Goal: Information Seeking & Learning: Learn about a topic

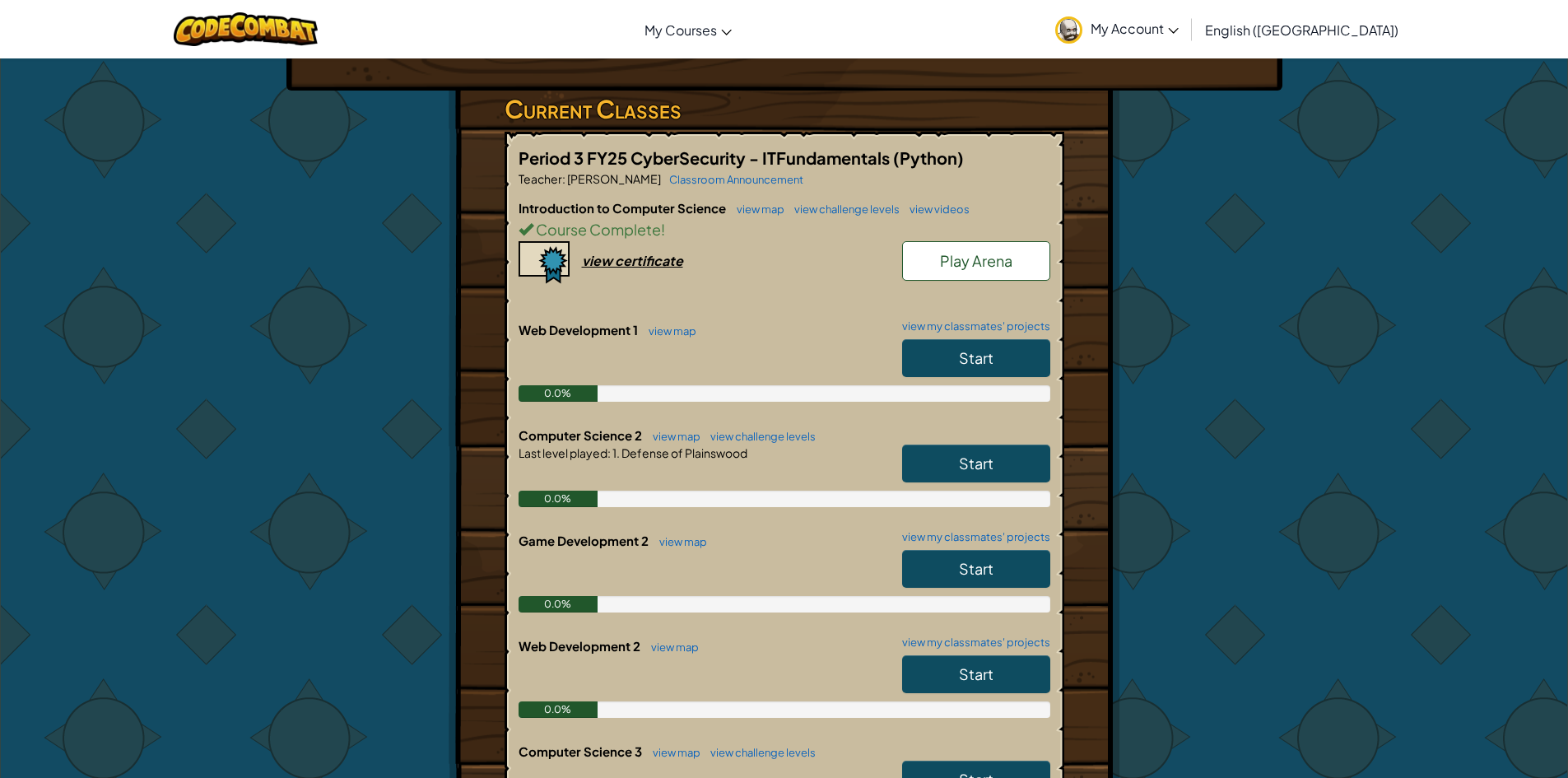
scroll to position [329, 0]
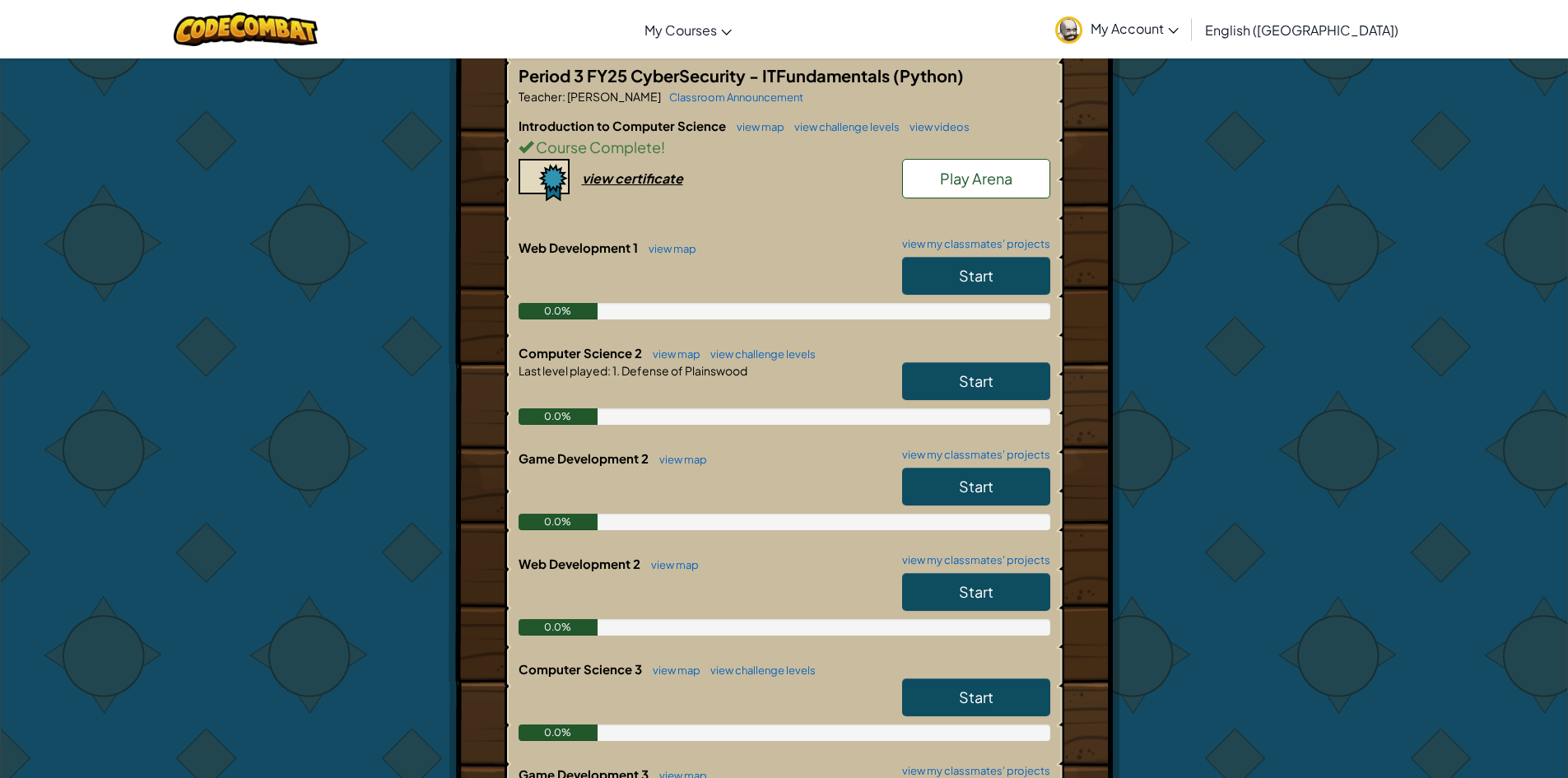
click at [918, 268] on link "Start" at bounding box center [976, 275] width 149 height 38
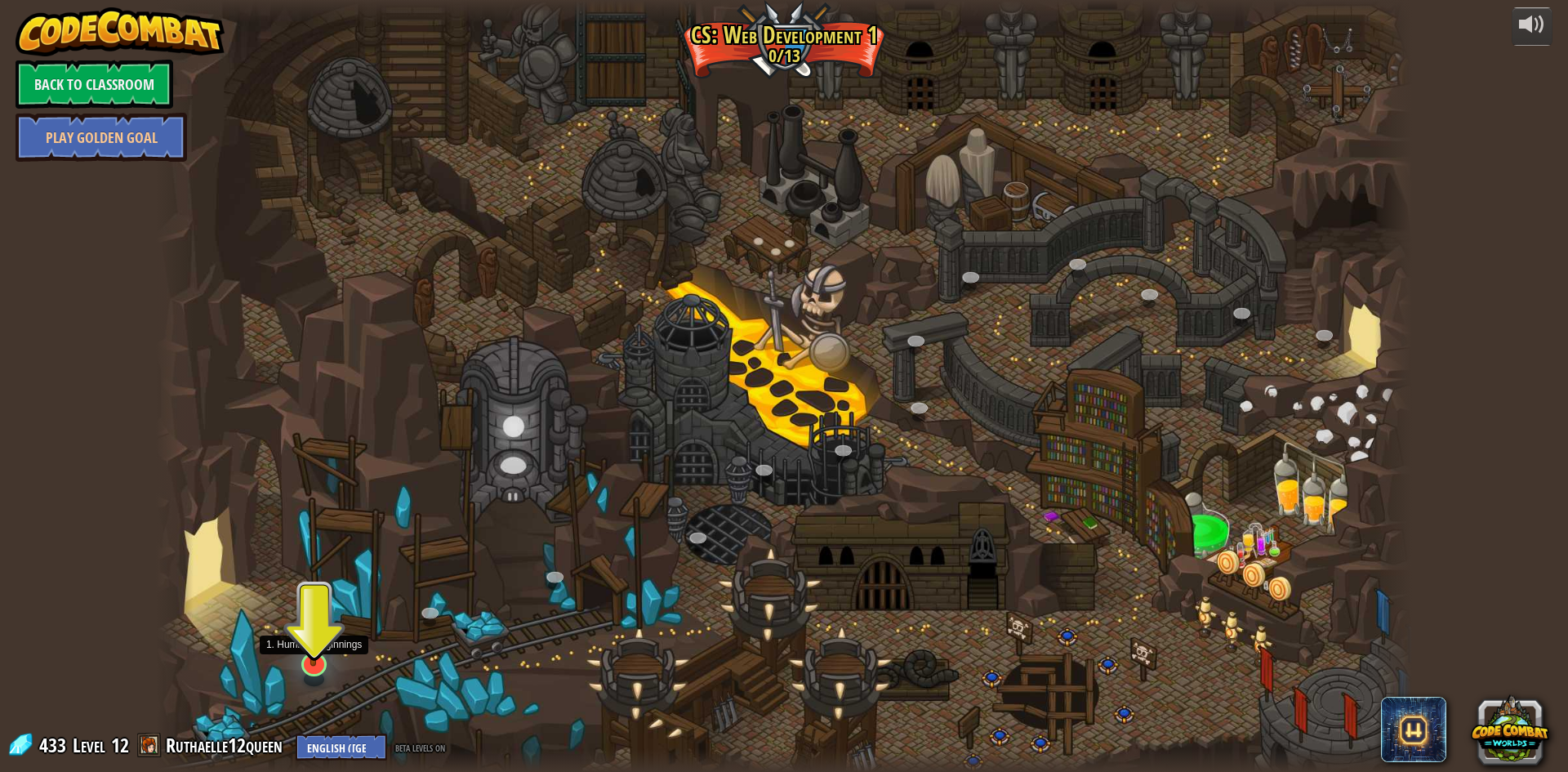
click at [315, 655] on img at bounding box center [313, 627] width 34 height 79
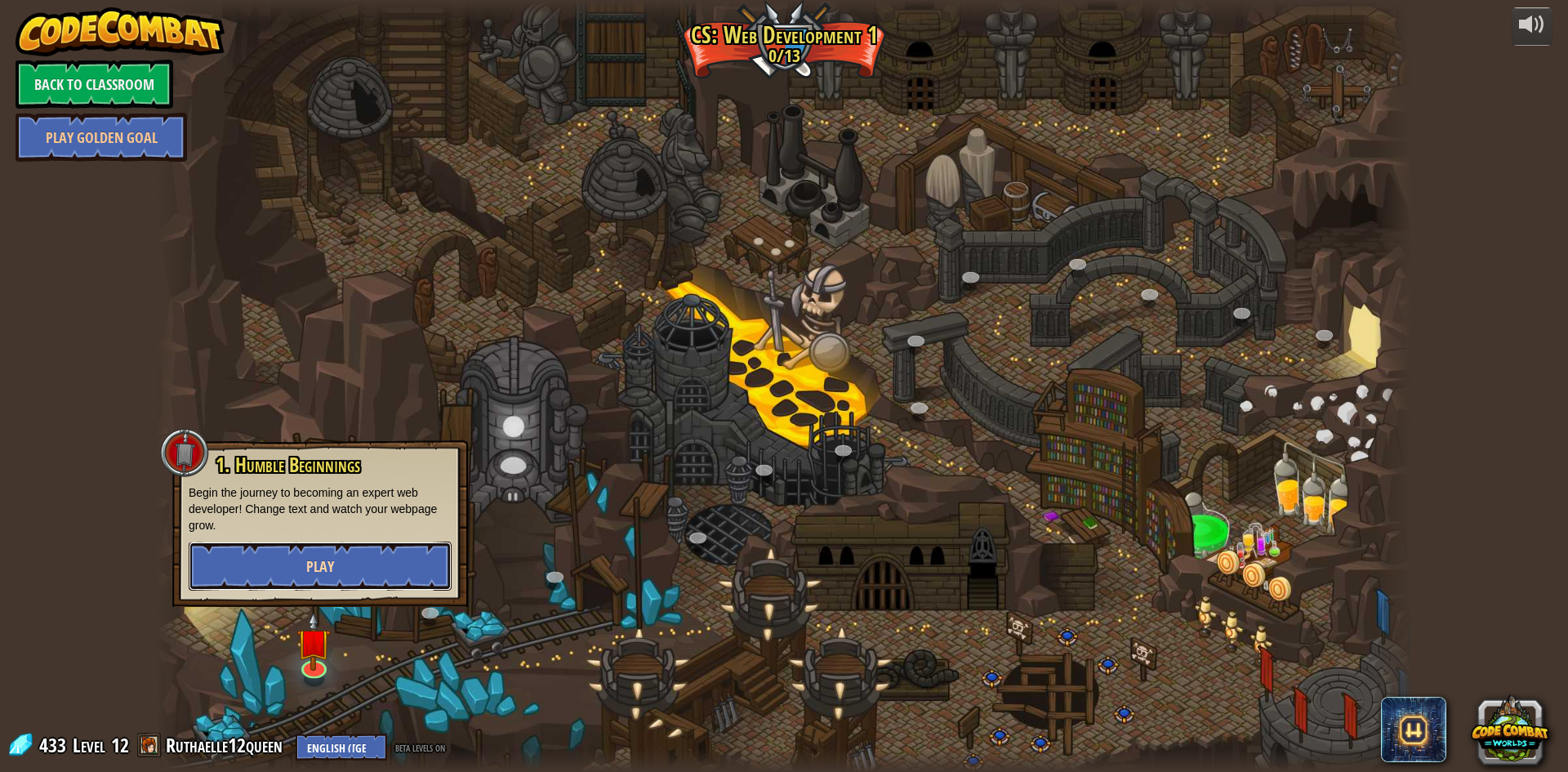
click at [337, 568] on button "Play" at bounding box center [320, 566] width 263 height 49
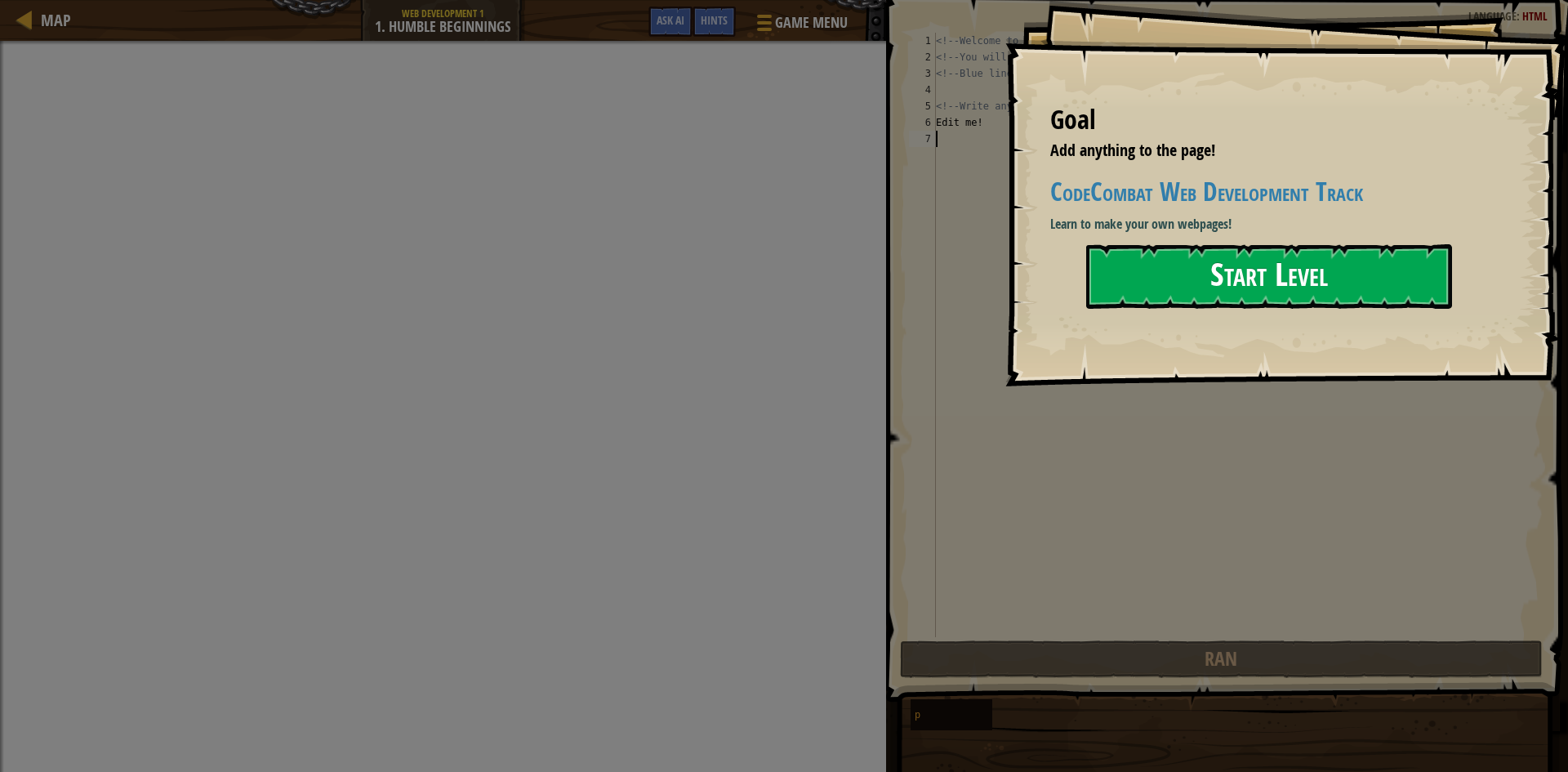
click at [1186, 288] on button "Start Level" at bounding box center [1269, 276] width 366 height 65
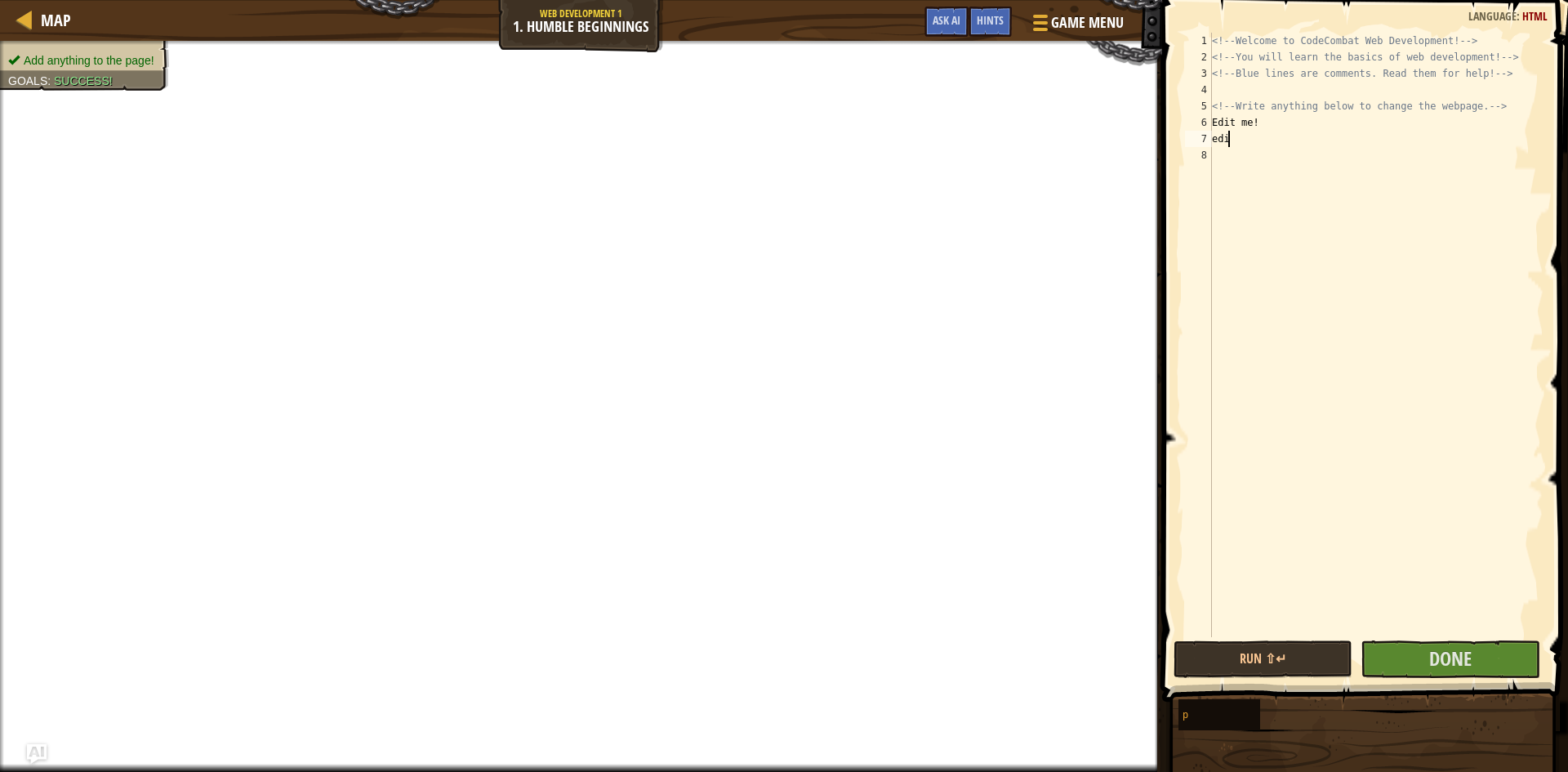
scroll to position [7, 1]
type textarea "edit"
click at [1471, 647] on span "Done" at bounding box center [1450, 658] width 42 height 26
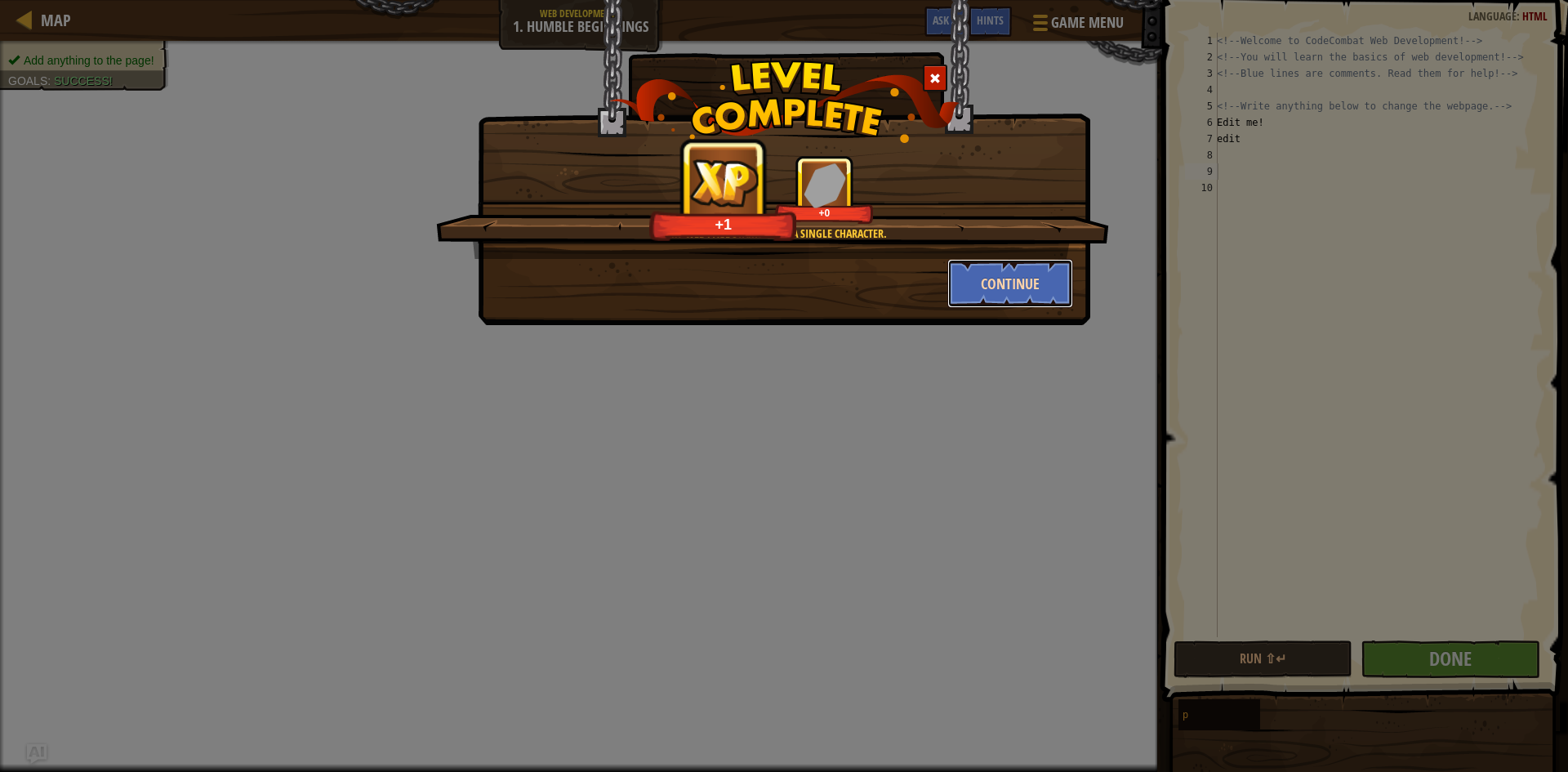
click at [984, 277] on button "Continue" at bounding box center [1011, 283] width 126 height 49
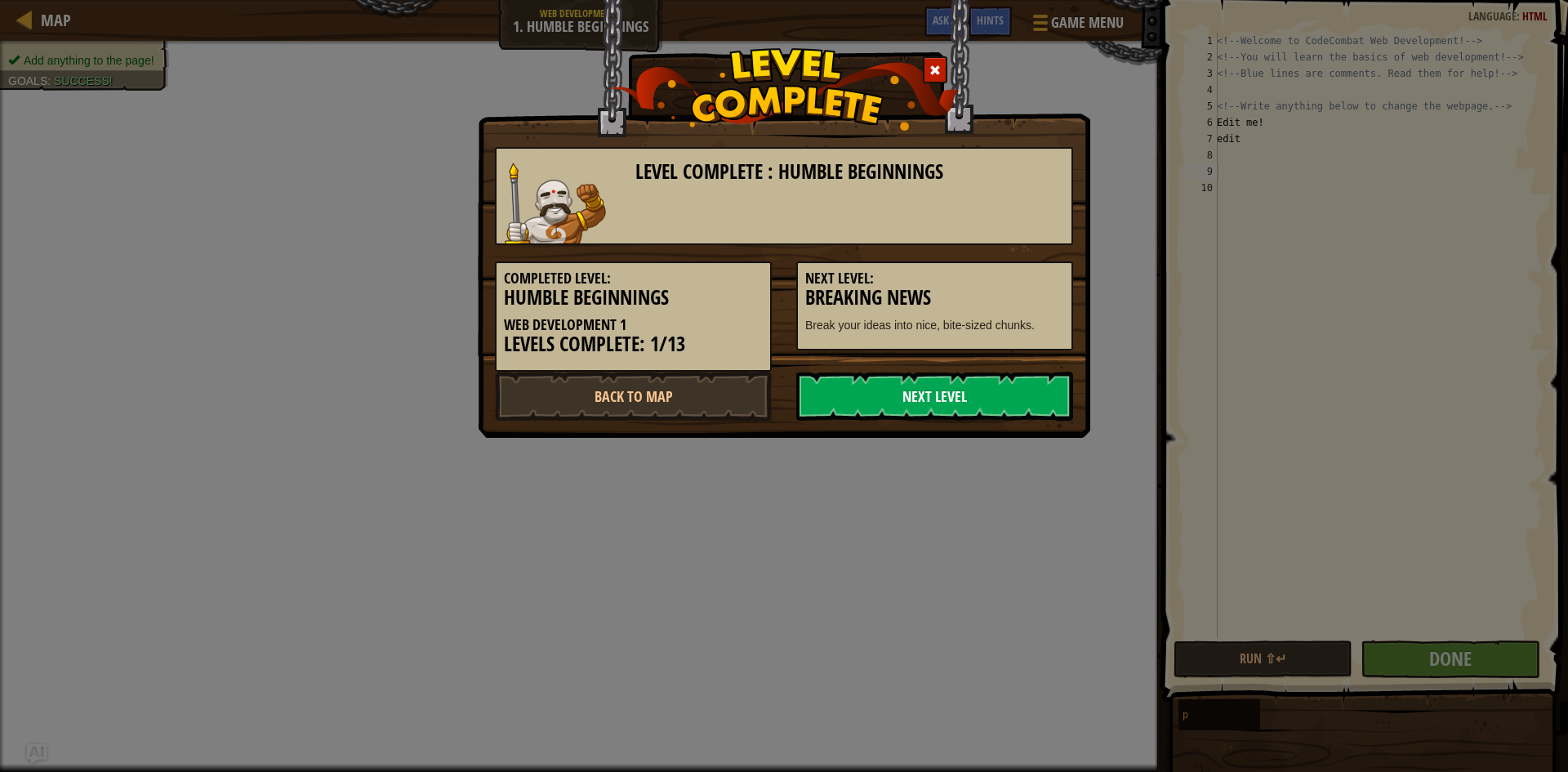
click at [969, 388] on link "Next Level" at bounding box center [935, 397] width 277 height 49
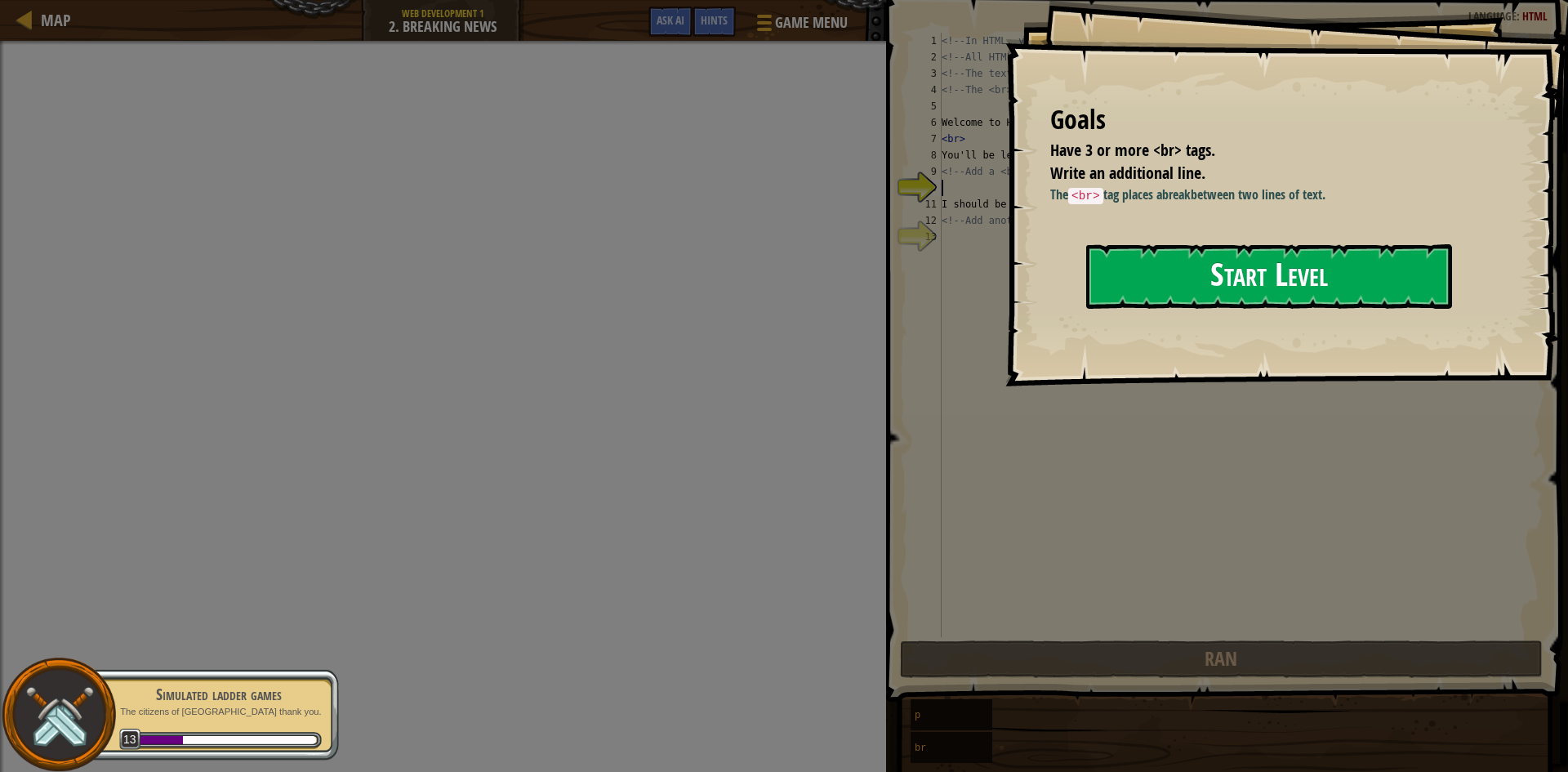
click at [1168, 280] on button "Start Level" at bounding box center [1269, 276] width 366 height 65
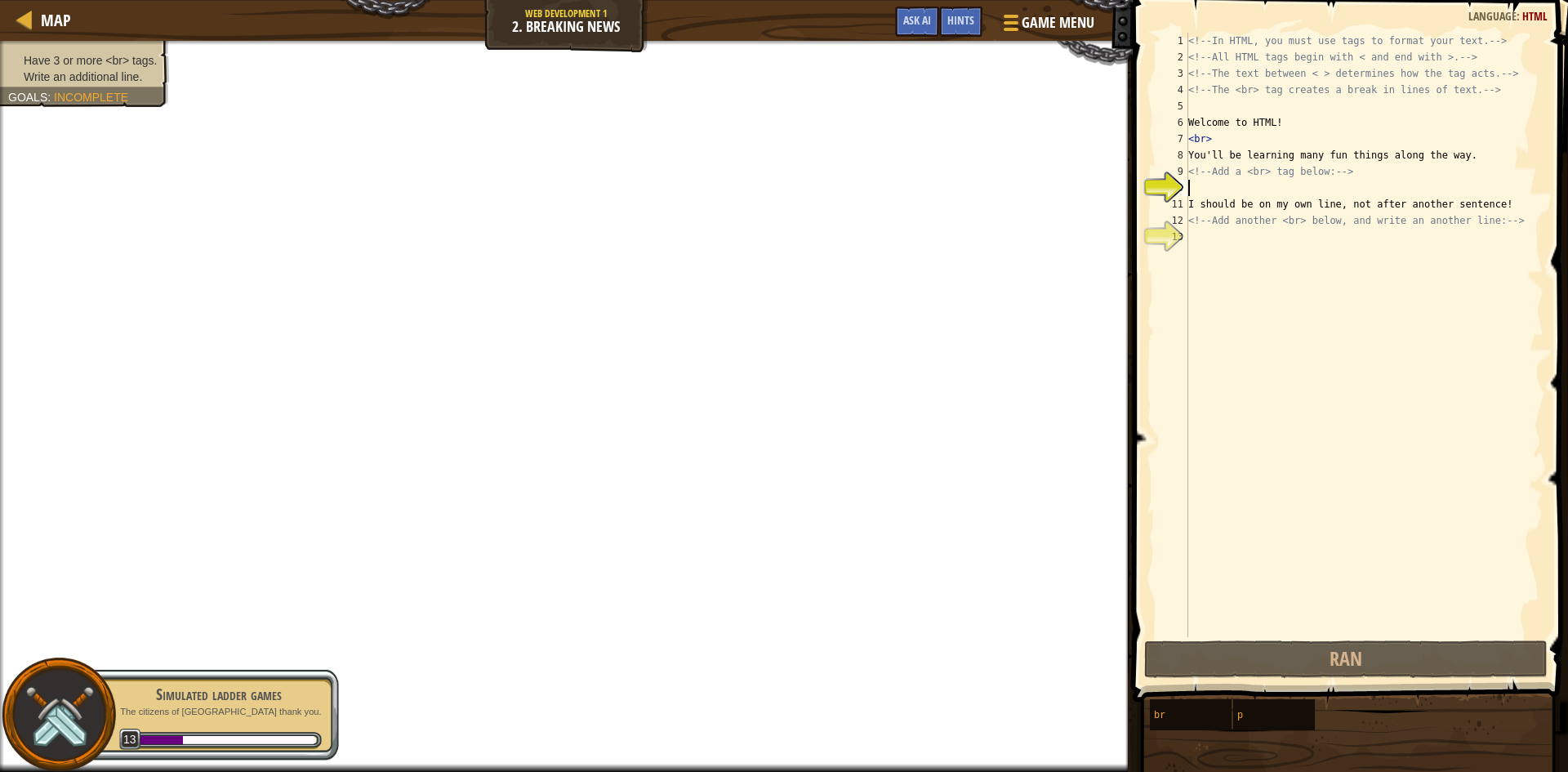
type textarea ","
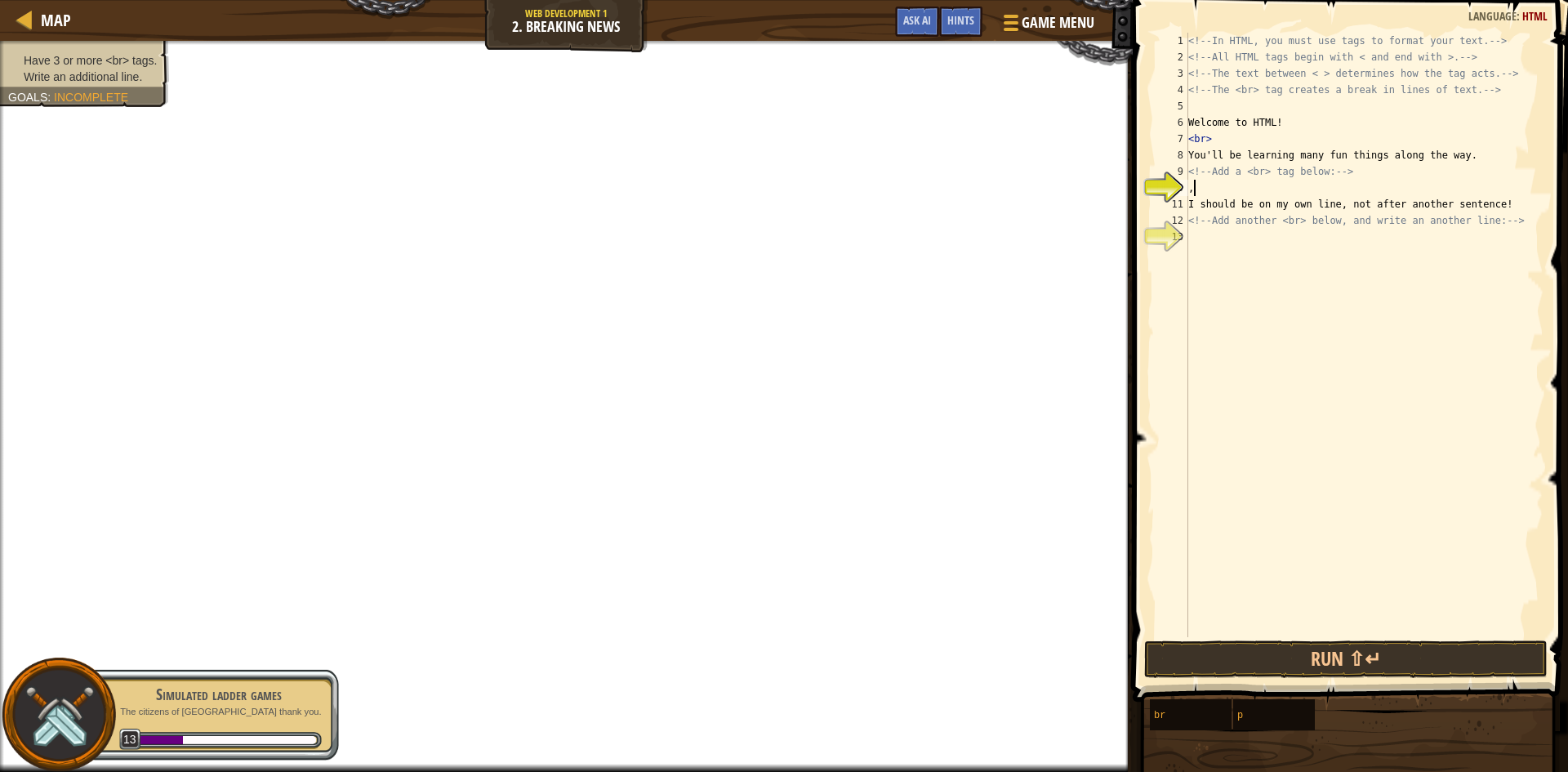
scroll to position [7, 0]
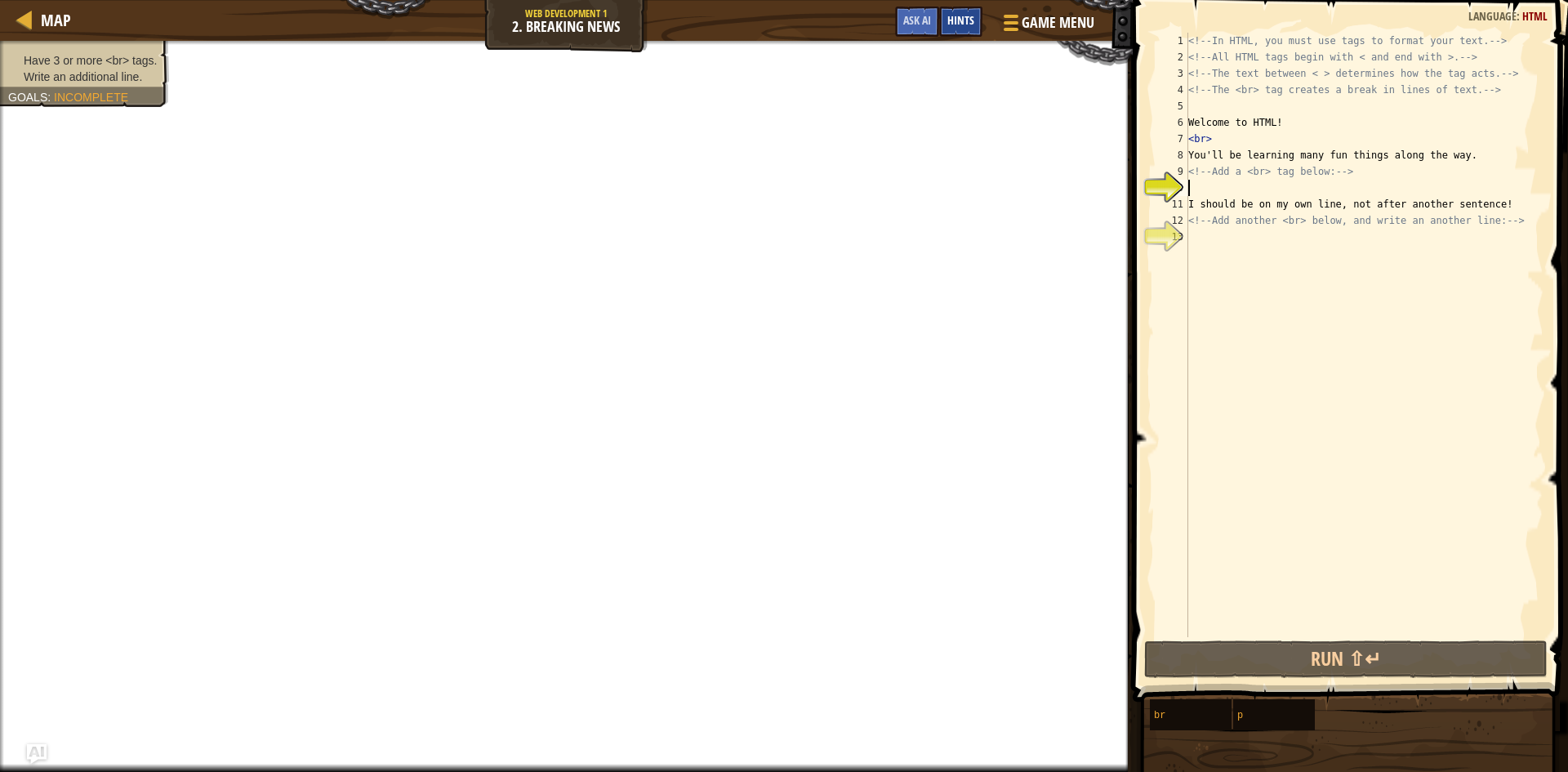
click at [955, 26] on span "Hints" at bounding box center [961, 20] width 27 height 16
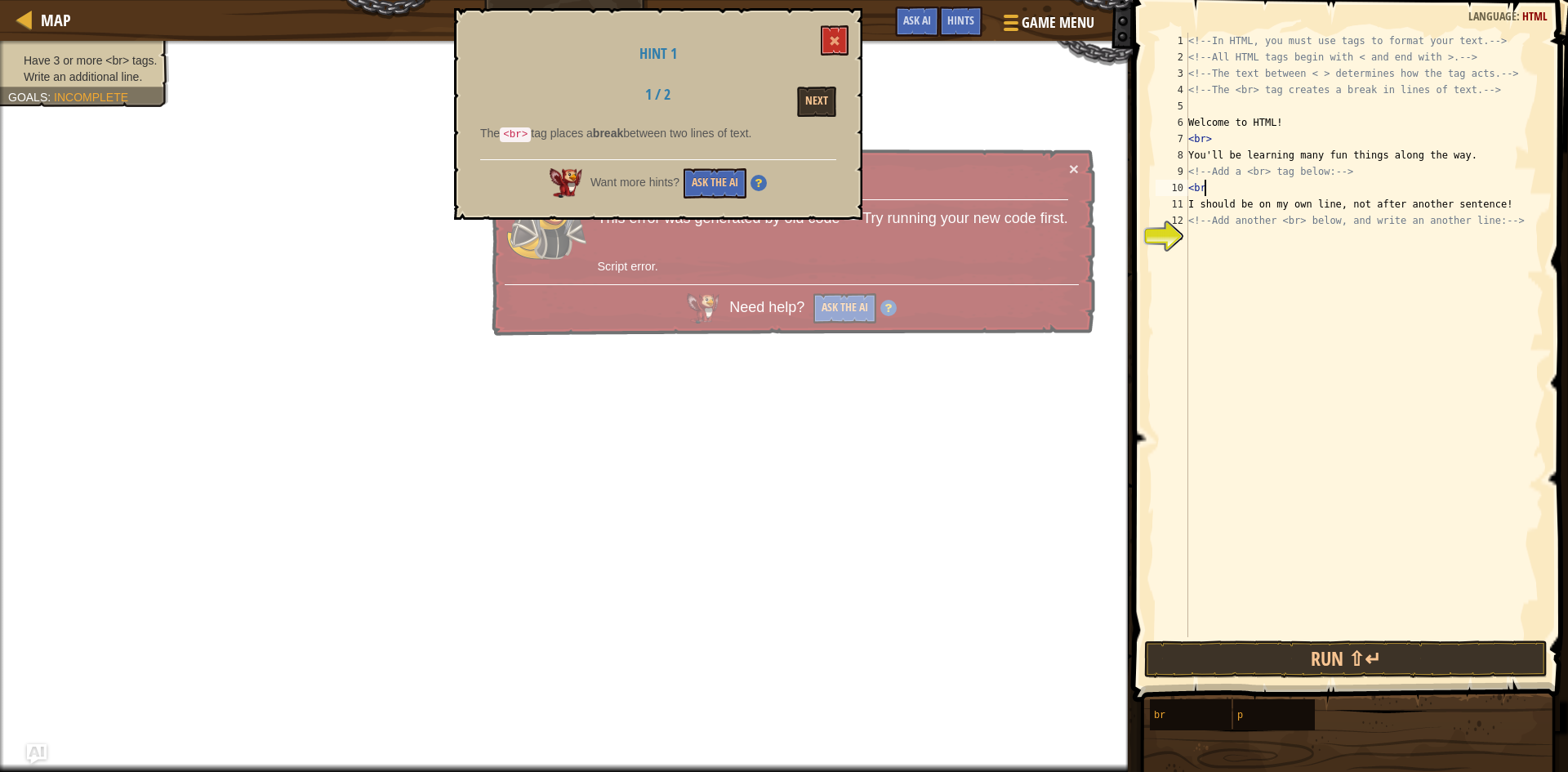
type textarea "<br>"
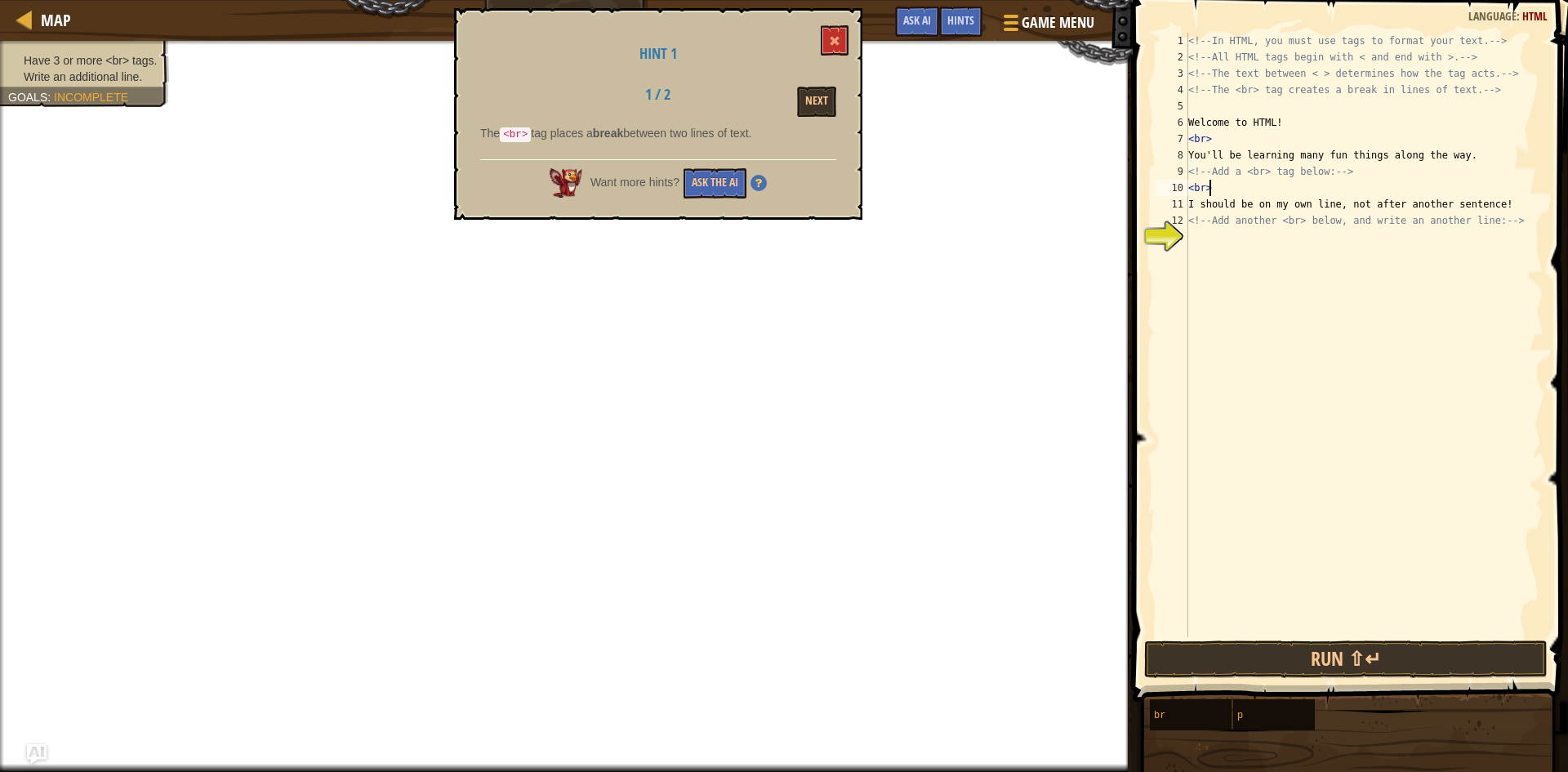
scroll to position [7, 1]
click at [1198, 237] on div "<!-- In HTML, you must use tags to format your text. --> <!-- All HTML tags beg…" at bounding box center [1364, 351] width 359 height 637
click at [1438, 666] on button "Run ⇧↵" at bounding box center [1346, 659] width 404 height 38
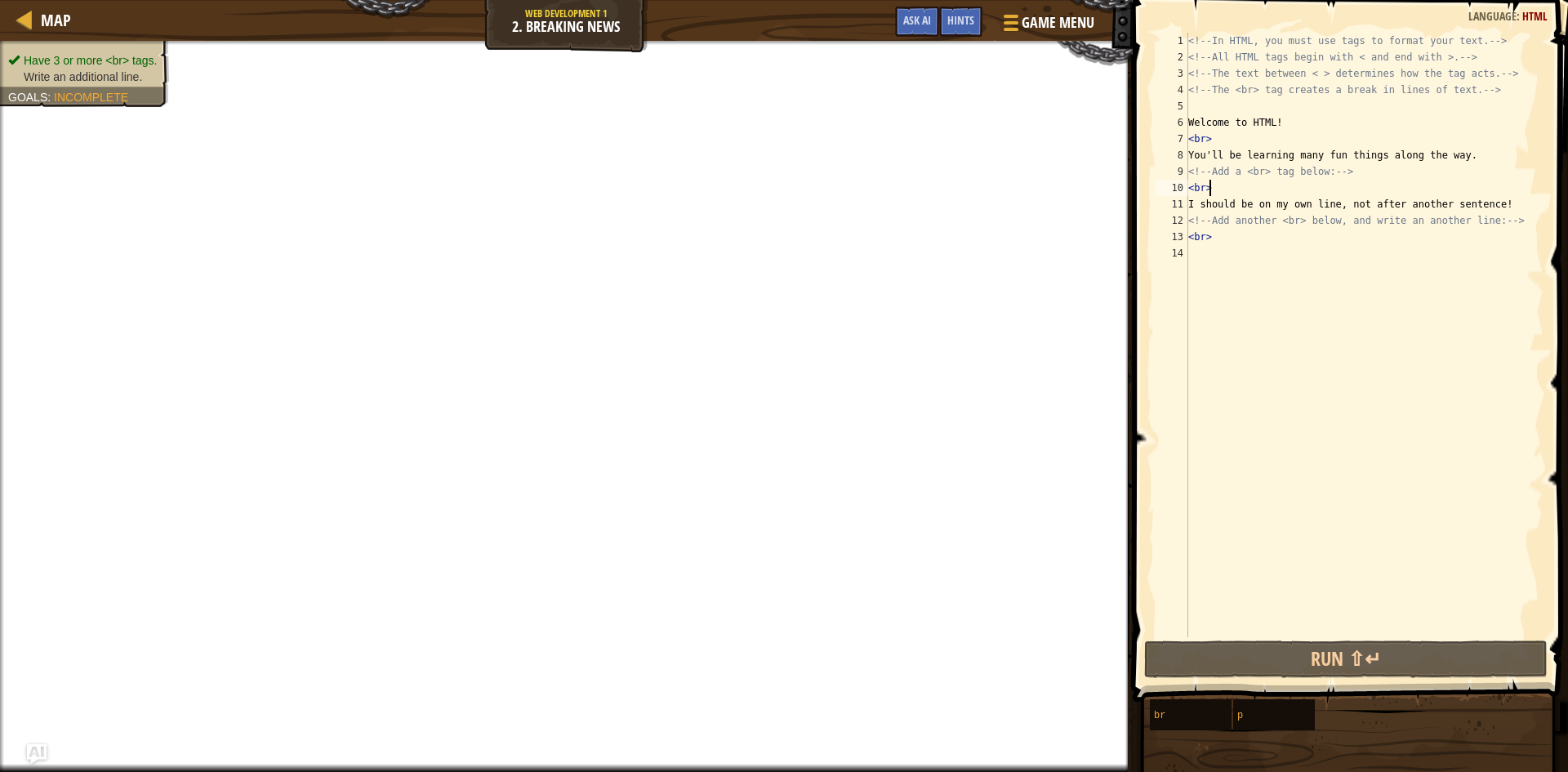
click at [1229, 193] on div "<!-- In HTML, you must use tags to format your text. --> <!-- All HTML tags beg…" at bounding box center [1364, 351] width 359 height 637
click at [955, 18] on span "Hints" at bounding box center [961, 20] width 27 height 16
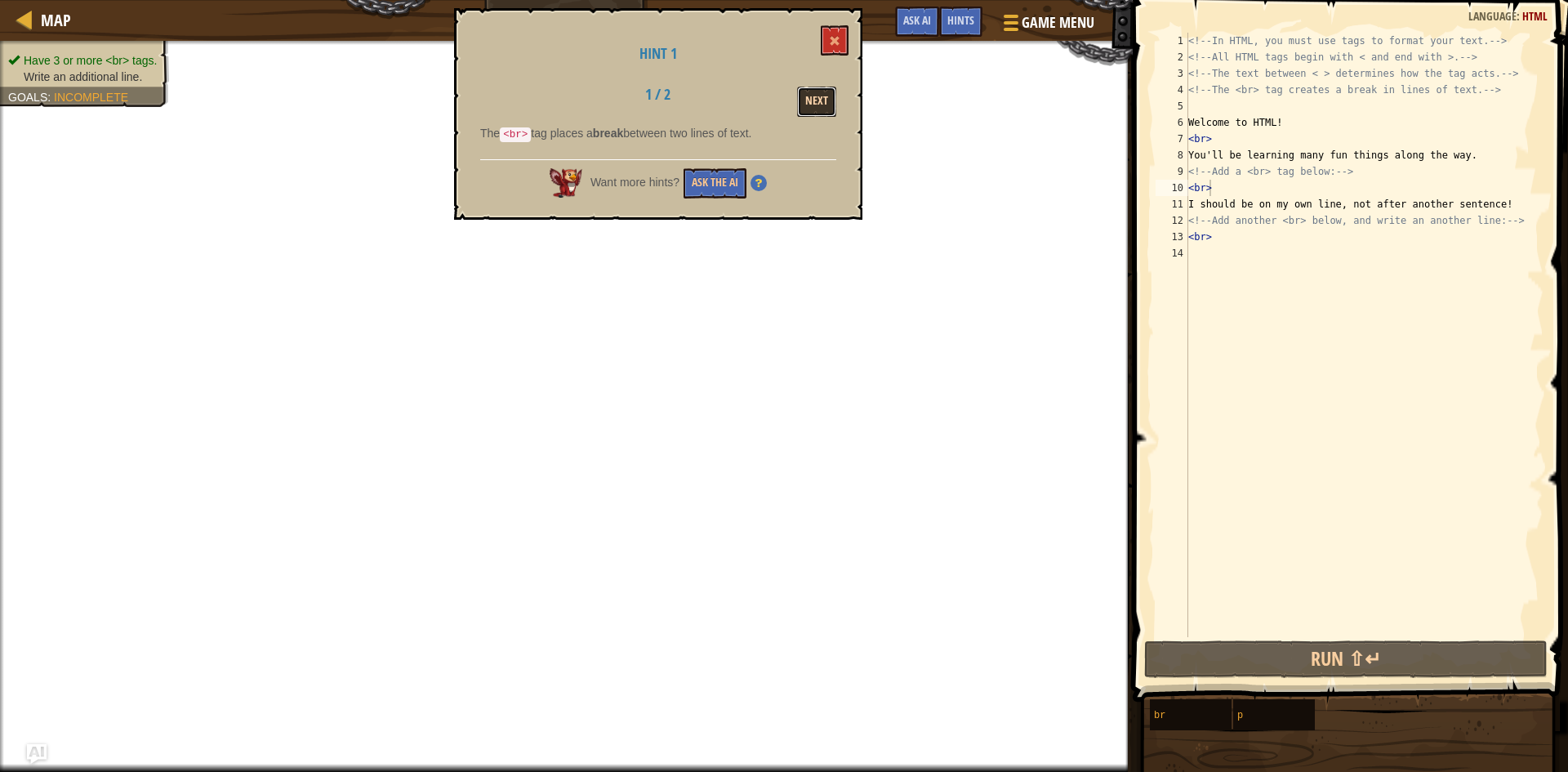
click at [825, 89] on button "Next" at bounding box center [816, 102] width 39 height 30
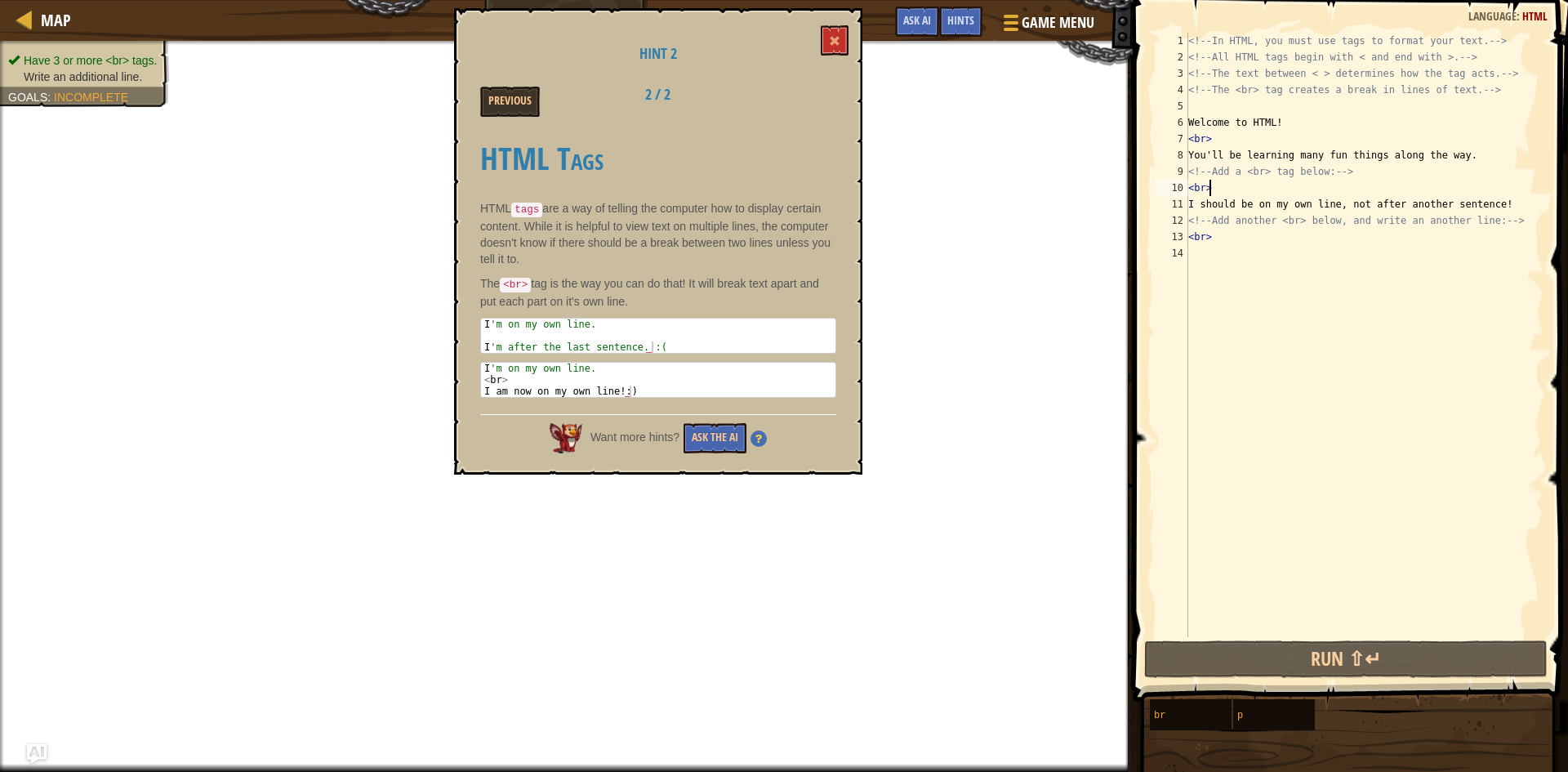
click at [1228, 192] on div "<!-- In HTML, you must use tags to format your text. --> <!-- All HTML tags beg…" at bounding box center [1364, 351] width 359 height 637
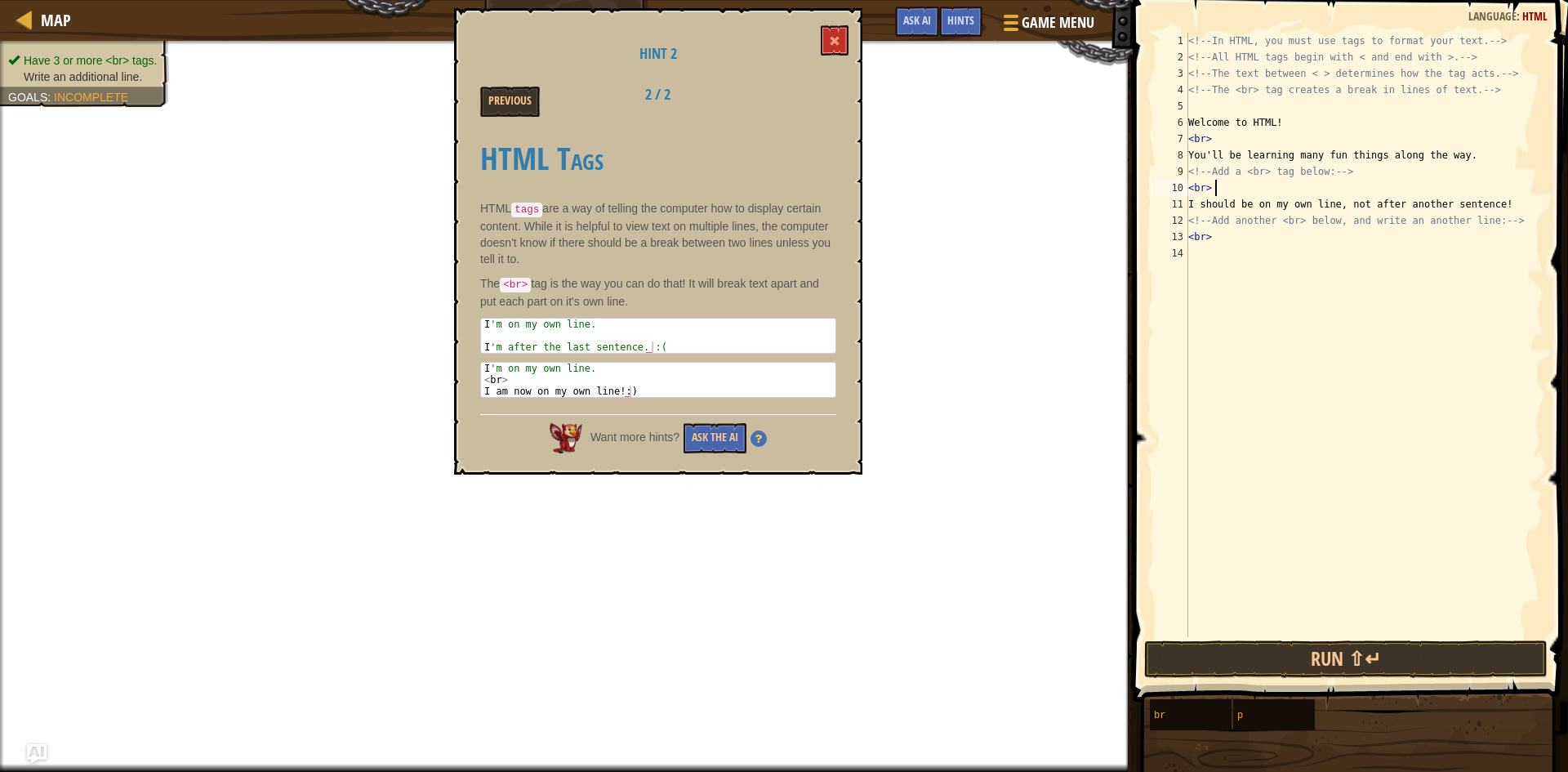
type textarea "<br>"
type textarea "I'm on my own line."
click at [1200, 266] on div "<!-- In HTML, you must use tags to format your text. --> <!-- All HTML tags beg…" at bounding box center [1364, 351] width 359 height 637
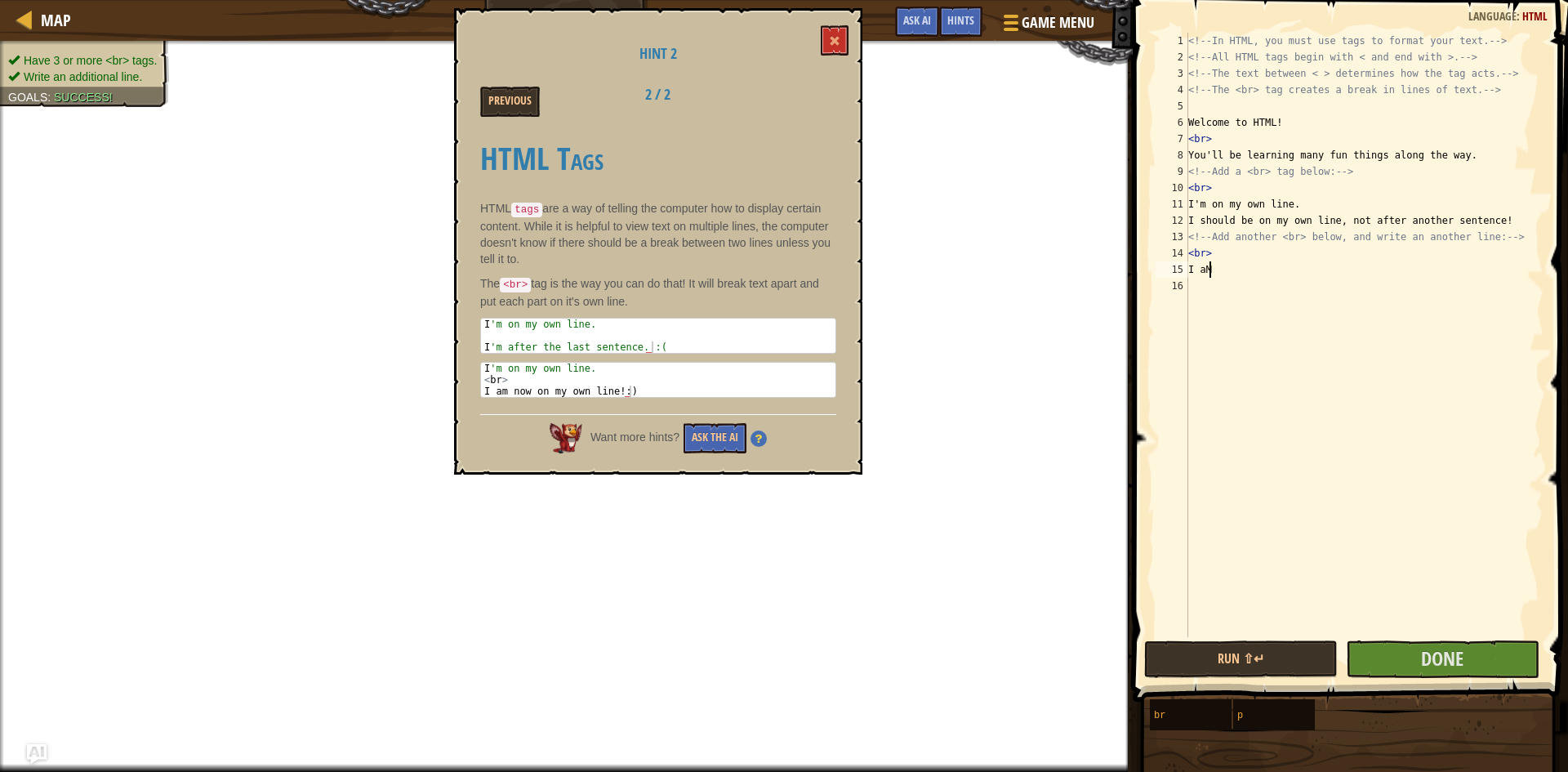
scroll to position [7, 0]
type textarea "I"
type textarea "I am now on my line."
click at [1498, 671] on button "Done" at bounding box center [1443, 659] width 194 height 38
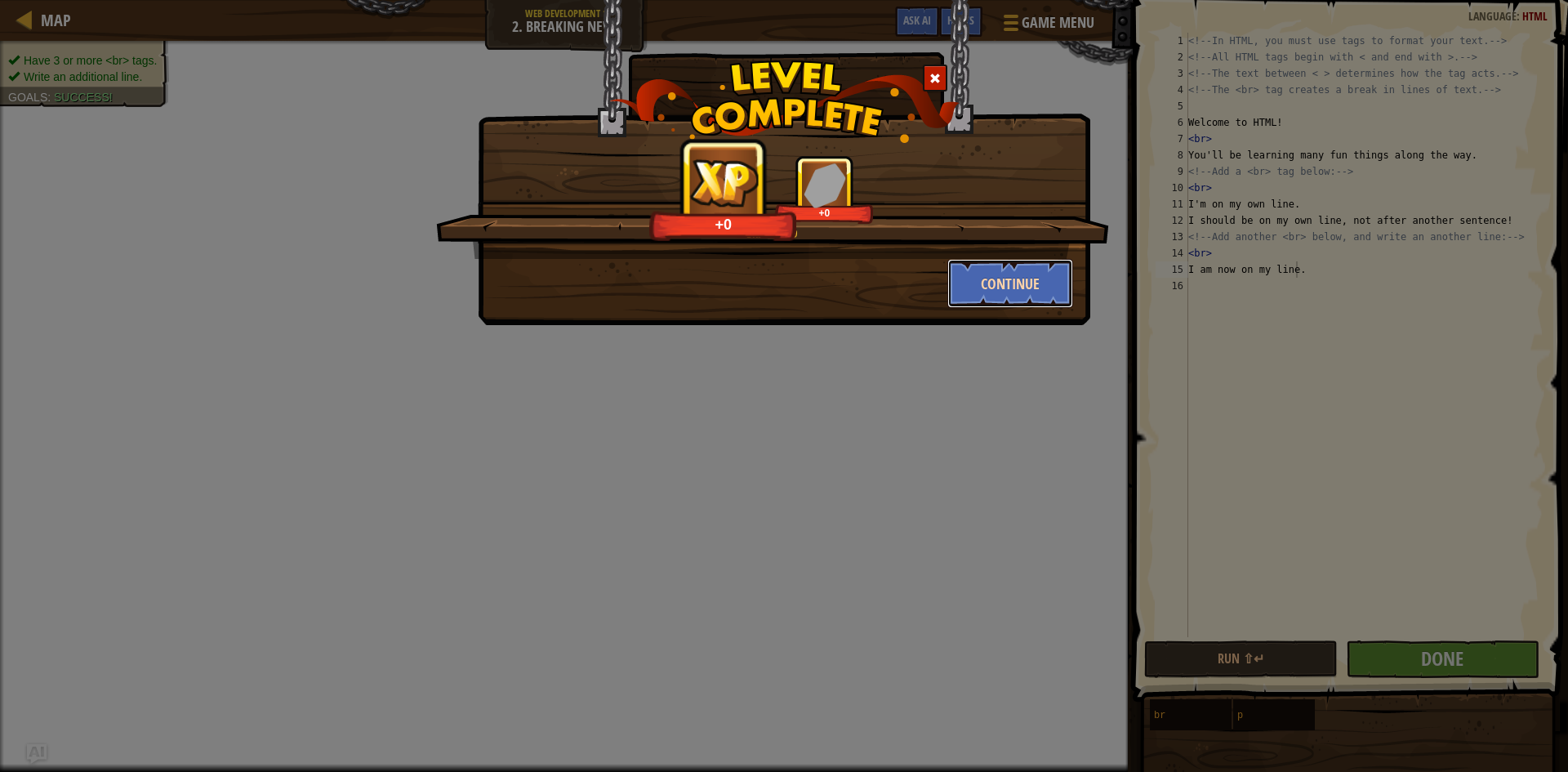
click at [963, 277] on button "Continue" at bounding box center [1011, 283] width 126 height 49
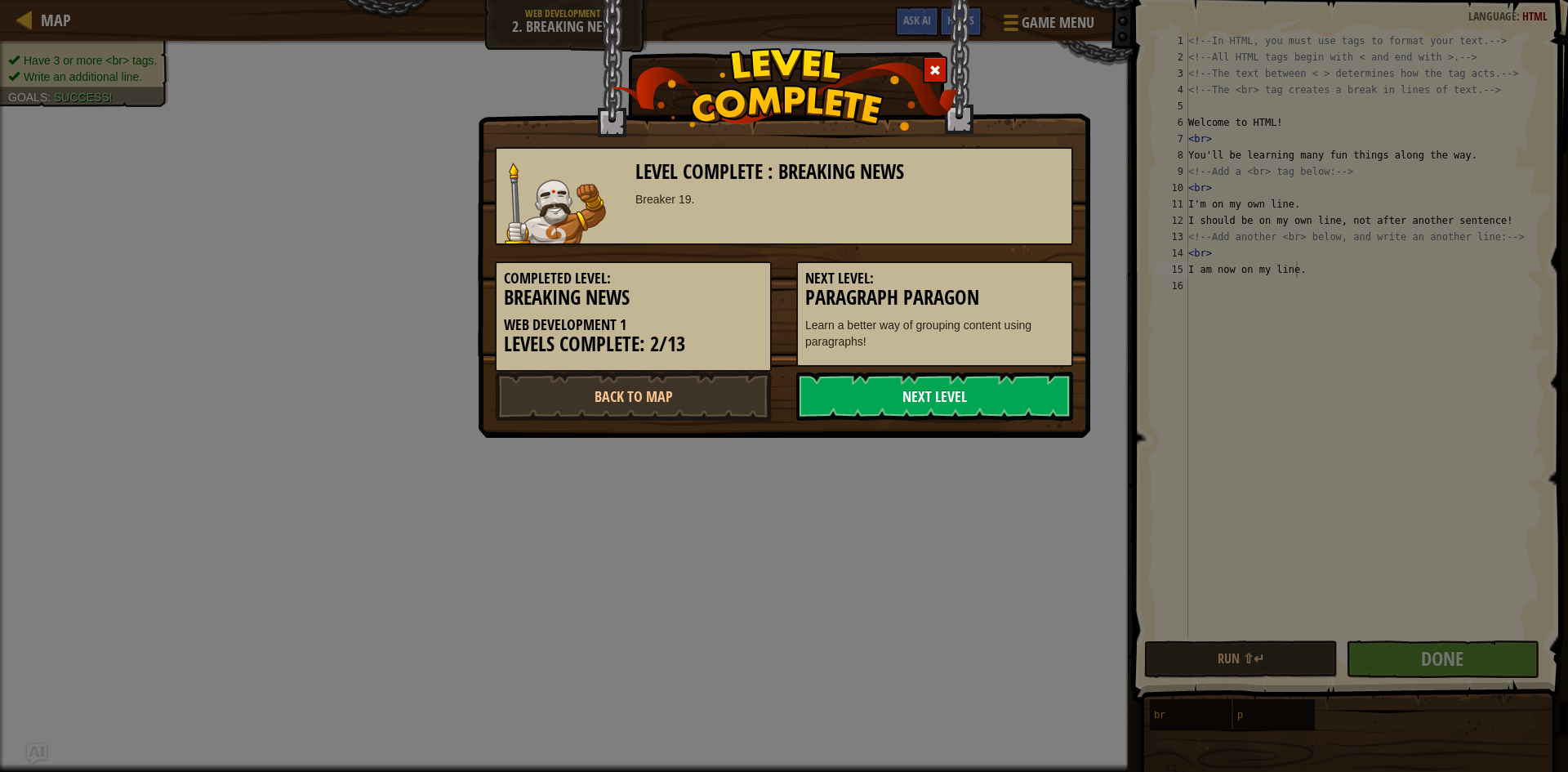
click at [1018, 389] on link "Next Level" at bounding box center [935, 397] width 277 height 49
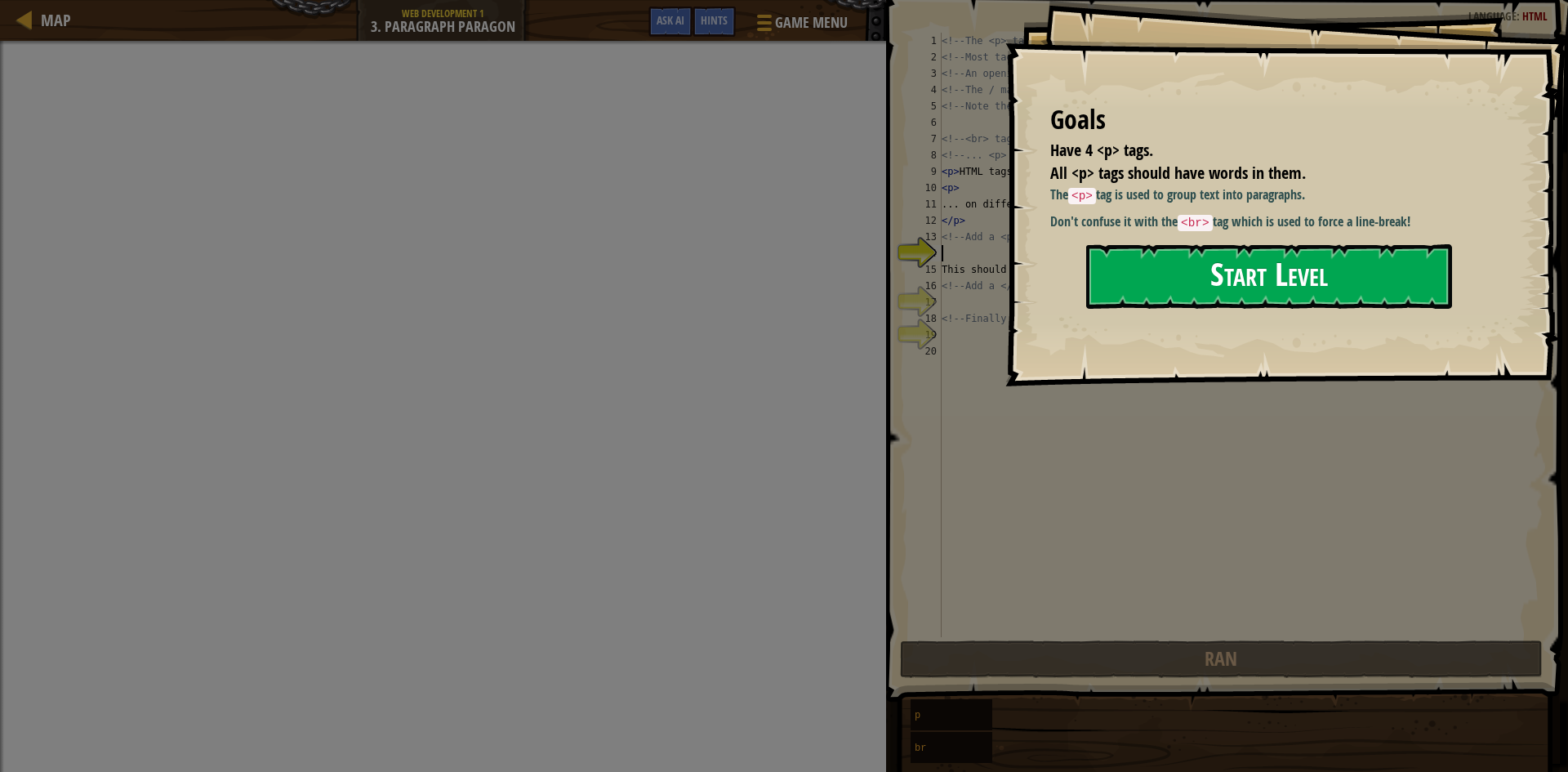
click at [1149, 254] on button "Start Level" at bounding box center [1269, 276] width 366 height 65
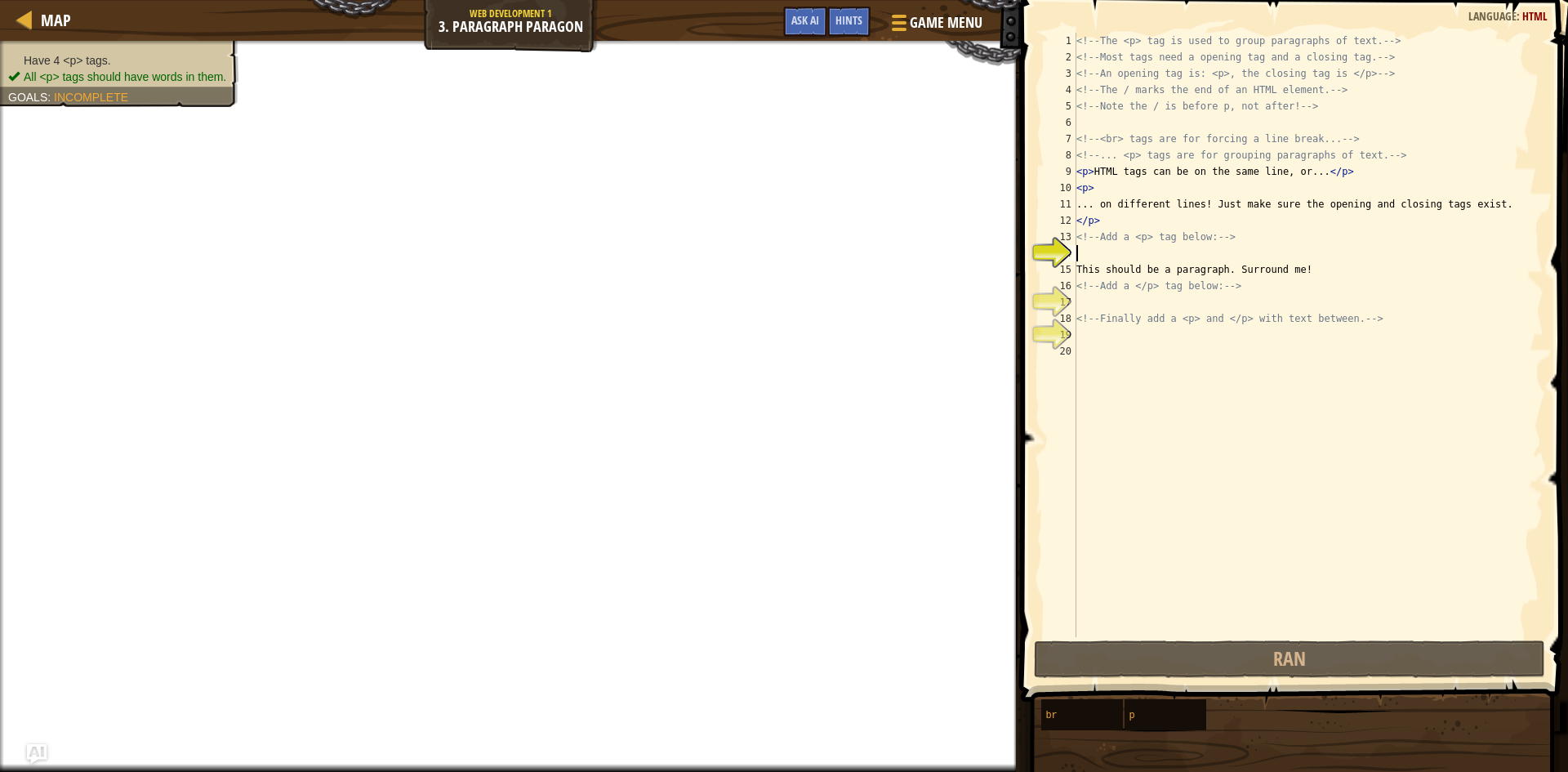
scroll to position [7, 0]
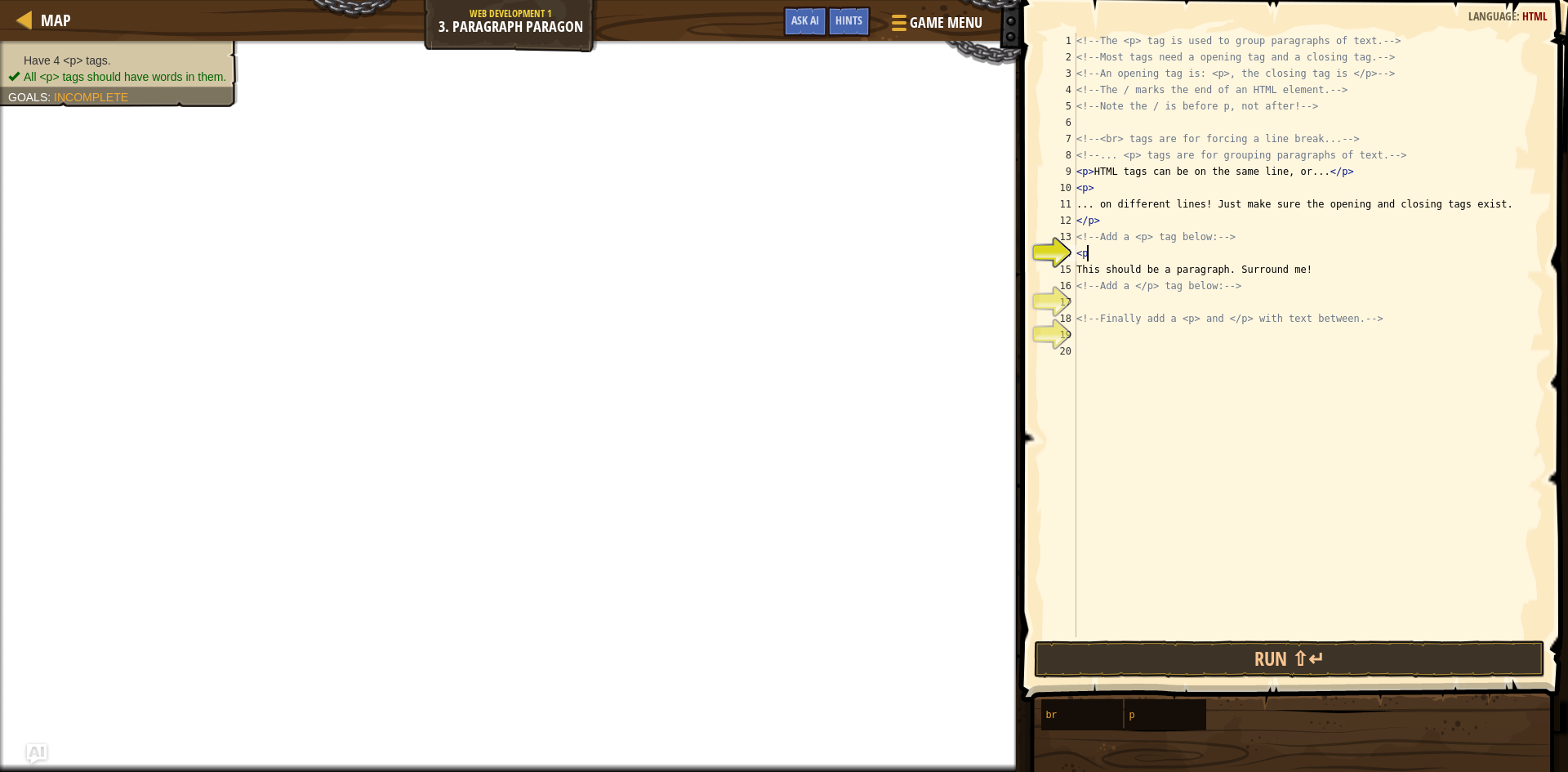
type textarea "<p>"
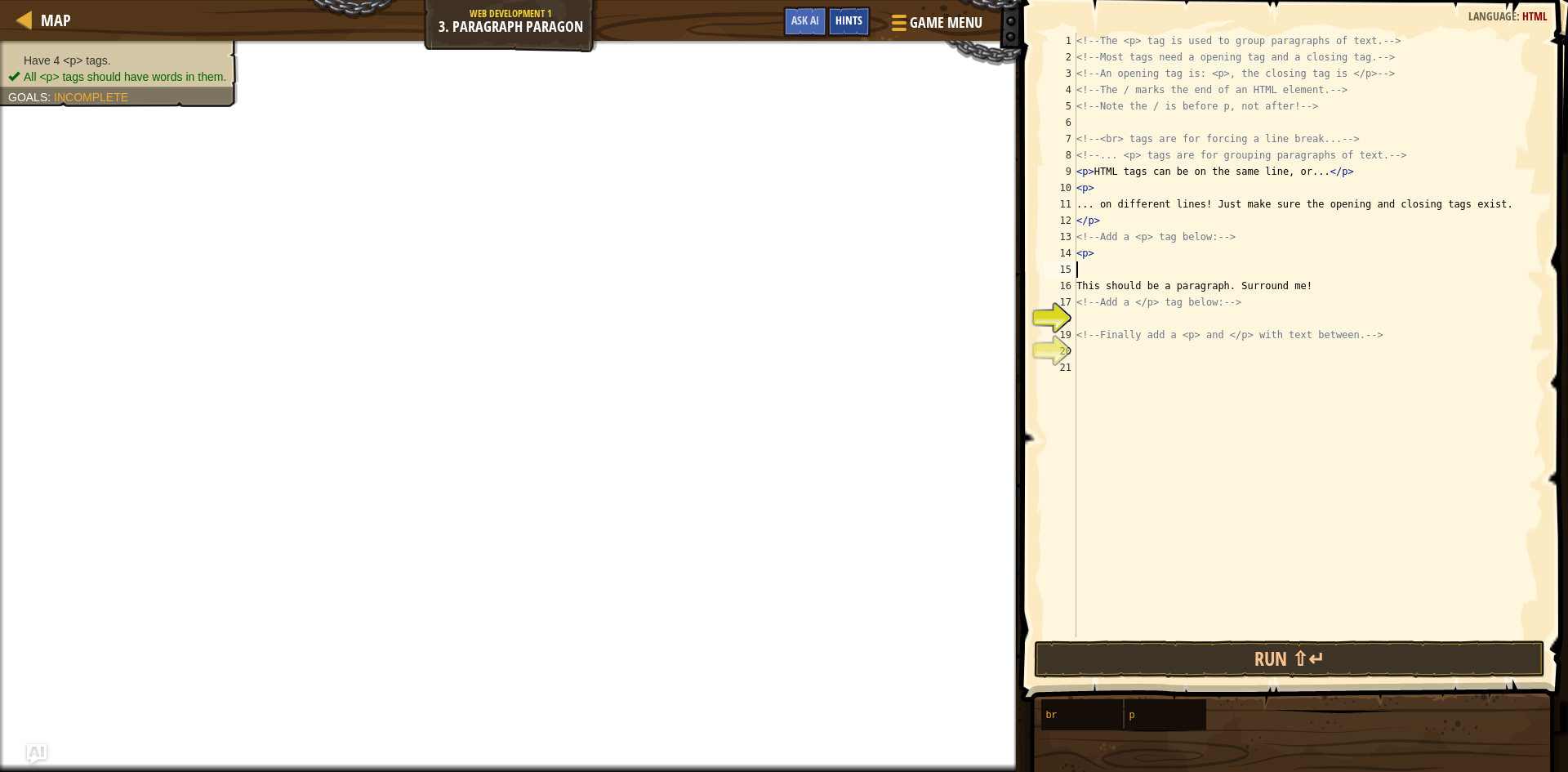
click at [852, 27] on span "Hints" at bounding box center [848, 20] width 27 height 16
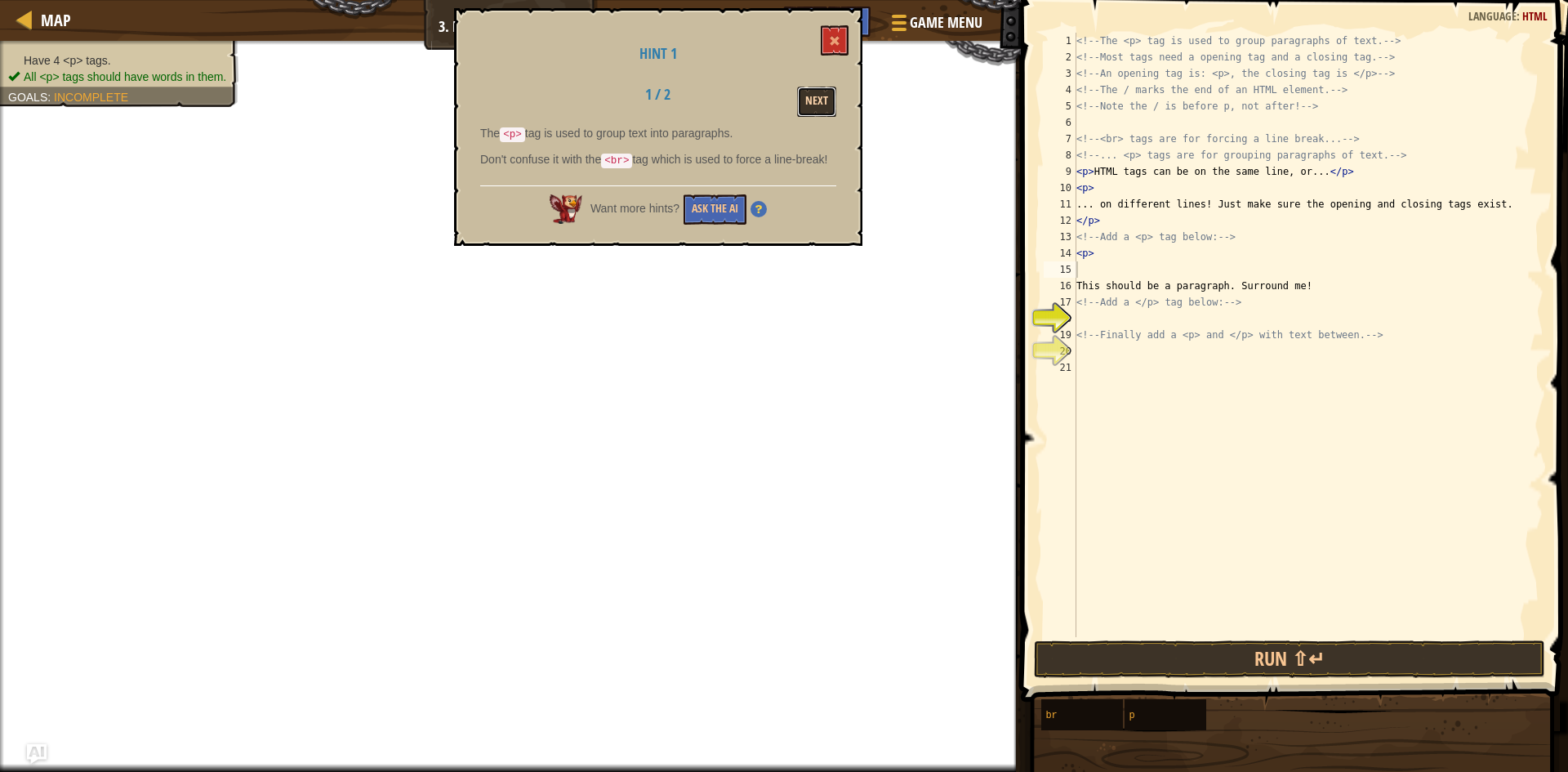
click at [807, 89] on button "Next" at bounding box center [816, 102] width 39 height 30
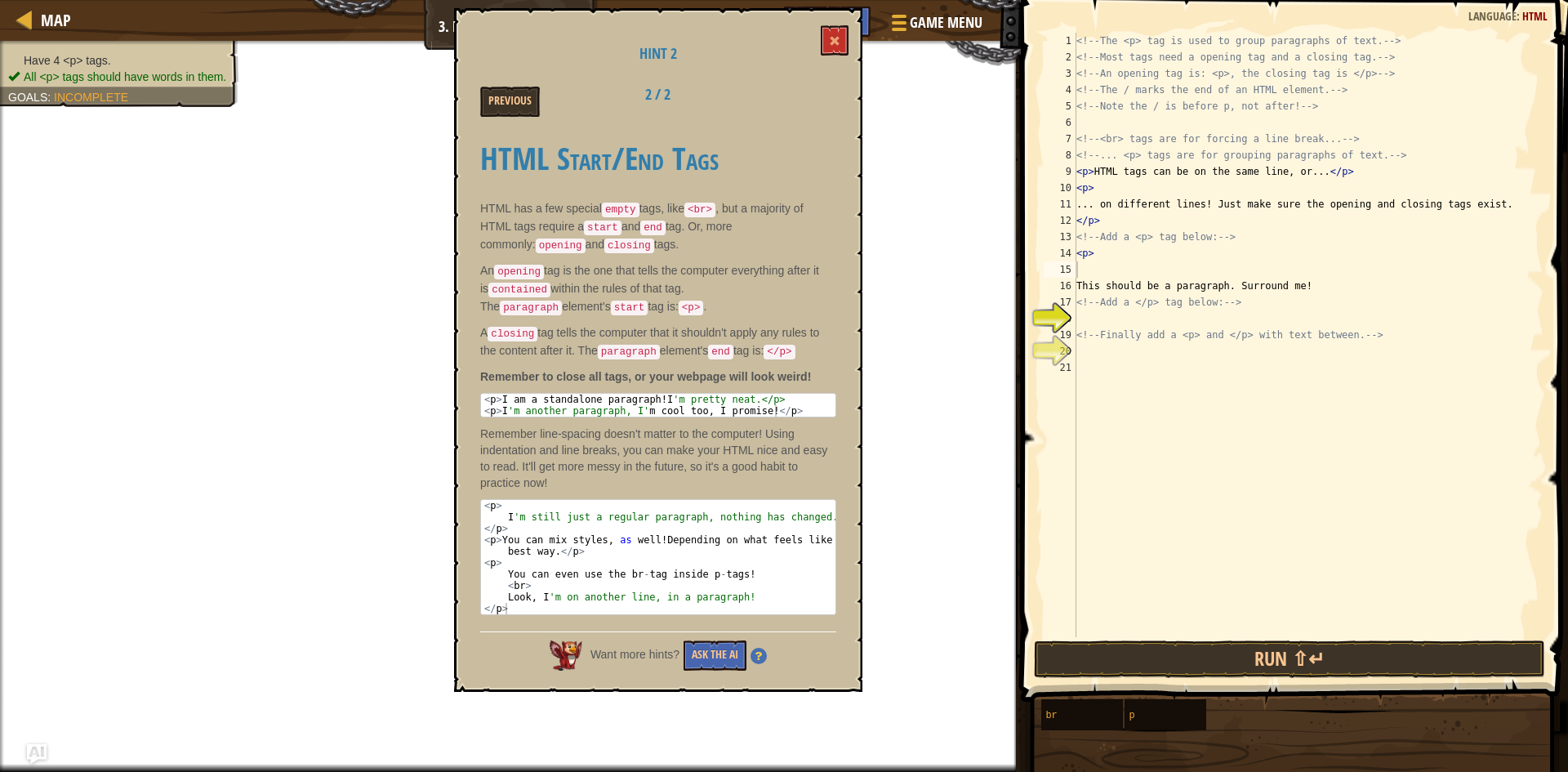
click at [1098, 189] on div "<!-- The <p> tag is used to group paragraphs of text. --> <!-- Most tags need a…" at bounding box center [1308, 351] width 470 height 637
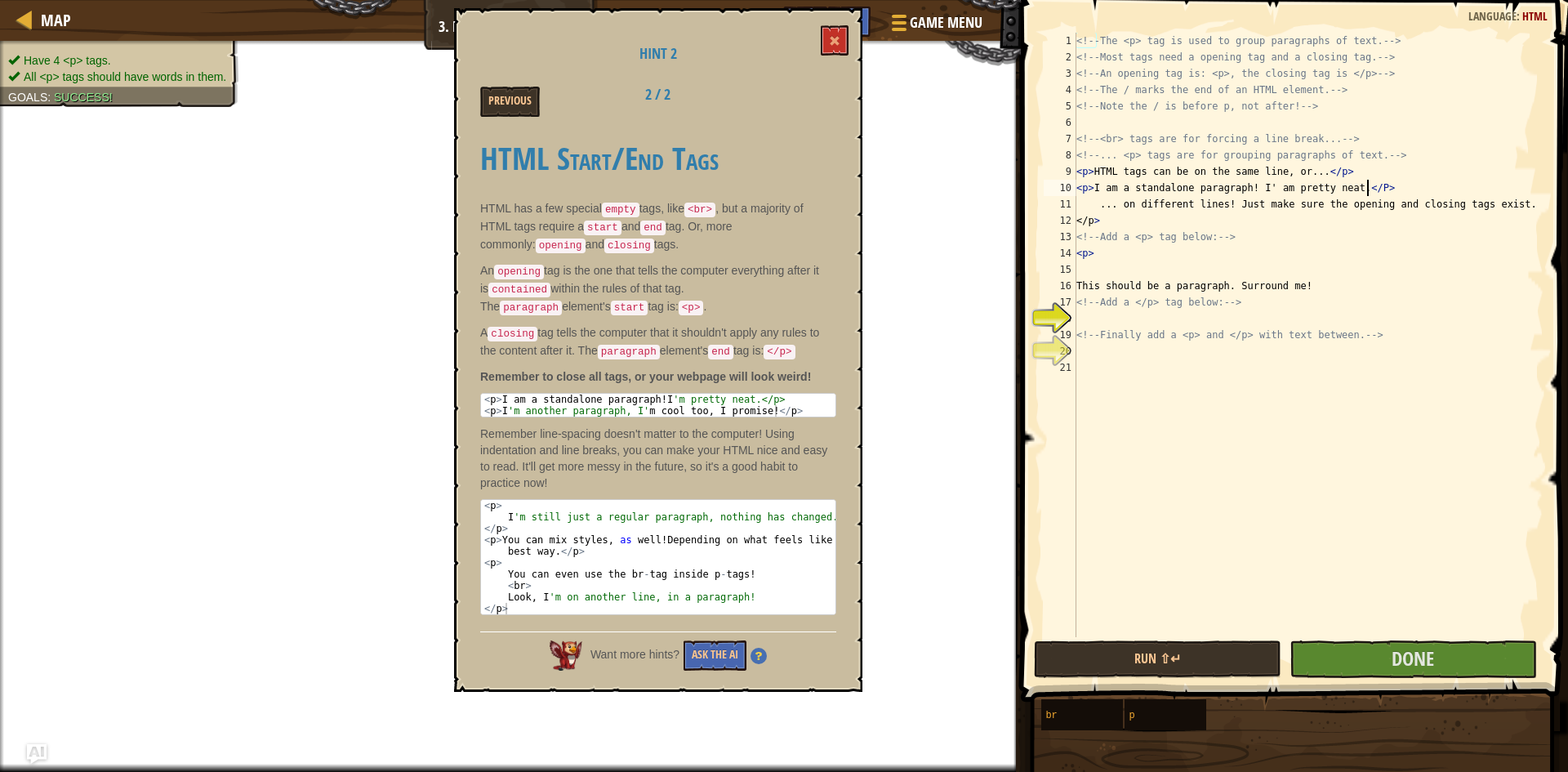
scroll to position [7, 24]
type textarea "<p>I am a standalone paragraph! I' am pretty neat.</P>"
click at [1375, 651] on button "Done" at bounding box center [1414, 659] width 247 height 38
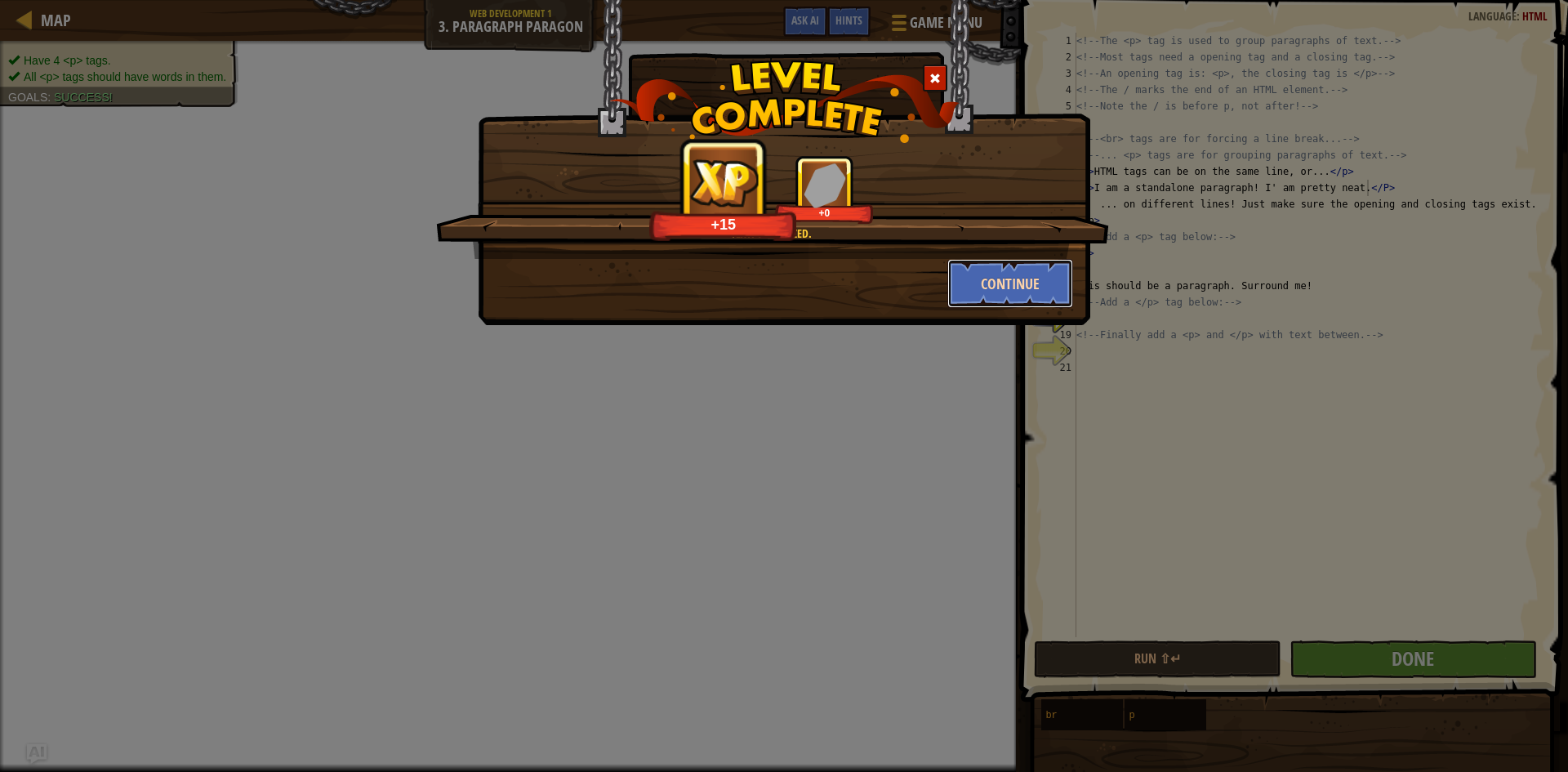
click at [1013, 286] on button "Continue" at bounding box center [1011, 283] width 126 height 49
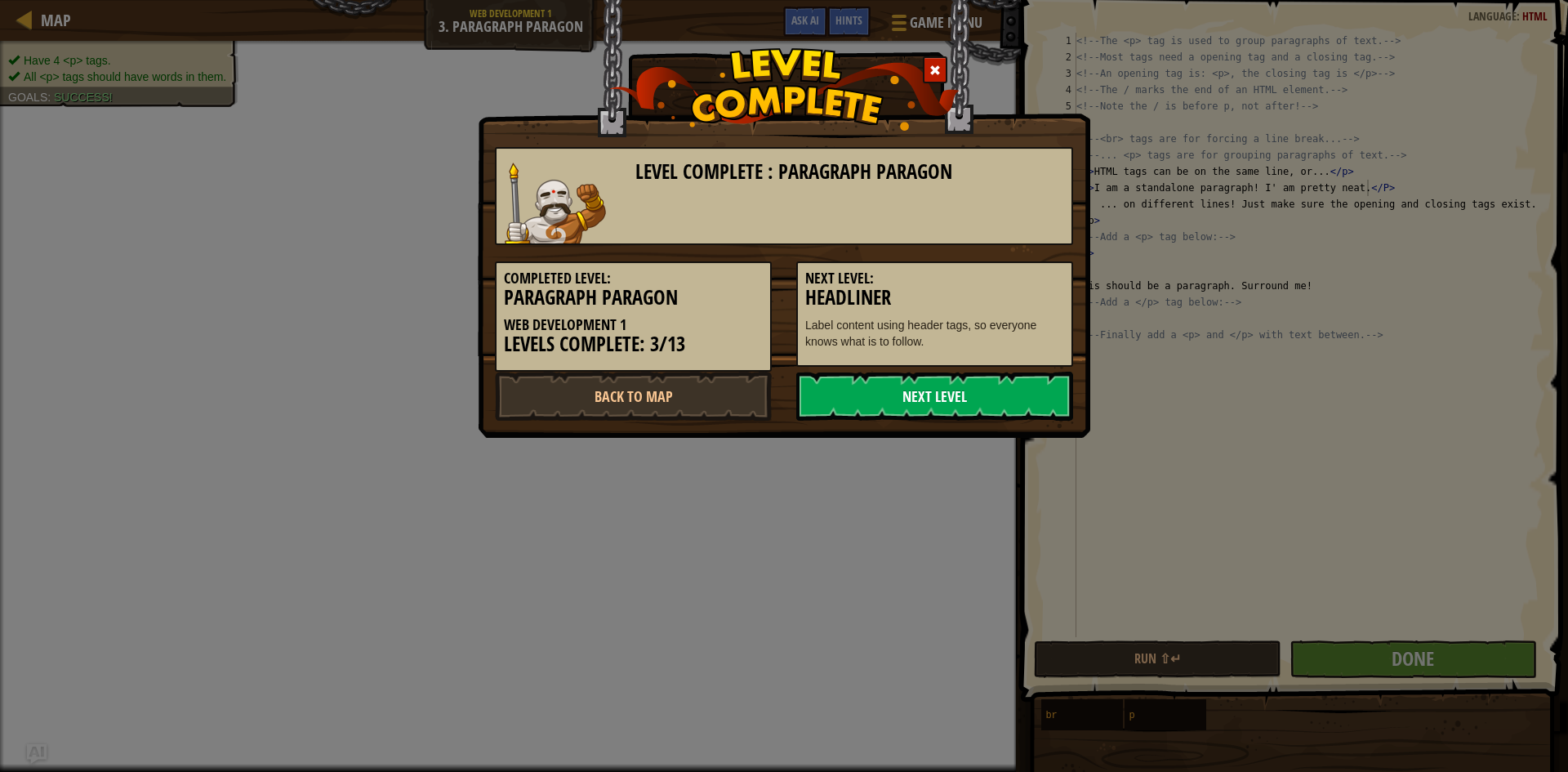
click at [979, 381] on link "Next Level" at bounding box center [935, 397] width 277 height 49
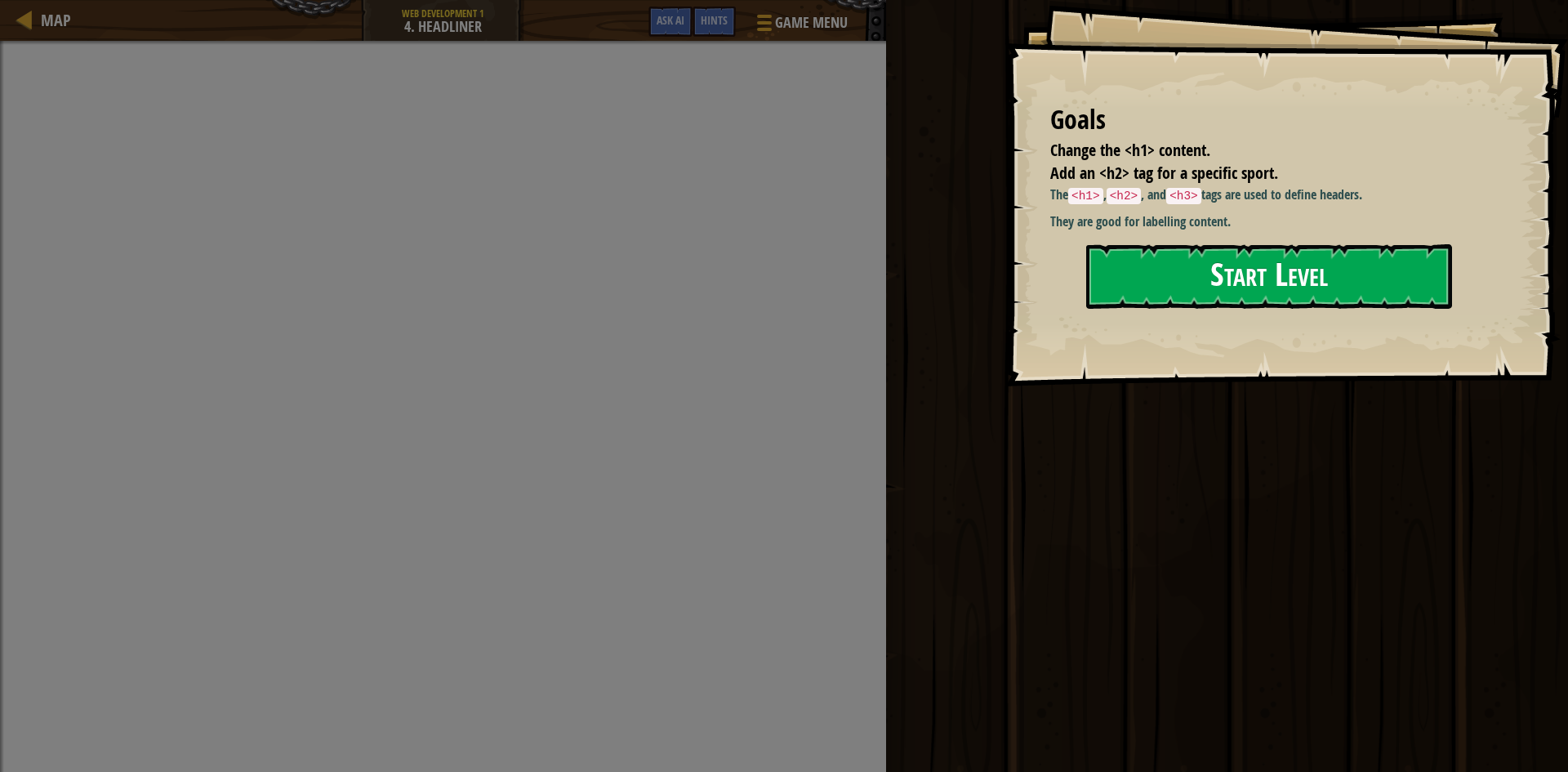
click at [1234, 273] on button "Start Level" at bounding box center [1269, 276] width 366 height 65
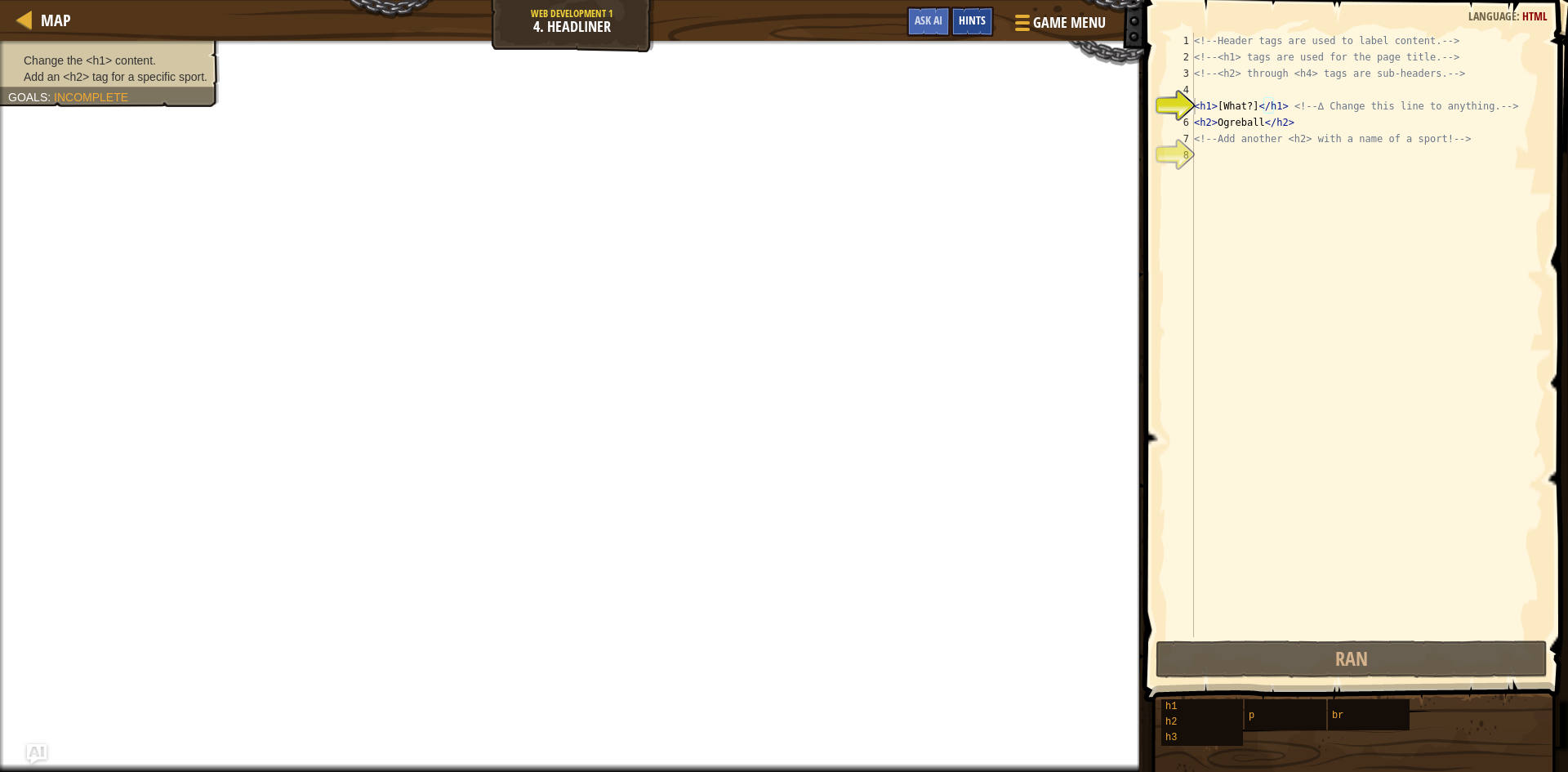
click at [978, 18] on span "Hints" at bounding box center [972, 20] width 27 height 16
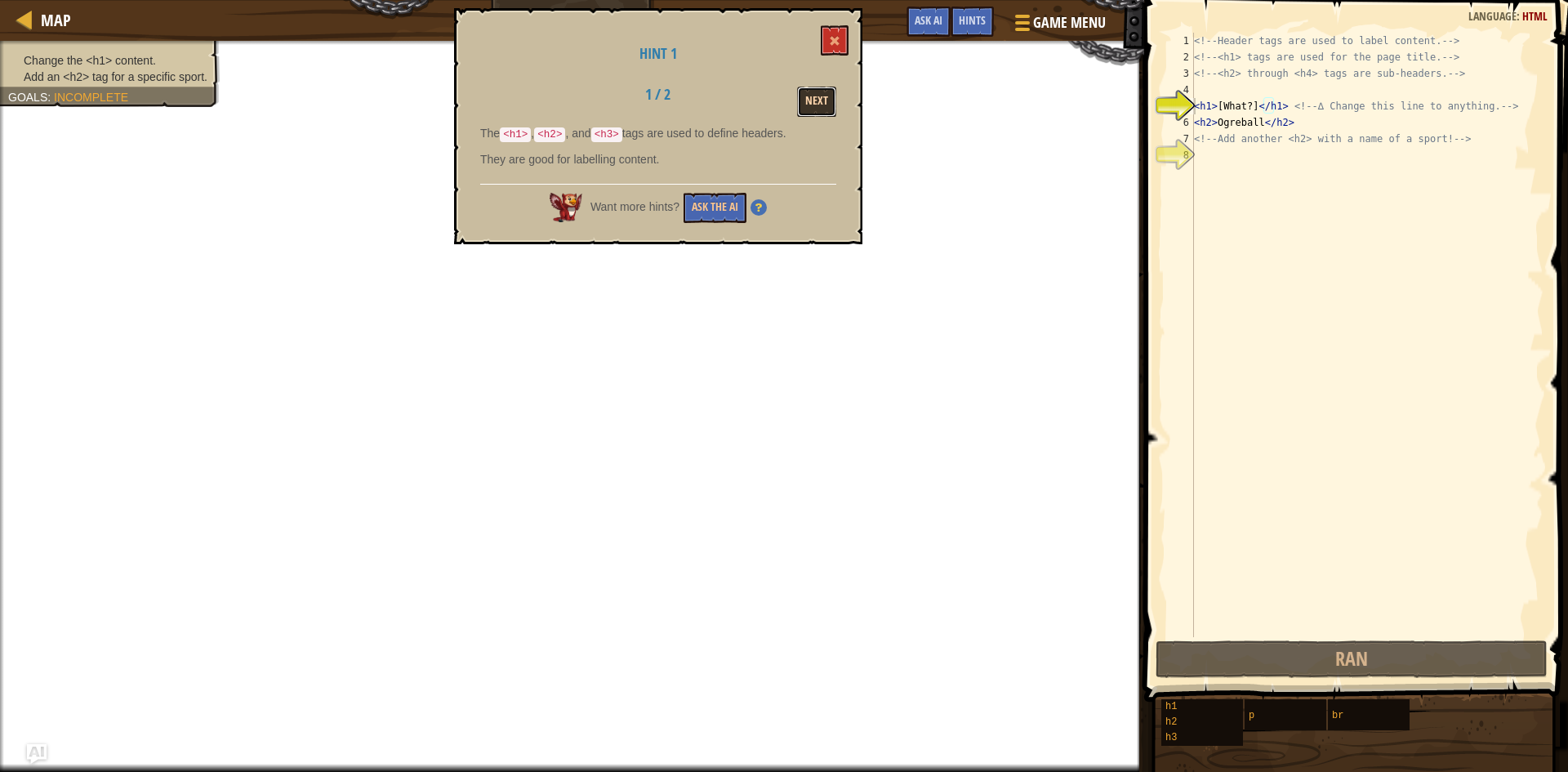
click at [826, 96] on button "Next" at bounding box center [816, 102] width 39 height 30
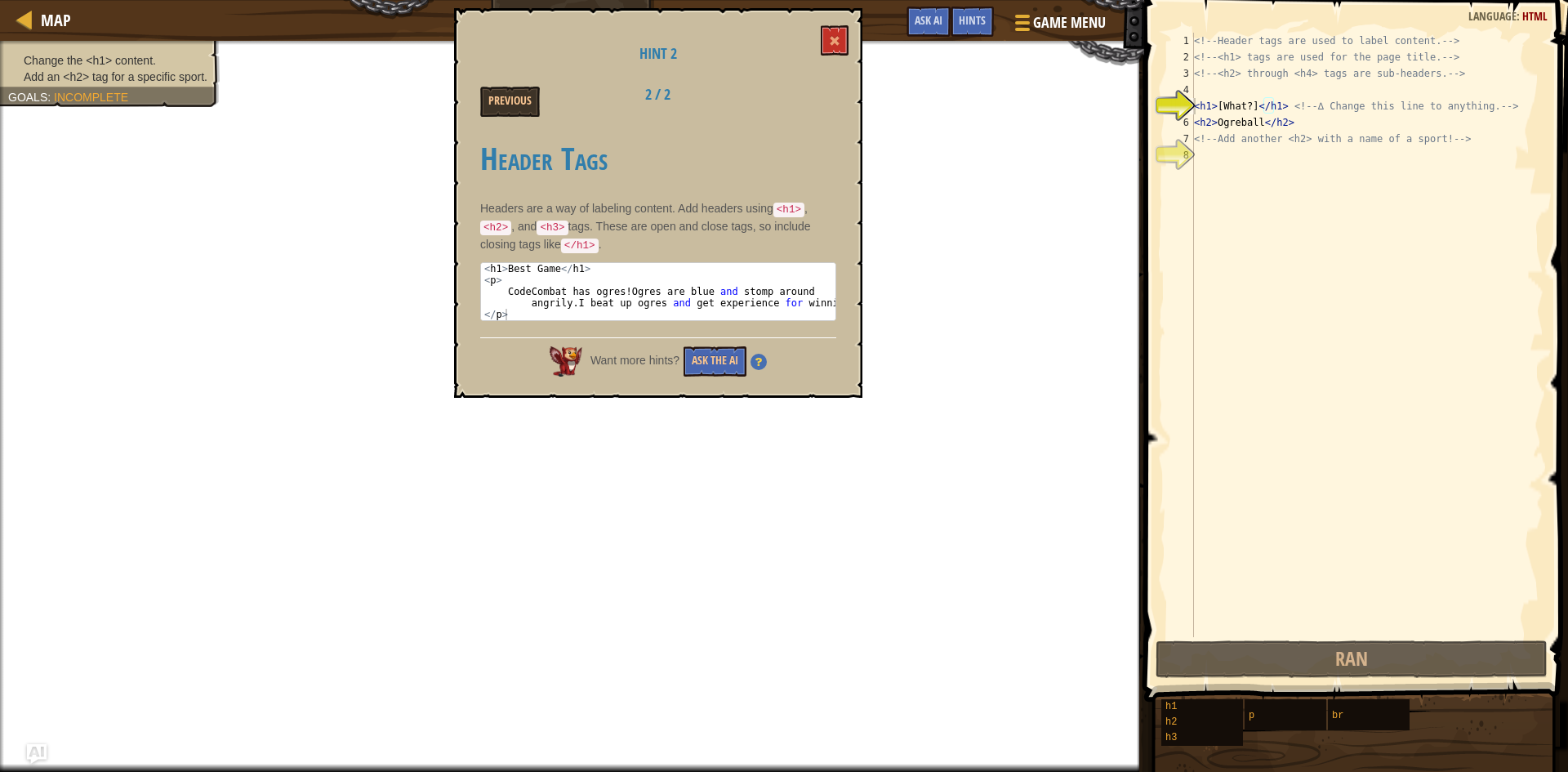
click at [1198, 110] on div "<!-- Header tags are used to label content. --> <!-- <h1> tags are used for the…" at bounding box center [1367, 351] width 353 height 637
click at [1194, 108] on div "<h1>[What?]</h1> <!-- ∆ Change this line to anything. --> 1 2 3 4 5 6 7 8 <!-- …" at bounding box center [1353, 334] width 380 height 604
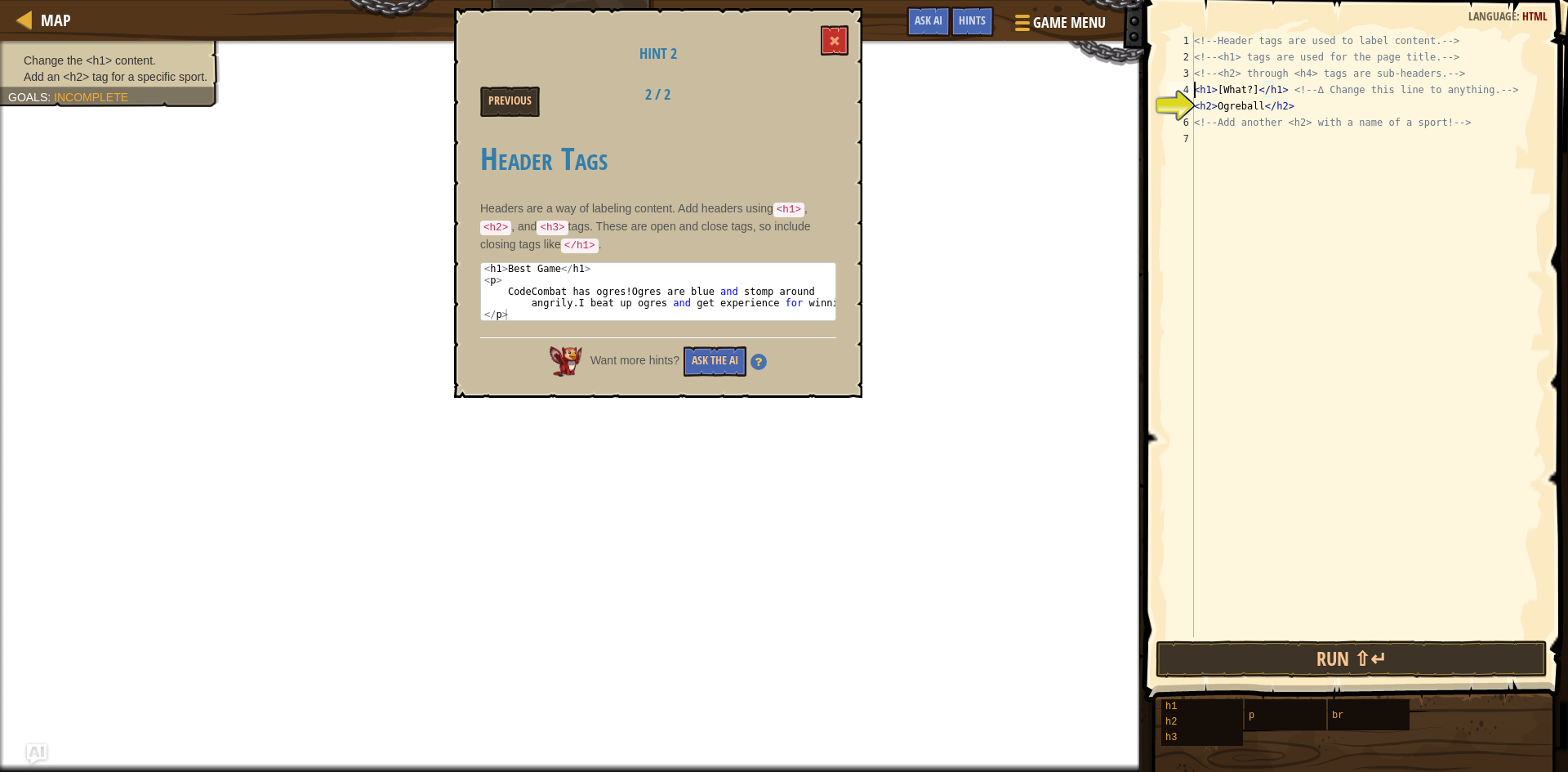
scroll to position [7, 1]
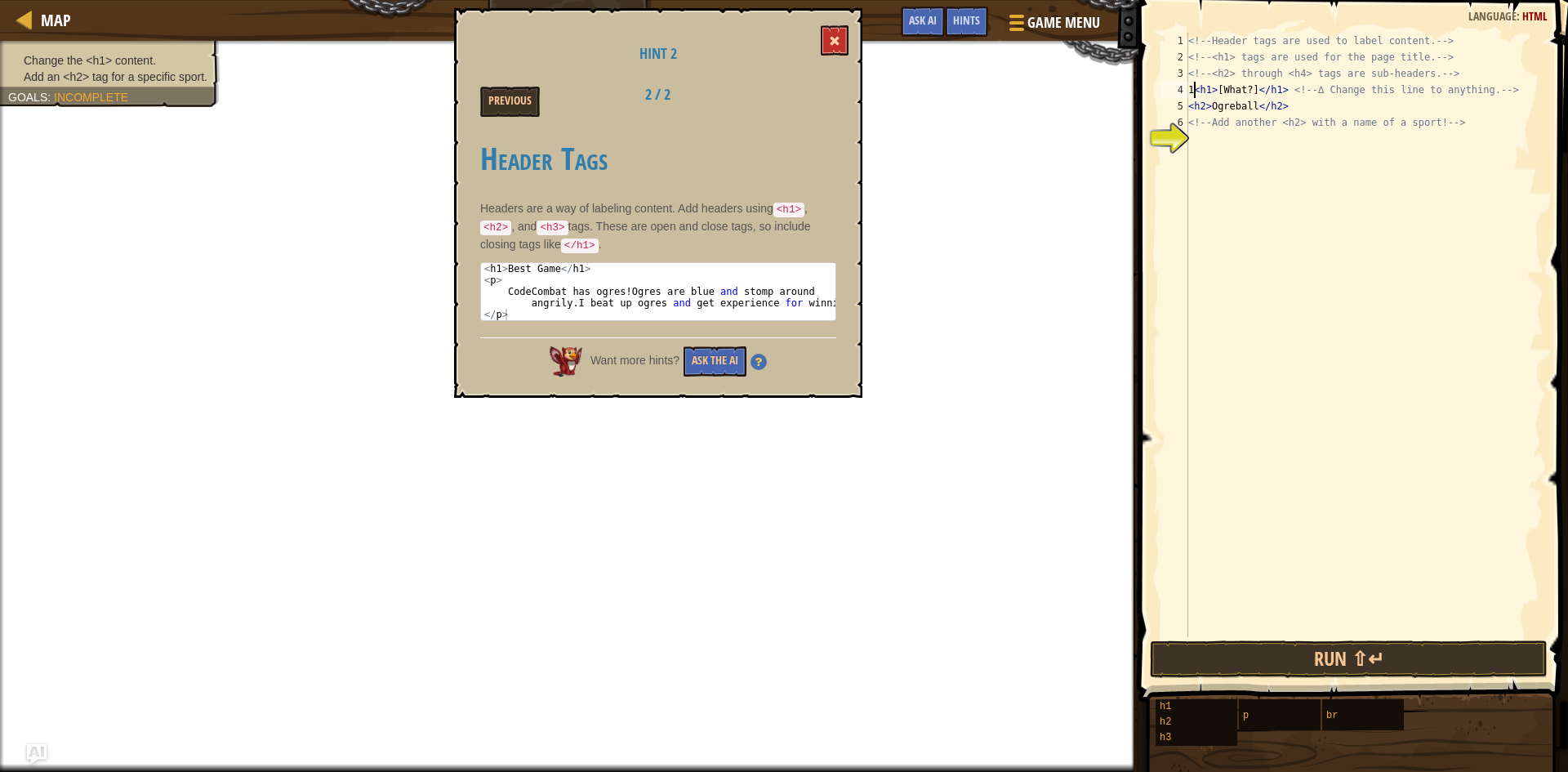
type textarea "1<h1>[What?]</h1> <!-- ∆ Change this line to anything. -->"
click at [844, 35] on button at bounding box center [834, 40] width 28 height 30
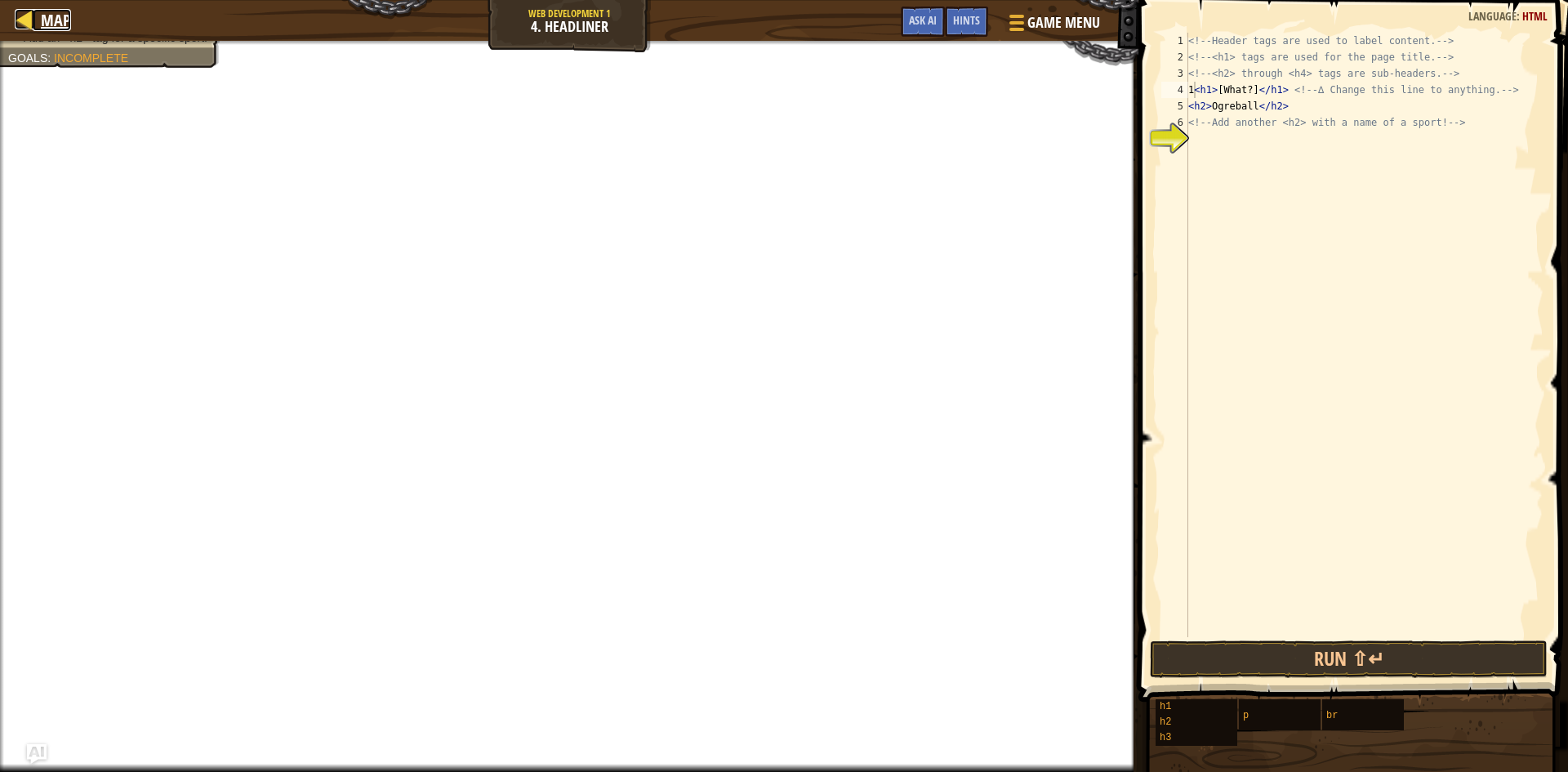
click at [46, 18] on span "Map" at bounding box center [56, 19] width 30 height 22
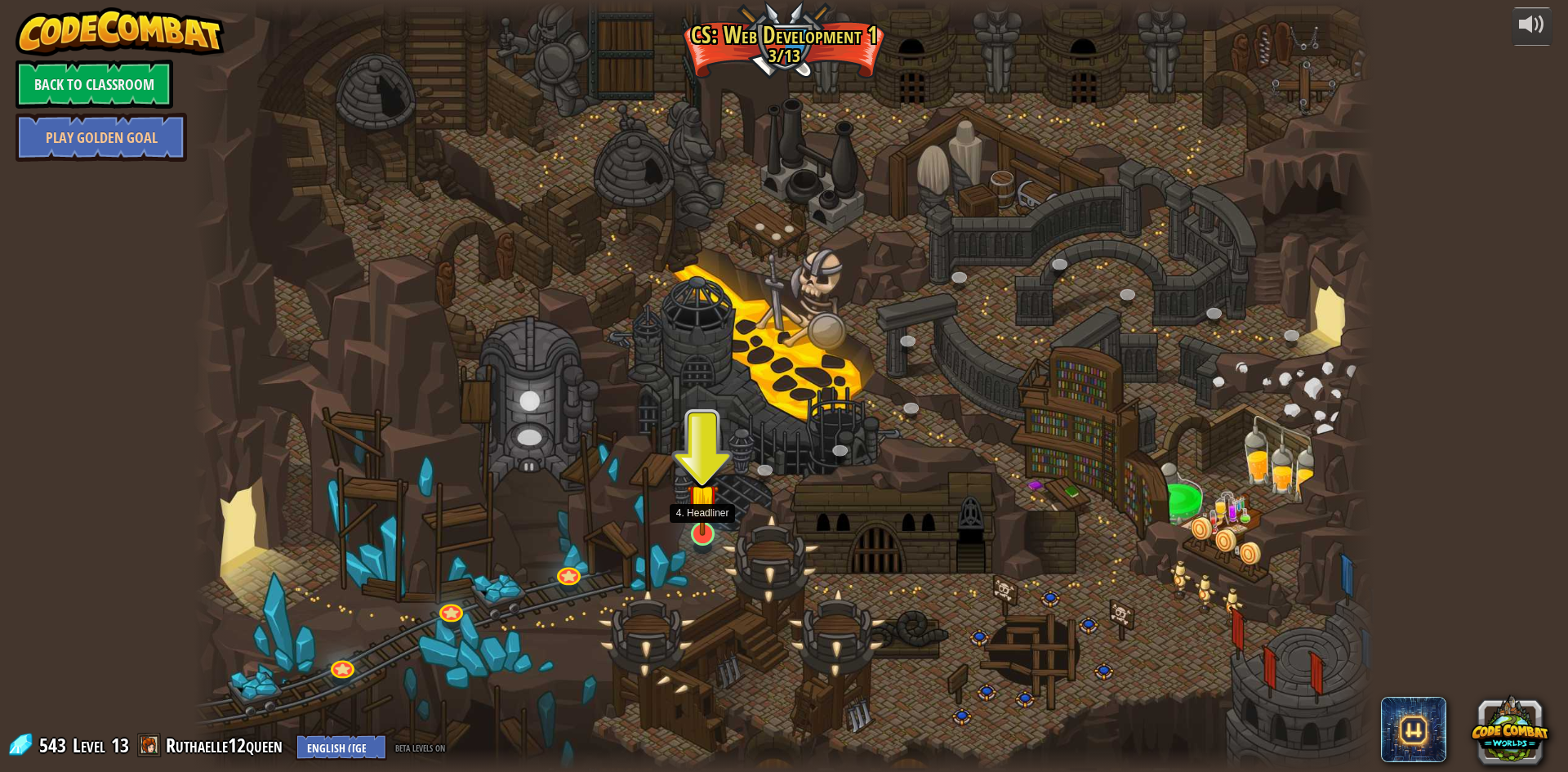
click at [698, 518] on img at bounding box center [703, 499] width 32 height 73
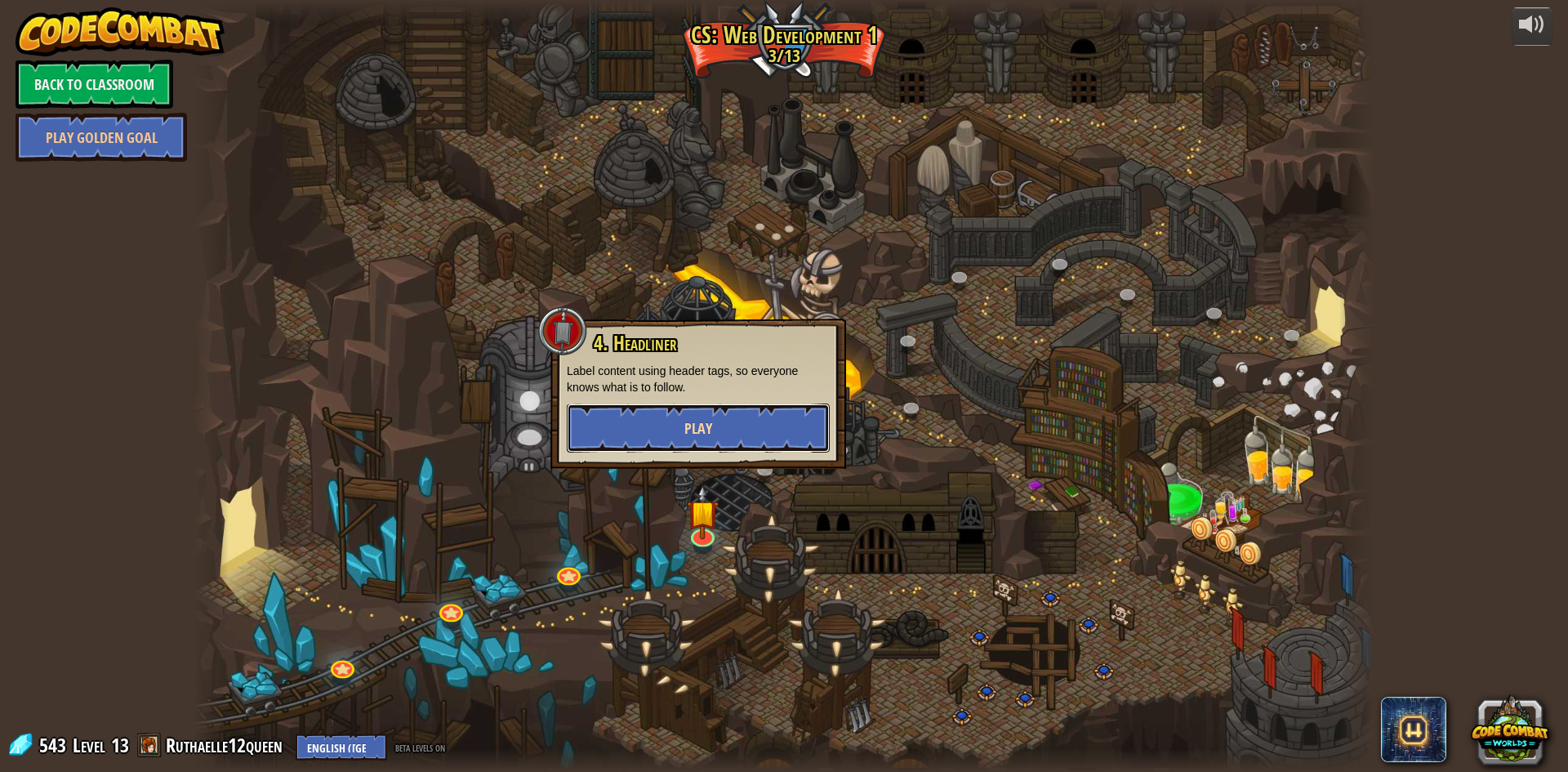
click at [685, 436] on span "Play" at bounding box center [698, 428] width 28 height 20
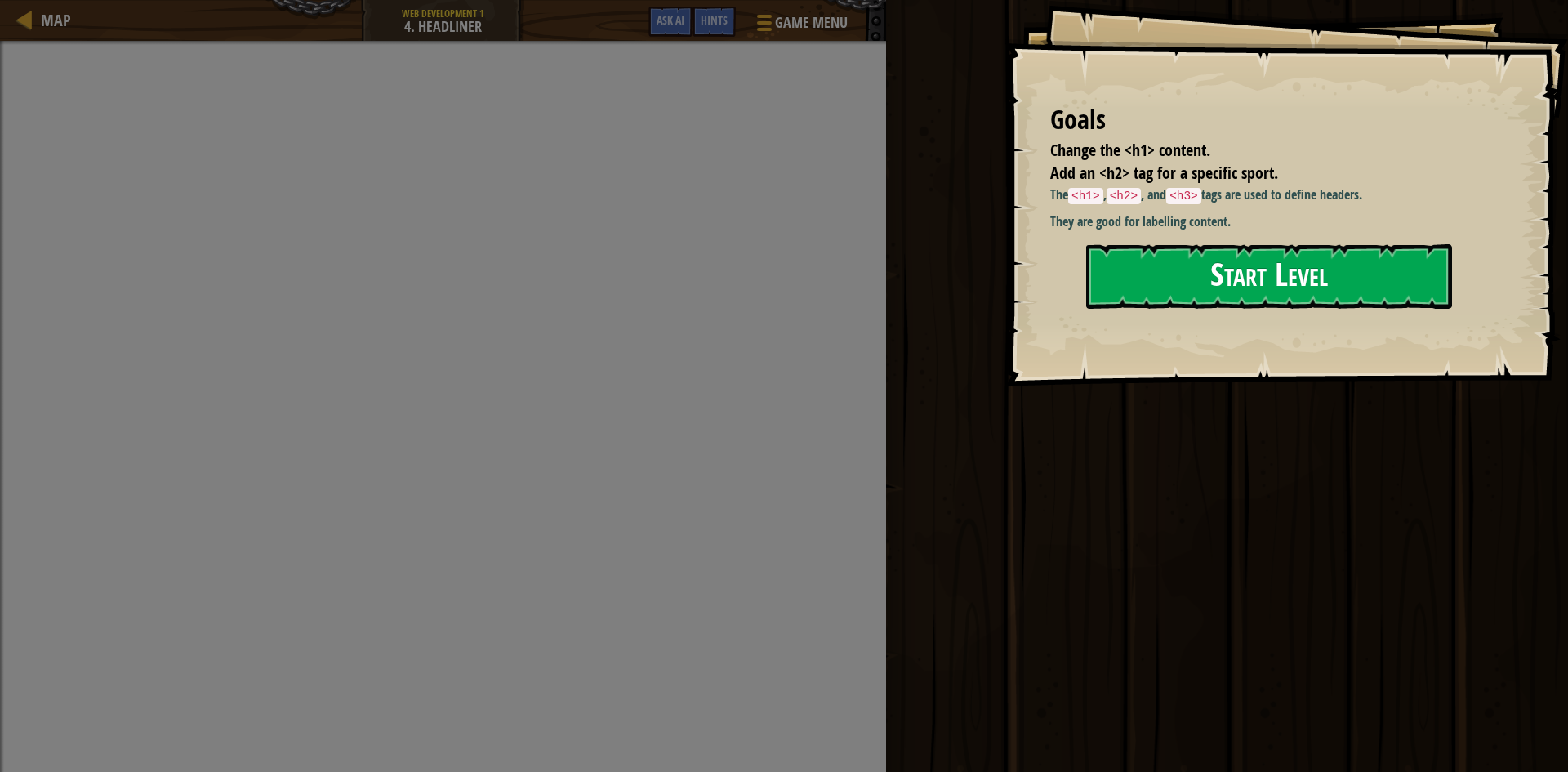
click at [1176, 260] on button "Start Level" at bounding box center [1269, 276] width 366 height 65
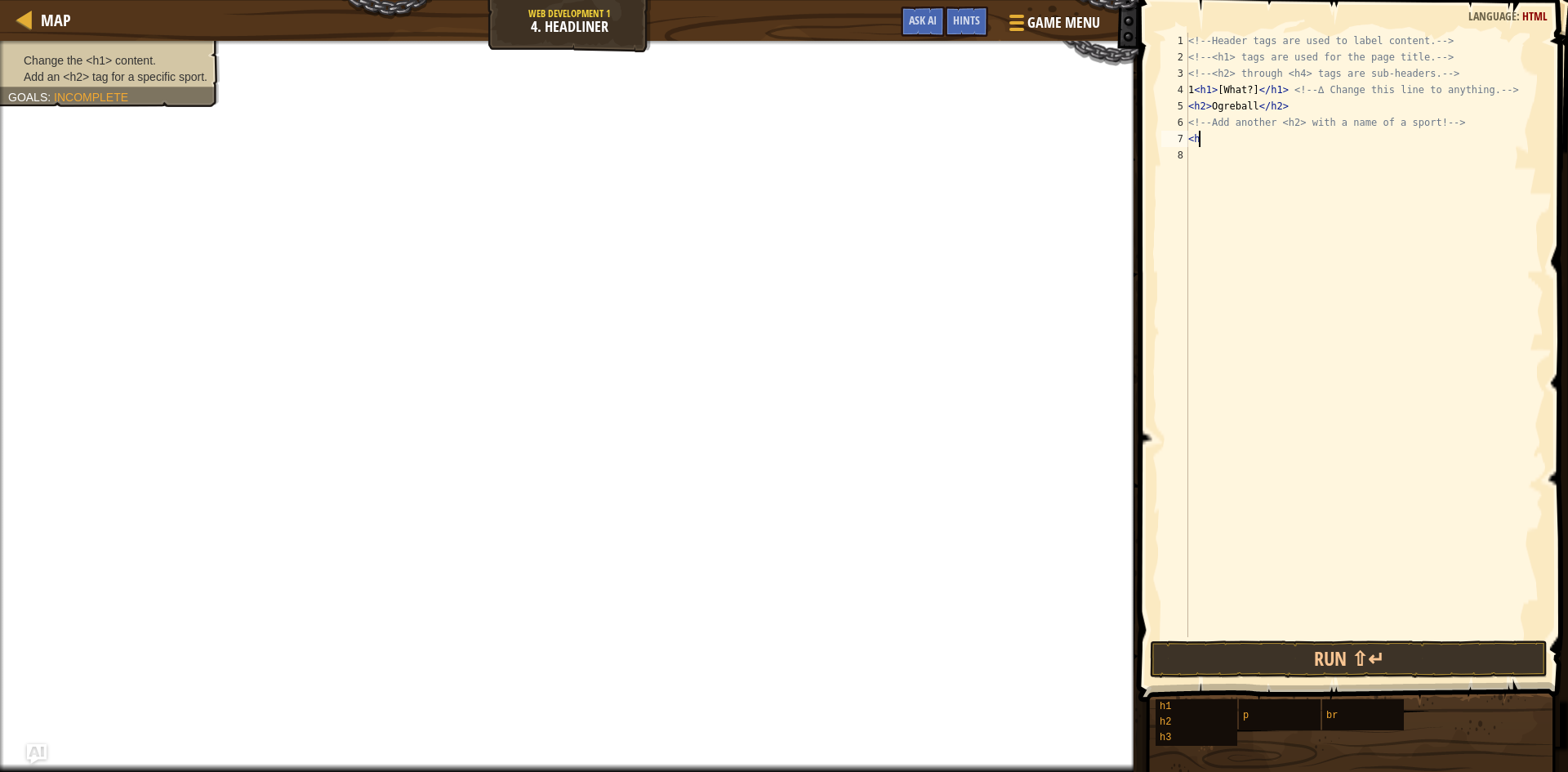
scroll to position [7, 1]
click at [984, 11] on div "Hints" at bounding box center [966, 21] width 43 height 30
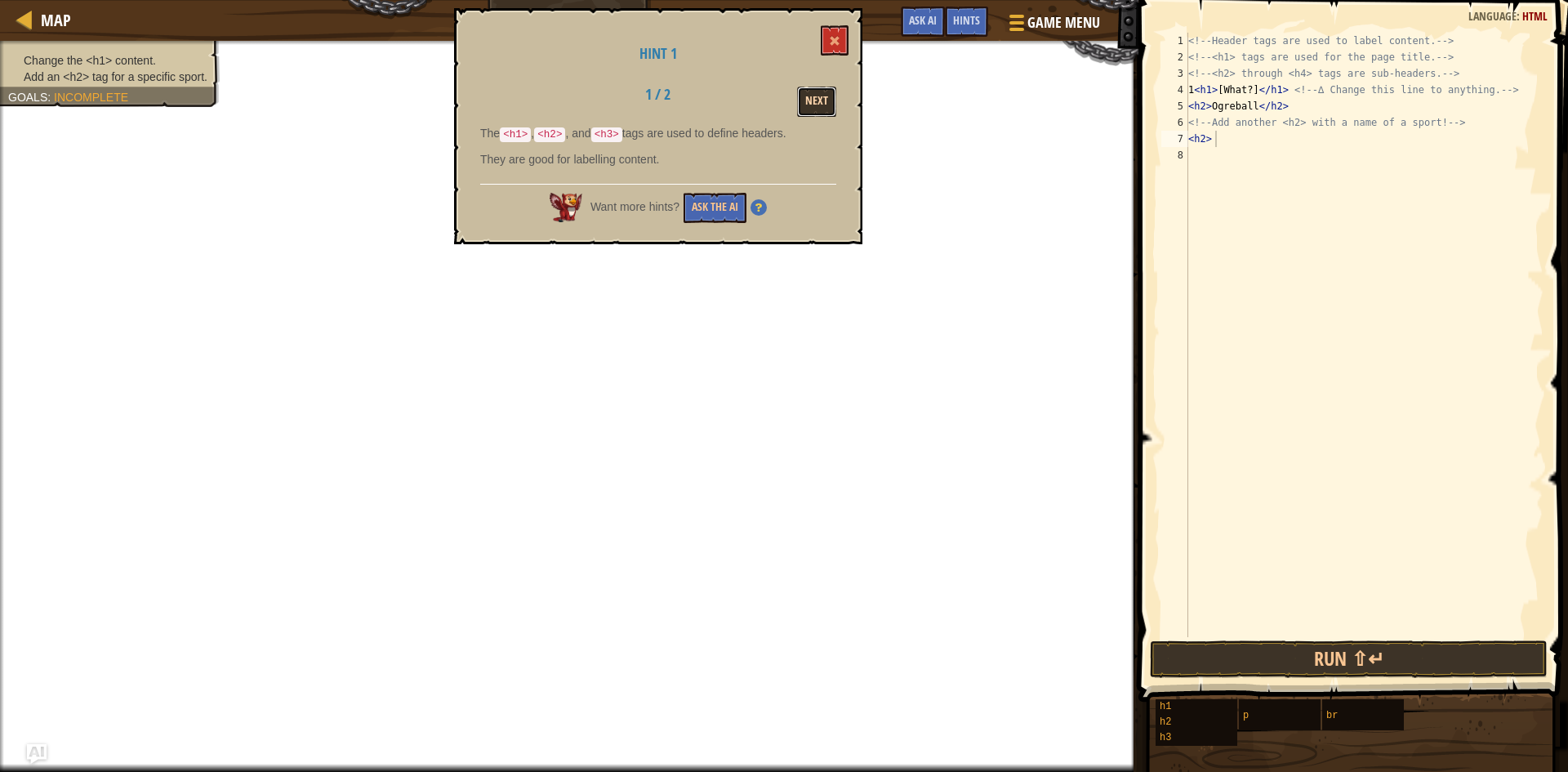
click at [813, 104] on button "Next" at bounding box center [816, 102] width 39 height 30
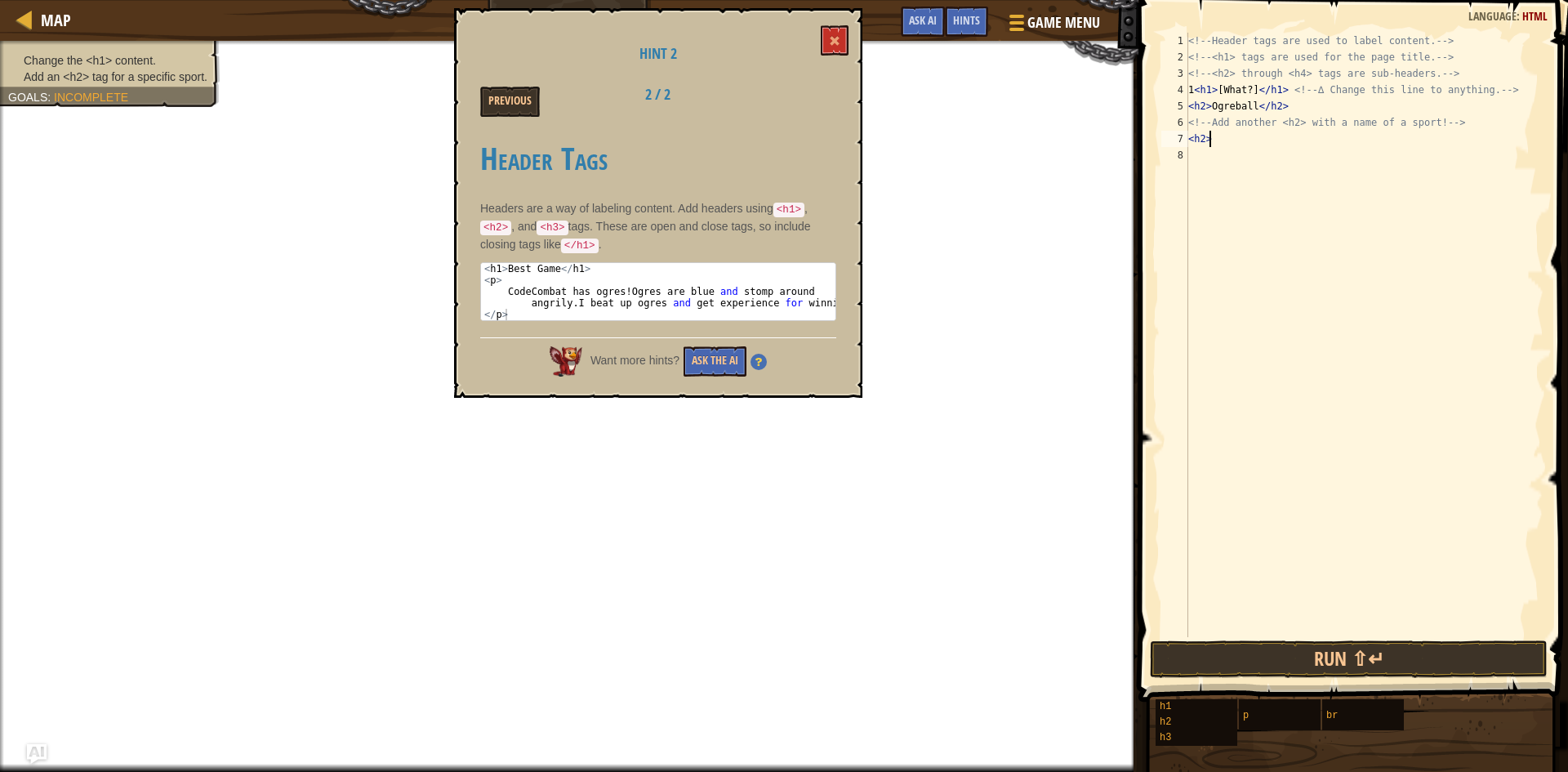
click at [1210, 136] on div "<!-- Header tags are used to label content. --> <!-- <h1> tags are used for the…" at bounding box center [1364, 351] width 359 height 637
type textarea "<h2>Best Game</h1>"
type textarea "<p>"
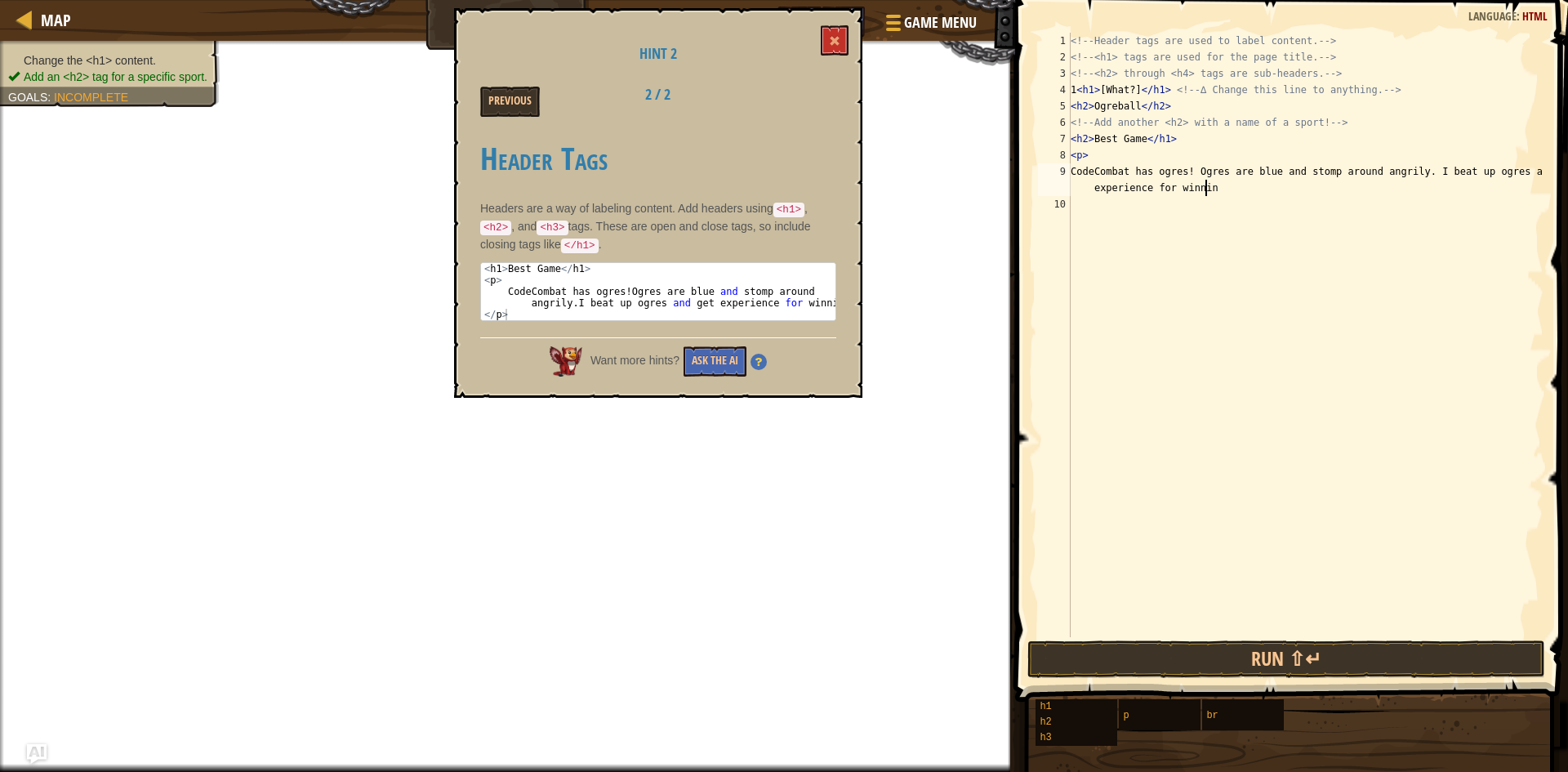
scroll to position [7, 47]
click at [1316, 664] on button "Run ⇧↵" at bounding box center [1286, 659] width 518 height 38
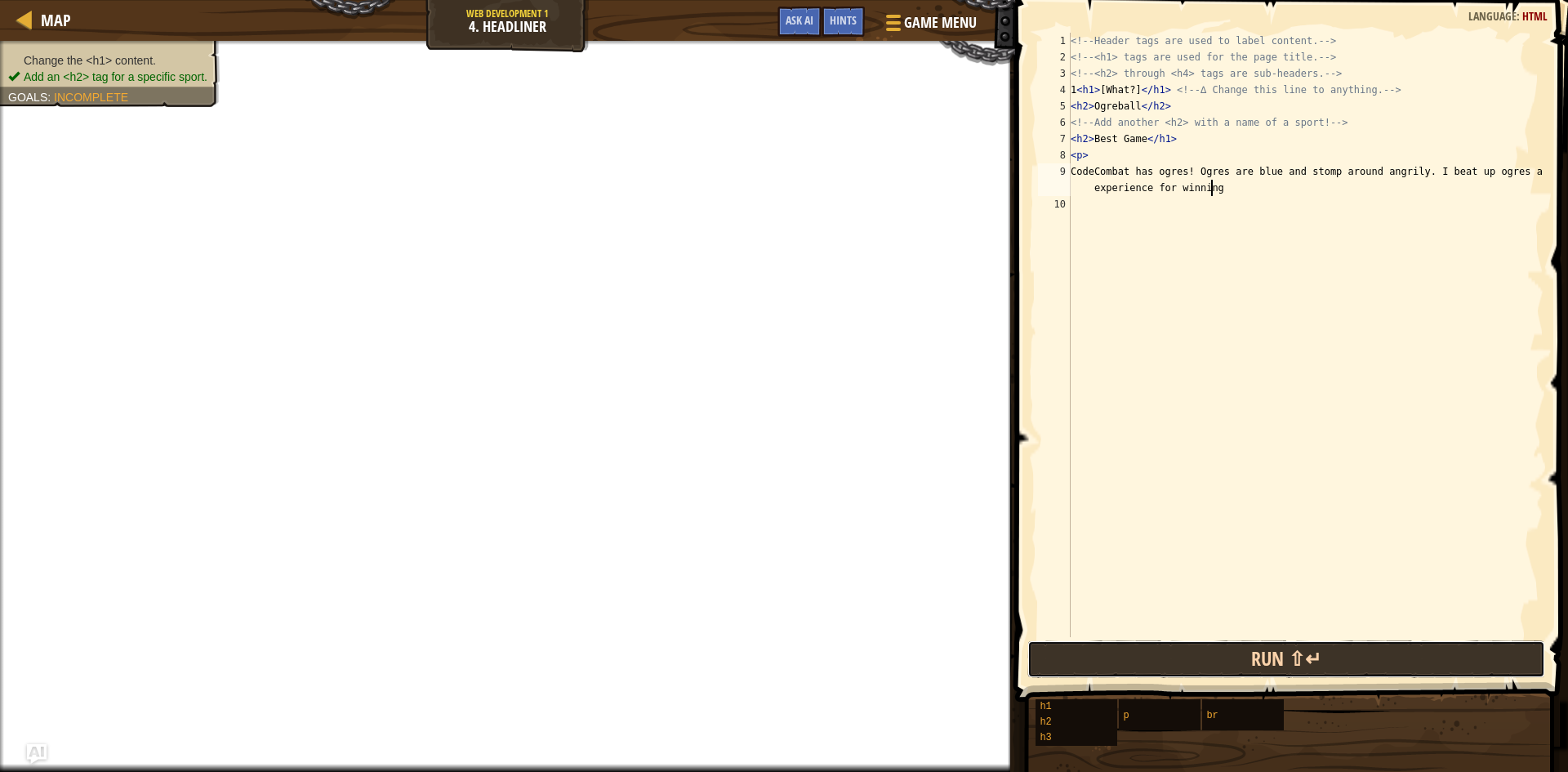
click at [1316, 664] on button "Run ⇧↵" at bounding box center [1286, 659] width 518 height 38
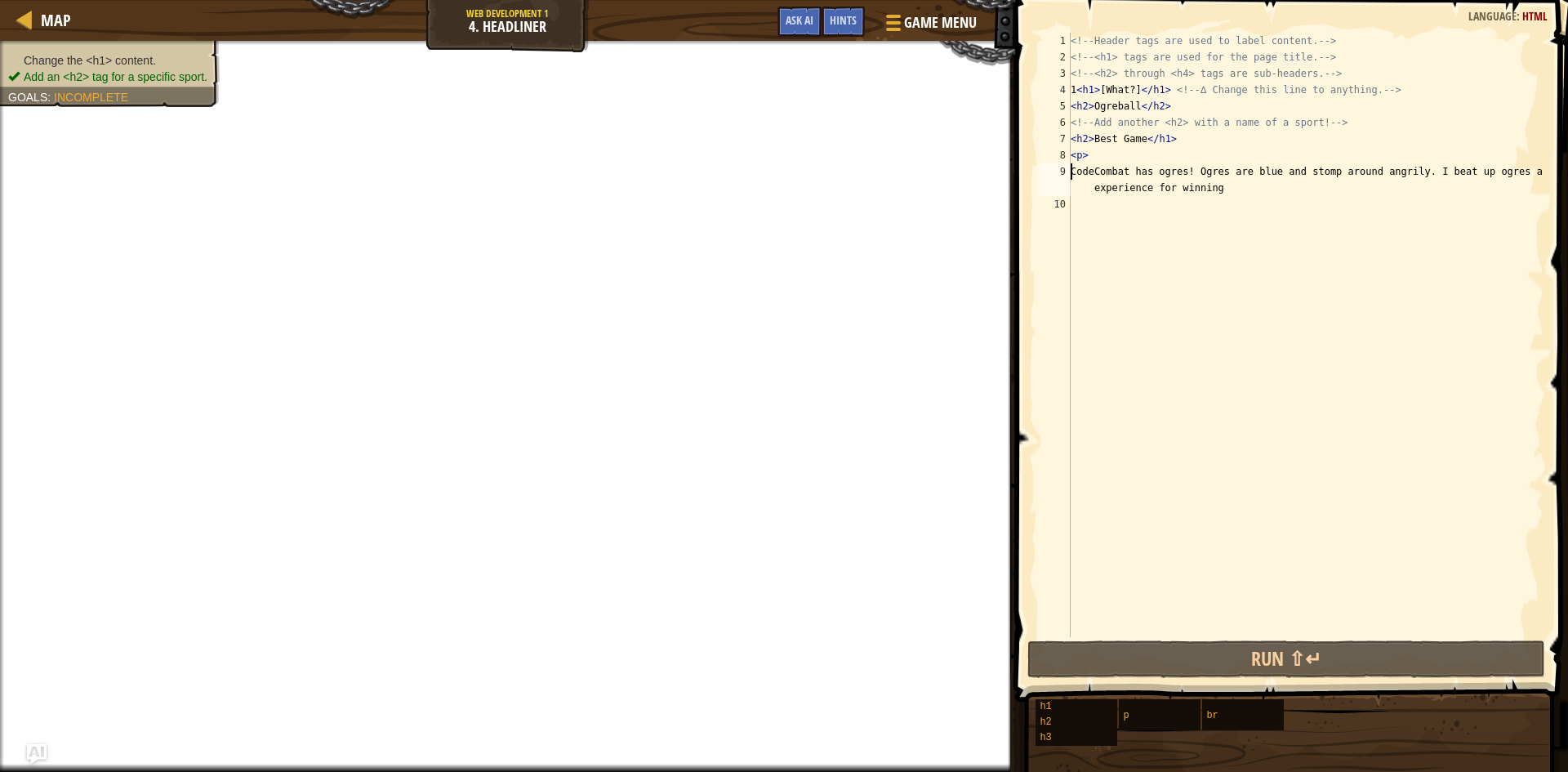
click at [1071, 170] on div "<!-- Header tags are used to label content. --> <!-- <h1> tags are used for the…" at bounding box center [1306, 351] width 476 height 637
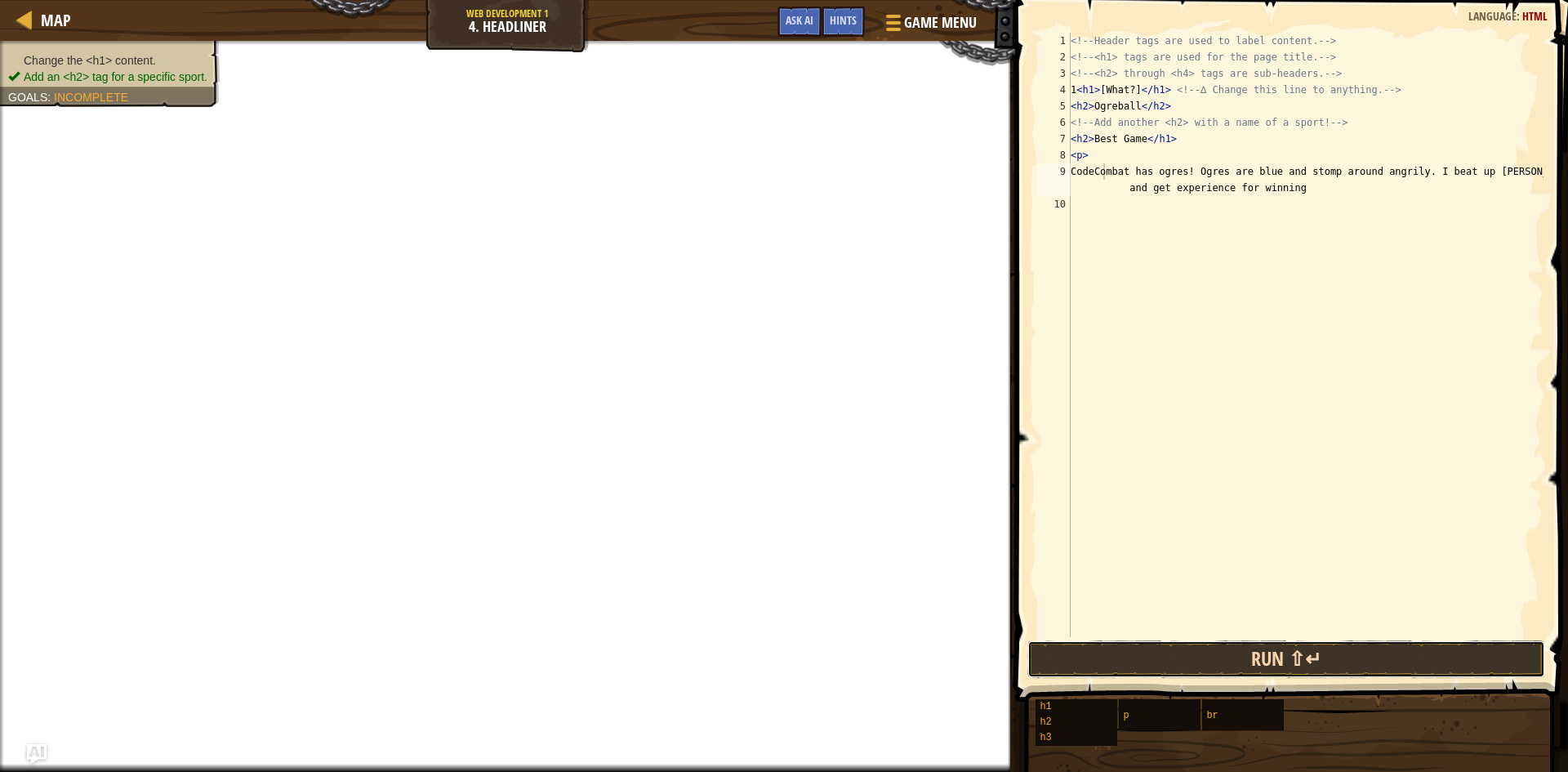
click at [1247, 660] on button "Run ⇧↵" at bounding box center [1286, 659] width 518 height 38
click at [1244, 658] on button "Run ⇧↵" at bounding box center [1286, 659] width 518 height 38
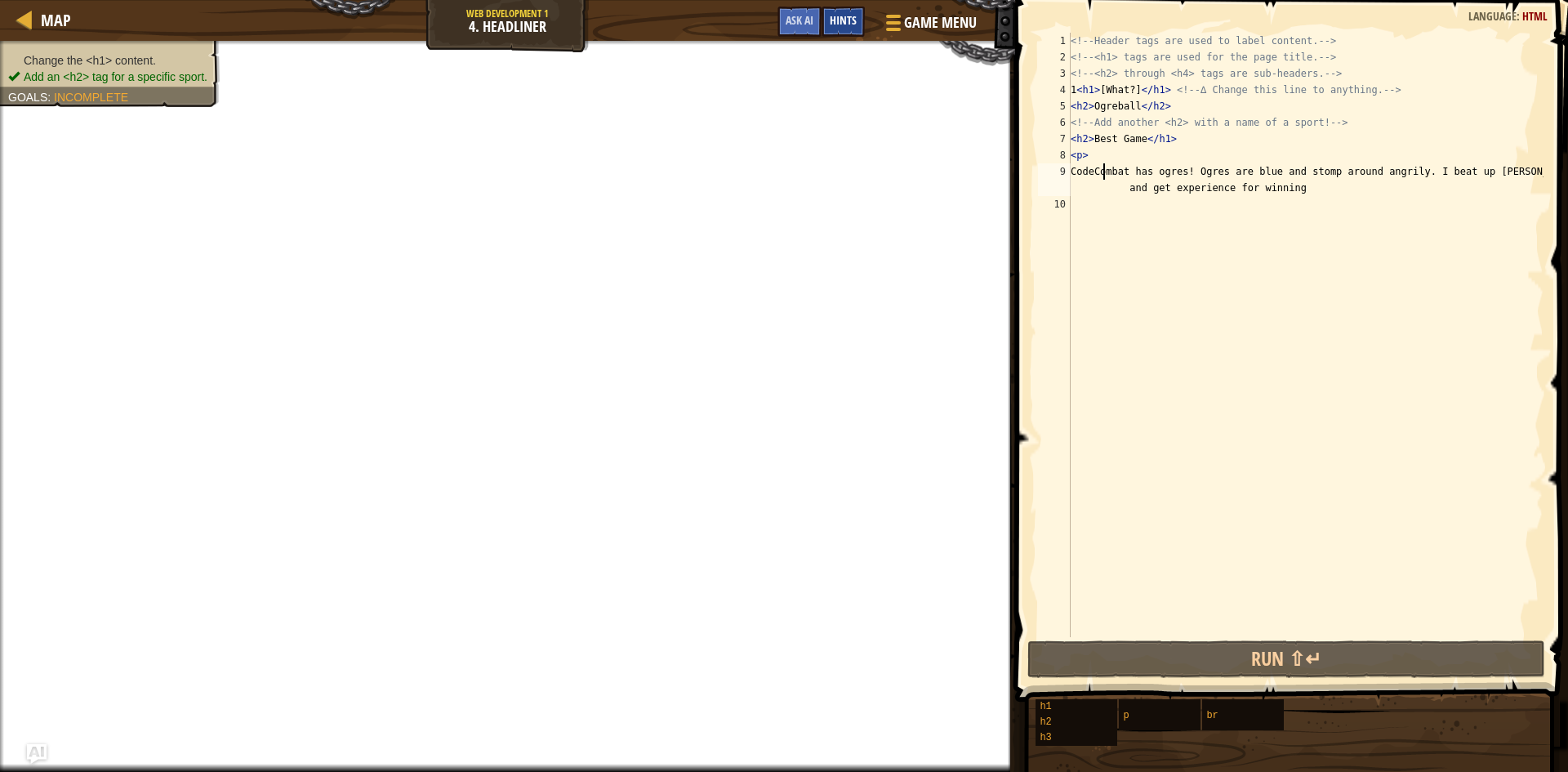
click at [854, 30] on div "Hints" at bounding box center [842, 21] width 43 height 30
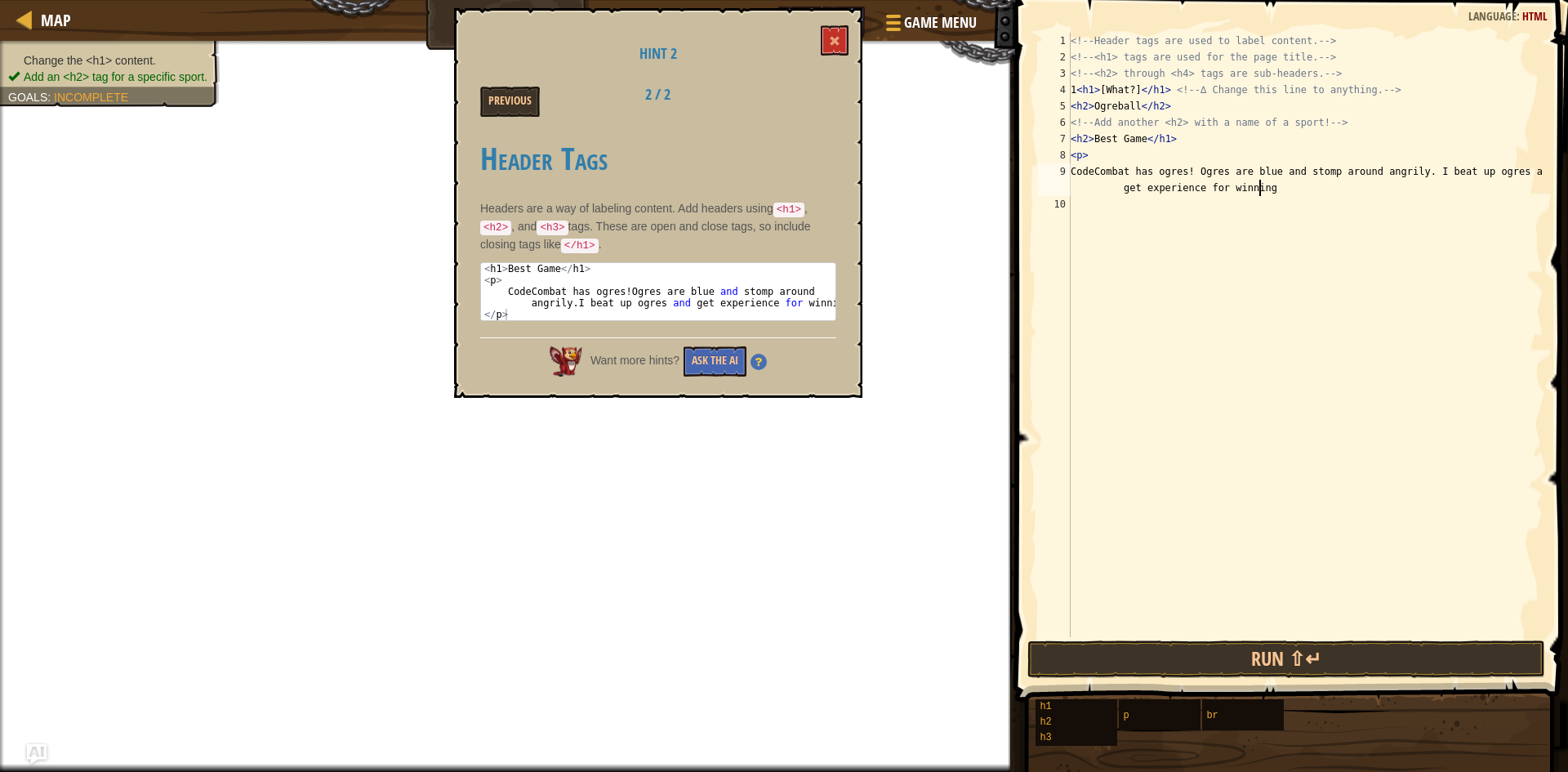
click at [1264, 186] on div "<!-- Header tags are used to label content. --> <!-- <h1> tags are used for the…" at bounding box center [1306, 351] width 476 height 637
type textarea "CodeCombat has ogres! Ogres are blue and stomp around angrily. I beat up [PERSO…"
click at [1076, 206] on div "<!-- Header tags are used to label content. --> <!-- <h1> tags are used for the…" at bounding box center [1306, 351] width 476 height 637
click at [1071, 201] on div "<!-- Header tags are used to label content. --> <!-- <h1> tags are used for the…" at bounding box center [1306, 351] width 476 height 637
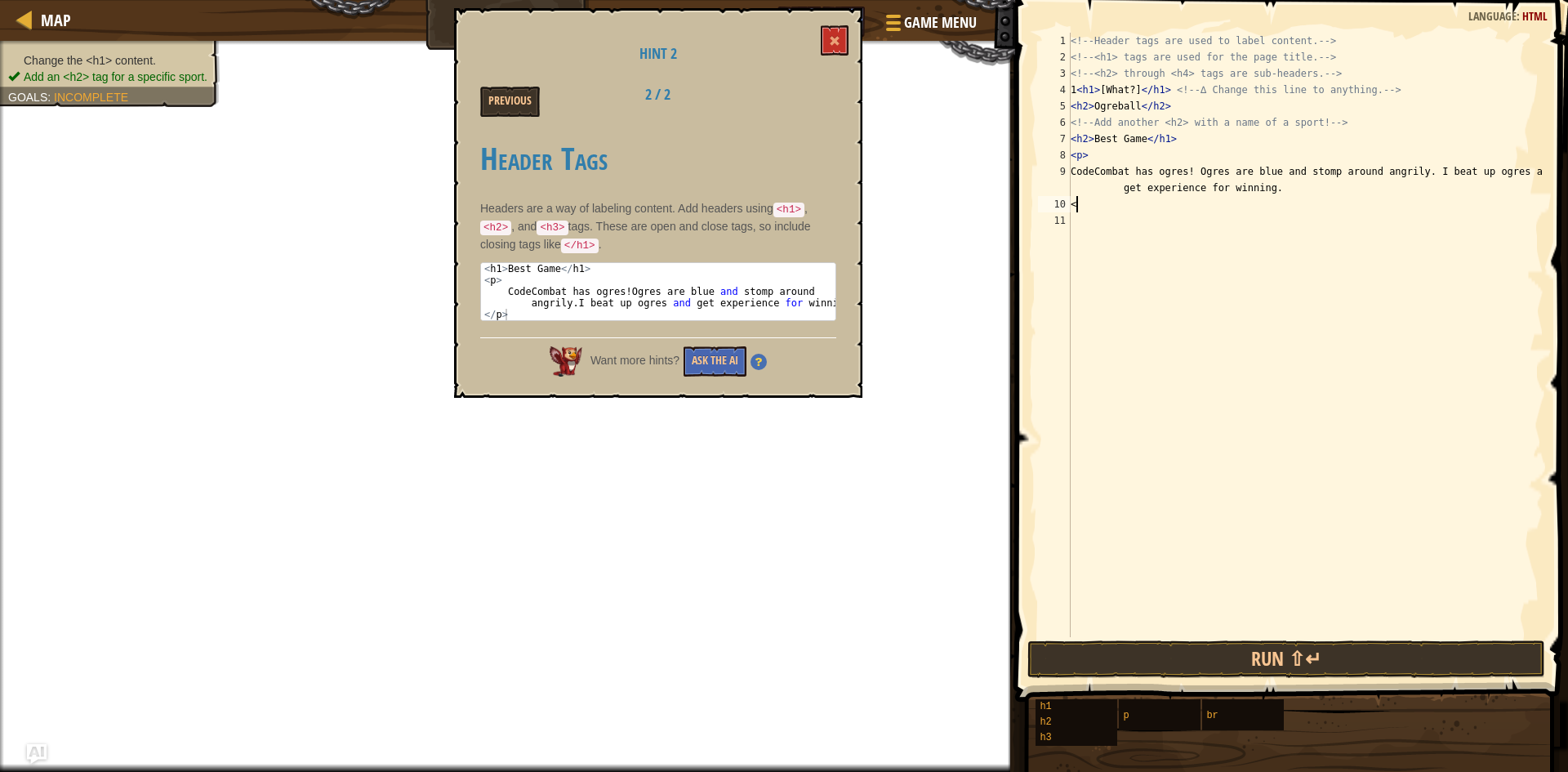
scroll to position [7, 1]
click at [1242, 663] on button "Run ⇧↵" at bounding box center [1286, 659] width 518 height 38
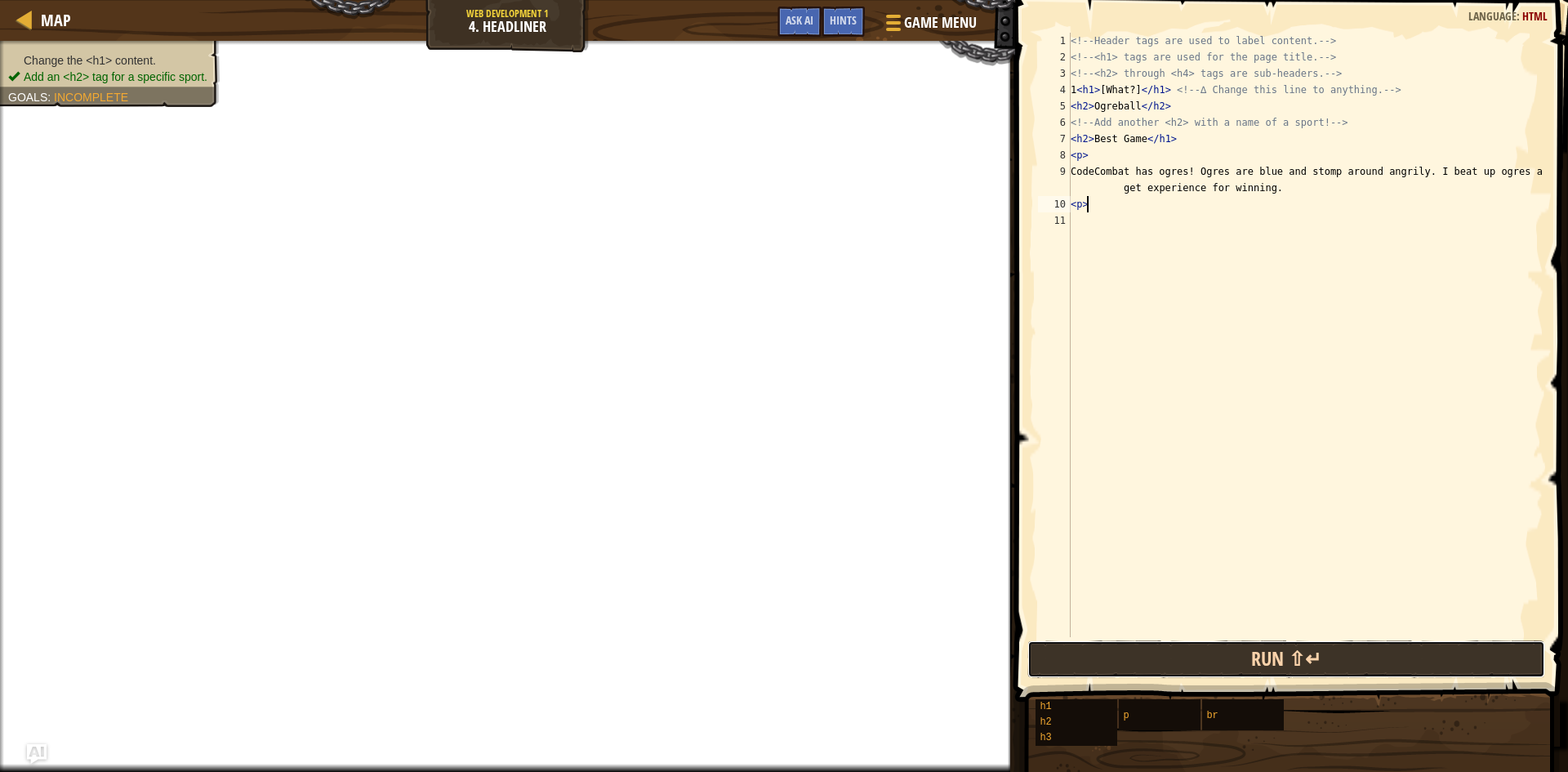
click at [1242, 663] on button "Run ⇧↵" at bounding box center [1286, 659] width 518 height 38
click at [1242, 660] on button "Run ⇧↵" at bounding box center [1286, 659] width 518 height 38
click at [1130, 651] on button "Run ⇧↵" at bounding box center [1286, 659] width 518 height 38
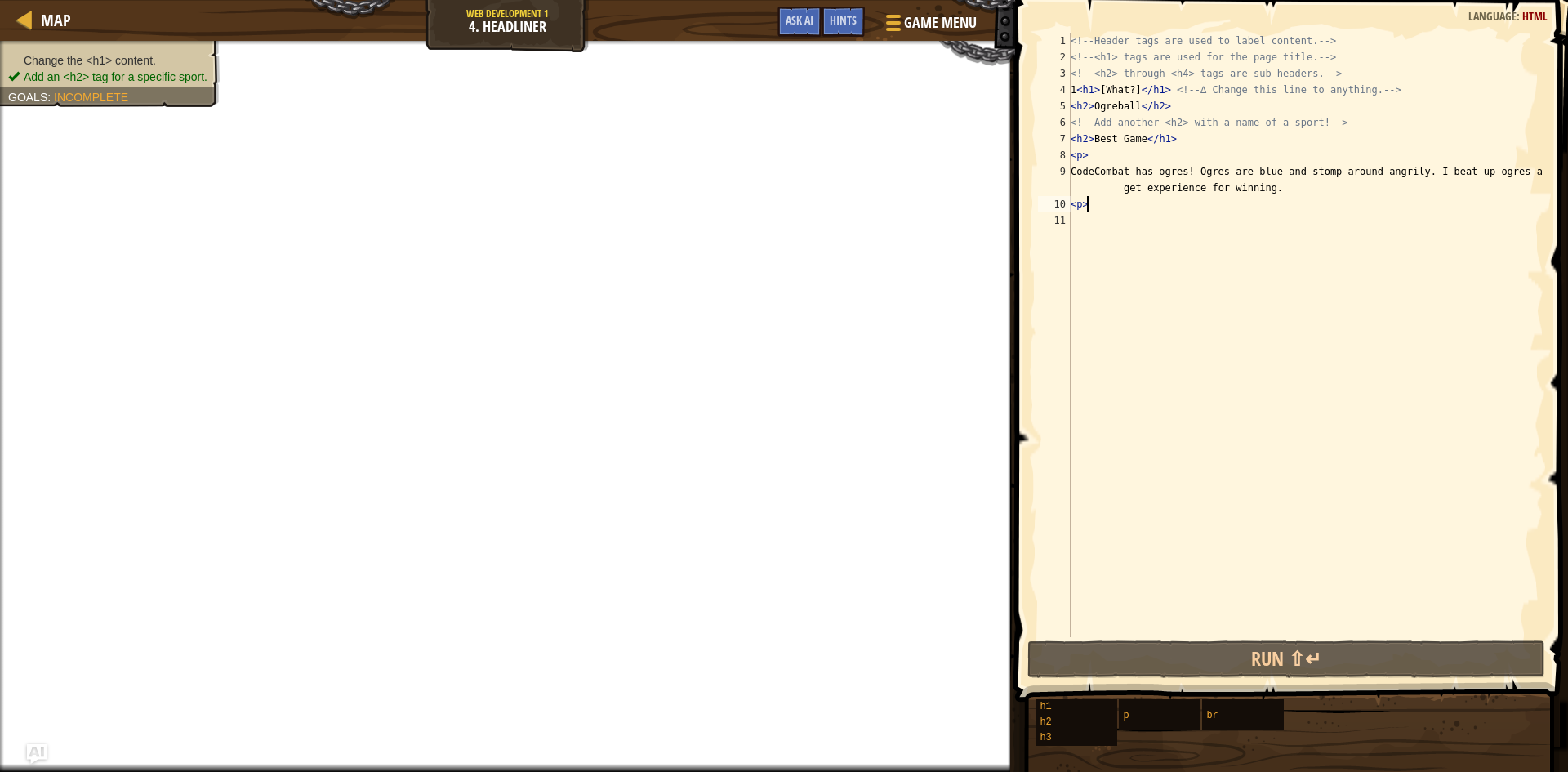
click at [100, 53] on ul "Change the <h1> content. Add an <h2> tag for a specific sport." at bounding box center [110, 68] width 204 height 32
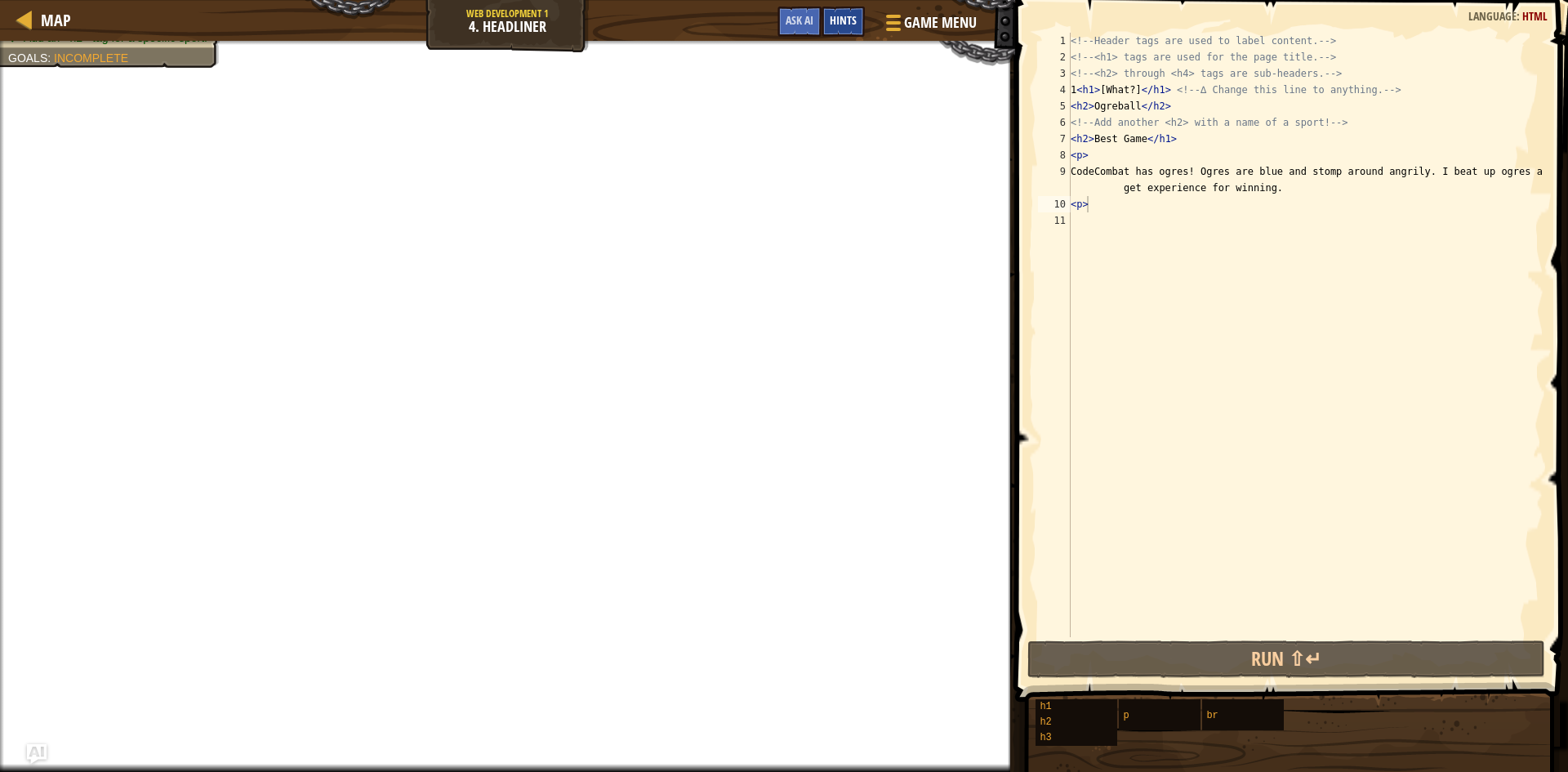
click at [832, 17] on span "Hints" at bounding box center [843, 20] width 27 height 16
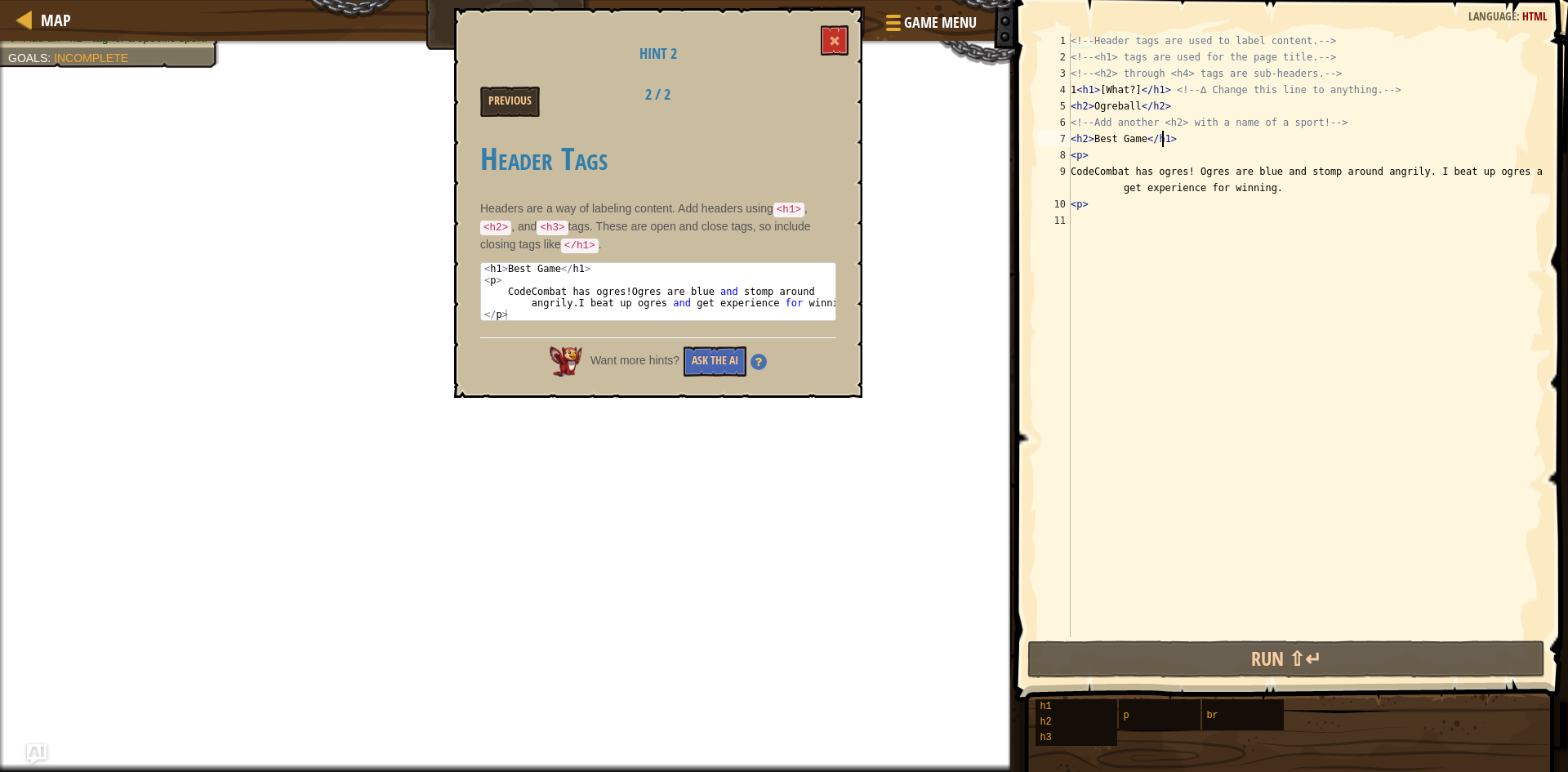
click at [1162, 136] on div "<!-- Header tags are used to label content. --> <!-- <h1> tags are used for the…" at bounding box center [1306, 351] width 476 height 637
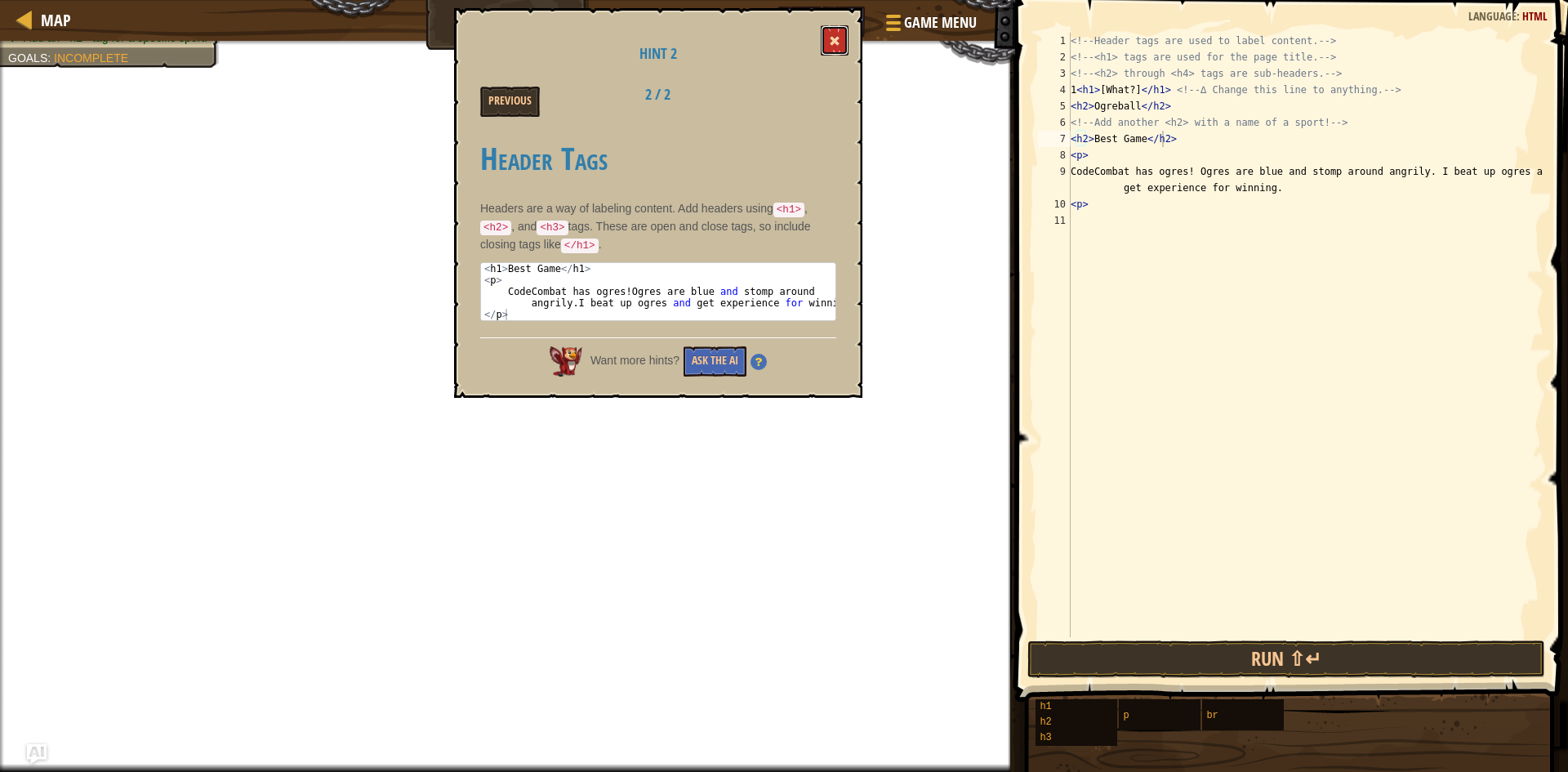
click at [840, 45] on span at bounding box center [834, 40] width 11 height 11
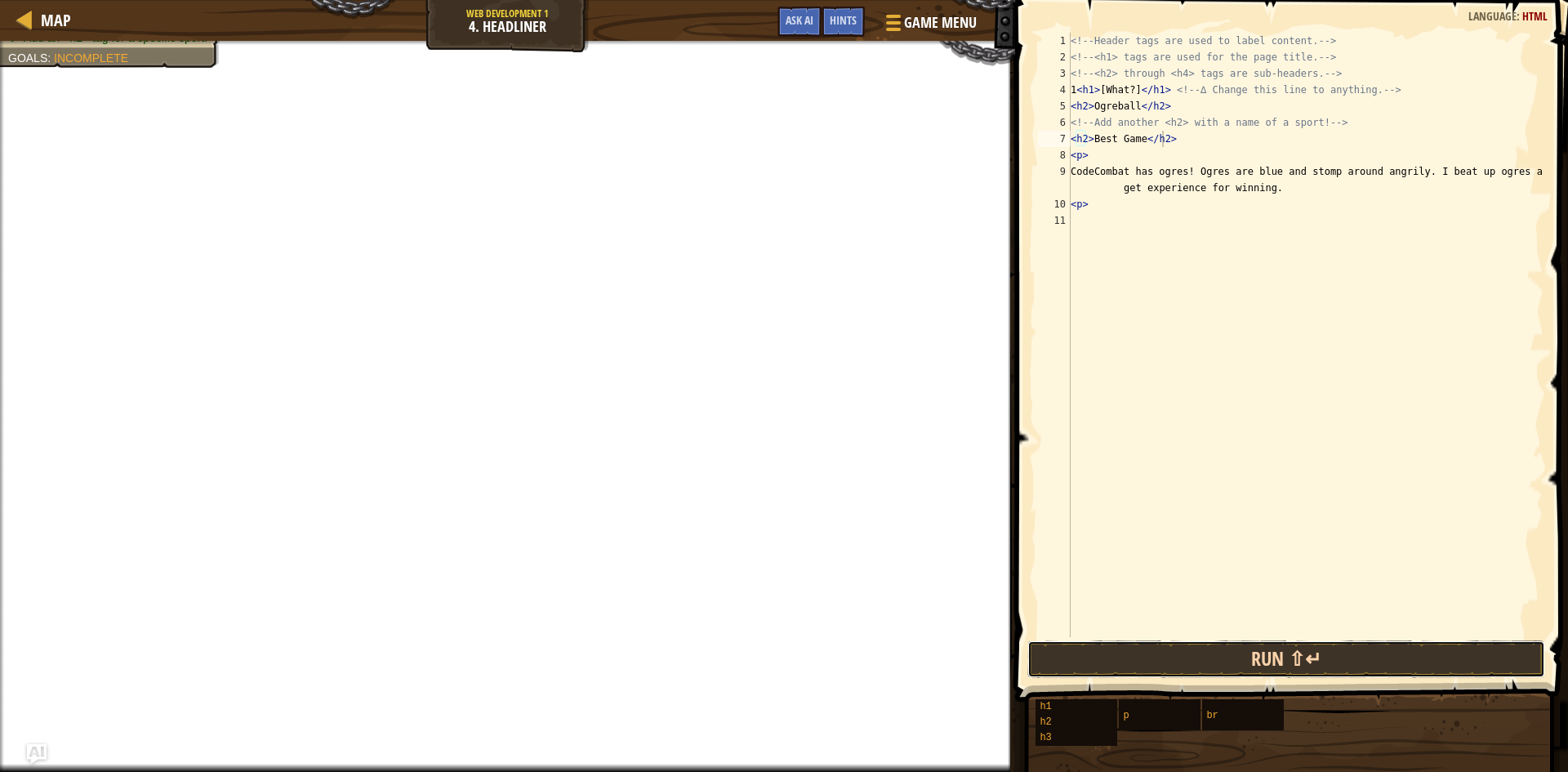
click at [1286, 647] on button "Run ⇧↵" at bounding box center [1286, 659] width 518 height 38
click at [1163, 95] on div "<!-- Header tags are used to label content. --> <!-- <h1> tags are used for the…" at bounding box center [1306, 351] width 476 height 637
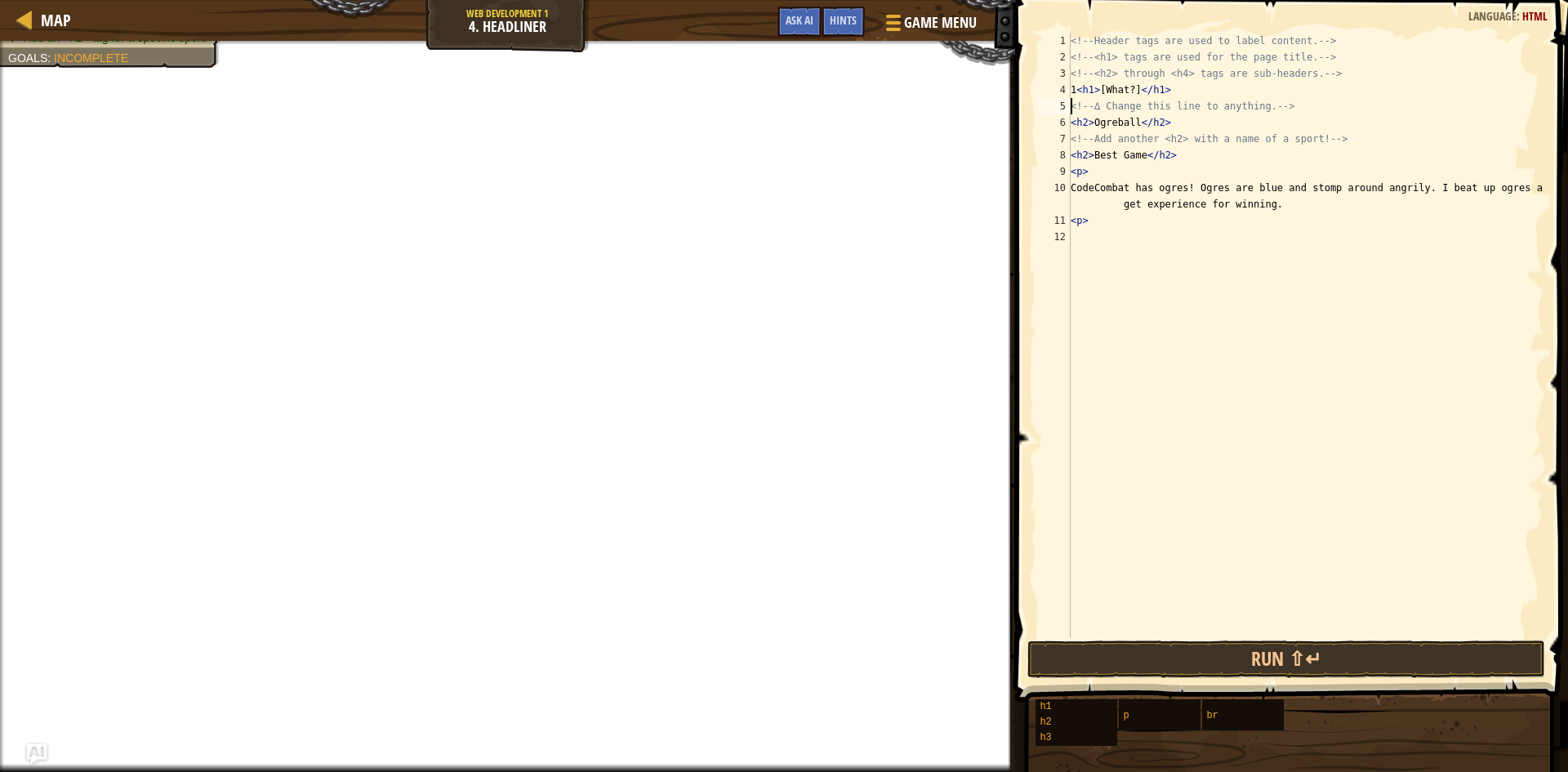
type textarea "1<h1>[What?]</h1><!-- ∆ Change this line to anything. -->"
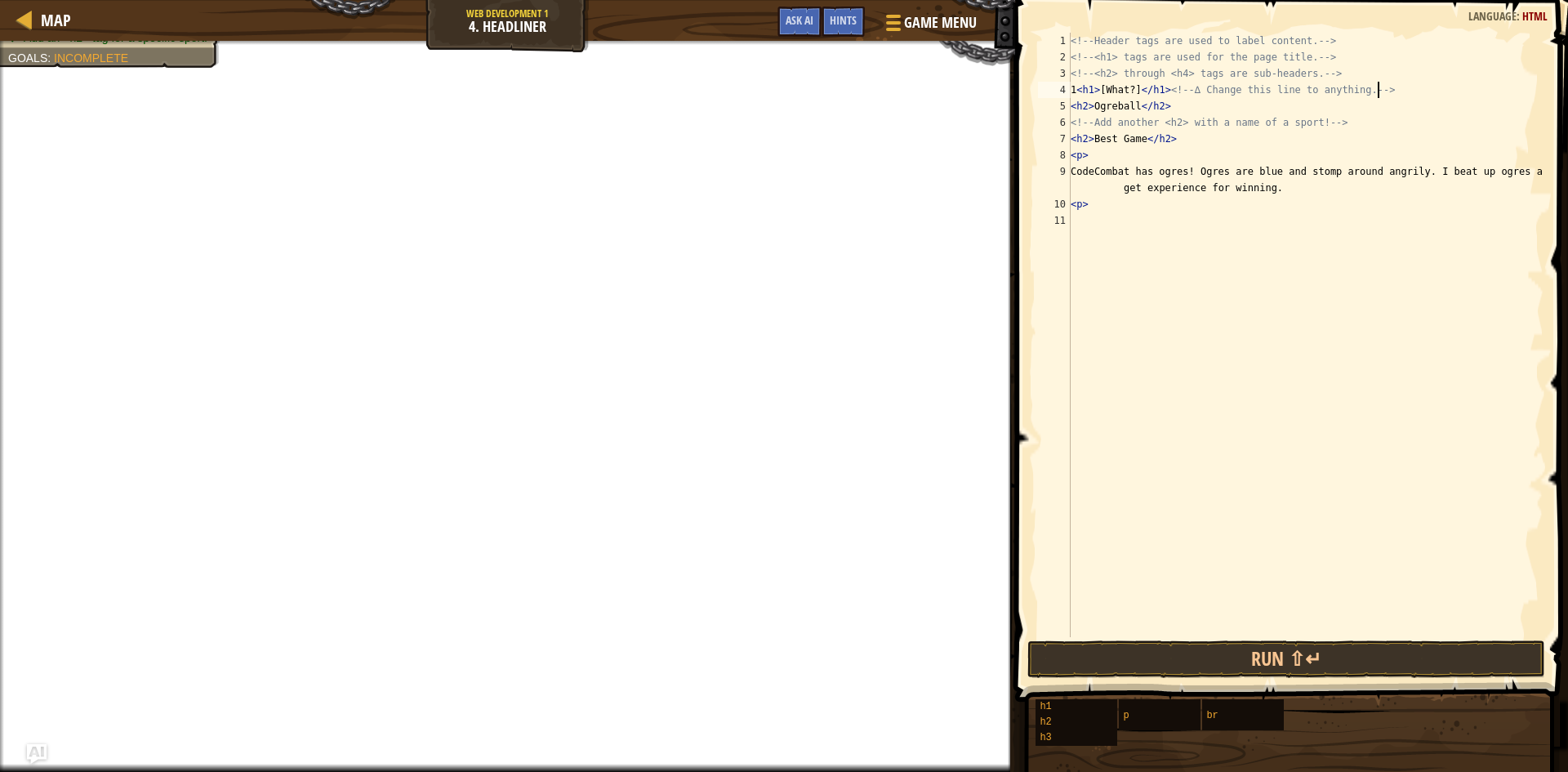
click at [1383, 93] on div "<!-- Header tags are used to label content. --> <!-- <h1> tags are used for the…" at bounding box center [1306, 351] width 476 height 637
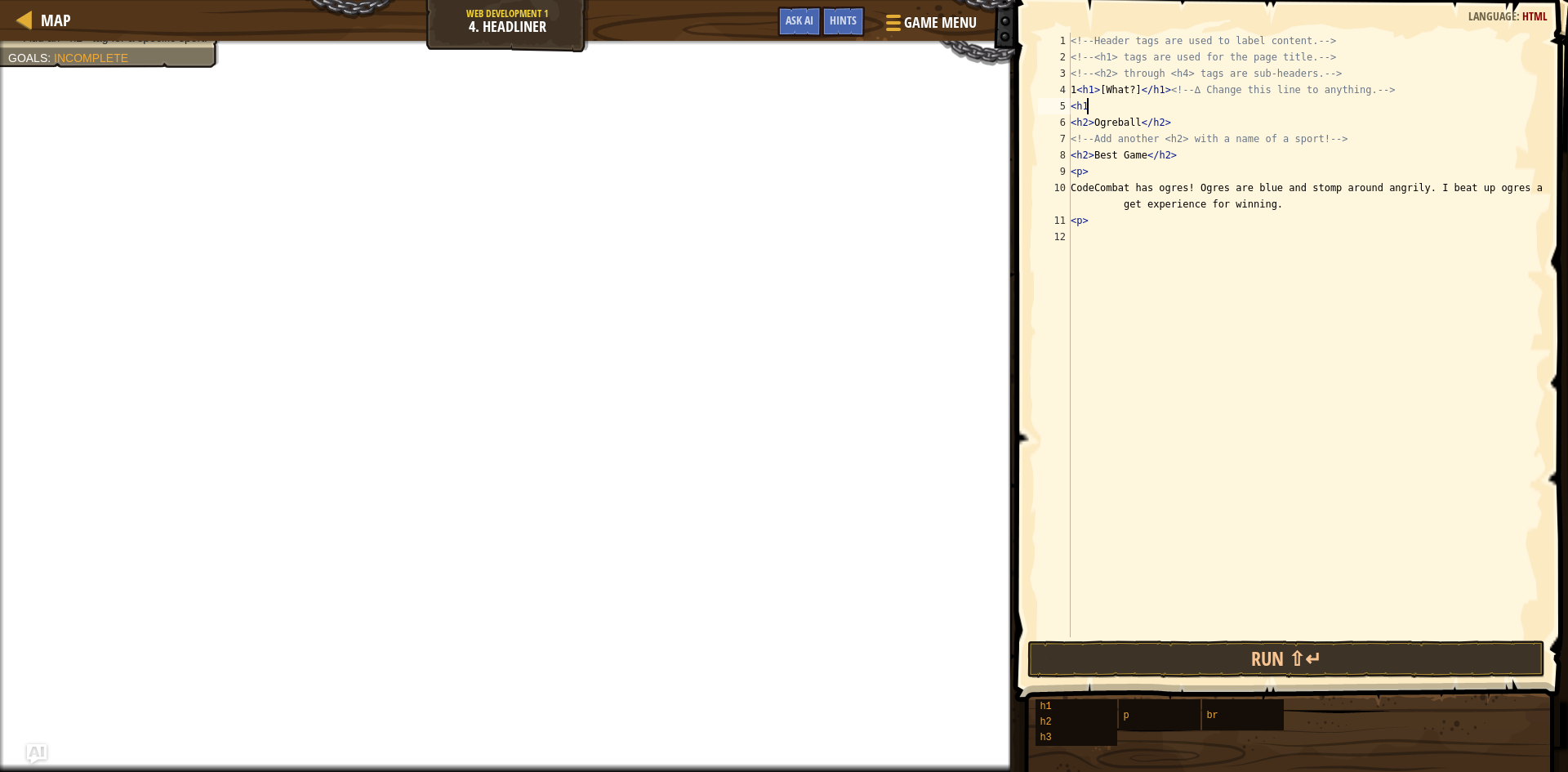
scroll to position [7, 1]
type textarea "<h1>"
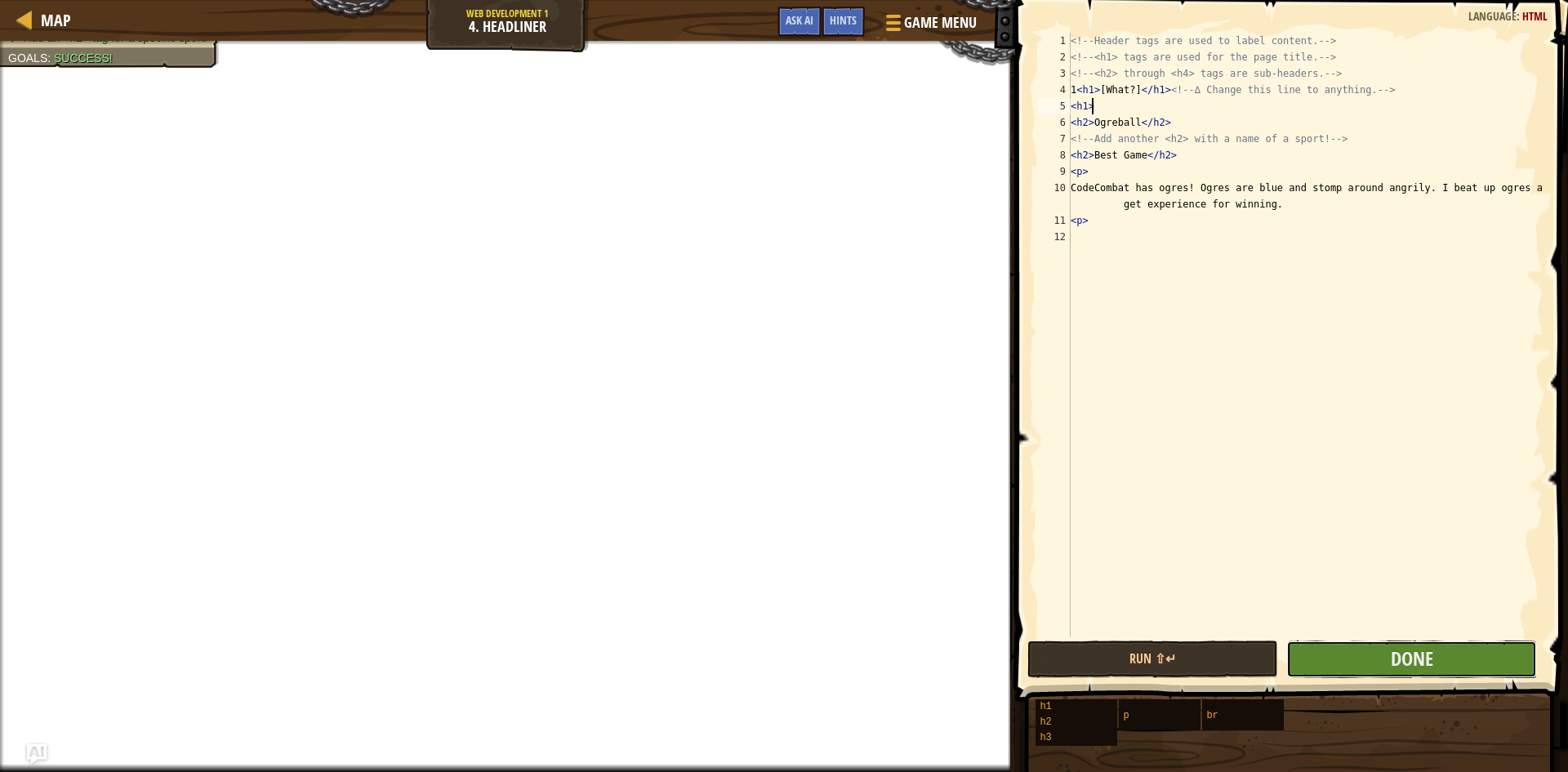
click at [1458, 644] on button "Done" at bounding box center [1412, 659] width 251 height 38
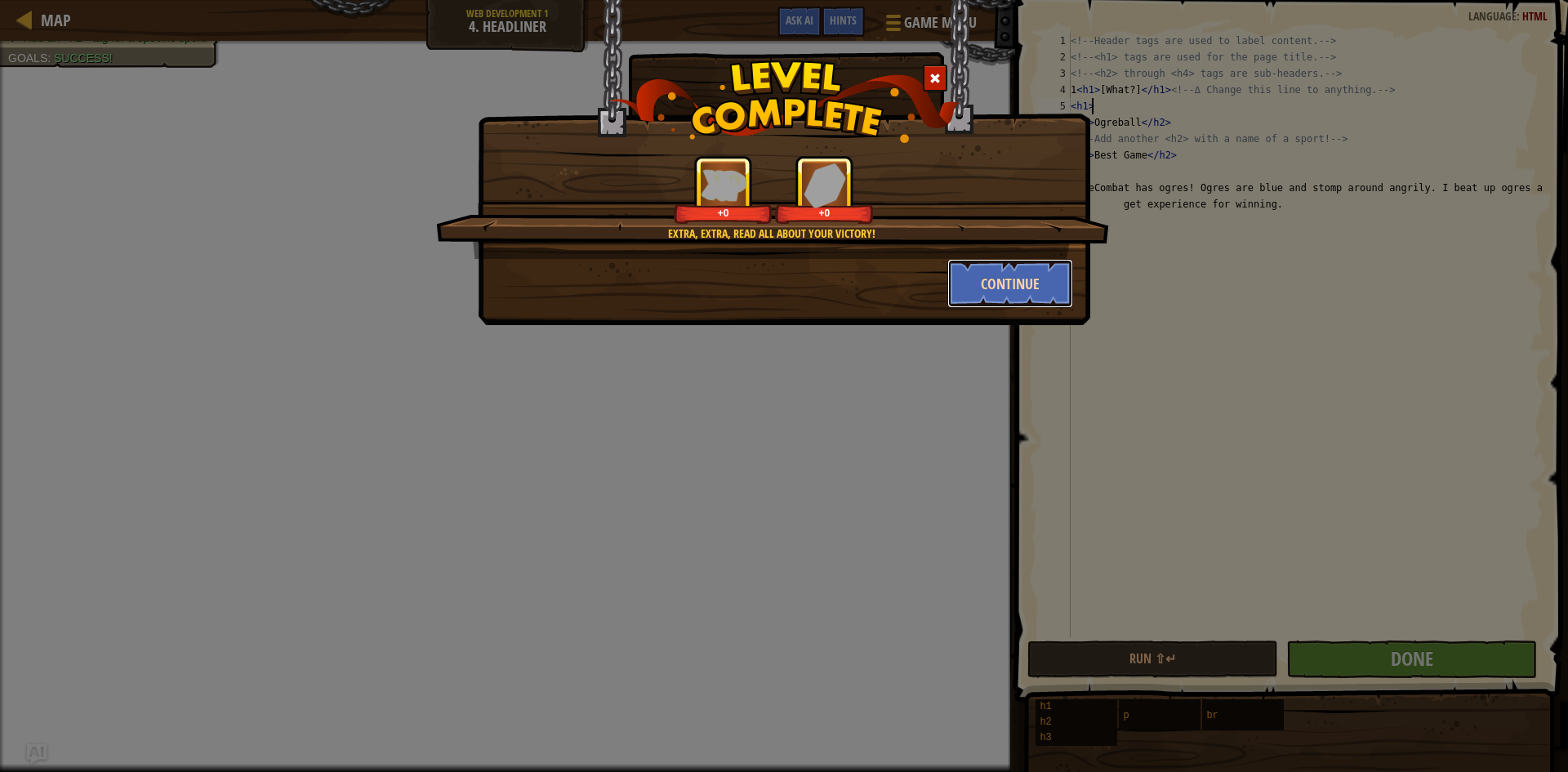
click at [987, 289] on button "Continue" at bounding box center [1011, 283] width 126 height 49
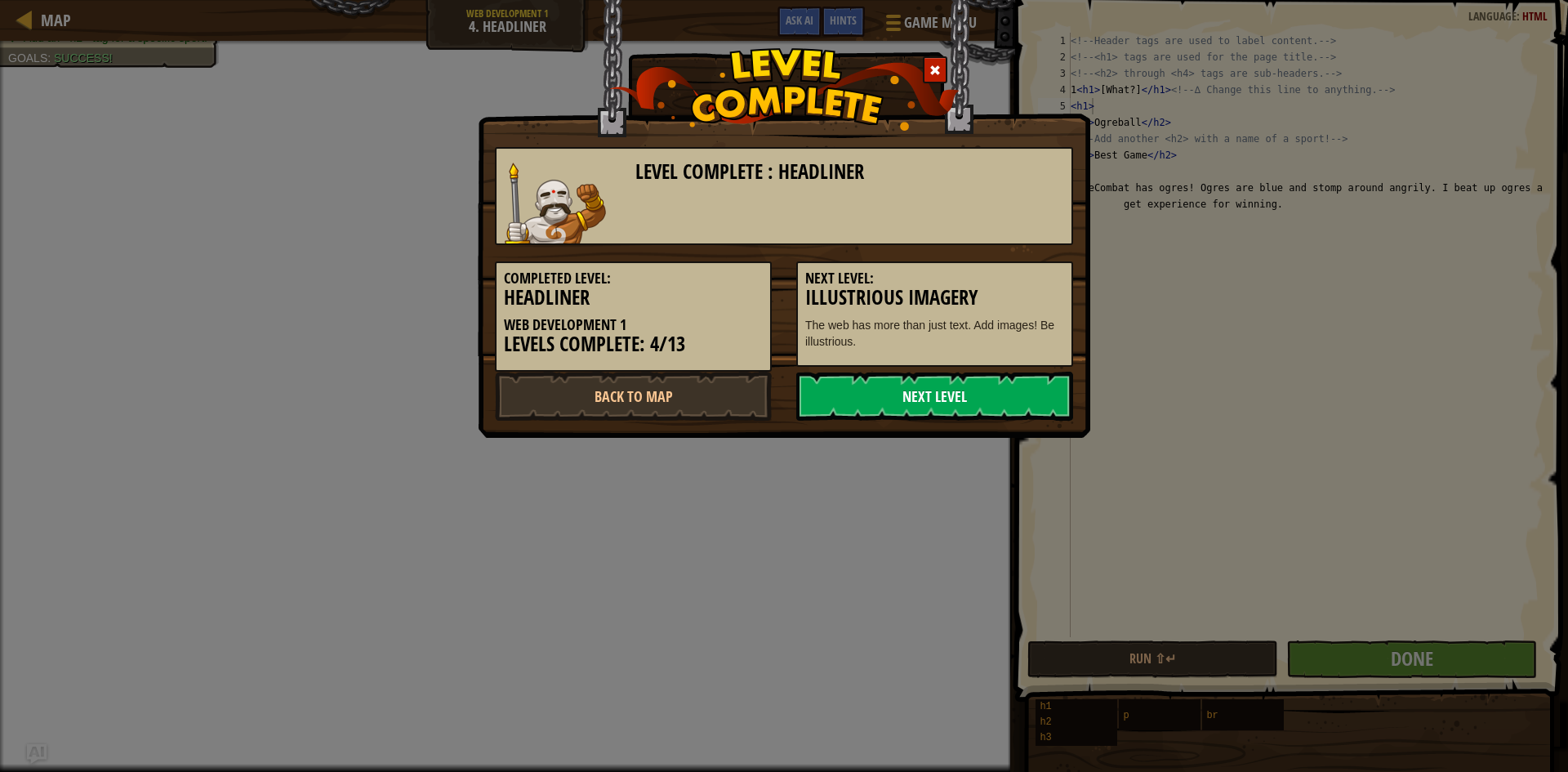
click at [927, 395] on link "Next Level" at bounding box center [935, 397] width 277 height 49
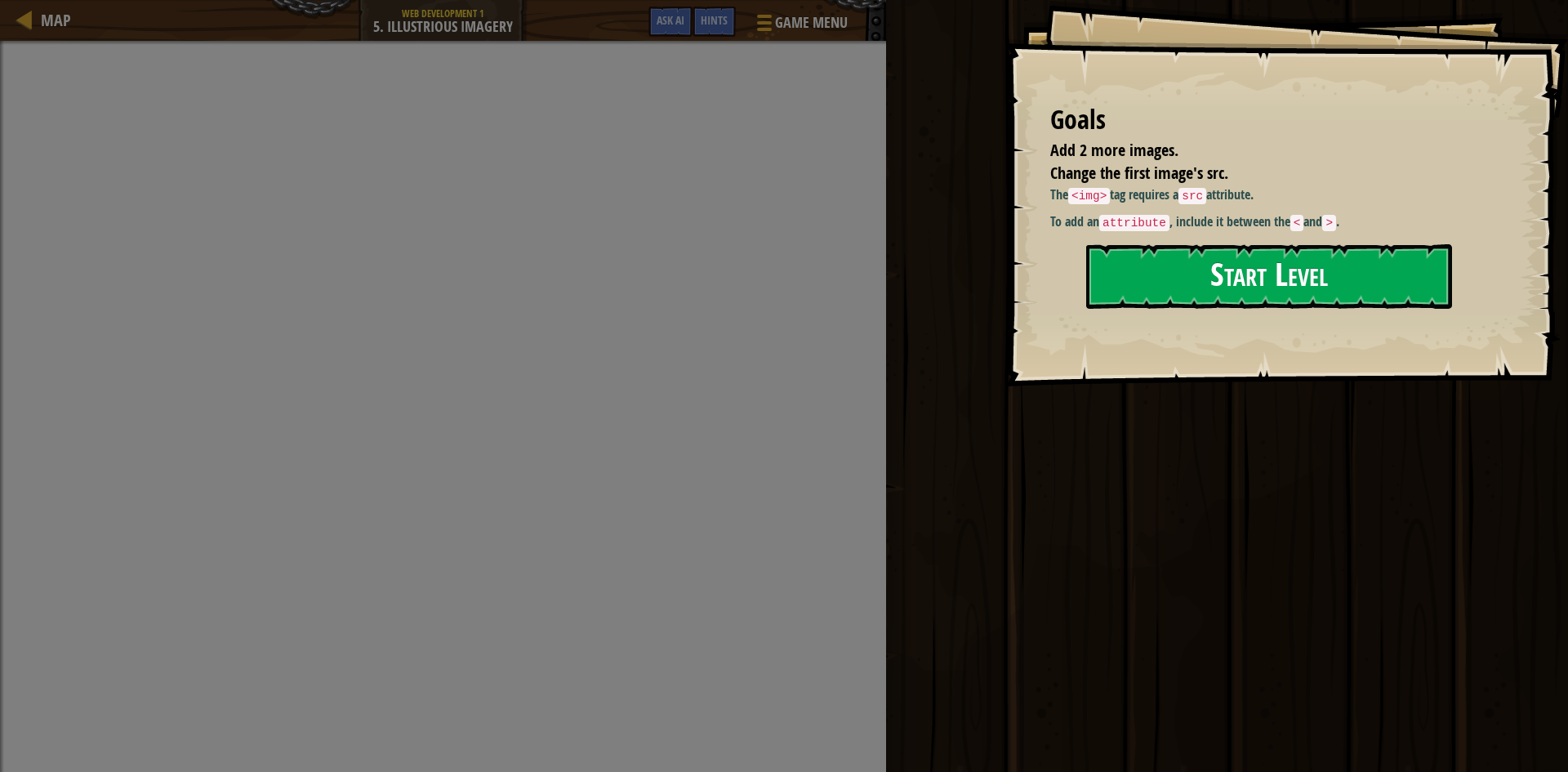
click at [1227, 254] on button "Start Level" at bounding box center [1269, 276] width 366 height 65
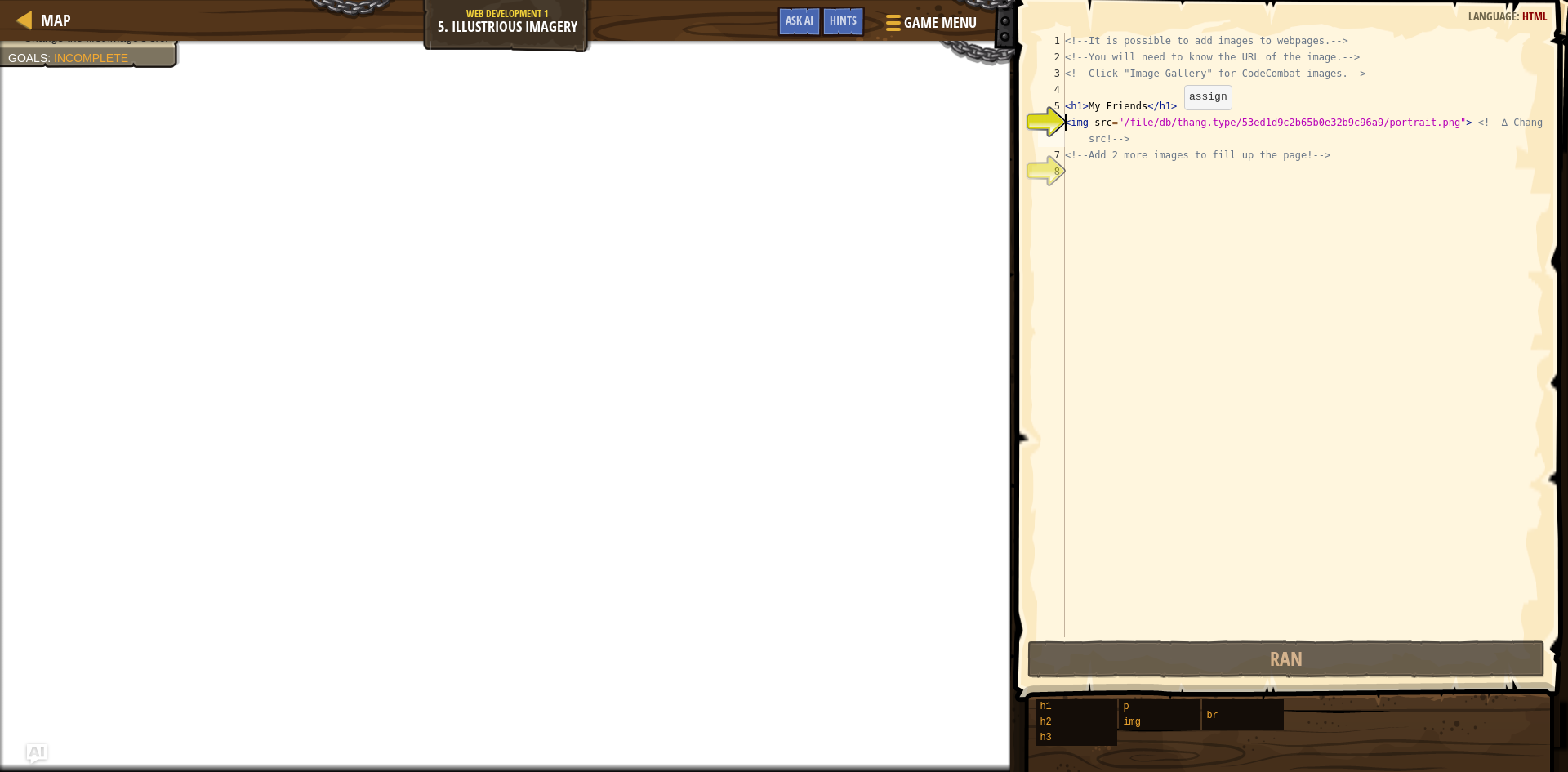
click at [1171, 125] on div "<!-- It is possible to add images to webpages. --> <!-- You will need to know t…" at bounding box center [1302, 351] width 482 height 637
click at [1206, 118] on div "<!-- It is possible to add images to webpages. --> <!-- You will need to know t…" at bounding box center [1302, 351] width 482 height 637
click at [1086, 115] on div "<!-- It is possible to add images to webpages. --> <!-- You will need to know t…" at bounding box center [1302, 351] width 482 height 637
click at [1085, 115] on div "<!-- It is possible to add images to webpages. --> <!-- You will need to know t…" at bounding box center [1302, 351] width 482 height 637
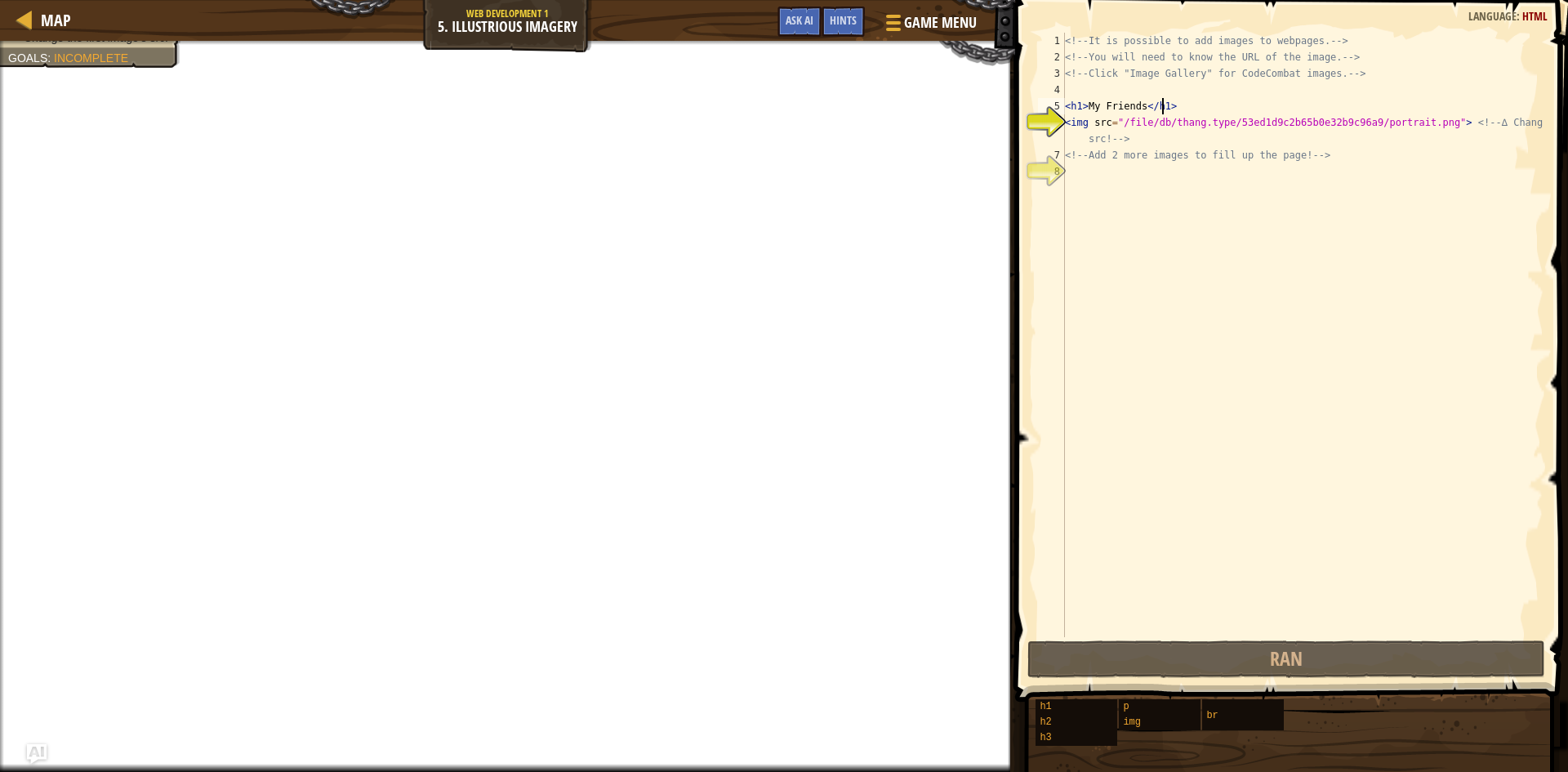
click at [1163, 113] on div "<!-- It is possible to add images to webpages. --> <!-- You will need to know t…" at bounding box center [1302, 351] width 482 height 637
click at [1163, 114] on div "<!-- It is possible to add images to webpages. --> <!-- You will need to know t…" at bounding box center [1302, 351] width 482 height 637
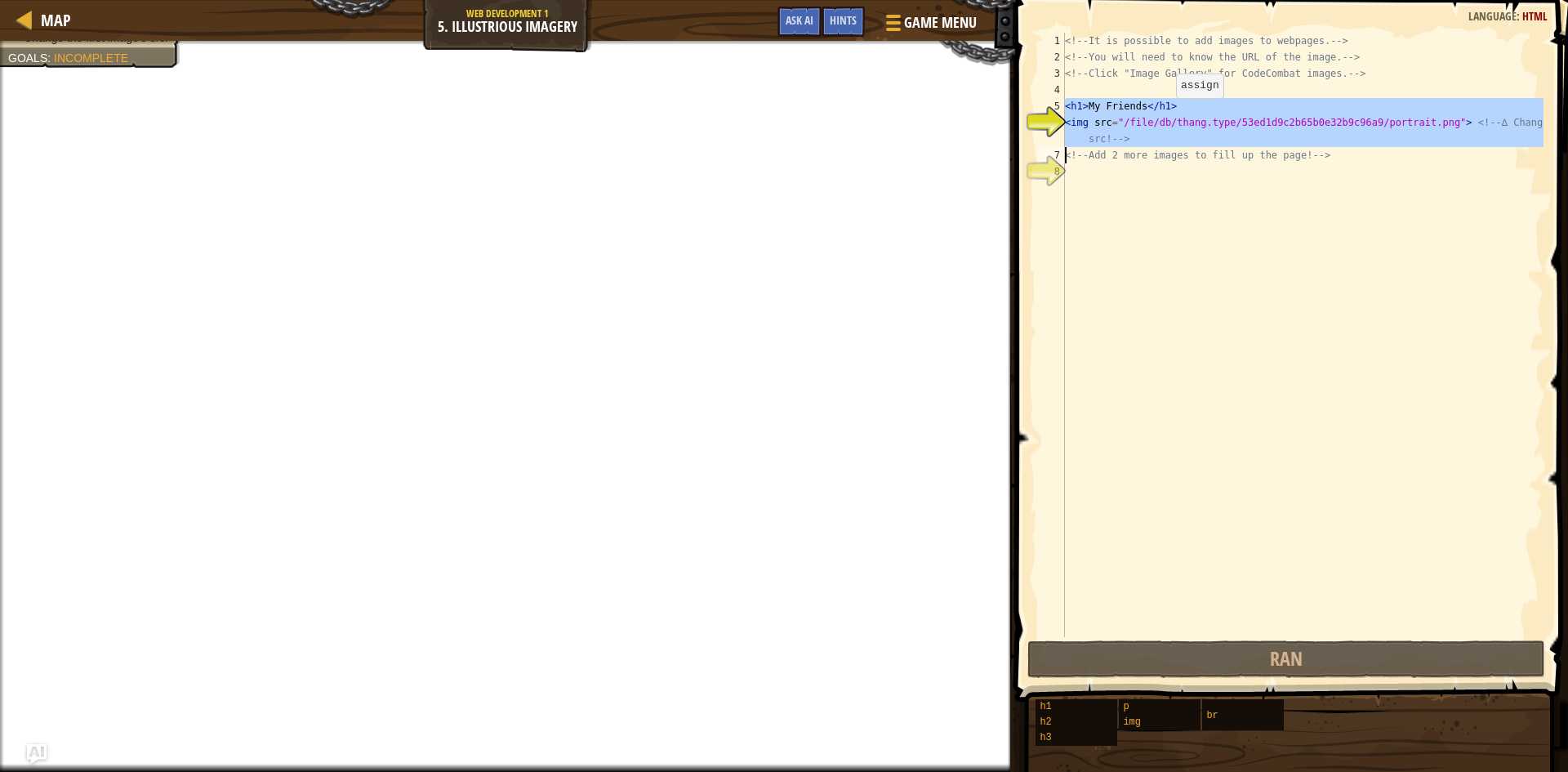
click at [1163, 116] on div "<!-- It is possible to add images to webpages. --> <!-- You will need to know t…" at bounding box center [1302, 351] width 482 height 637
click at [1163, 116] on div "<!-- It is possible to add images to webpages. --> <!-- You will need to know t…" at bounding box center [1302, 334] width 482 height 604
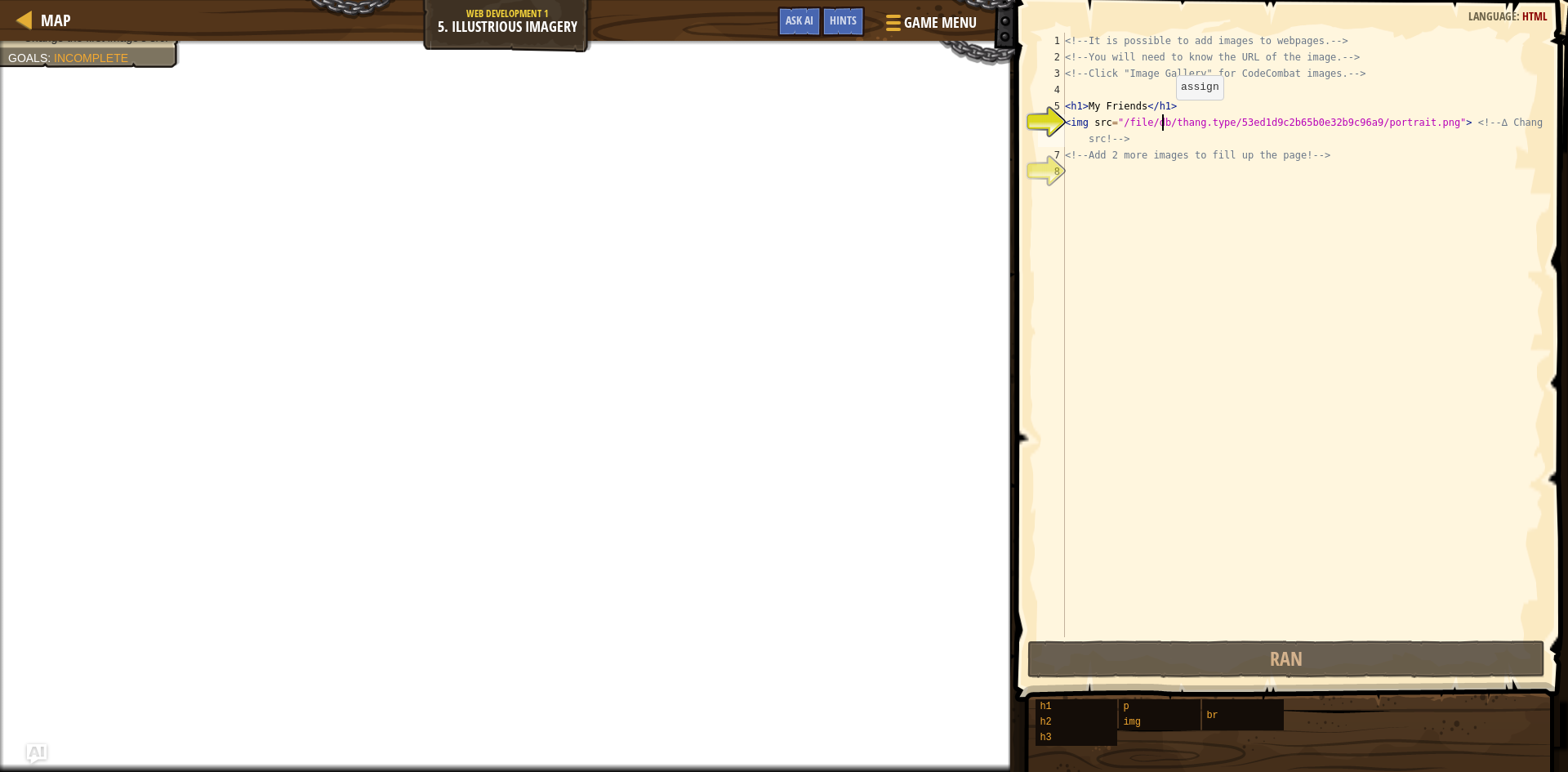
click at [1163, 116] on div "<!-- It is possible to add images to webpages. --> <!-- You will need to know t…" at bounding box center [1302, 351] width 482 height 637
click at [848, 9] on div "Hints" at bounding box center [842, 21] width 43 height 30
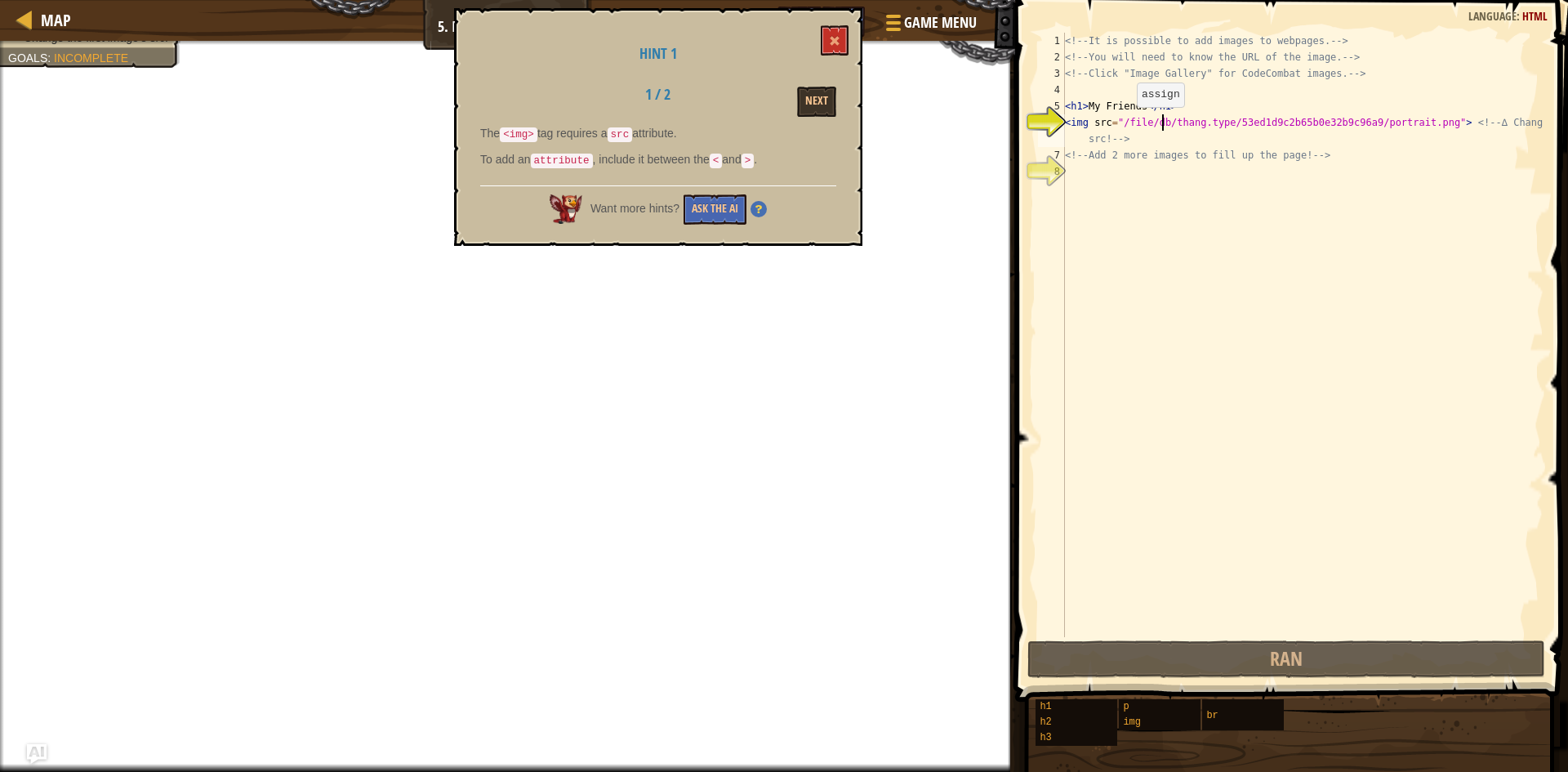
click at [1123, 124] on div "<!-- It is possible to add images to webpages. --> <!-- You will need to know t…" at bounding box center [1302, 351] width 482 height 637
click at [1127, 123] on div "<!-- It is possible to add images to webpages. --> <!-- You will need to know t…" at bounding box center [1302, 351] width 482 height 637
click at [835, 31] on button at bounding box center [834, 40] width 28 height 30
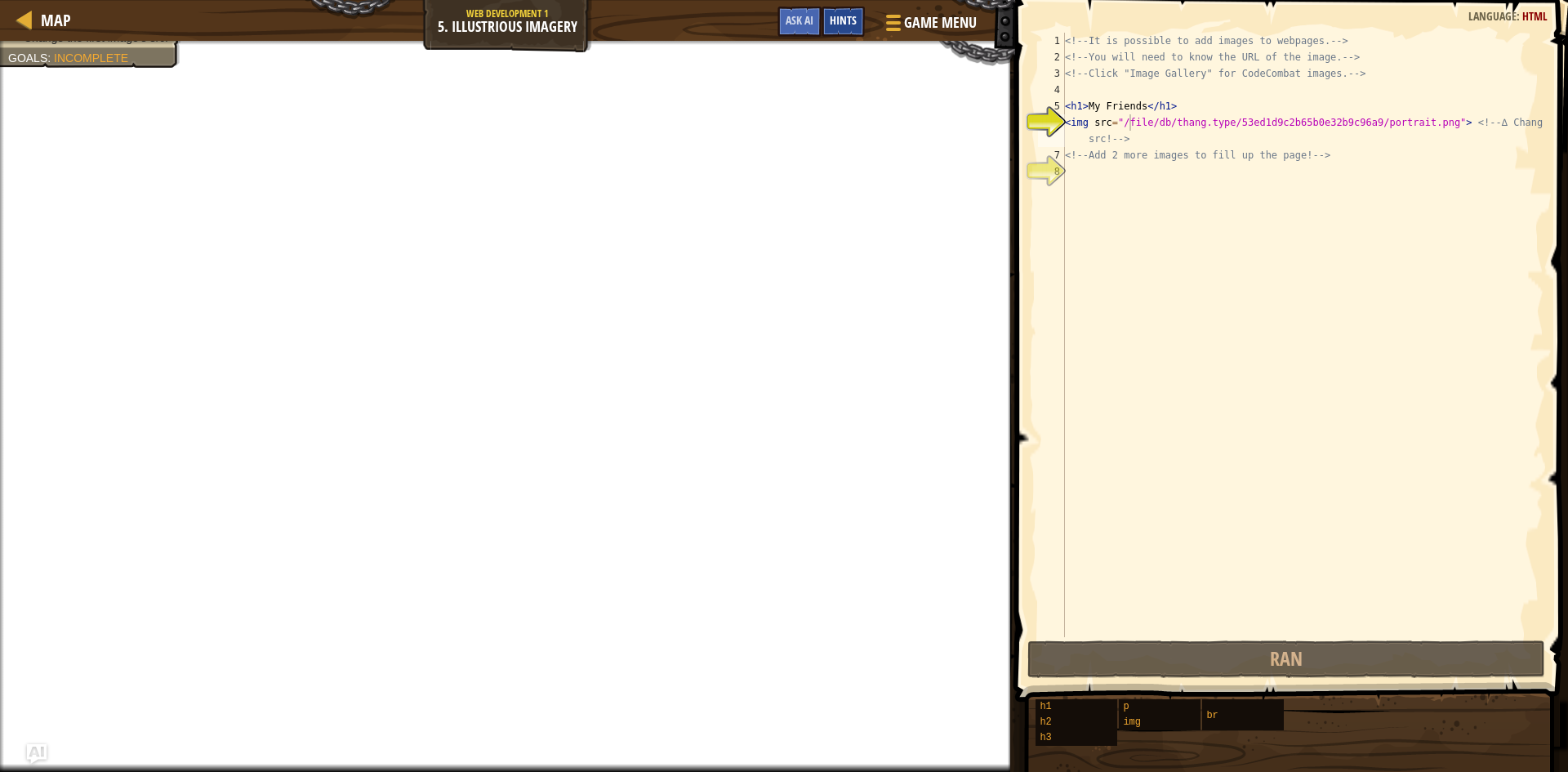
click at [841, 20] on span "Hints" at bounding box center [843, 20] width 27 height 16
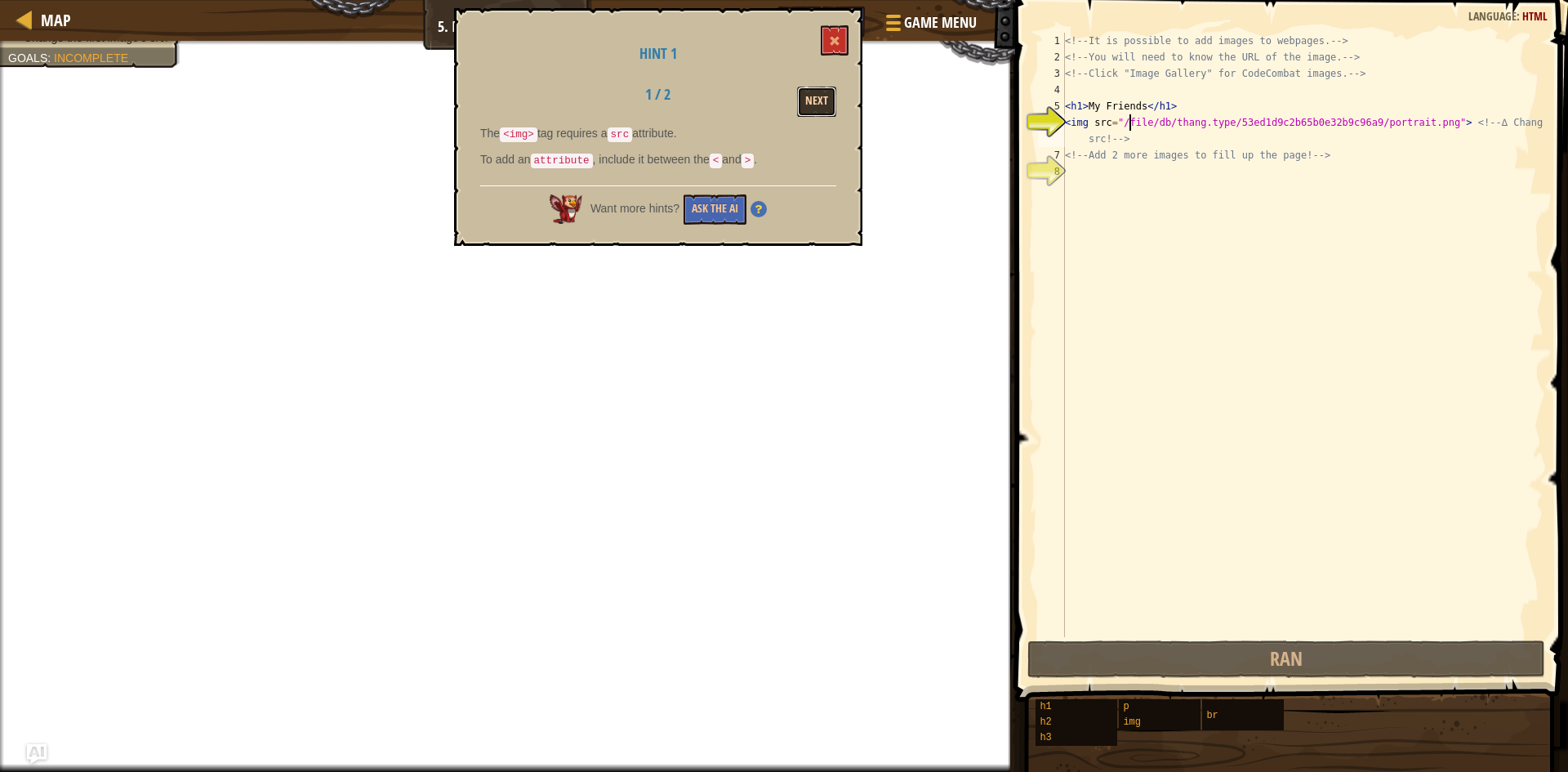
click at [817, 100] on button "Next" at bounding box center [816, 102] width 39 height 30
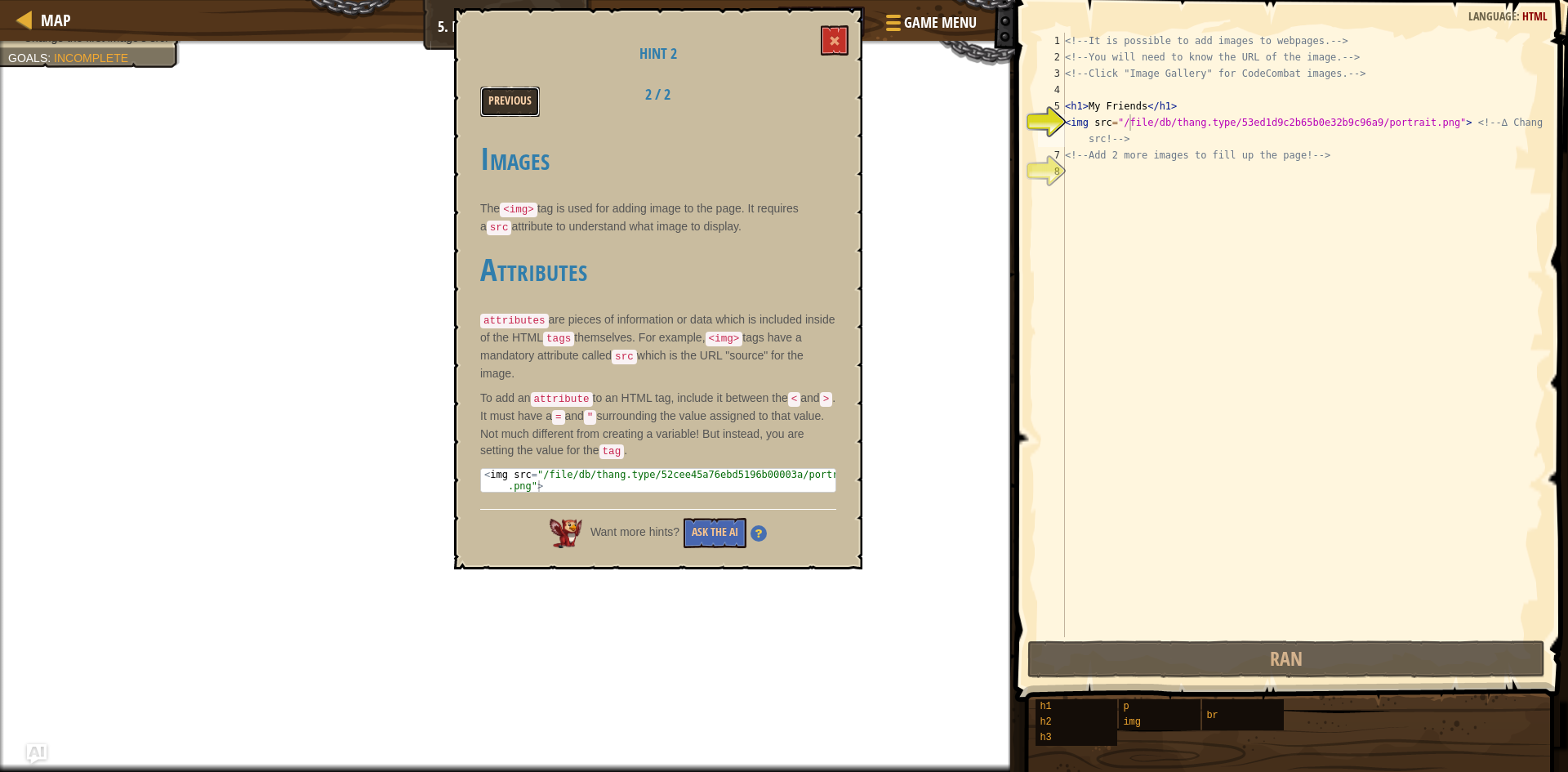
click at [498, 94] on button "Previous" at bounding box center [510, 102] width 60 height 30
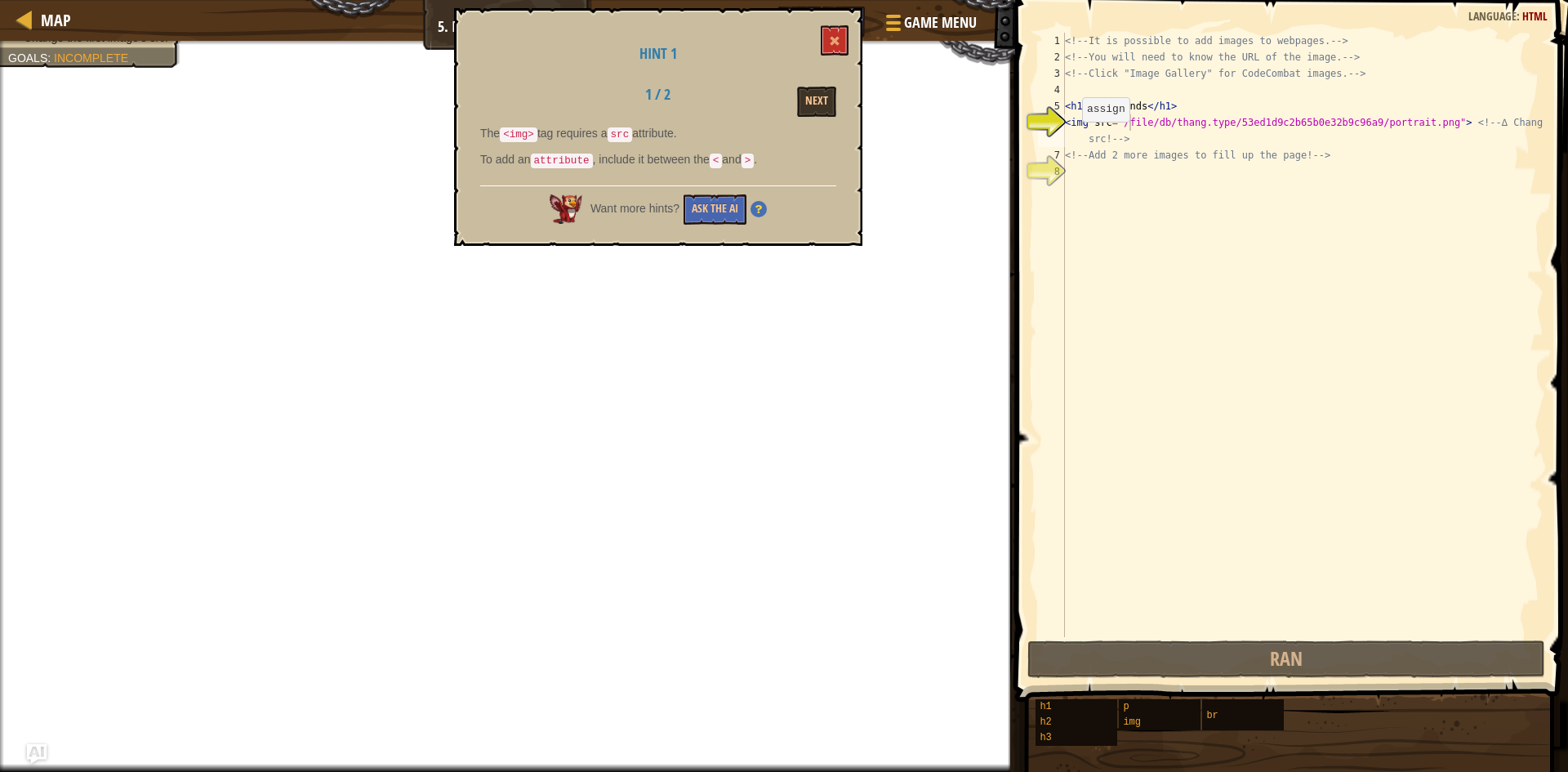
click at [1069, 138] on div "<!-- It is possible to add images to webpages. --> <!-- You will need to know t…" at bounding box center [1302, 351] width 482 height 637
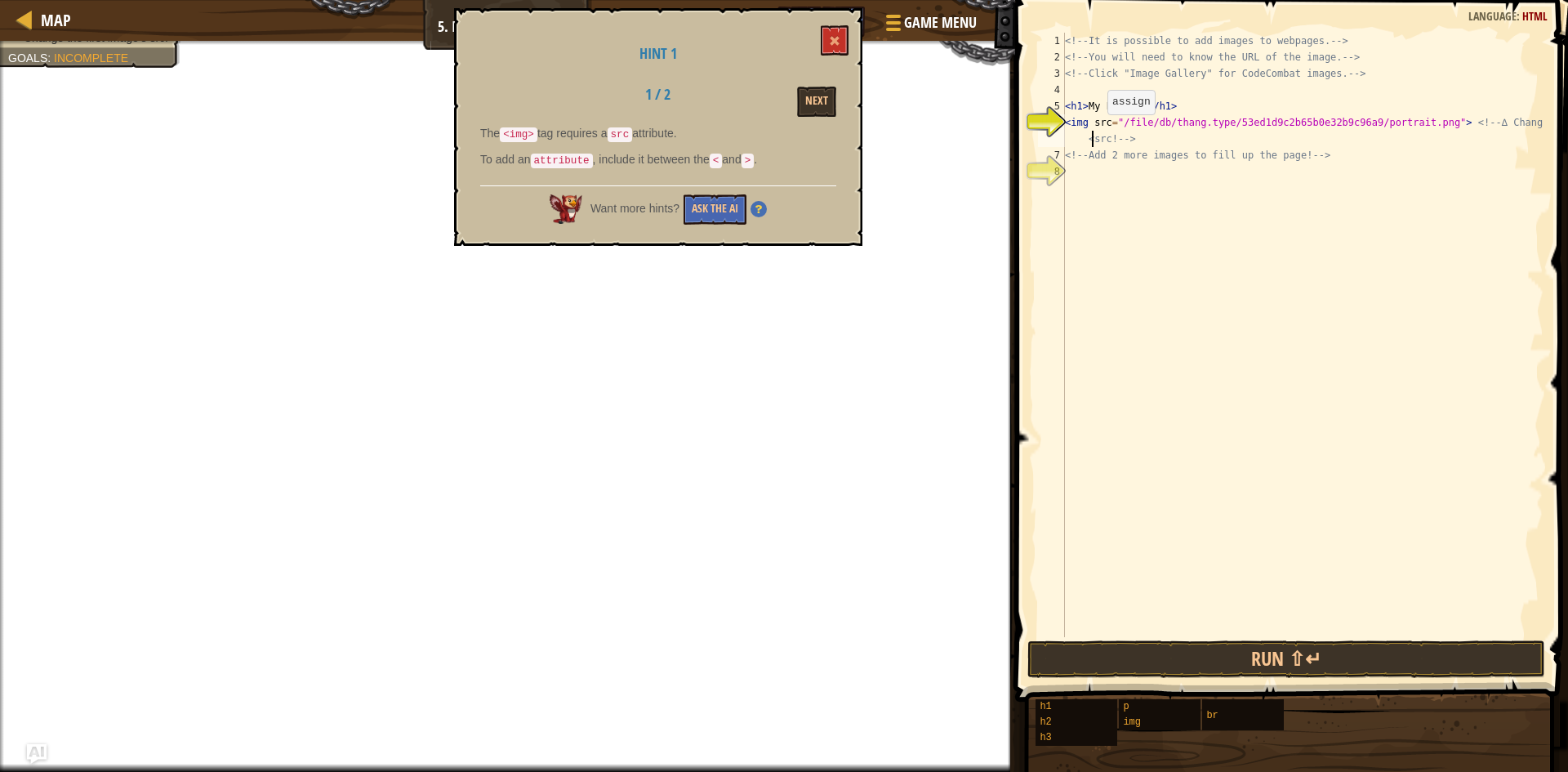
scroll to position [7, 40]
drag, startPoint x: 1115, startPoint y: 121, endPoint x: 1435, endPoint y: 114, distance: 320.1
click at [1435, 114] on div "<!-- It is possible to add images to webpages. --> <!-- You will need to know t…" at bounding box center [1302, 351] width 482 height 637
click at [1105, 145] on div "<!-- It is possible to add images to webpages. --> <!-- You will need to know t…" at bounding box center [1302, 351] width 482 height 637
click at [1092, 136] on div "<!-- It is possible to add images to webpages. --> <!-- You will need to know t…" at bounding box center [1302, 351] width 482 height 637
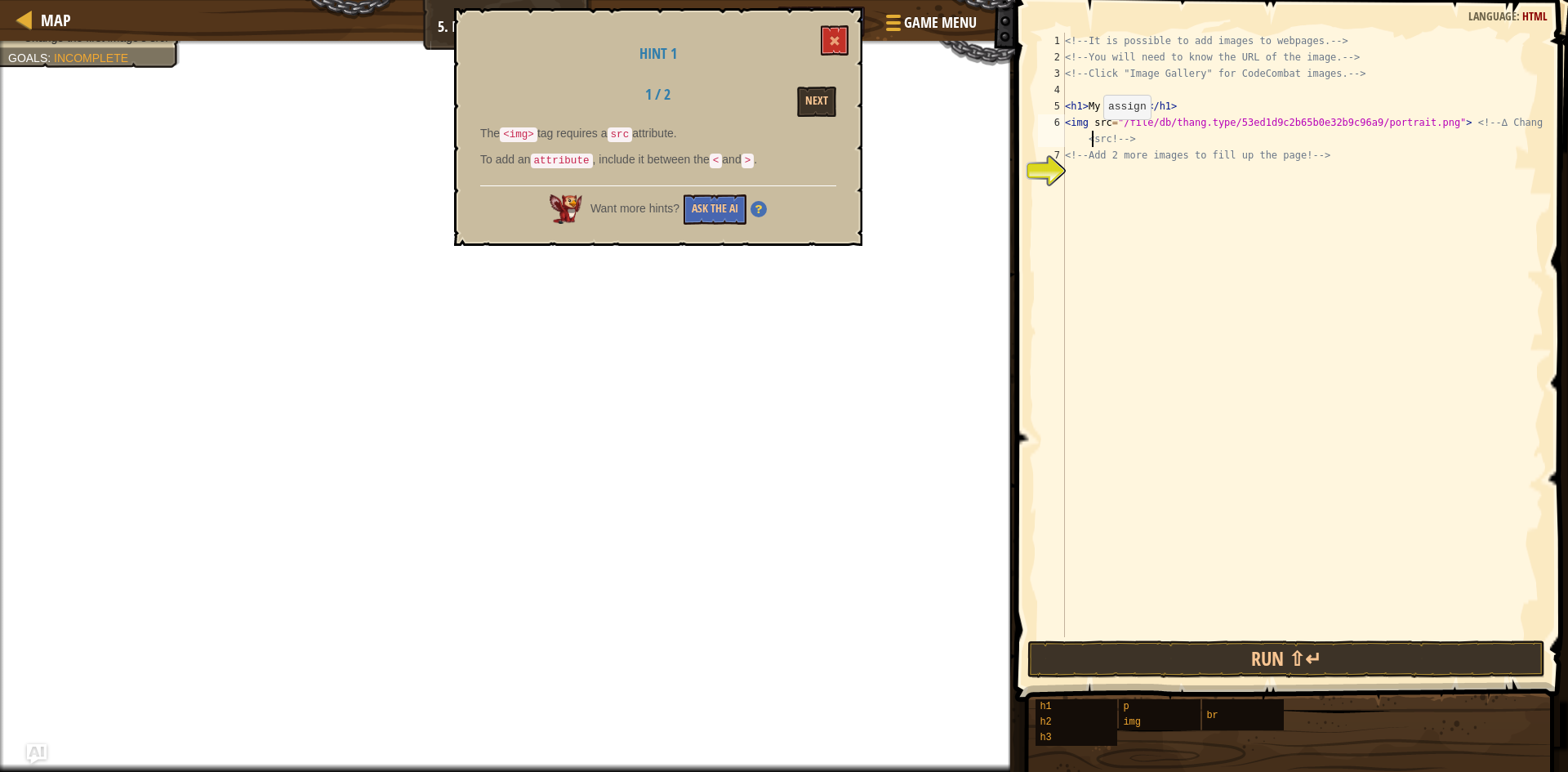
click at [1089, 136] on div "<!-- It is possible to add images to webpages. --> <!-- You will need to know t…" at bounding box center [1302, 351] width 482 height 637
type textarea "<img src="/file/db/thang.type/53ed1d9c2b65b0e32b9c96a9/portrait.png"> <!-- ∆ Ch…"
click at [1069, 170] on div "<!-- It is possible to add images to webpages. --> <!-- You will need to know t…" at bounding box center [1302, 351] width 482 height 637
click at [1385, 127] on div "<!-- It is possible to add images to webpages. --> <!-- You will need to know t…" at bounding box center [1302, 351] width 482 height 637
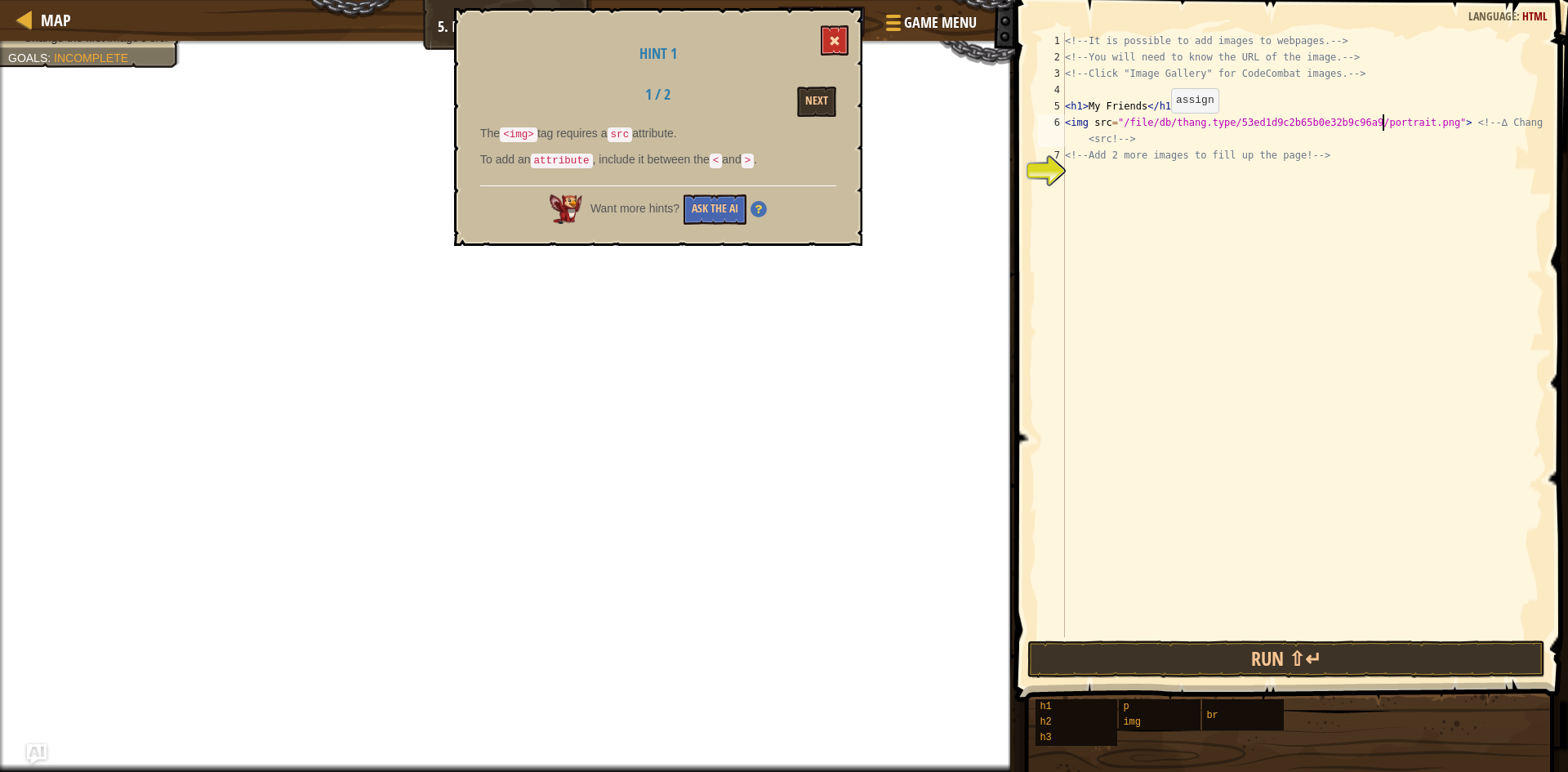
type textarea "<img src="/file/db/thang.type/53ed1d9c2b65b0e32b9c96a9/portrait.png"> <!-- ∆ Ch…"
click at [836, 49] on button at bounding box center [834, 40] width 28 height 30
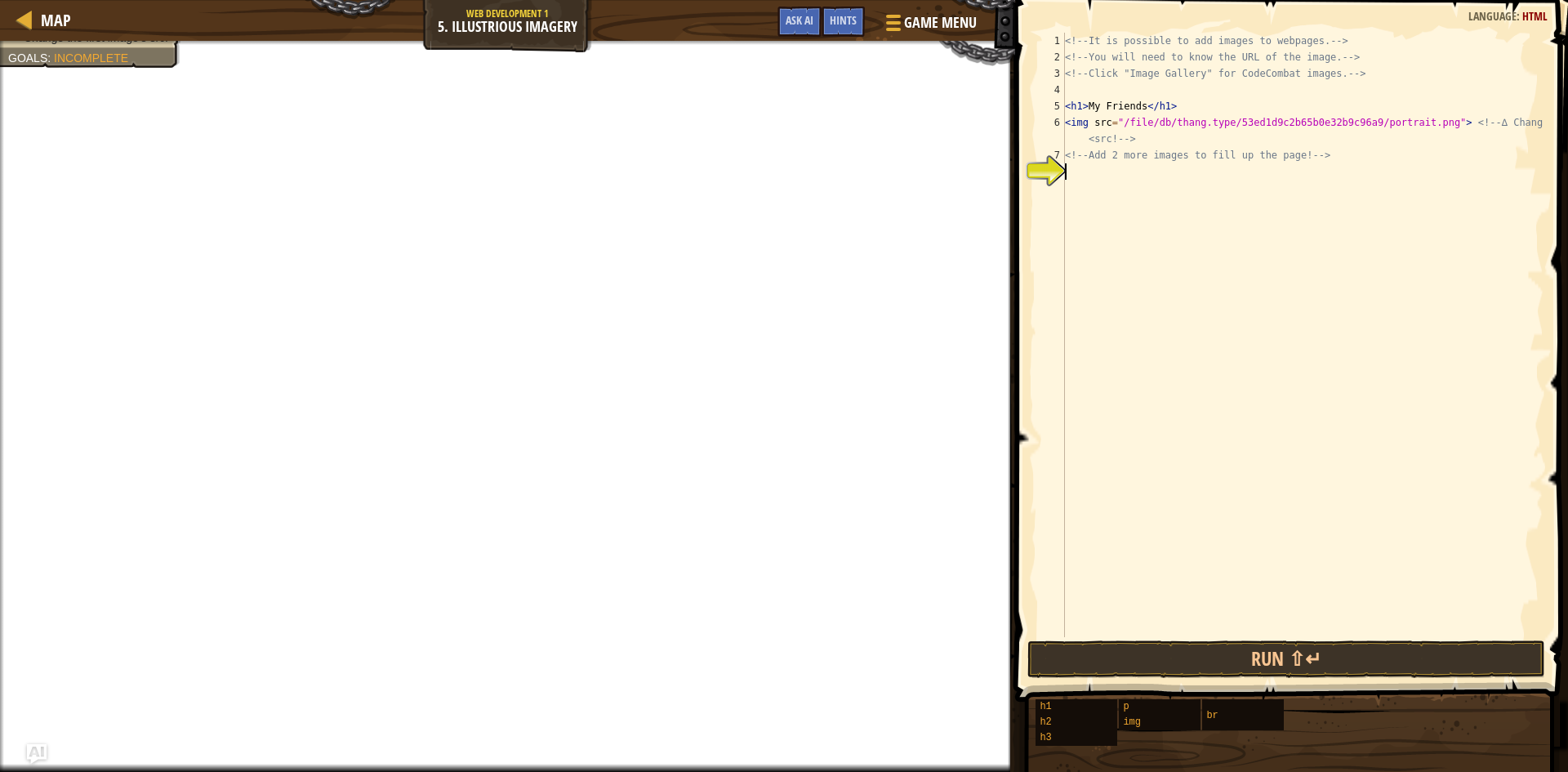
click at [1070, 182] on div "<!-- It is possible to add images to webpages. --> <!-- You will need to know t…" at bounding box center [1302, 351] width 482 height 637
type textarea ","
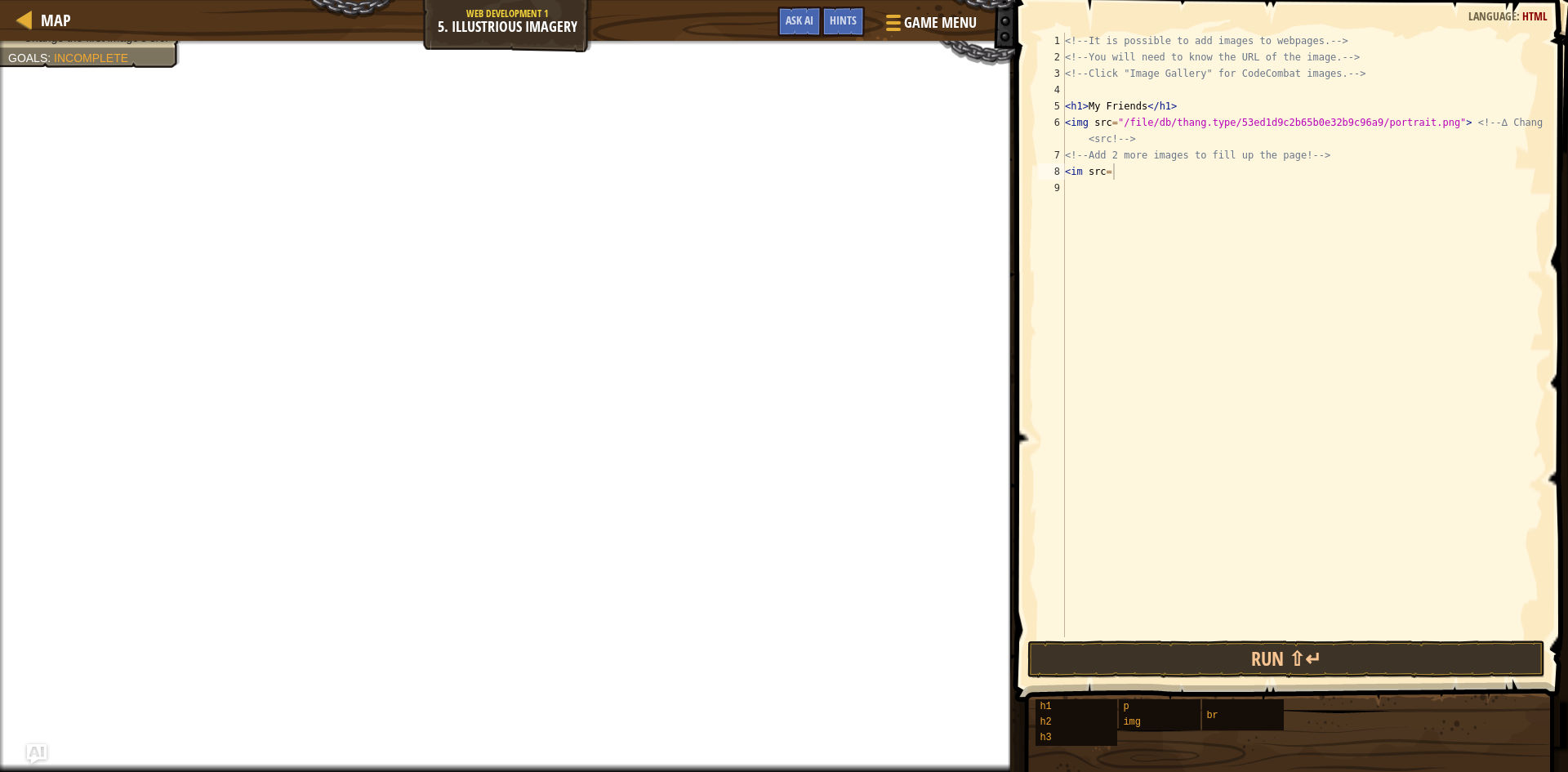
click at [514, 9] on div "Map Web Development 1 5. Illustrious Imagery Game Menu Done Hints Ask AI" at bounding box center [507, 20] width 1015 height 41
click at [513, 18] on div "Map Web Development 1 5. Illustrious Imagery Game Menu Done Hints Ask AI" at bounding box center [507, 20] width 1015 height 41
paste textarea "[URL][DOMAIN_NAME][DOMAIN_NAME]"
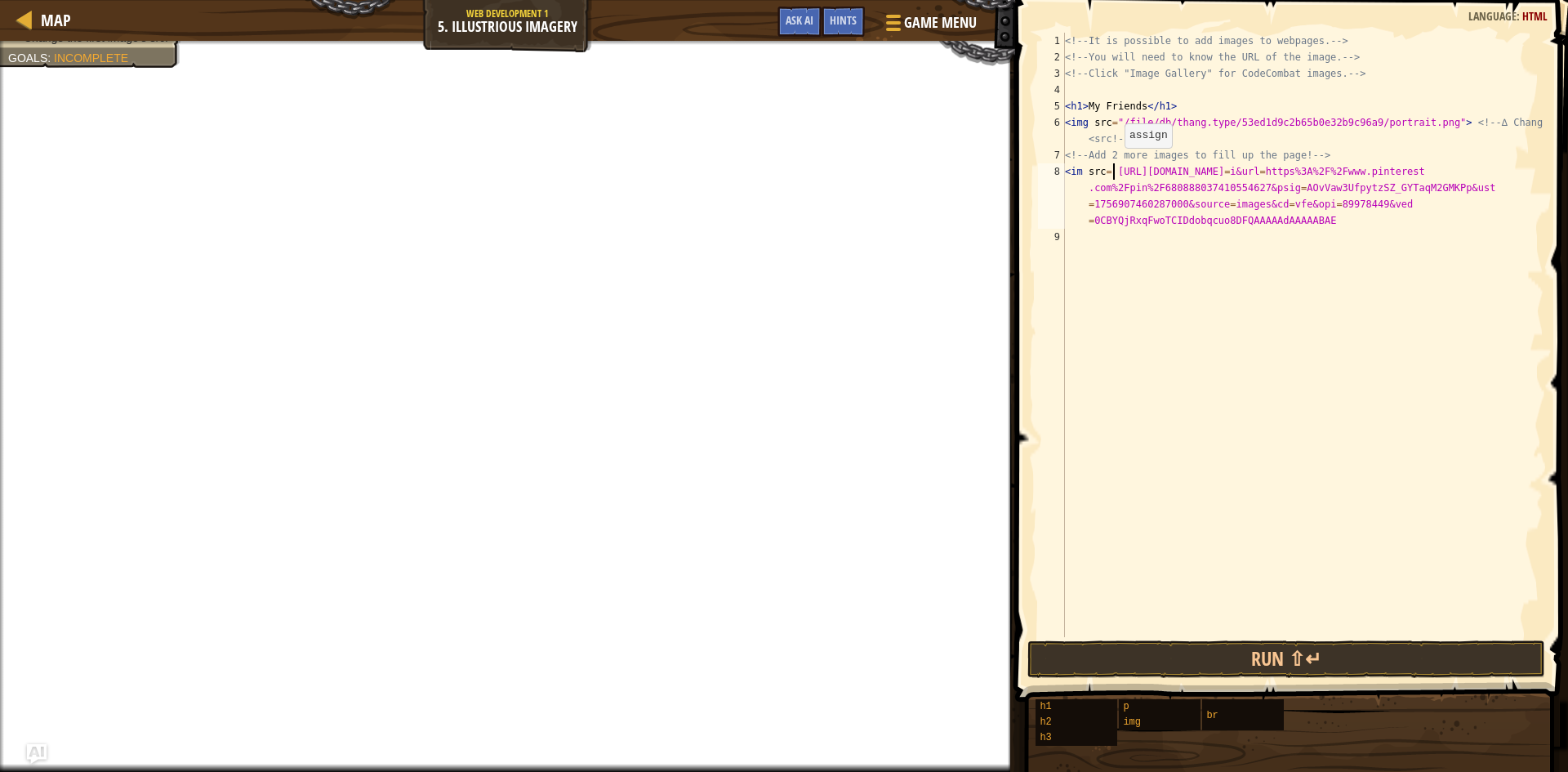
click at [1111, 164] on div "<!-- It is possible to add images to webpages. --> <!-- You will need to know t…" at bounding box center [1302, 351] width 482 height 637
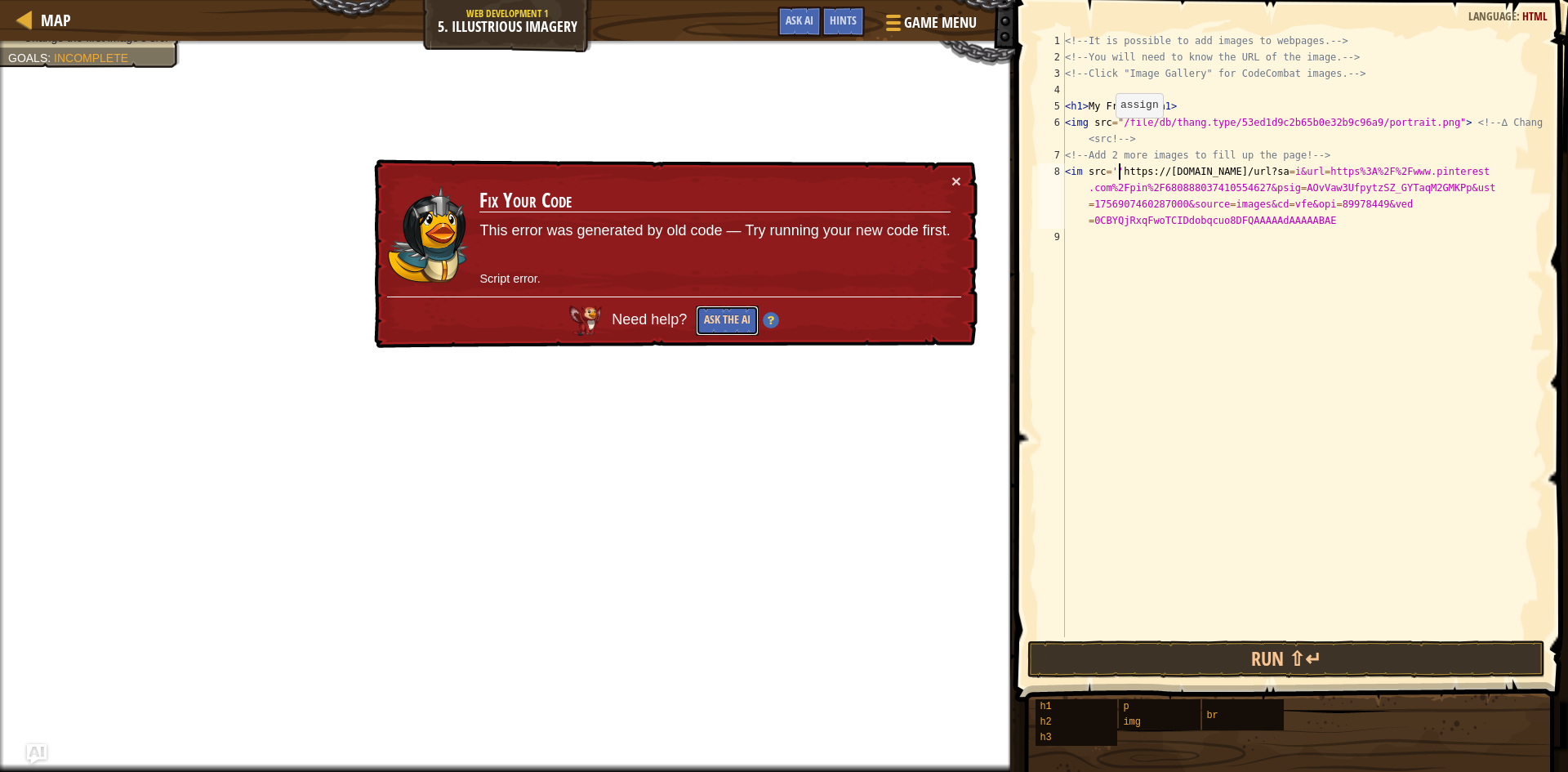
click at [745, 311] on button "Ask the AI" at bounding box center [727, 320] width 63 height 31
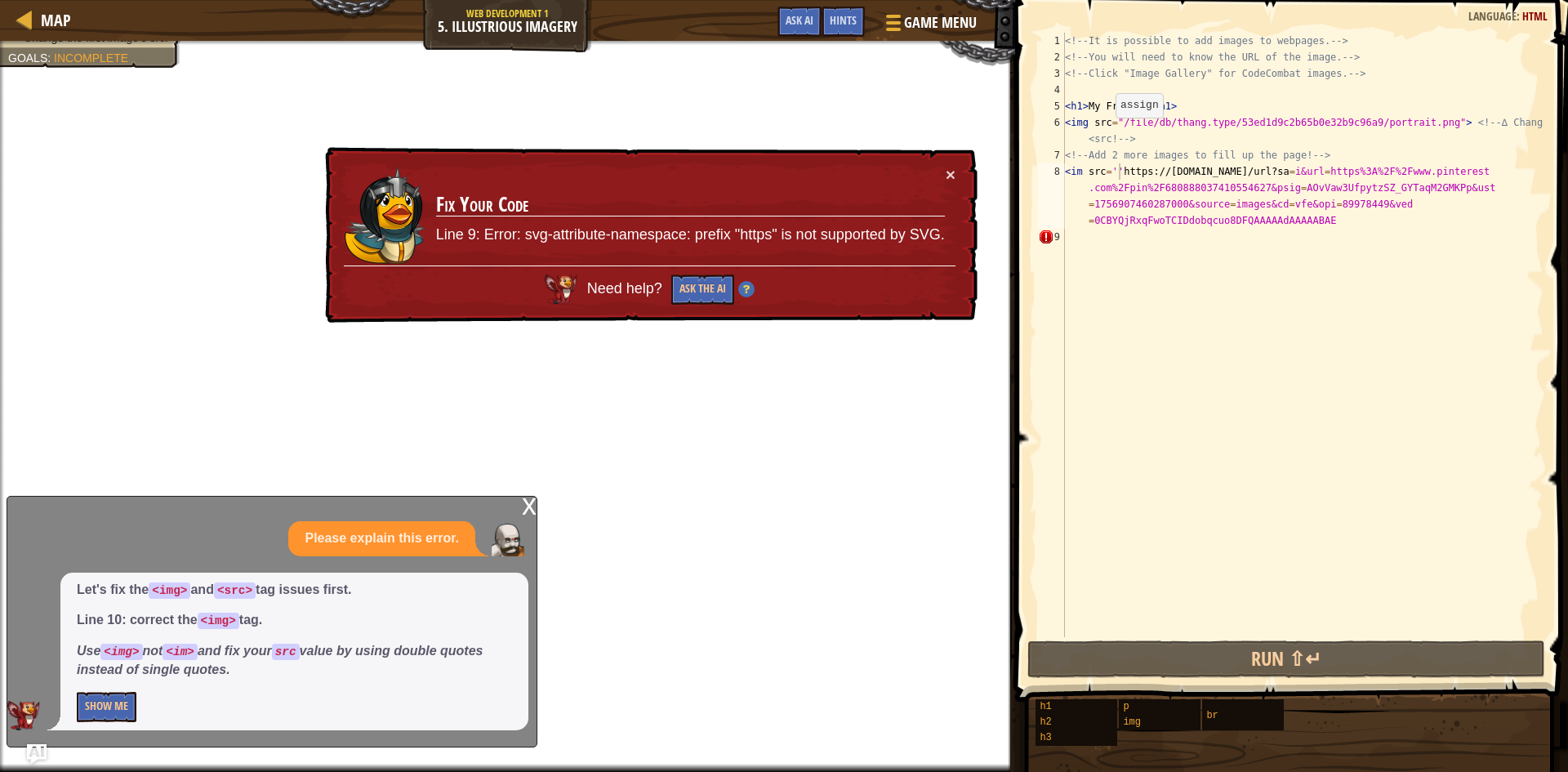
click at [944, 163] on div "× Fix Your Code Line 9: Error: svg-attribute-namespace: prefix "https" is not s…" at bounding box center [649, 235] width 657 height 180
click at [950, 169] on button "×" at bounding box center [950, 175] width 10 height 18
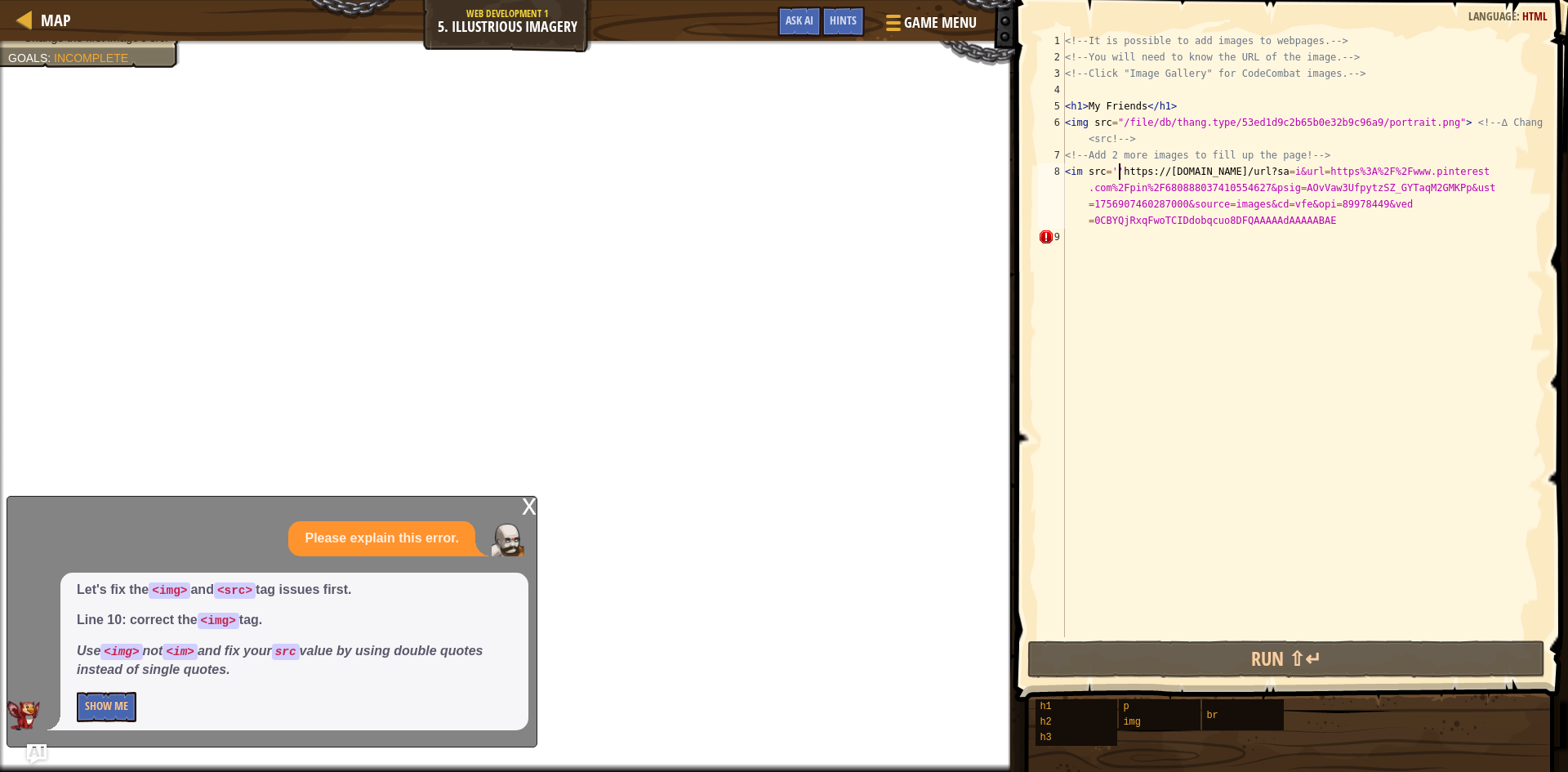
click at [1083, 172] on div "<!-- It is possible to add images to webpages. --> <!-- You will need to know t…" at bounding box center [1302, 351] width 482 height 637
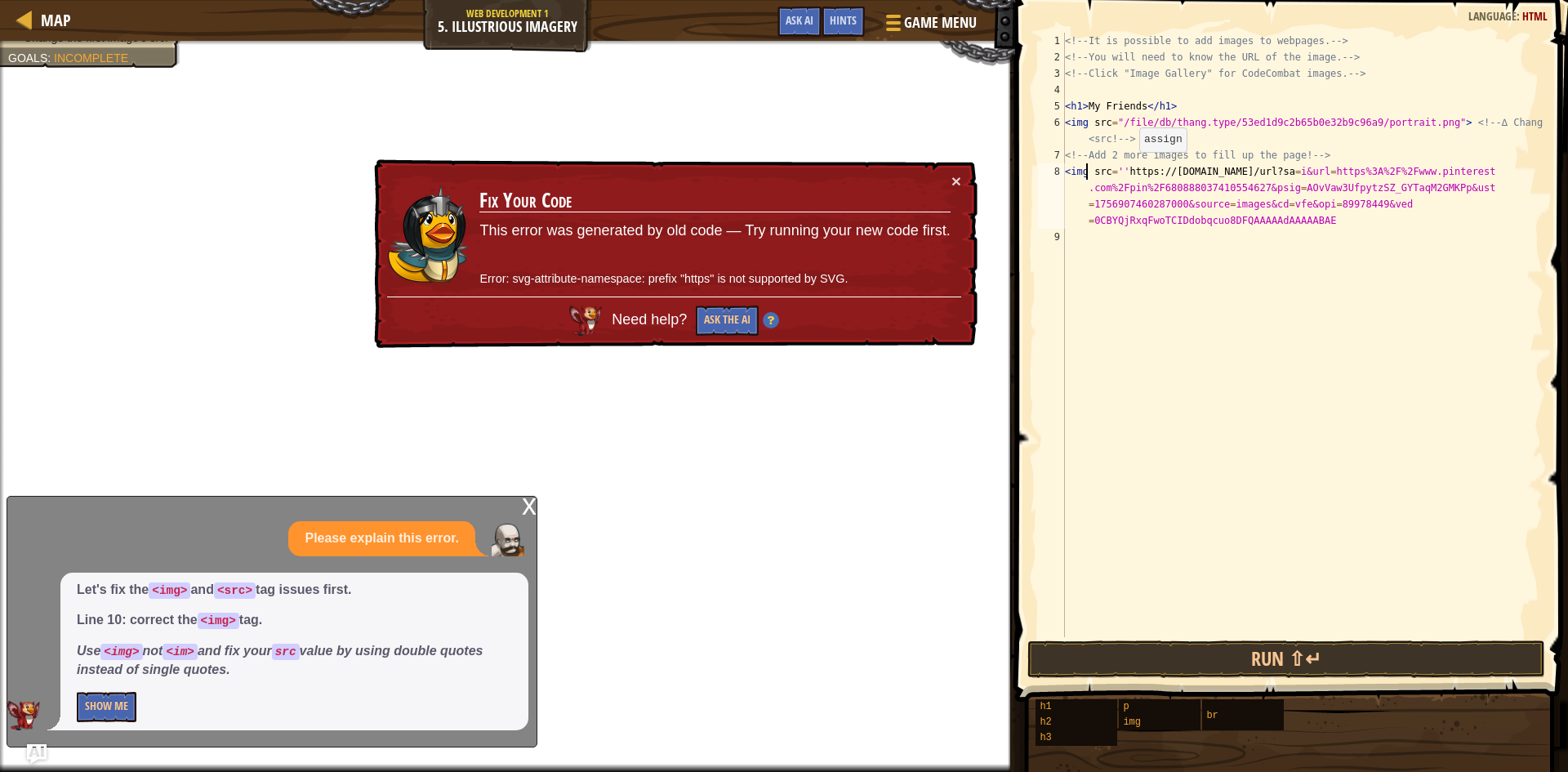
click at [1126, 168] on div "<!-- It is possible to add images to webpages. --> <!-- You will need to know t…" at bounding box center [1302, 351] width 482 height 637
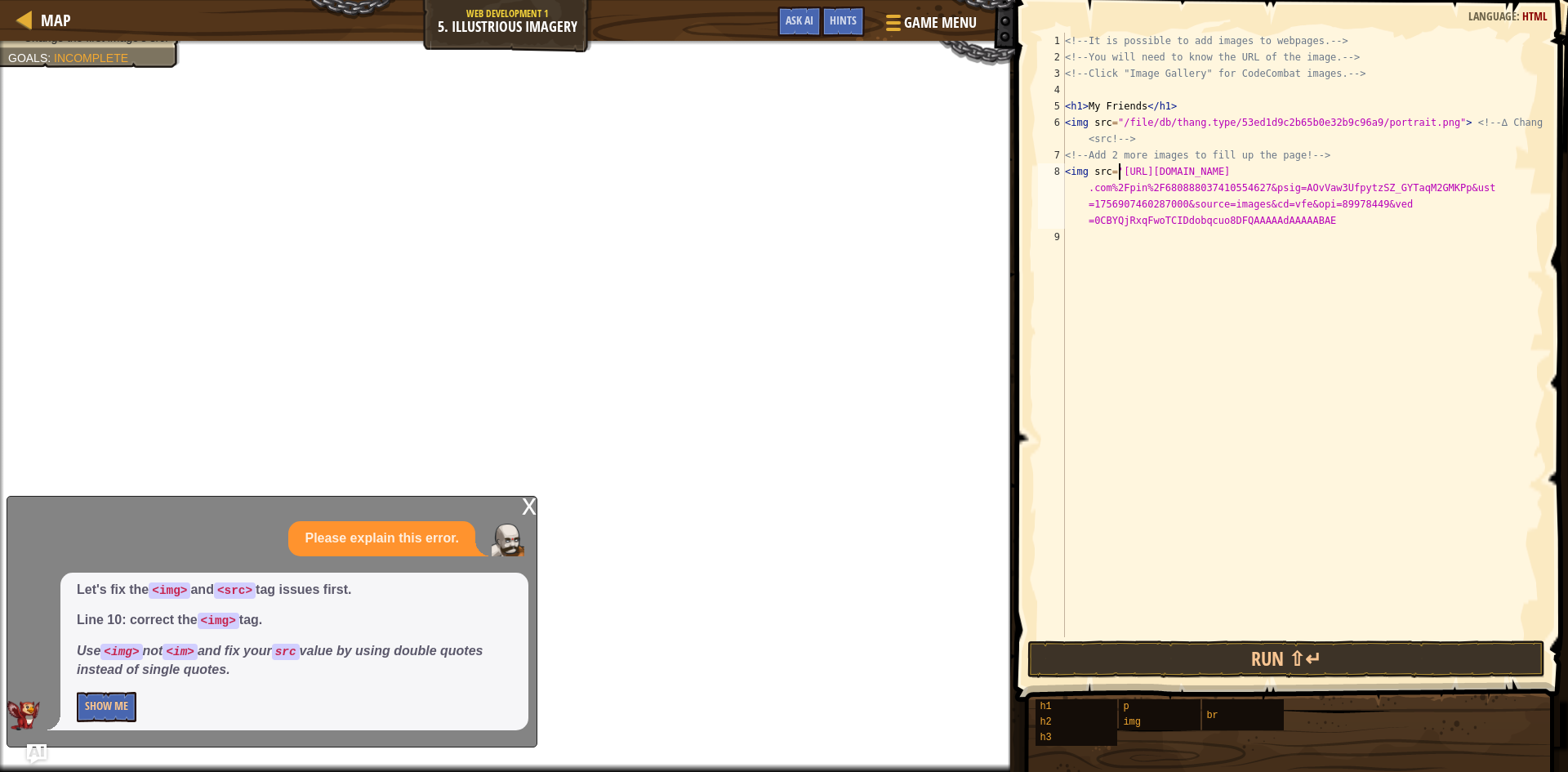
scroll to position [7, 5]
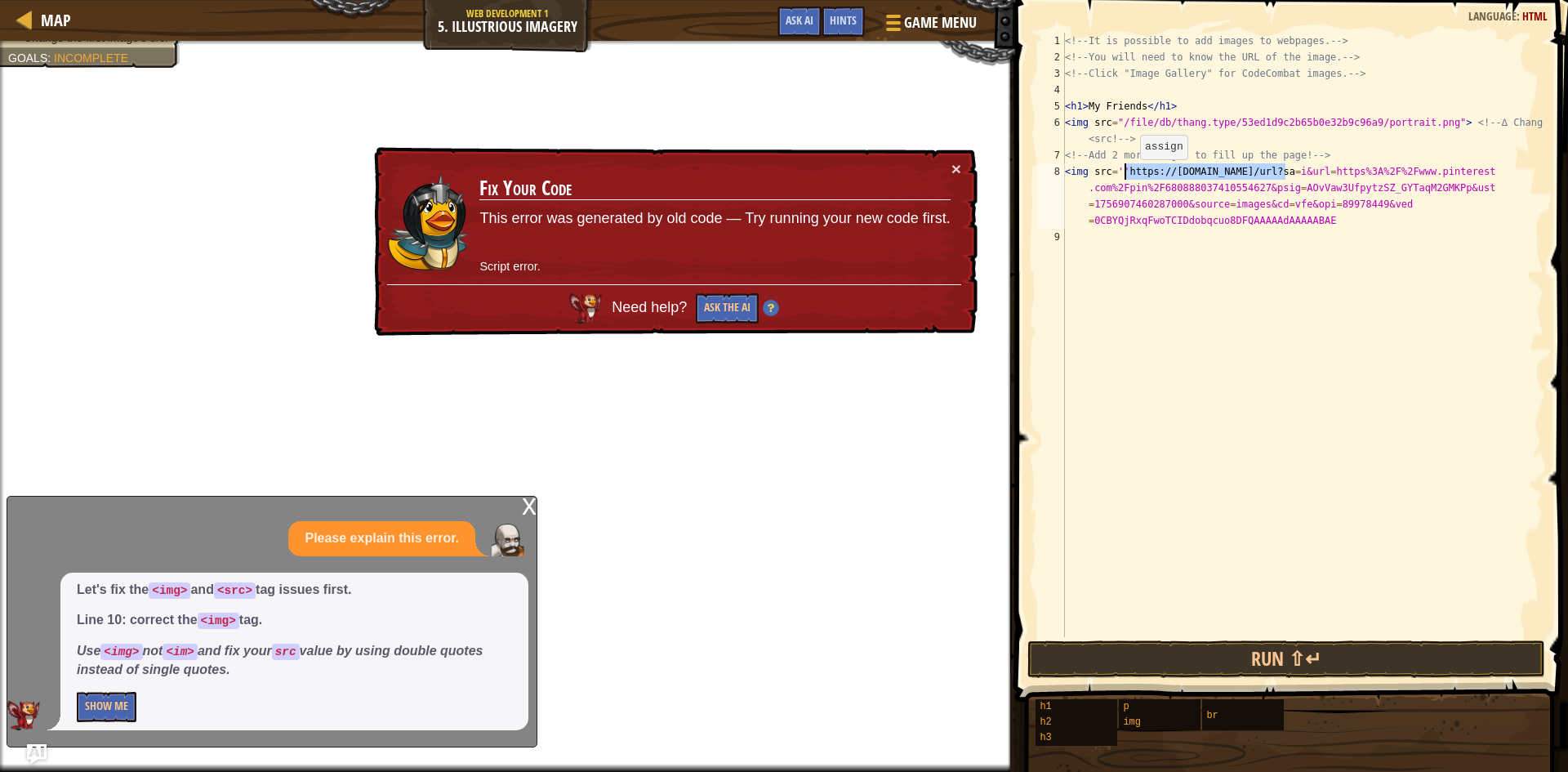
drag, startPoint x: 1288, startPoint y: 170, endPoint x: 1127, endPoint y: 175, distance: 161.1
click at [1127, 175] on div "<!-- It is possible to add images to webpages. --> <!-- You will need to know t…" at bounding box center [1302, 351] width 482 height 637
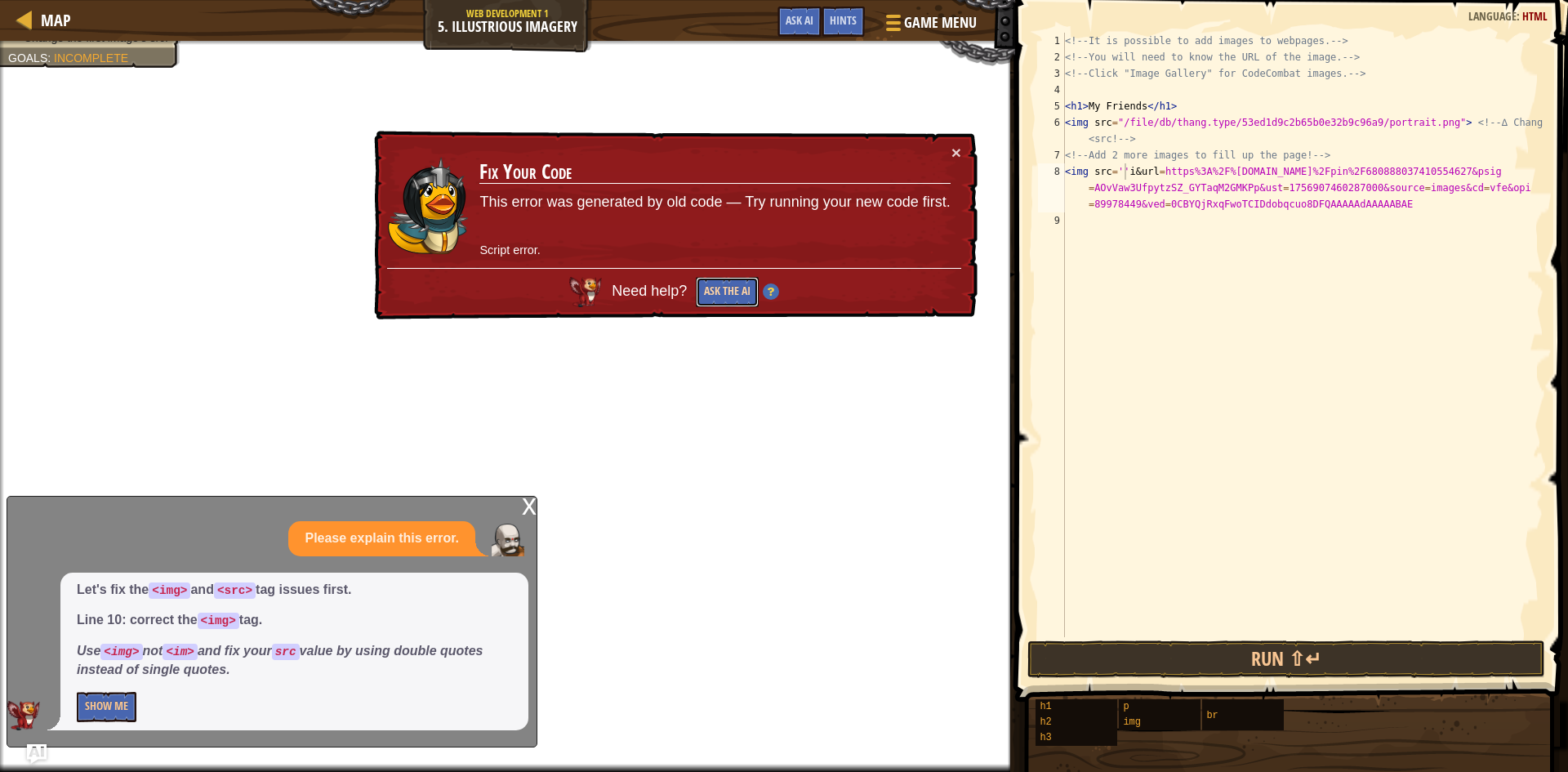
click at [720, 290] on button "Ask the AI" at bounding box center [727, 292] width 63 height 30
click at [720, 288] on button "Ask the AI" at bounding box center [727, 292] width 63 height 30
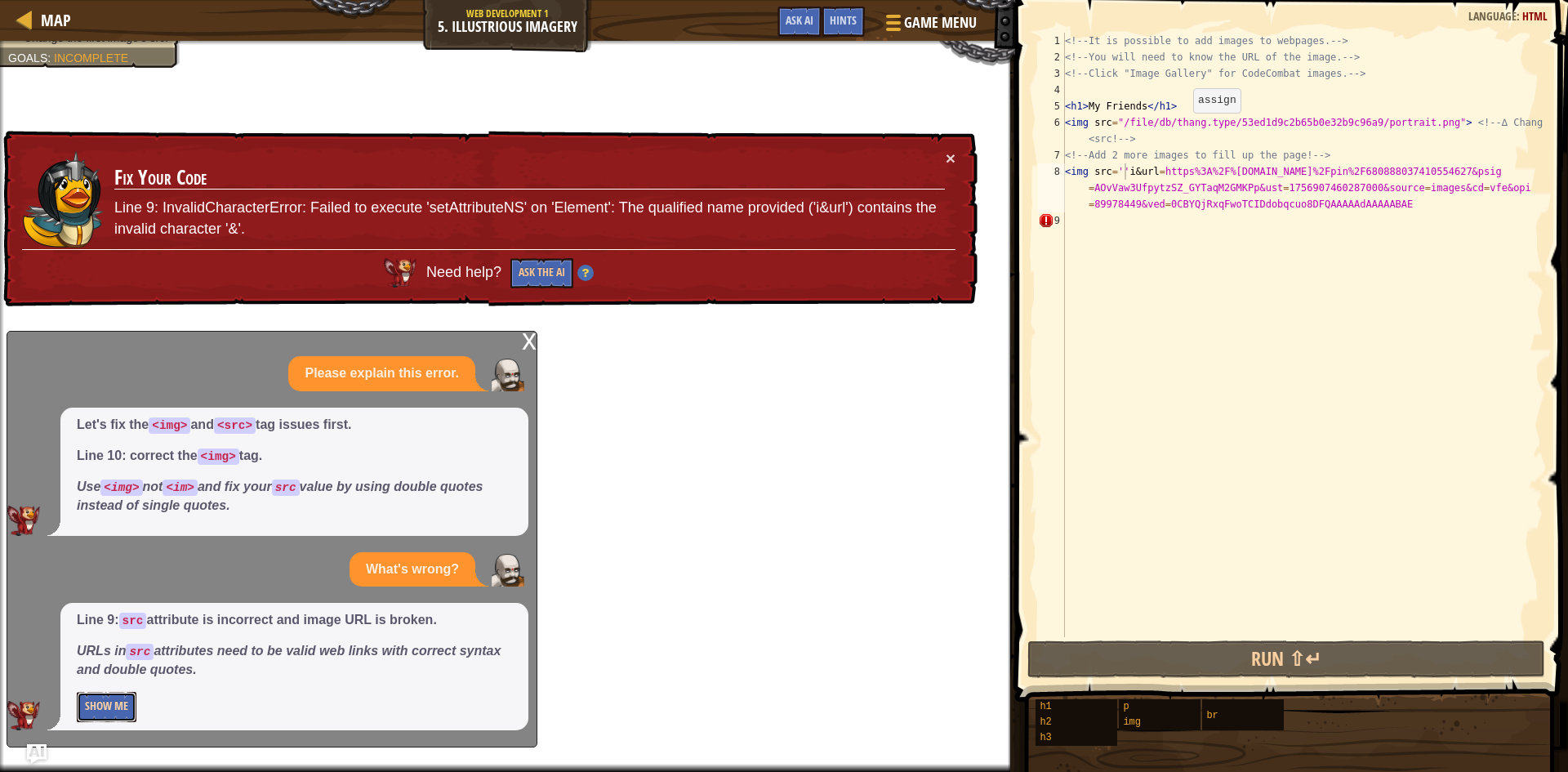
click at [127, 697] on button "Show Me" at bounding box center [106, 706] width 60 height 30
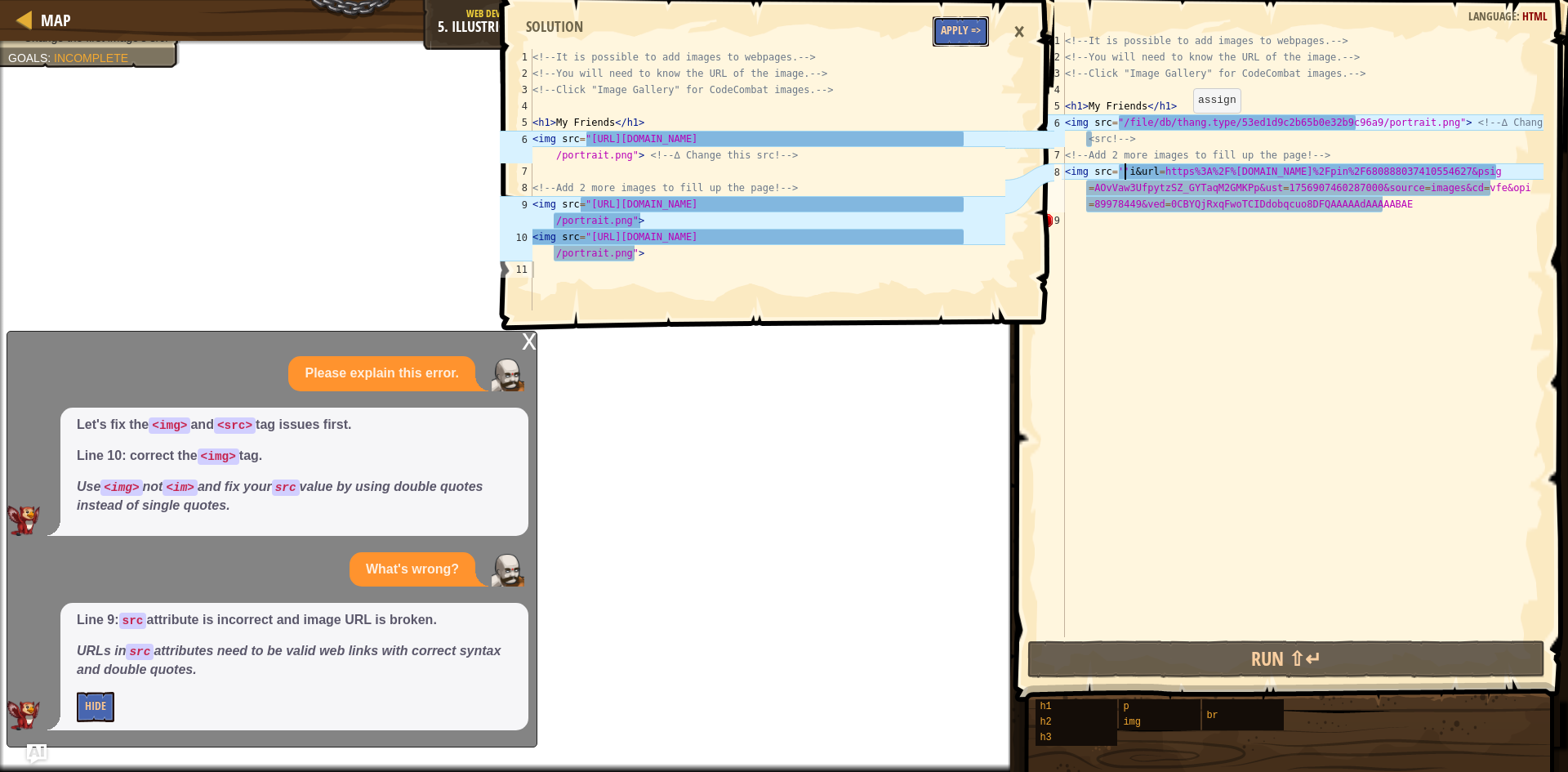
click at [959, 33] on button "Apply =>" at bounding box center [961, 32] width 56 height 30
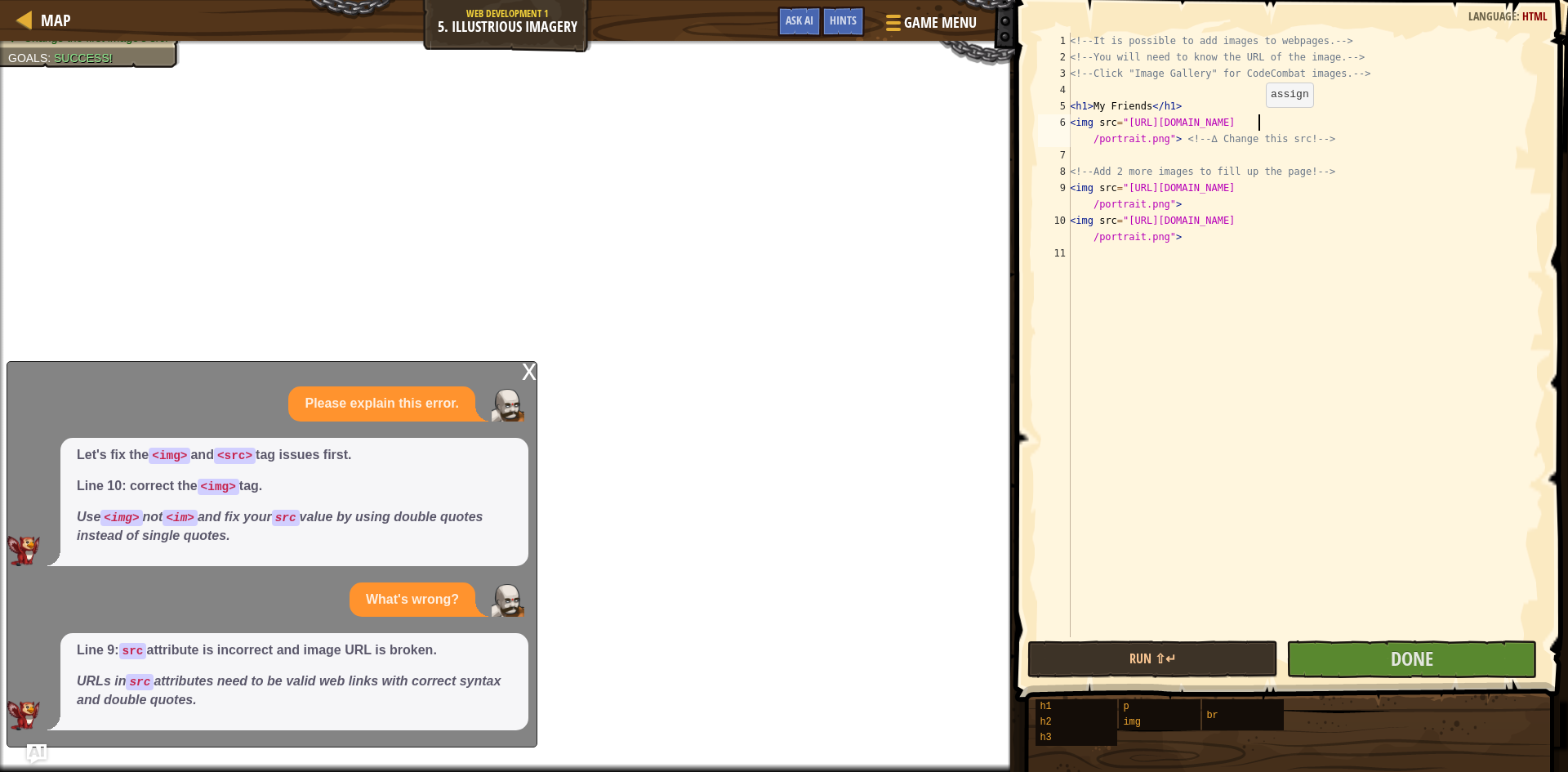
click at [1257, 124] on div "<!-- It is possible to add images to webpages. --> <!-- You will need to know t…" at bounding box center [1306, 351] width 477 height 637
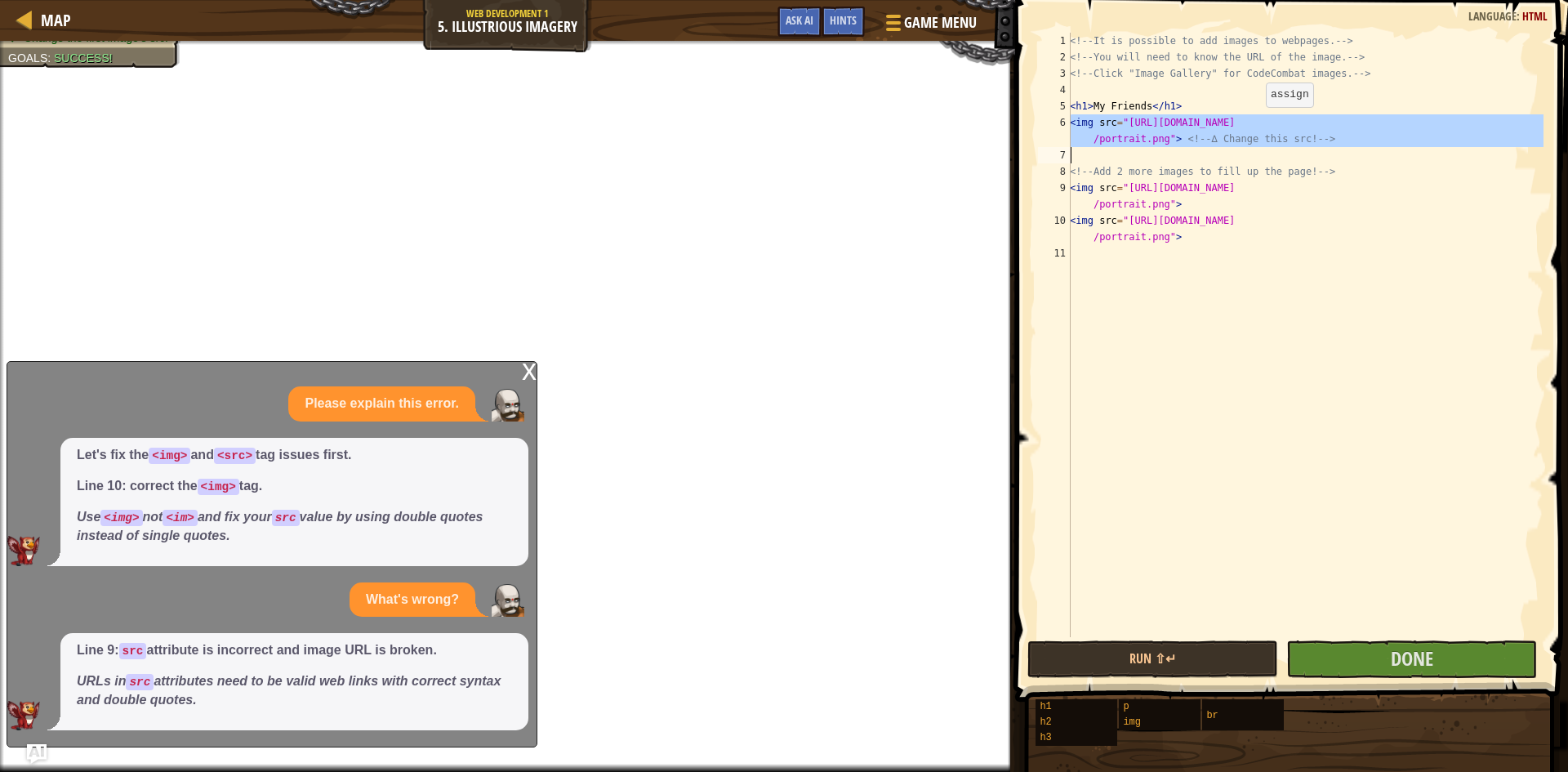
click at [1257, 124] on div "<!-- It is possible to add images to webpages. --> <!-- You will need to know t…" at bounding box center [1306, 351] width 477 height 637
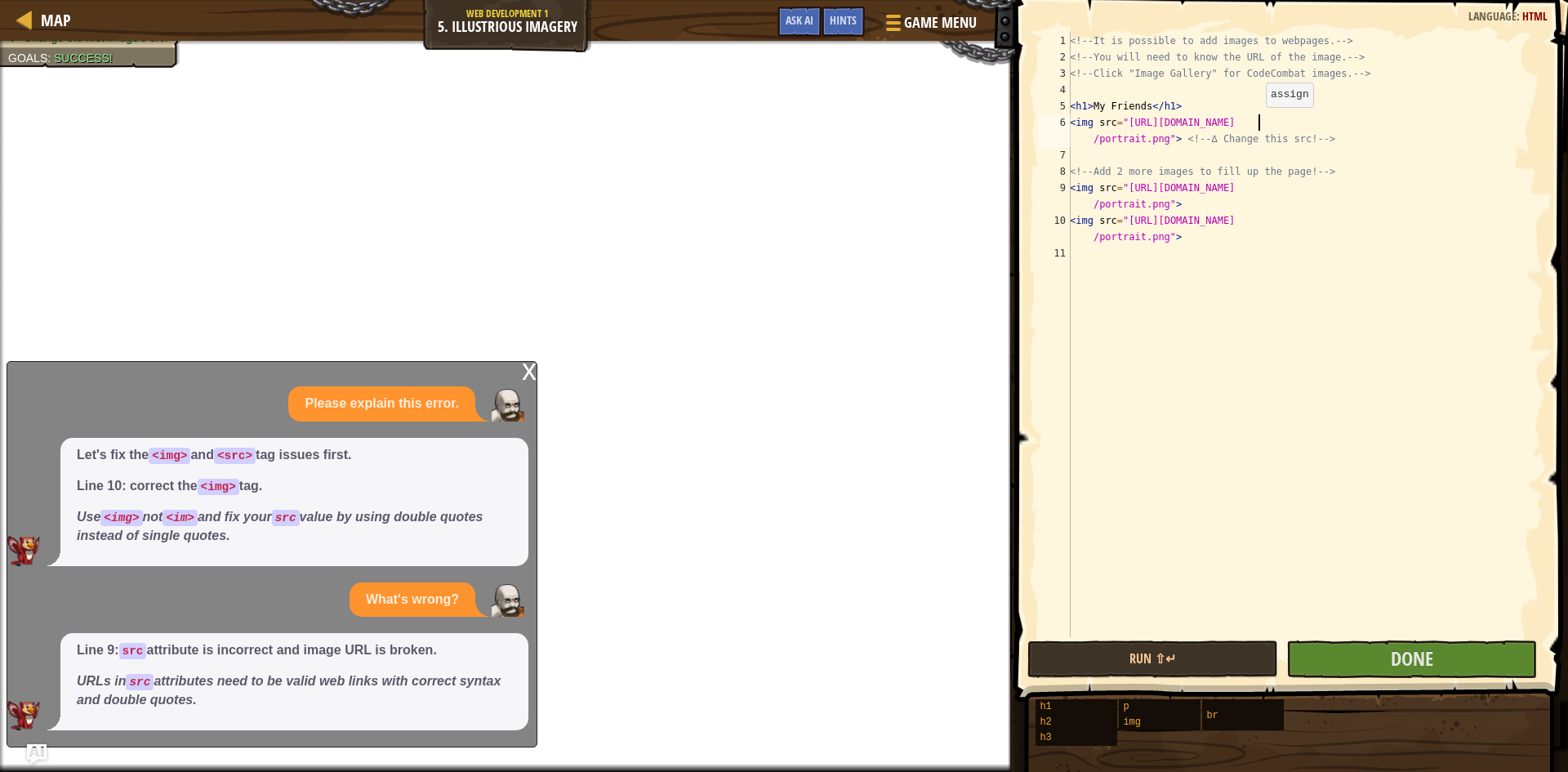
click at [1257, 124] on div "<!-- It is possible to add images to webpages. --> <!-- You will need to know t…" at bounding box center [1306, 351] width 477 height 637
click at [1262, 185] on div "<!-- It is possible to add images to webpages. --> <!-- You will need to know t…" at bounding box center [1306, 351] width 477 height 637
type textarea "<img src="[URL][DOMAIN_NAME]">"
click at [1262, 185] on div "<!-- It is possible to add images to webpages. --> <!-- You will need to know t…" at bounding box center [1306, 351] width 477 height 637
click at [1262, 185] on div "<!-- It is possible to add images to webpages. --> <!-- You will need to know t…" at bounding box center [1306, 334] width 477 height 604
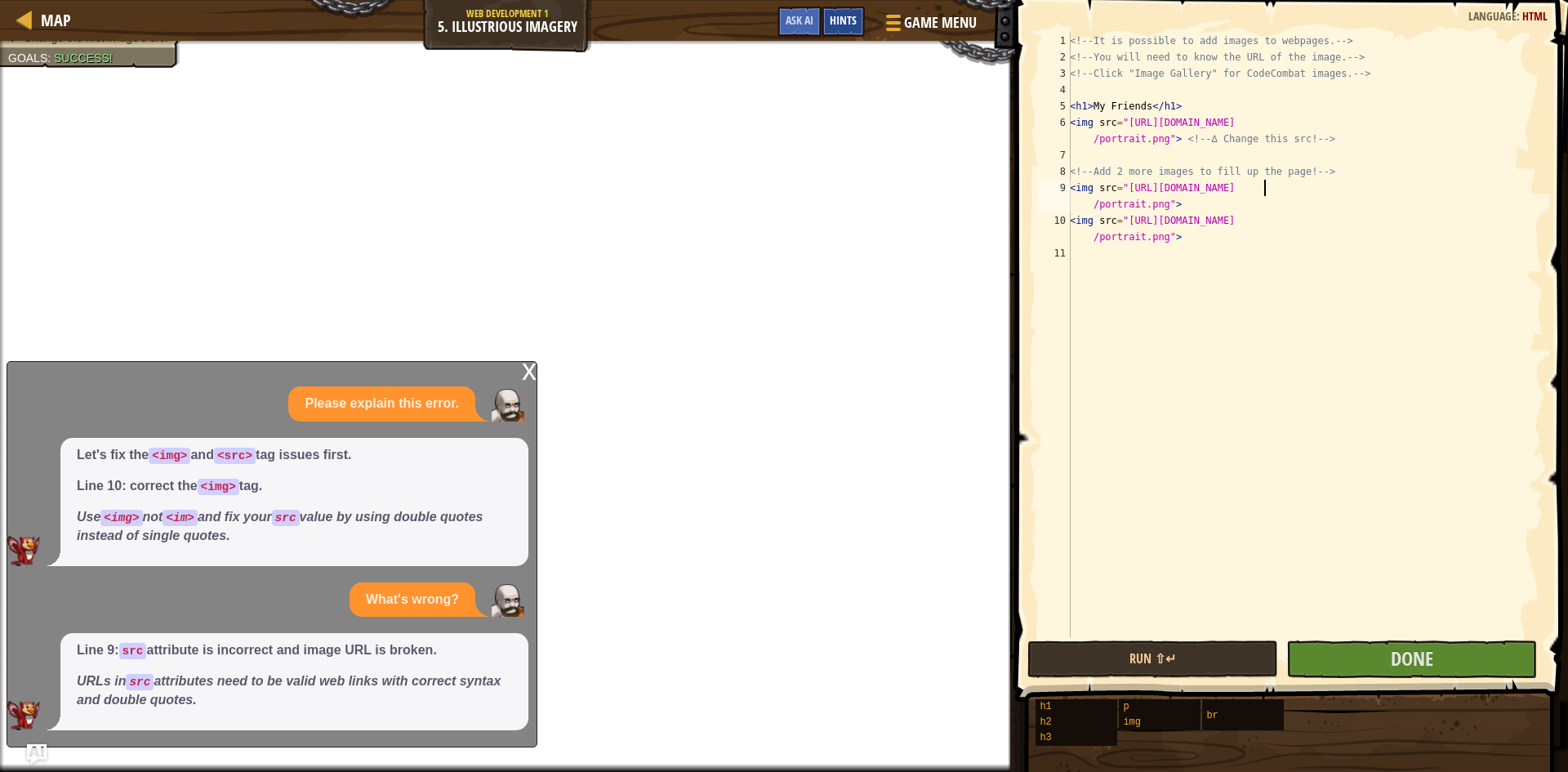
click at [827, 18] on div "Hints" at bounding box center [842, 21] width 43 height 30
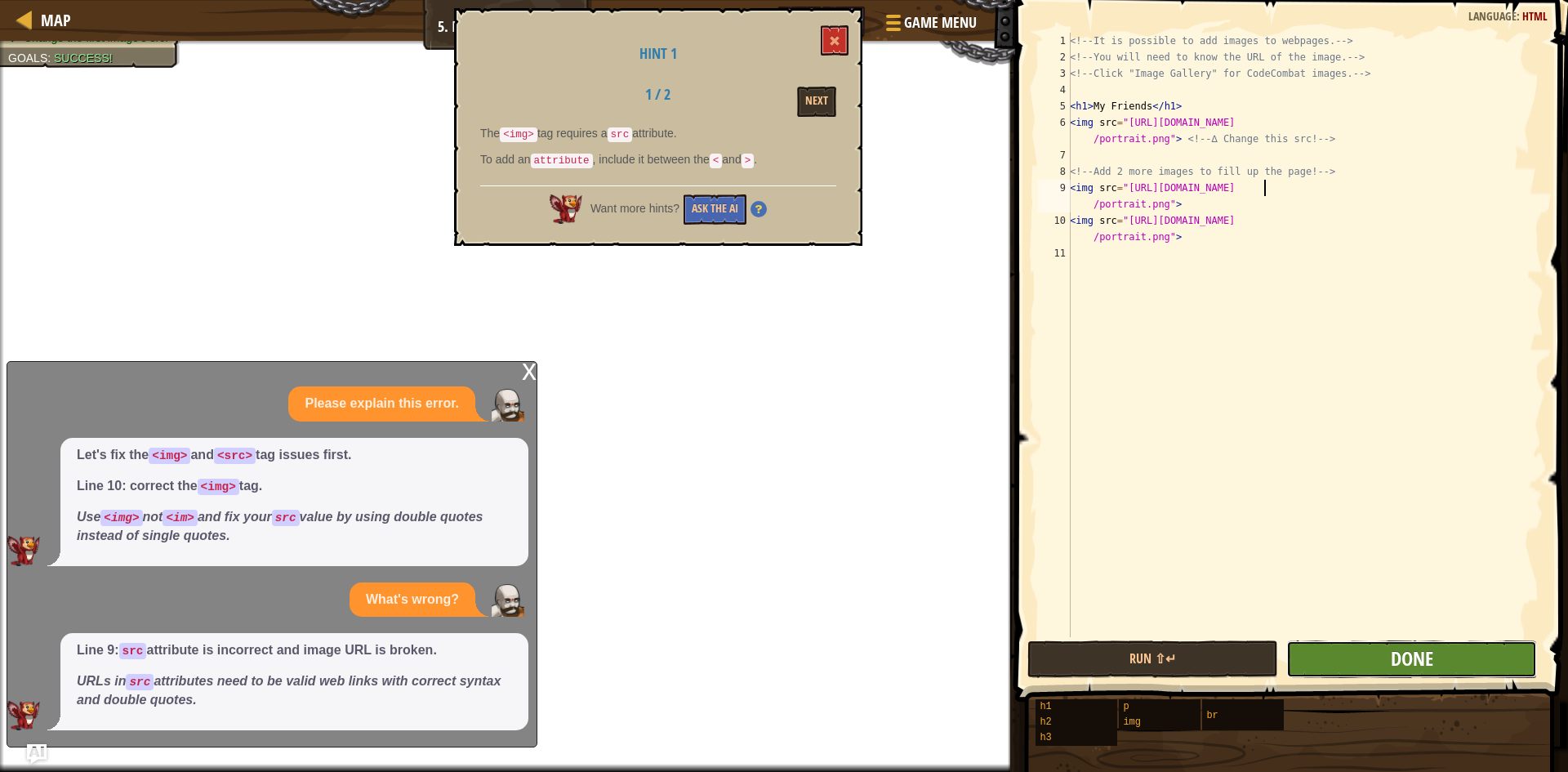
click at [1428, 652] on span "Done" at bounding box center [1412, 658] width 42 height 26
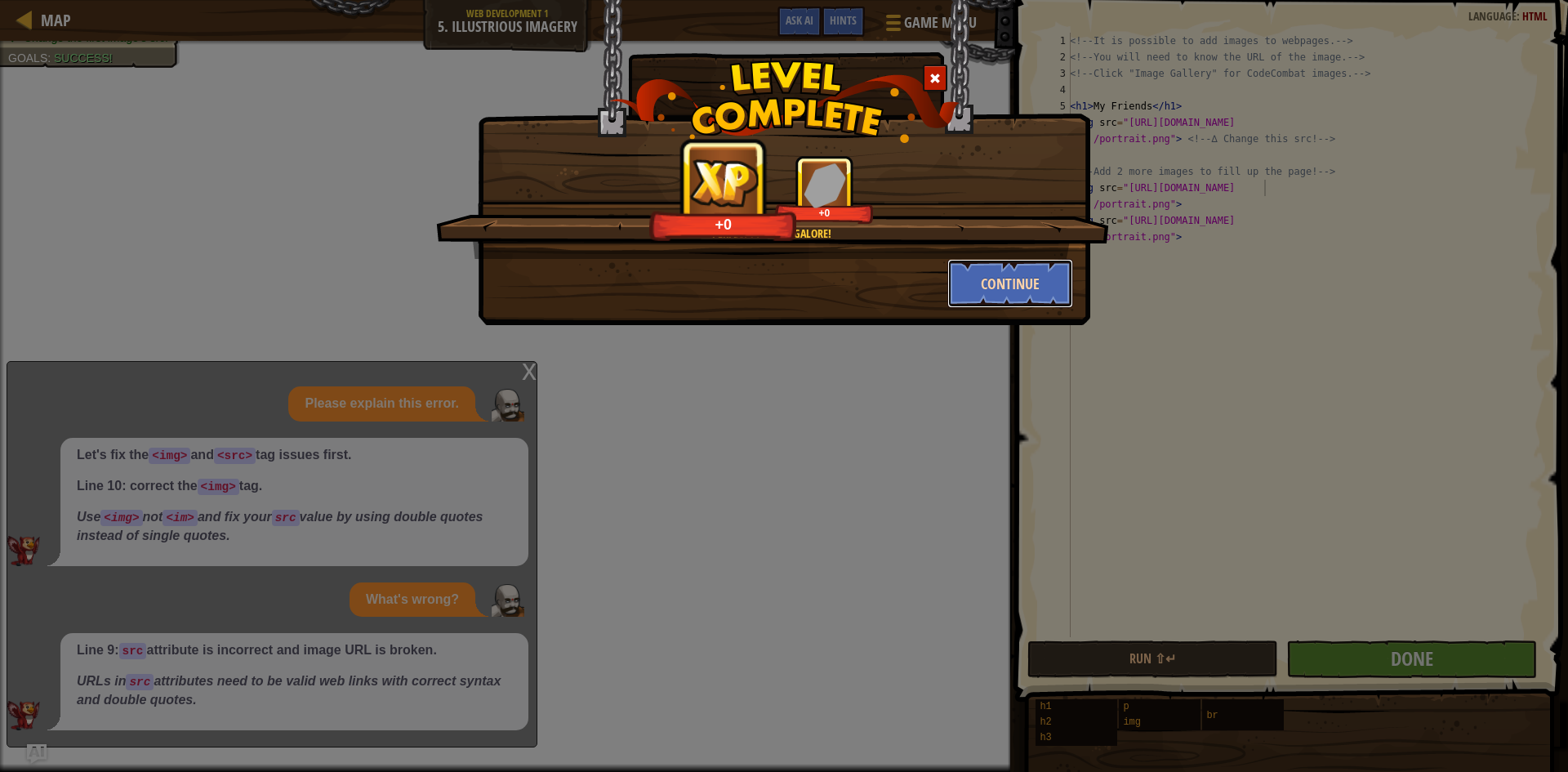
click at [1009, 282] on button "Continue" at bounding box center [1011, 283] width 126 height 49
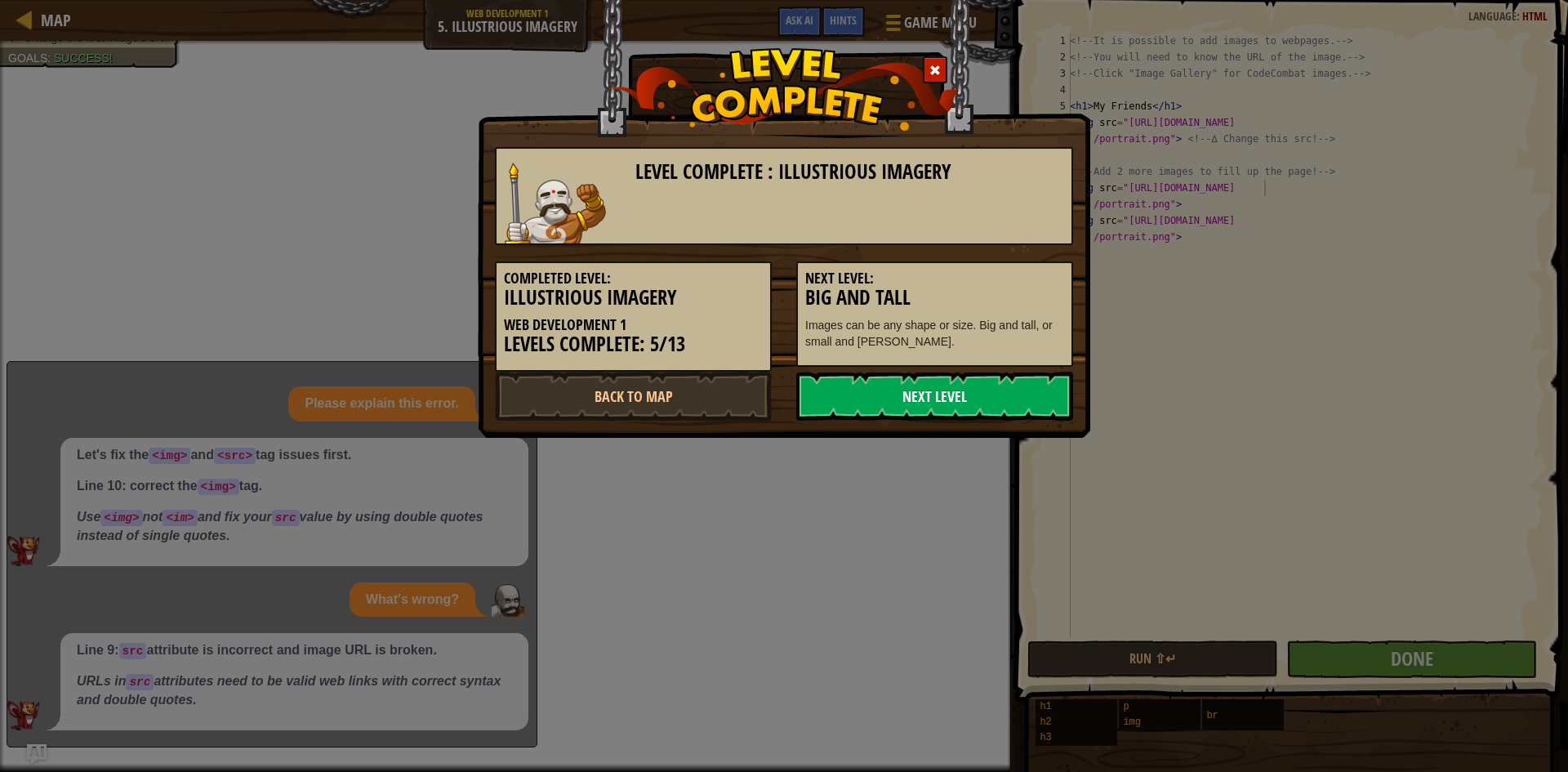
click at [1011, 389] on link "Next Level" at bounding box center [935, 397] width 277 height 49
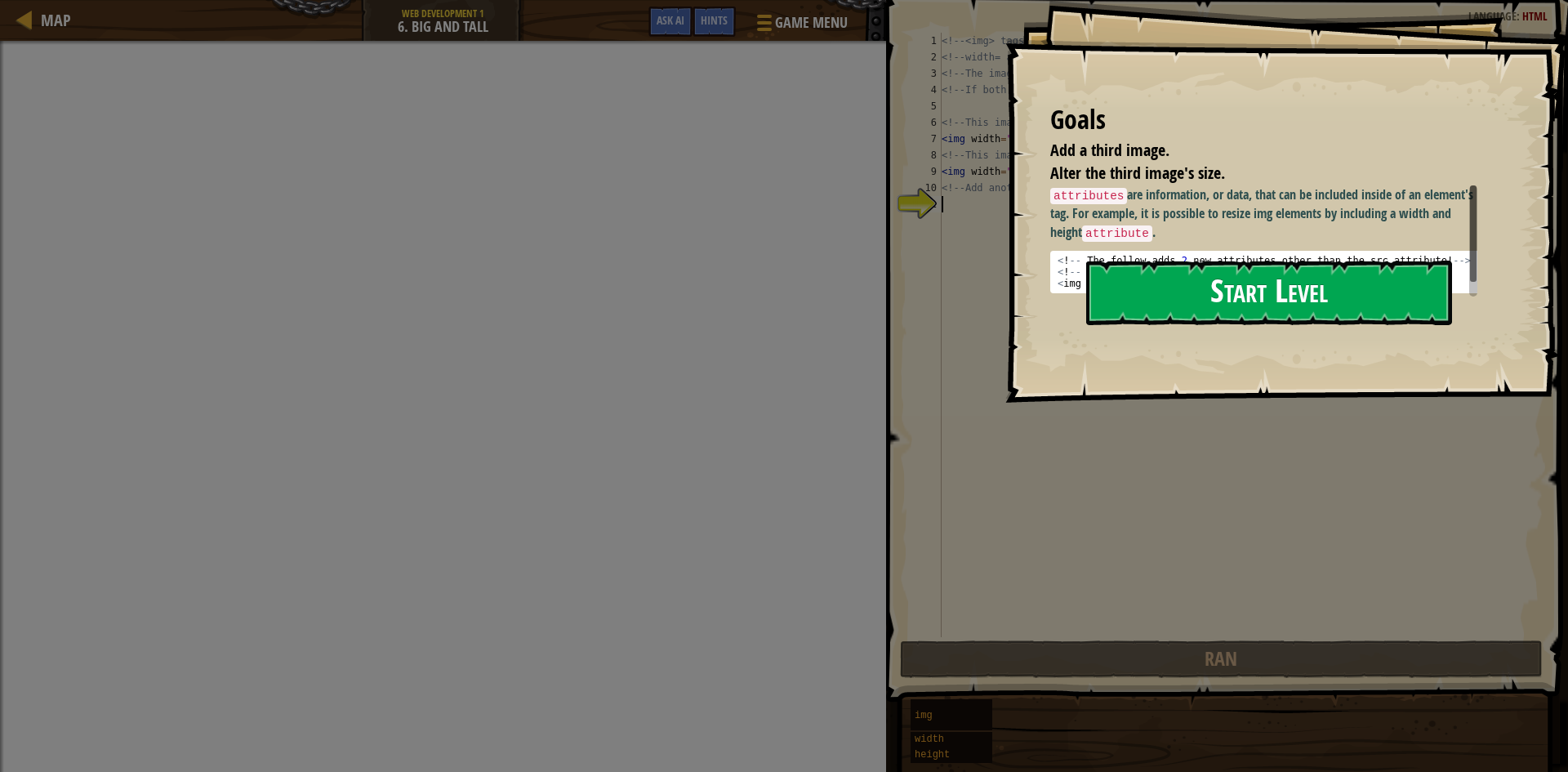
click at [1269, 266] on button "Start Level" at bounding box center [1269, 293] width 366 height 65
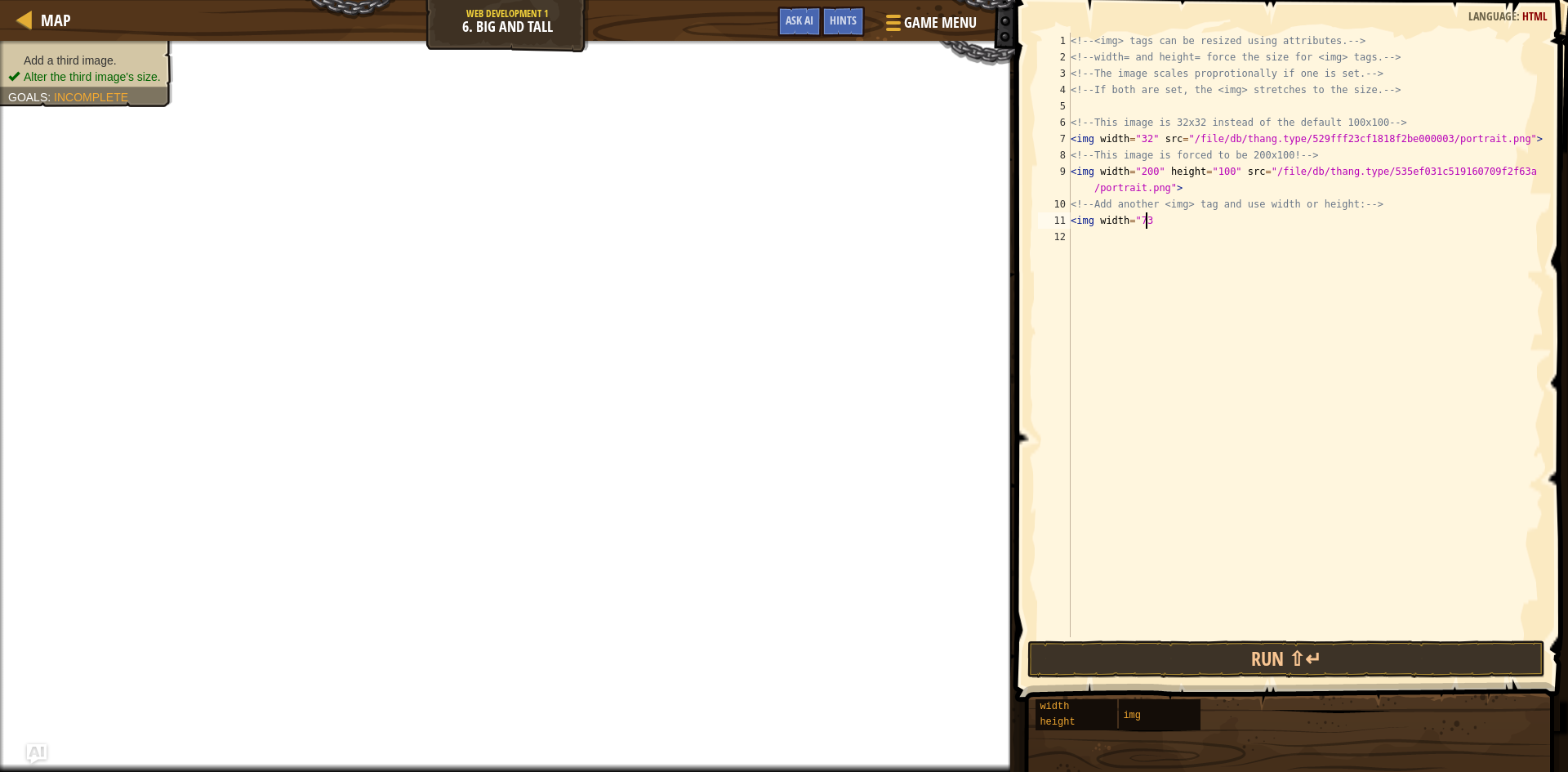
scroll to position [7, 6]
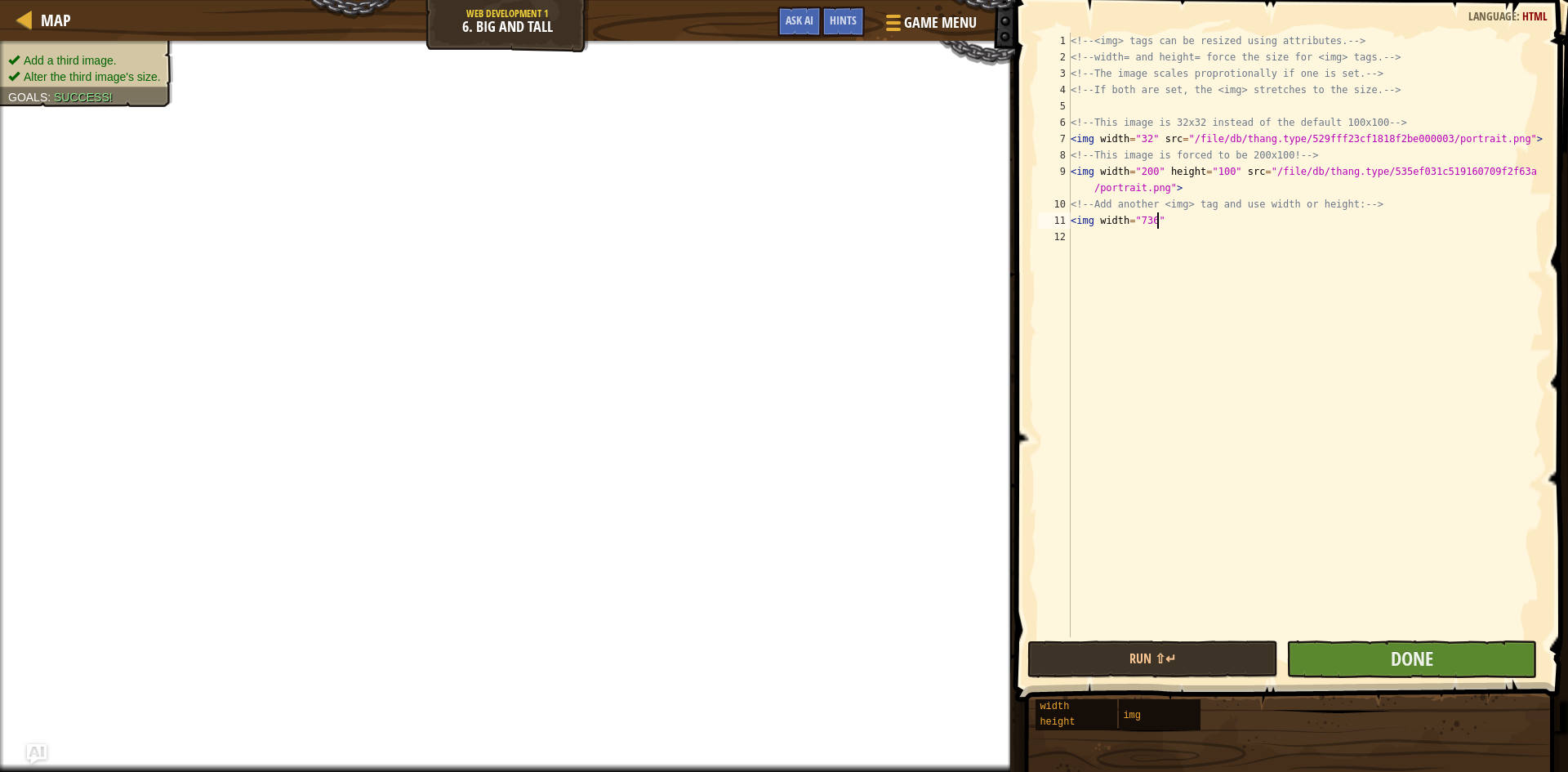
type textarea "<img width="736""
click at [1464, 658] on button "Done" at bounding box center [1412, 659] width 251 height 38
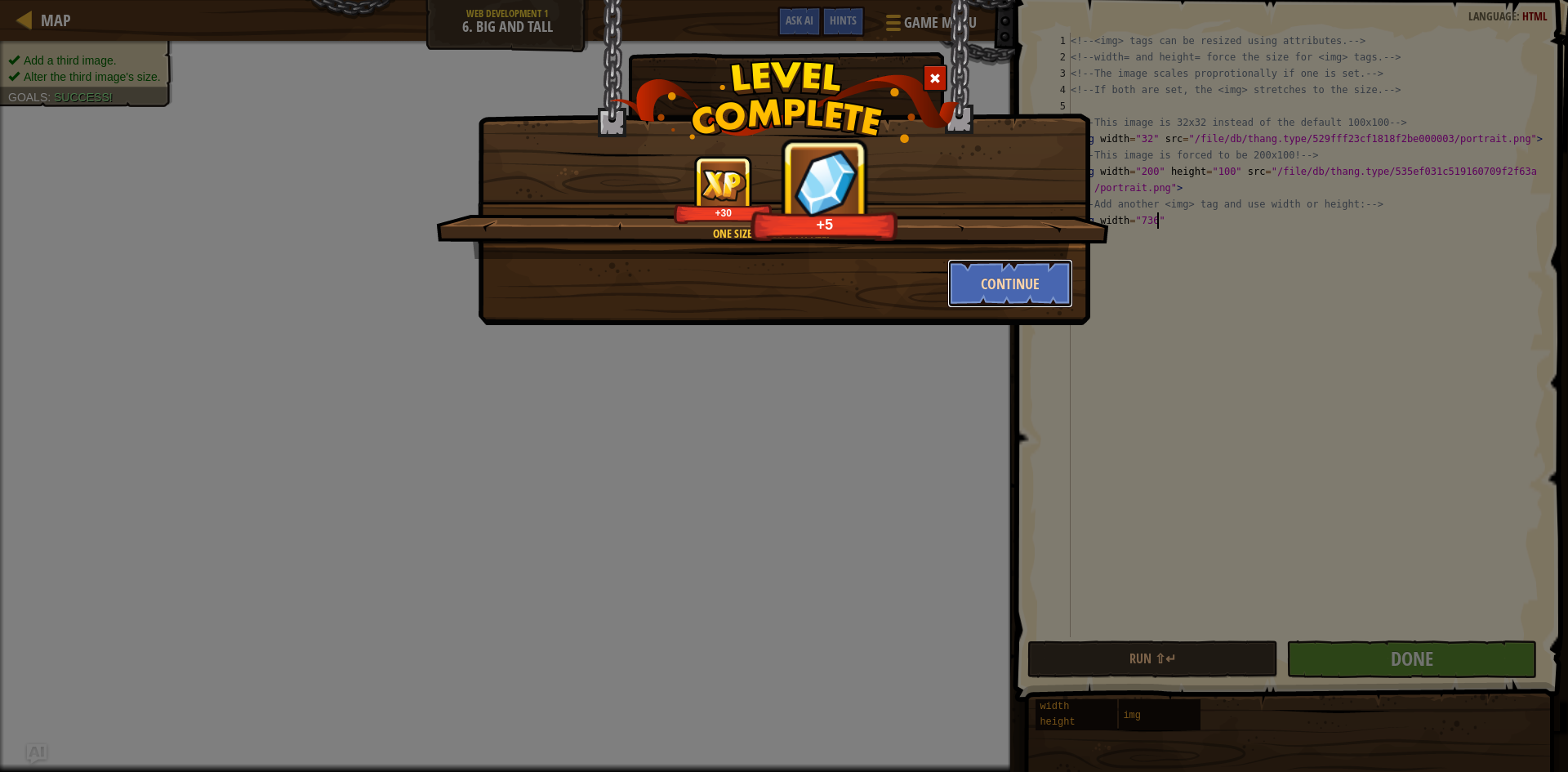
click at [1023, 298] on button "Continue" at bounding box center [1011, 283] width 126 height 49
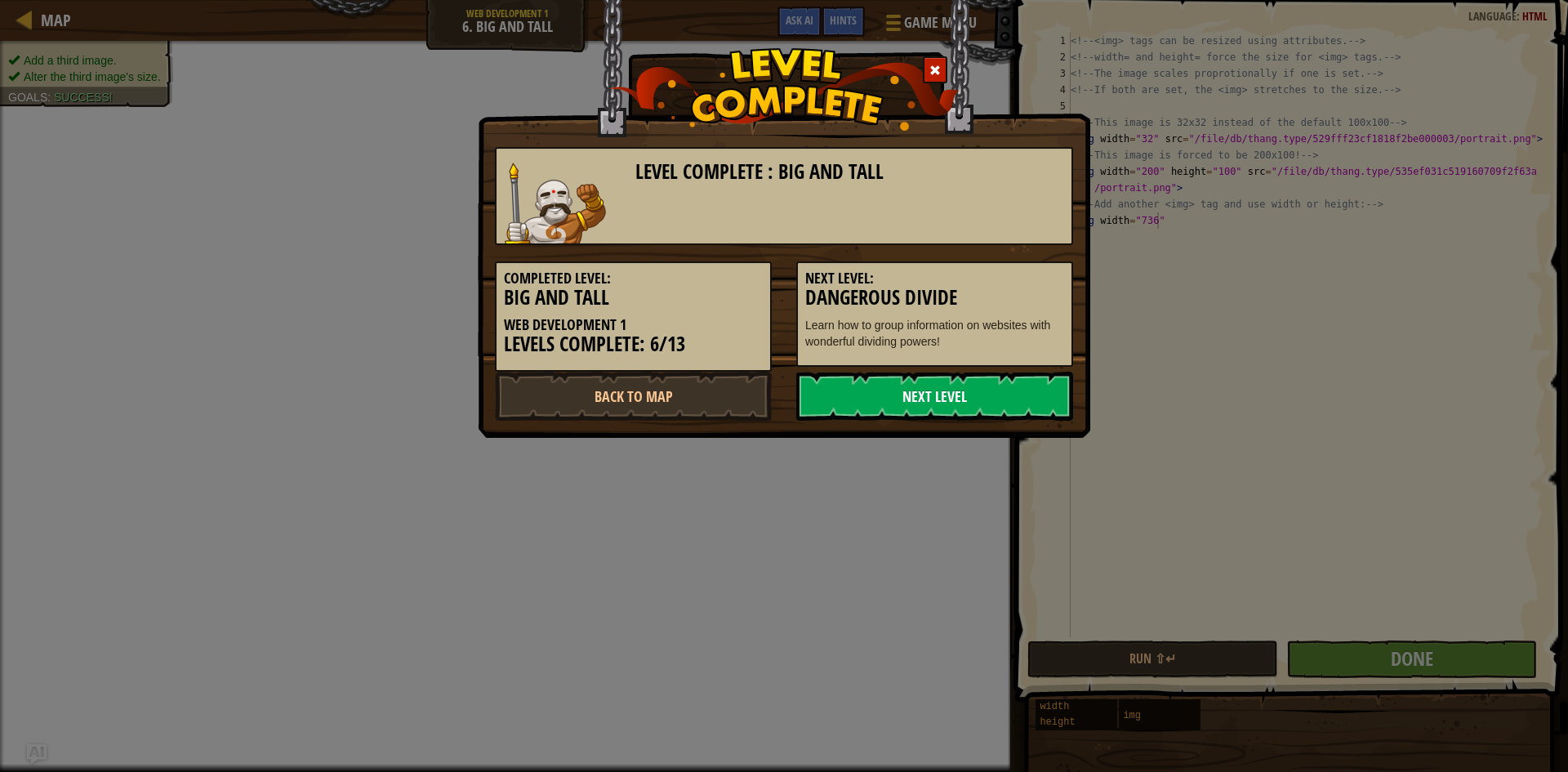
click at [1008, 395] on link "Next Level" at bounding box center [935, 397] width 277 height 49
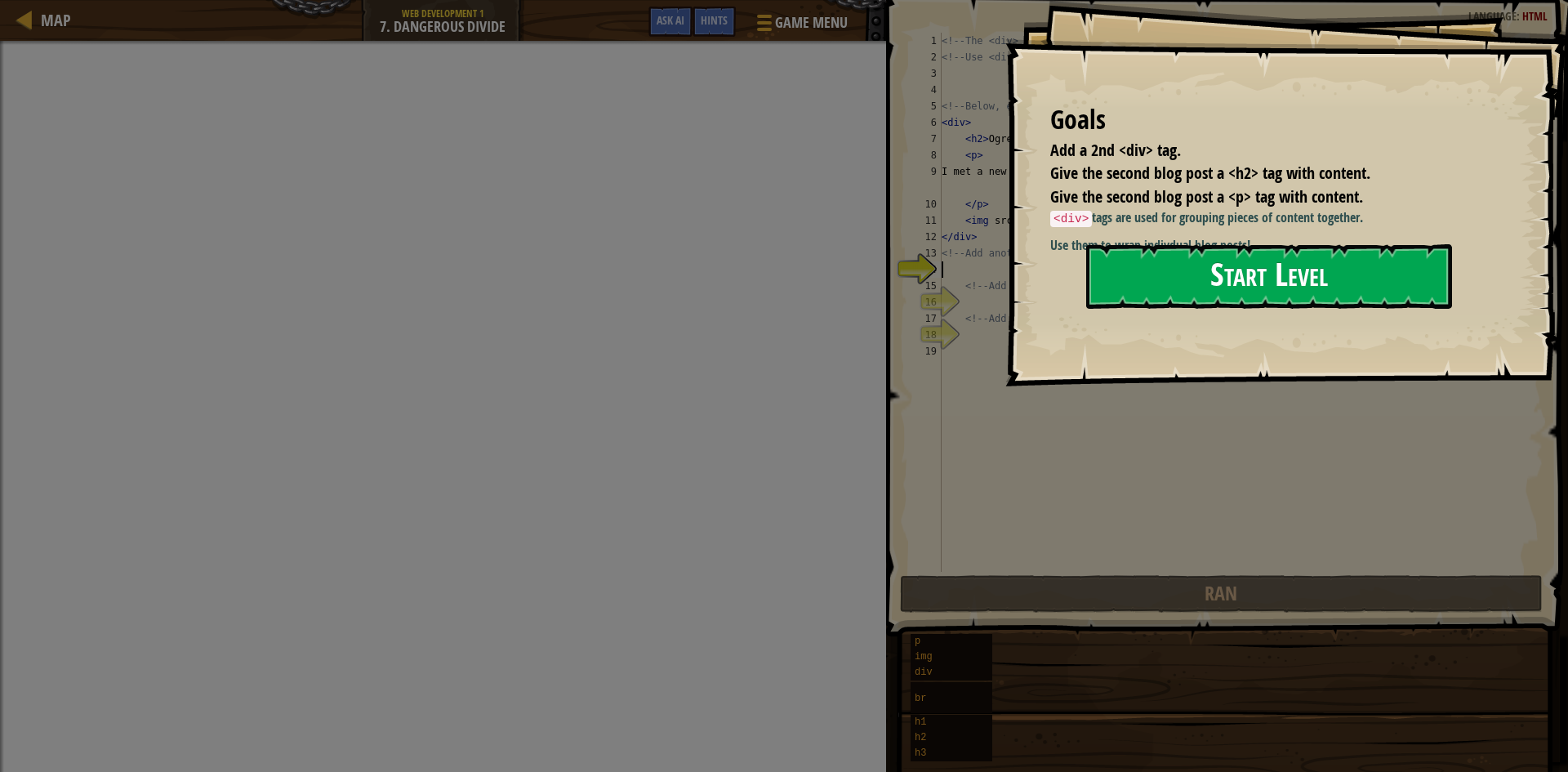
click at [1209, 286] on button "Start Level" at bounding box center [1269, 276] width 366 height 65
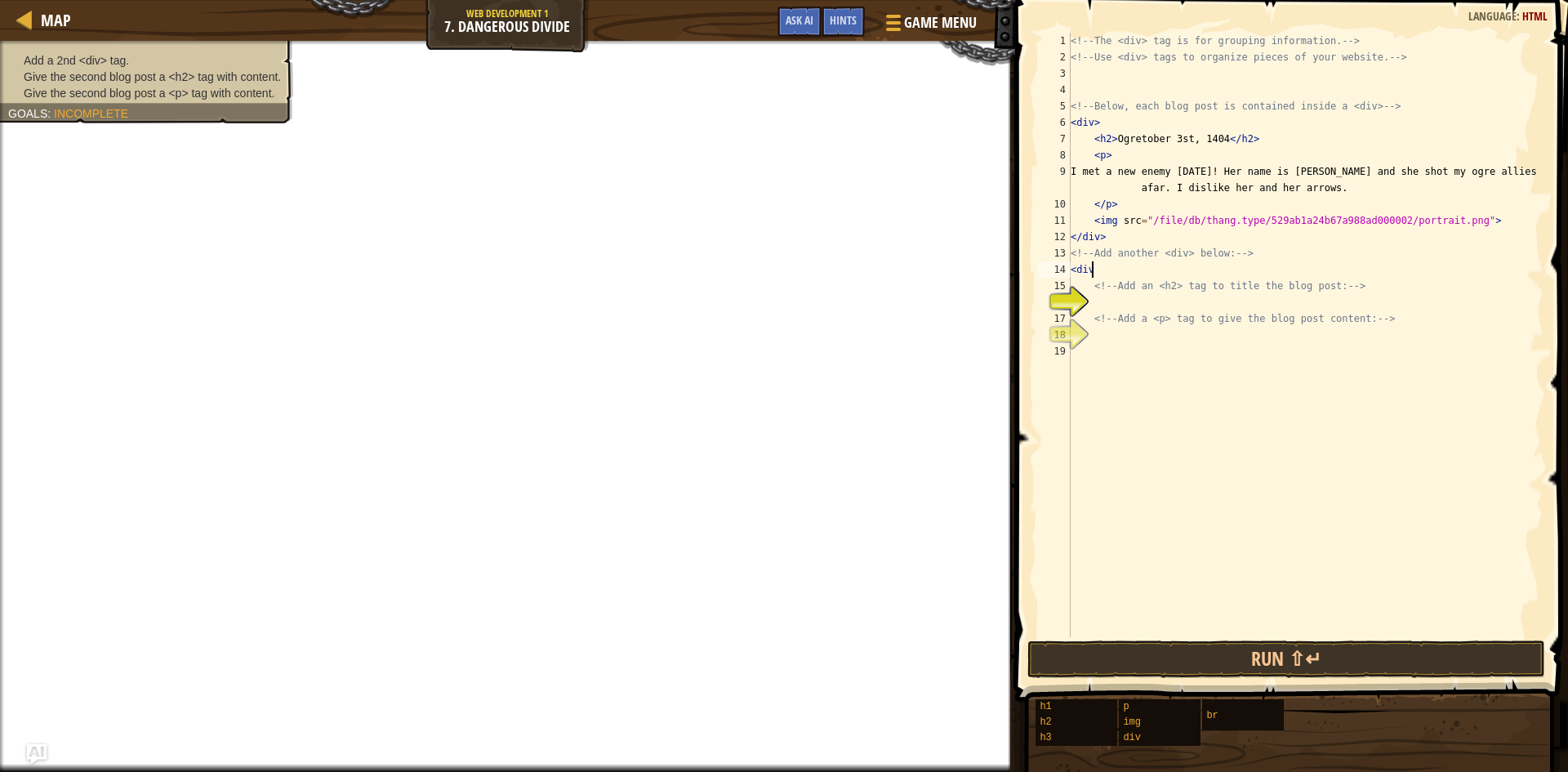
scroll to position [7, 1]
type textarea "<div>"
click at [1093, 296] on div "<!-- The <div> tag is for grouping information. --> <!-- Use <div> tags to orga…" at bounding box center [1306, 351] width 476 height 637
type textarea "<h2>"
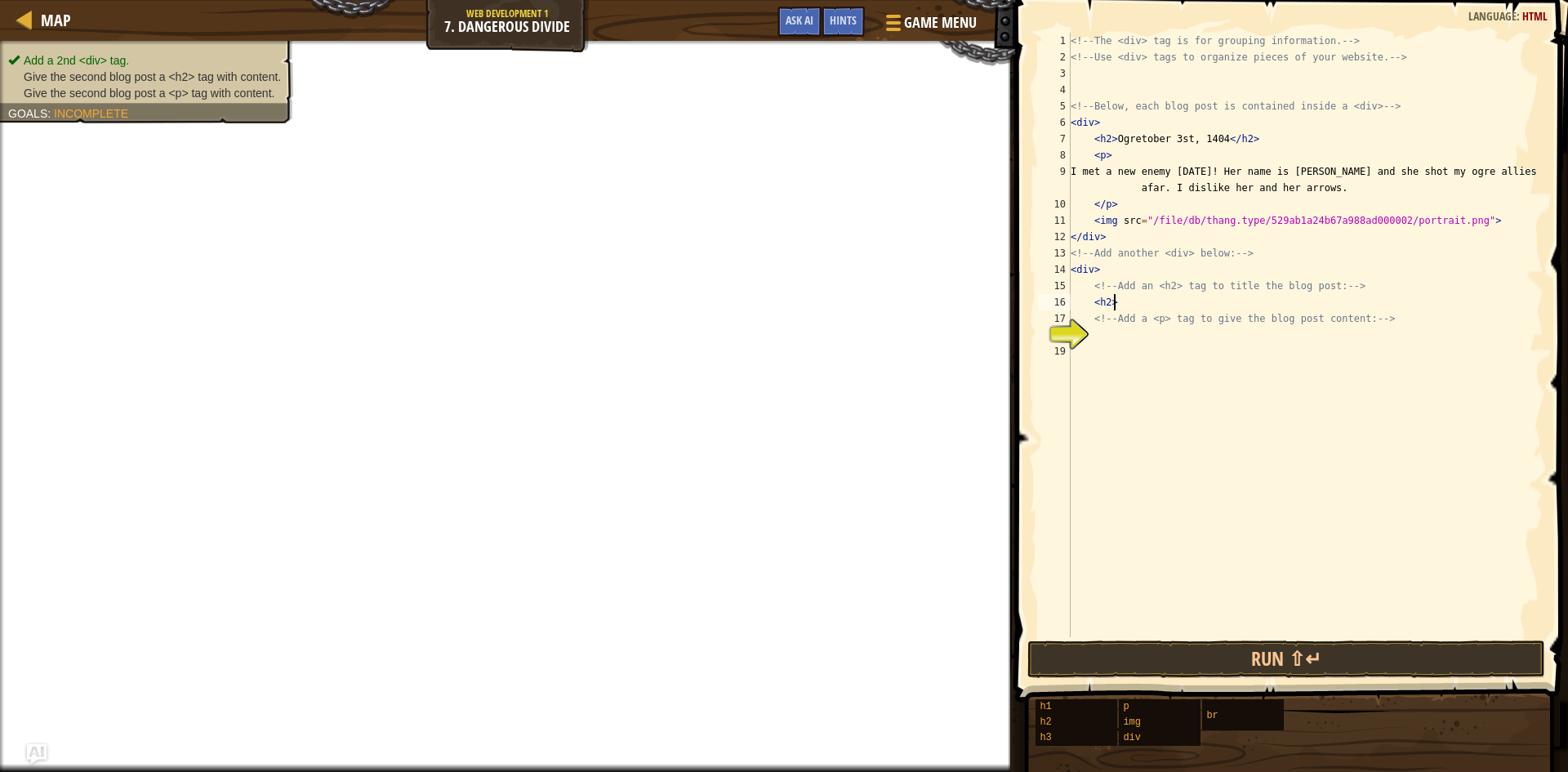
click at [1113, 336] on div "<!-- The <div> tag is for grouping information. --> <!-- Use <div> tags to orga…" at bounding box center [1306, 351] width 476 height 637
click at [1156, 311] on div "<!-- The <div> tag is for grouping information. --> <!-- Use <div> tags to orga…" at bounding box center [1306, 351] width 476 height 637
click at [1127, 299] on div "<!-- The <div> tag is for grouping information. --> <!-- Use <div> tags to orga…" at bounding box center [1306, 351] width 476 height 637
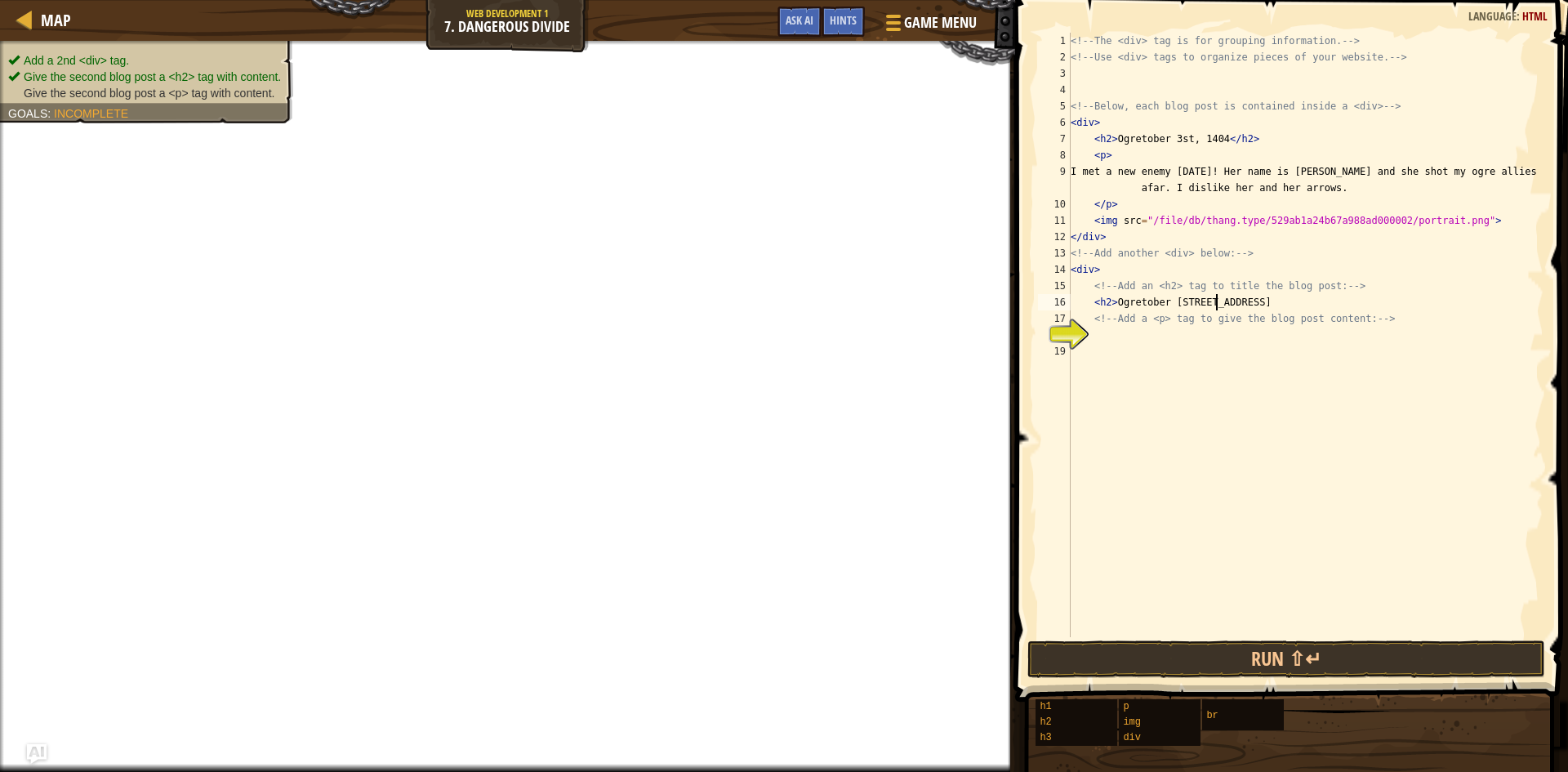
type textarea "<h2> [STREET_ADDRESS]"
click at [1129, 347] on div "<!-- The <div> tag is for grouping information. --> <!-- Use <div> tags to orga…" at bounding box center [1306, 351] width 476 height 637
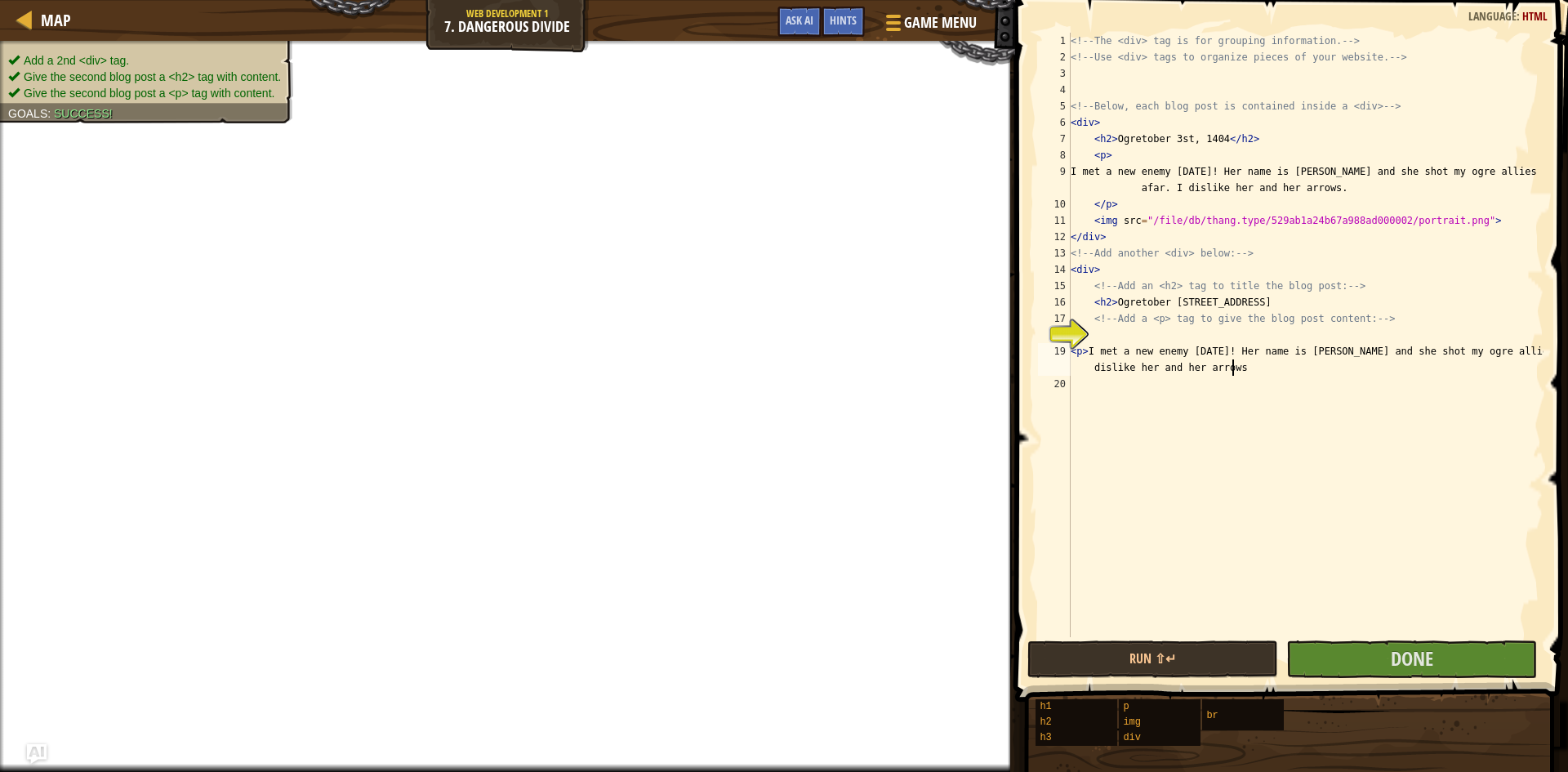
scroll to position [7, 51]
type textarea "<p> I met a new enemy [DATE]! Her name is [PERSON_NAME] and she shot my ogre al…"
click at [1444, 660] on button "Done" at bounding box center [1412, 659] width 251 height 38
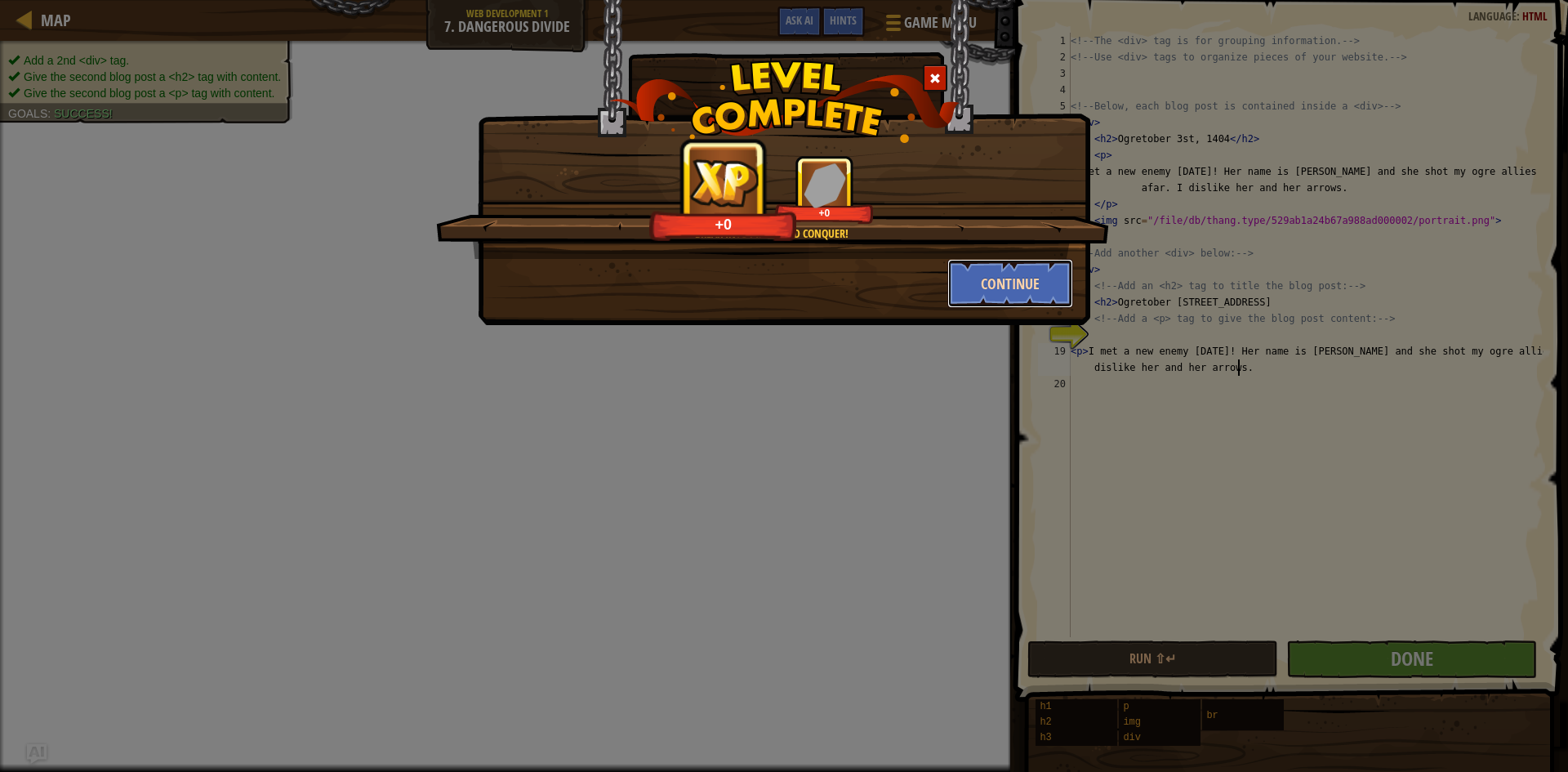
click at [998, 286] on button "Continue" at bounding box center [1011, 283] width 126 height 49
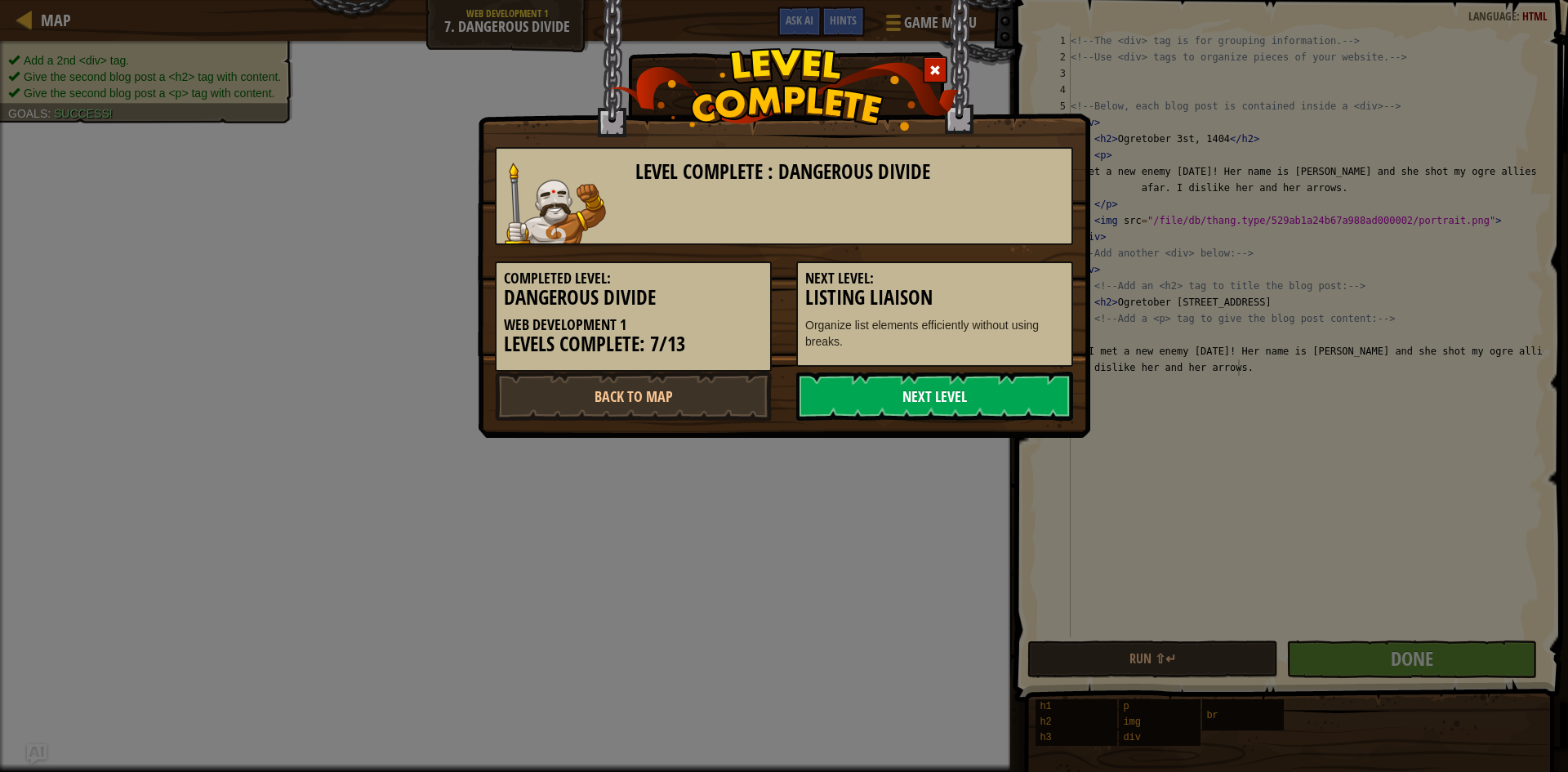
click at [984, 375] on link "Next Level" at bounding box center [935, 397] width 277 height 49
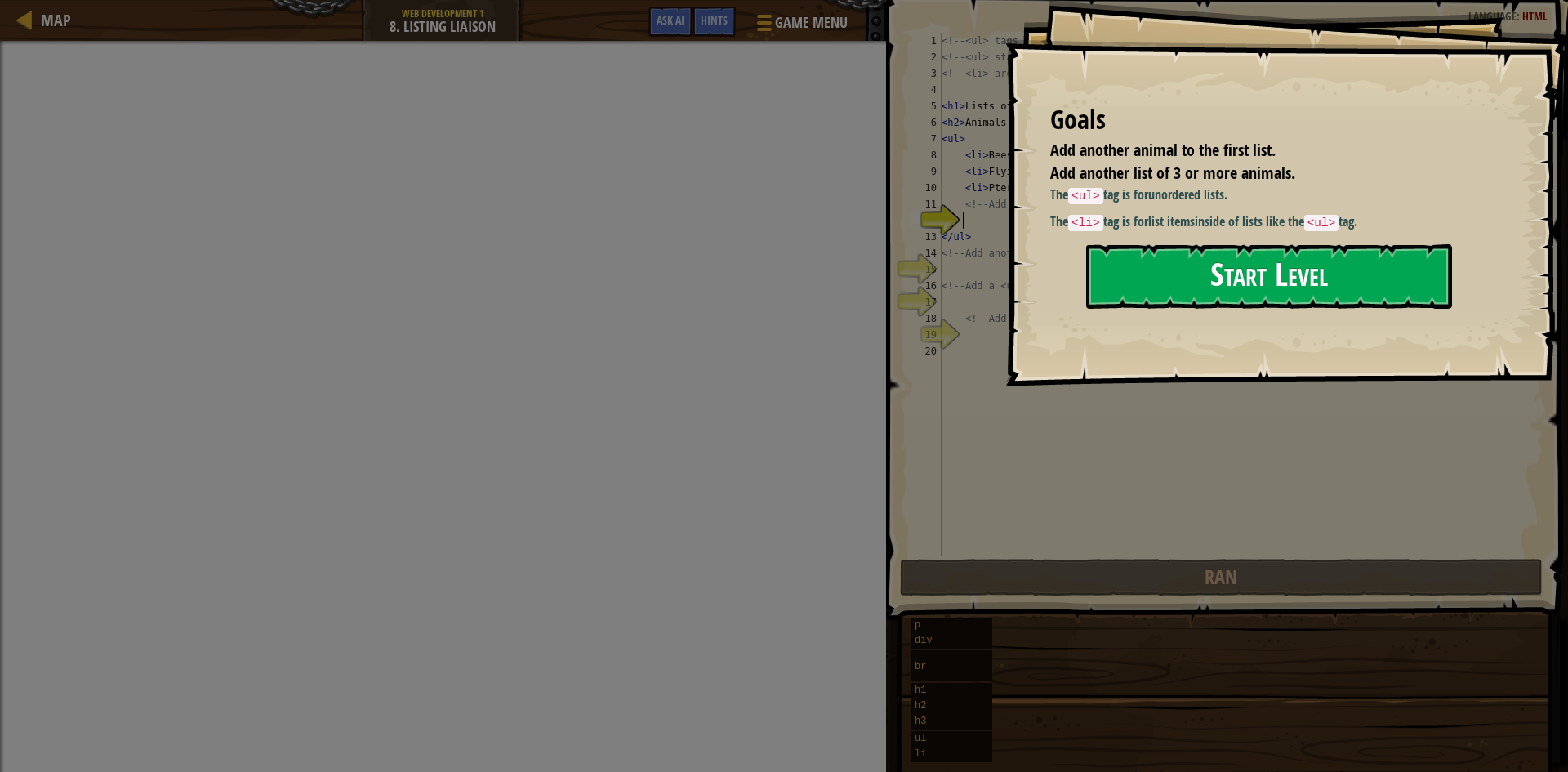
click at [1150, 264] on button "Start Level" at bounding box center [1269, 276] width 366 height 65
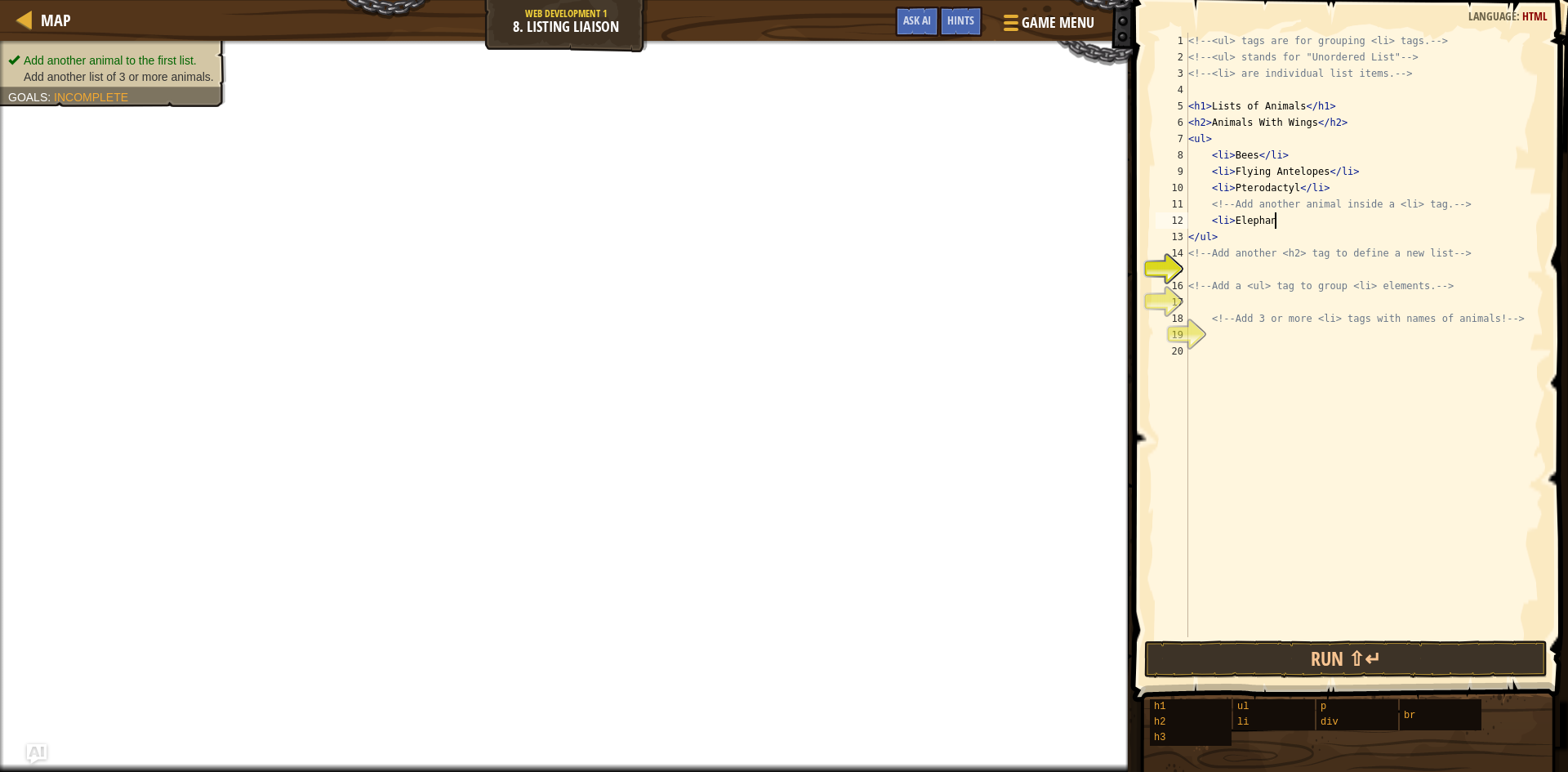
scroll to position [7, 6]
type textarea "<li> Elephants"
click at [1195, 265] on div "<!-- <ul> tags are for grouping <li> tags. --> <!-- <ul> stands for "Unordered …" at bounding box center [1364, 351] width 359 height 637
type textarea "<h2> Mammals"
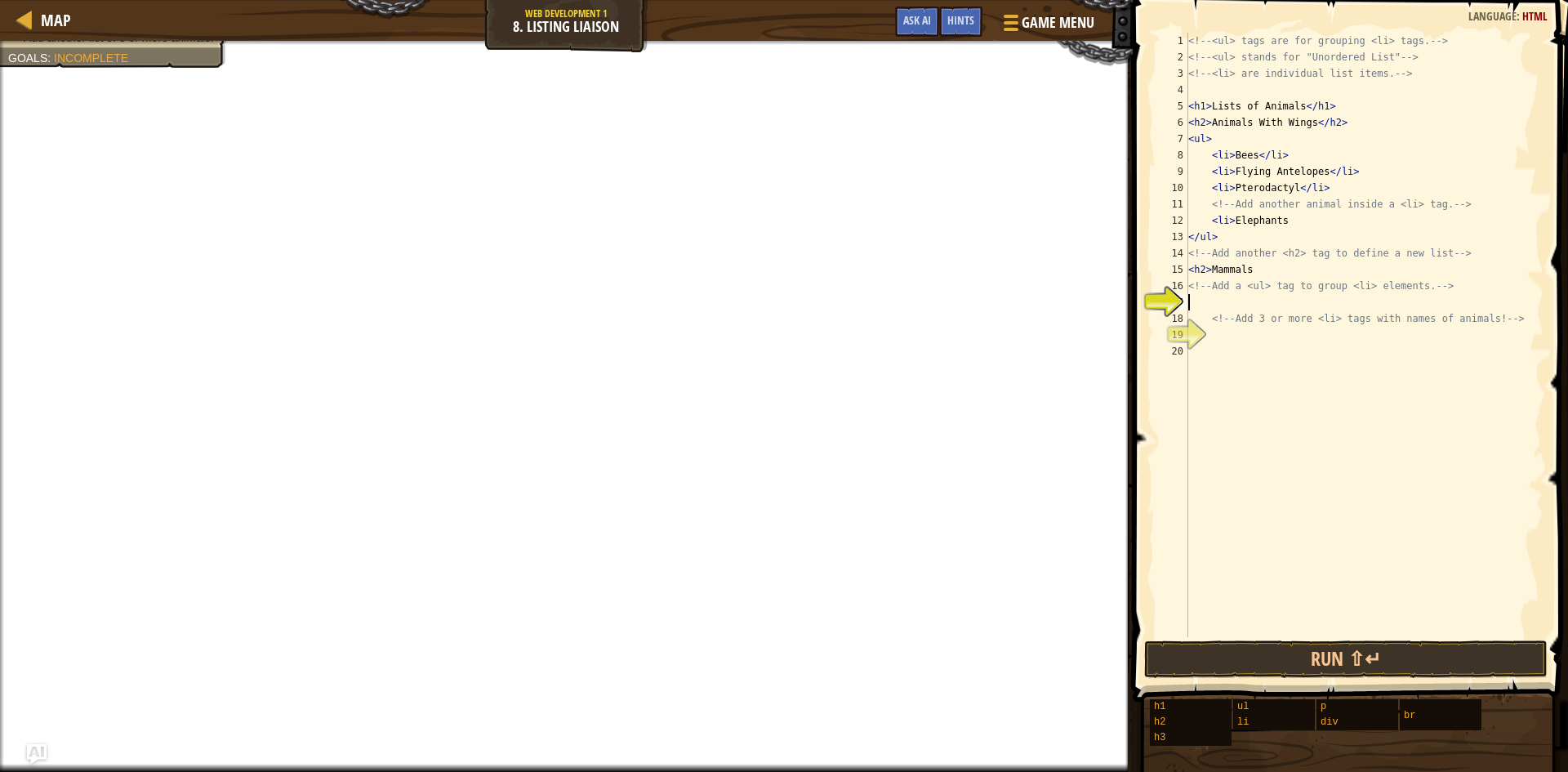
click at [1197, 297] on div "<!-- <ul> tags are for grouping <li> tags. --> <!-- <ul> stands for "Unordered …" at bounding box center [1364, 351] width 359 height 637
click at [1257, 274] on div "<!-- <ul> tags are for grouping <li> tags. --> <!-- <ul> stands for "Unordered …" at bounding box center [1364, 351] width 359 height 637
type textarea "<h2> Carnivores"
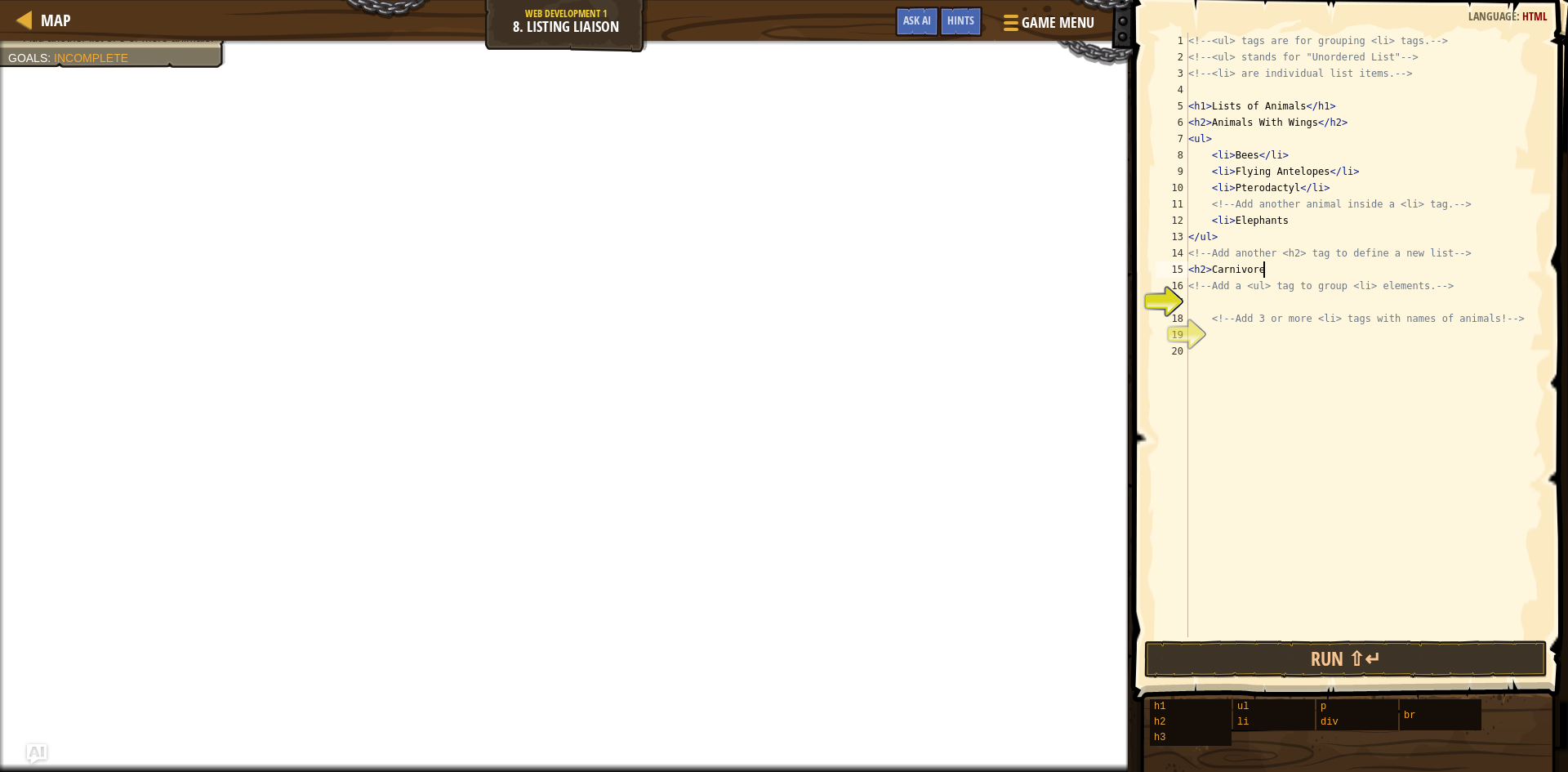
scroll to position [7, 6]
click at [1194, 300] on div "<!-- <ul> tags are for grouping <li> tags. --> <!-- <ul> stands for "Unordered …" at bounding box center [1364, 351] width 359 height 637
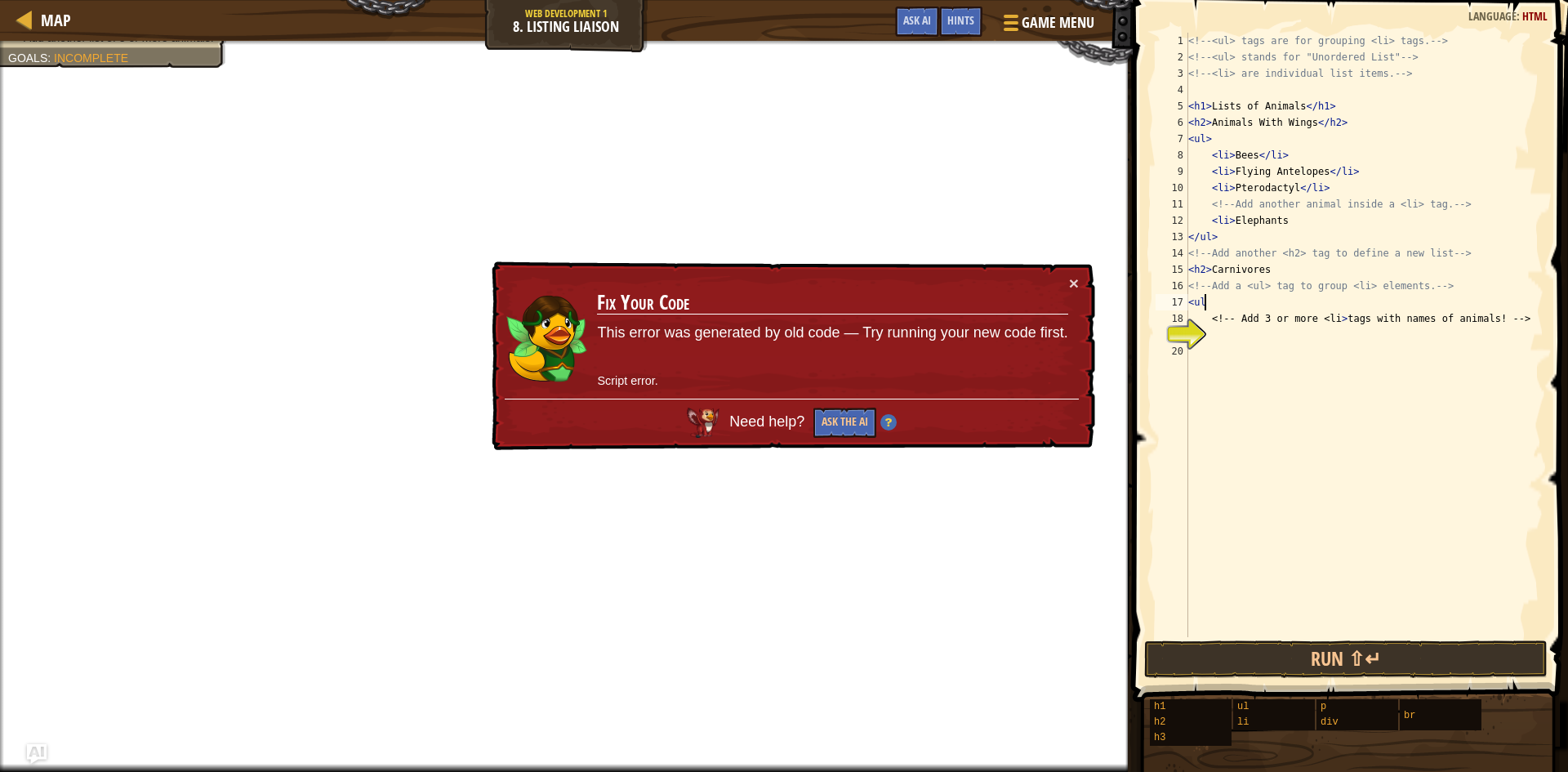
scroll to position [7, 1]
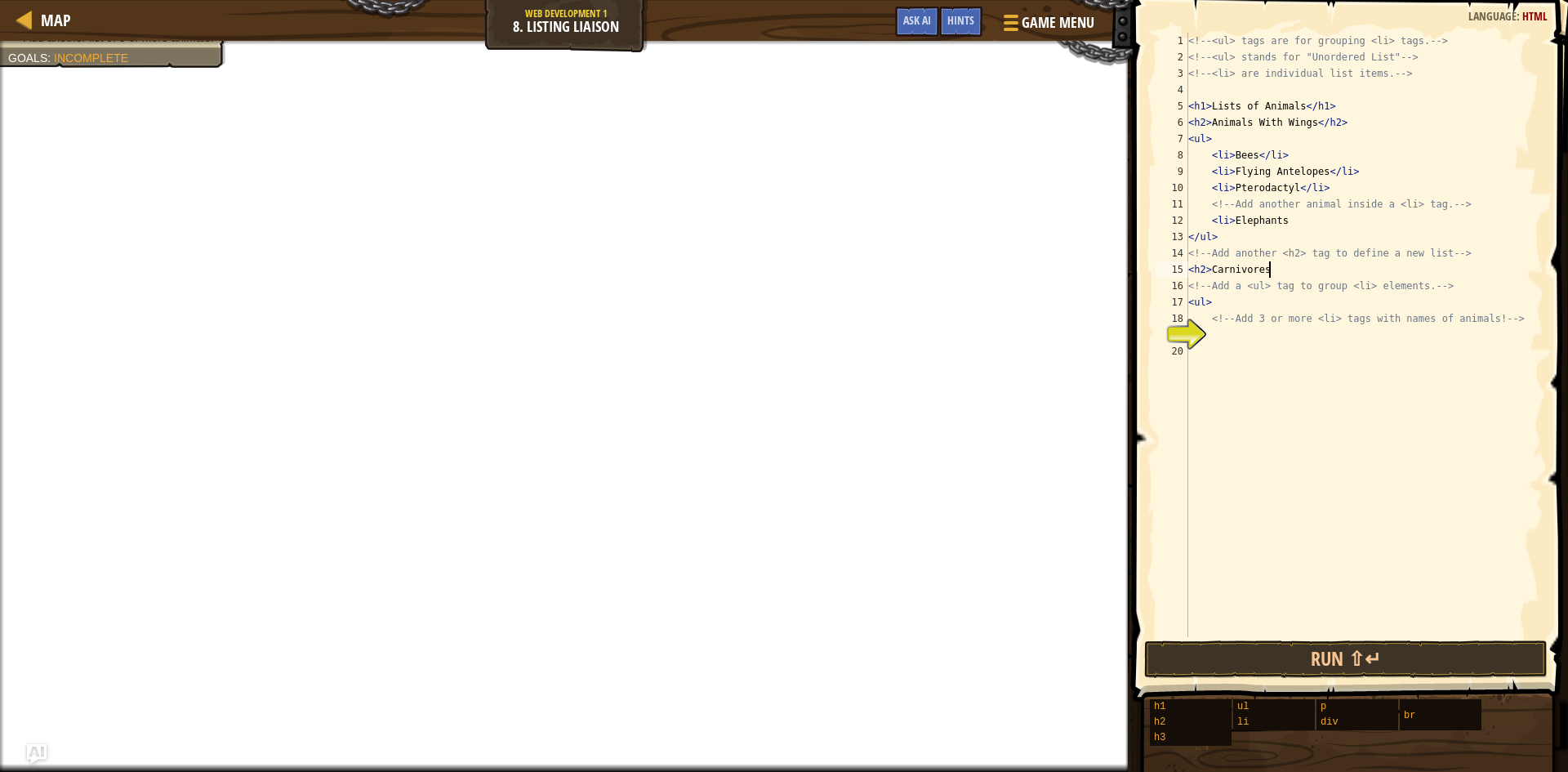
click at [1282, 270] on div "<!-- <ul> tags are for grouping <li> tags. --> <!-- <ul> stands for "Unordered …" at bounding box center [1364, 351] width 359 height 637
click at [1244, 300] on div "<!-- <ul> tags are for grouping <li> tags. --> <!-- <ul> stands for "Unordered …" at bounding box center [1364, 351] width 359 height 637
type textarea "<ul> Extinct Fish"
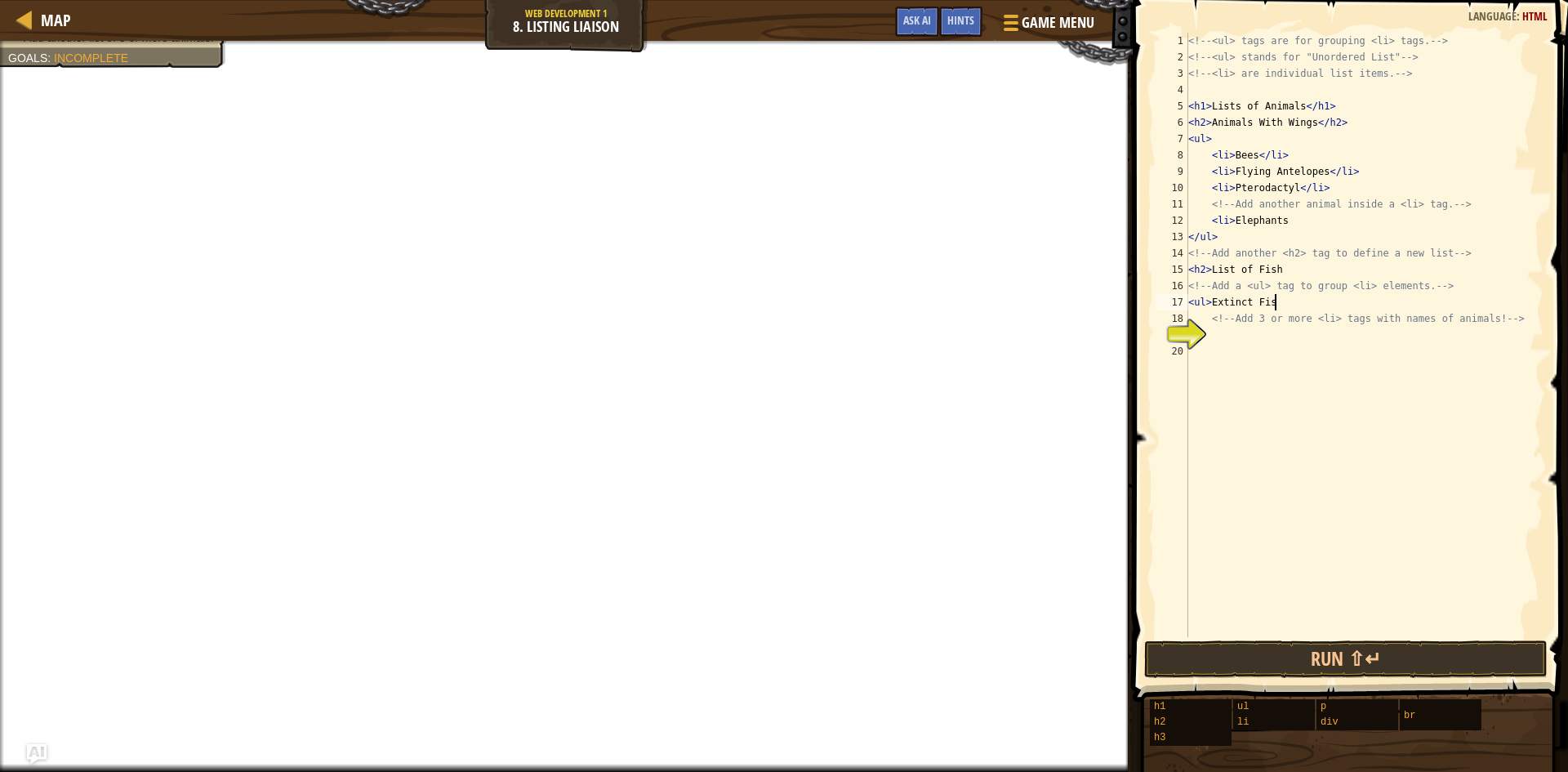
scroll to position [7, 6]
drag, startPoint x: 1224, startPoint y: 334, endPoint x: 1216, endPoint y: 331, distance: 8.5
click at [1224, 335] on div "<!-- <ul> tags are for grouping <li> tags. --> <!-- <ul> stands for "Unordered …" at bounding box center [1364, 351] width 359 height 637
type textarea "<li>"
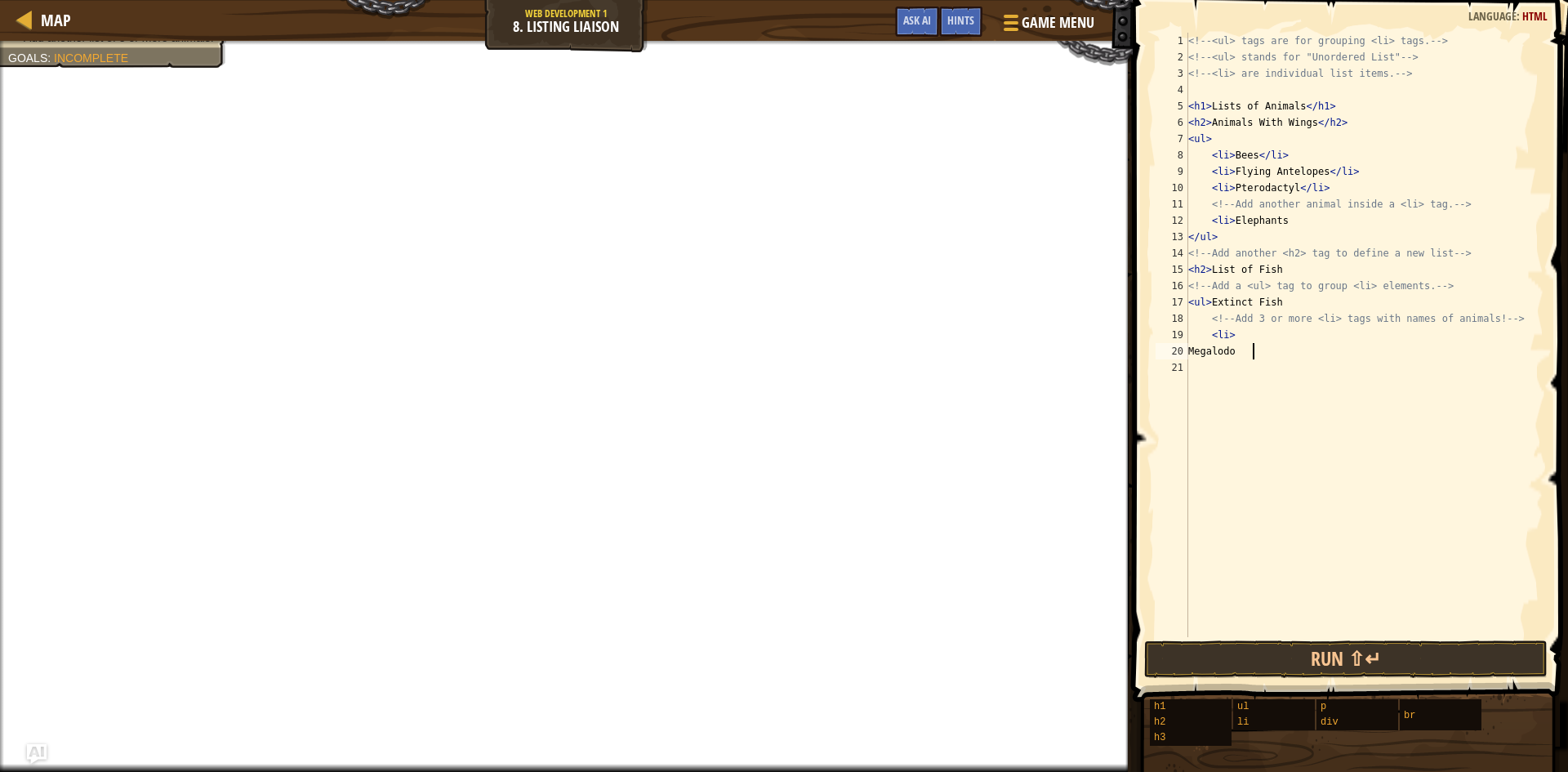
type textarea "Megalodon"
type textarea "Gravenche"
type textarea "Silver Trout"
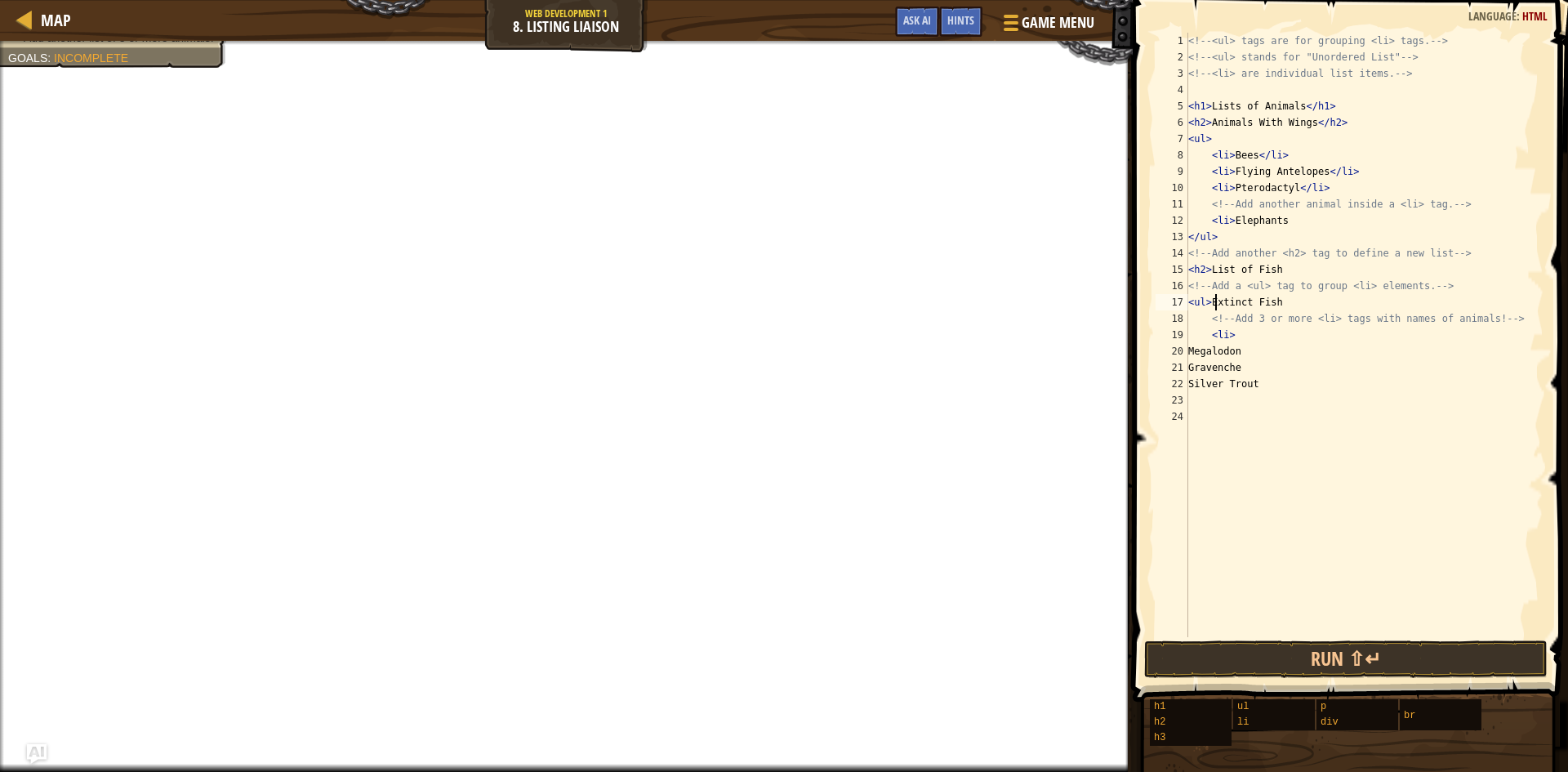
click at [1214, 303] on div "<!-- <ul> tags are for grouping <li> tags. --> <!-- <ul> stands for "Unordered …" at bounding box center [1364, 351] width 359 height 637
click at [1211, 368] on div "<!-- <ul> tags are for grouping <li> tags. --> <!-- <ul> stands for "Unordered …" at bounding box center [1364, 351] width 359 height 637
click at [1211, 383] on div "<!-- <ul> tags are for grouping <li> tags. --> <!-- <ul> stands for "Unordered …" at bounding box center [1364, 351] width 359 height 637
click at [1204, 405] on div "<!-- <ul> tags are for grouping <li> tags. --> <!-- <ul> stands for "Unordered …" at bounding box center [1364, 351] width 359 height 637
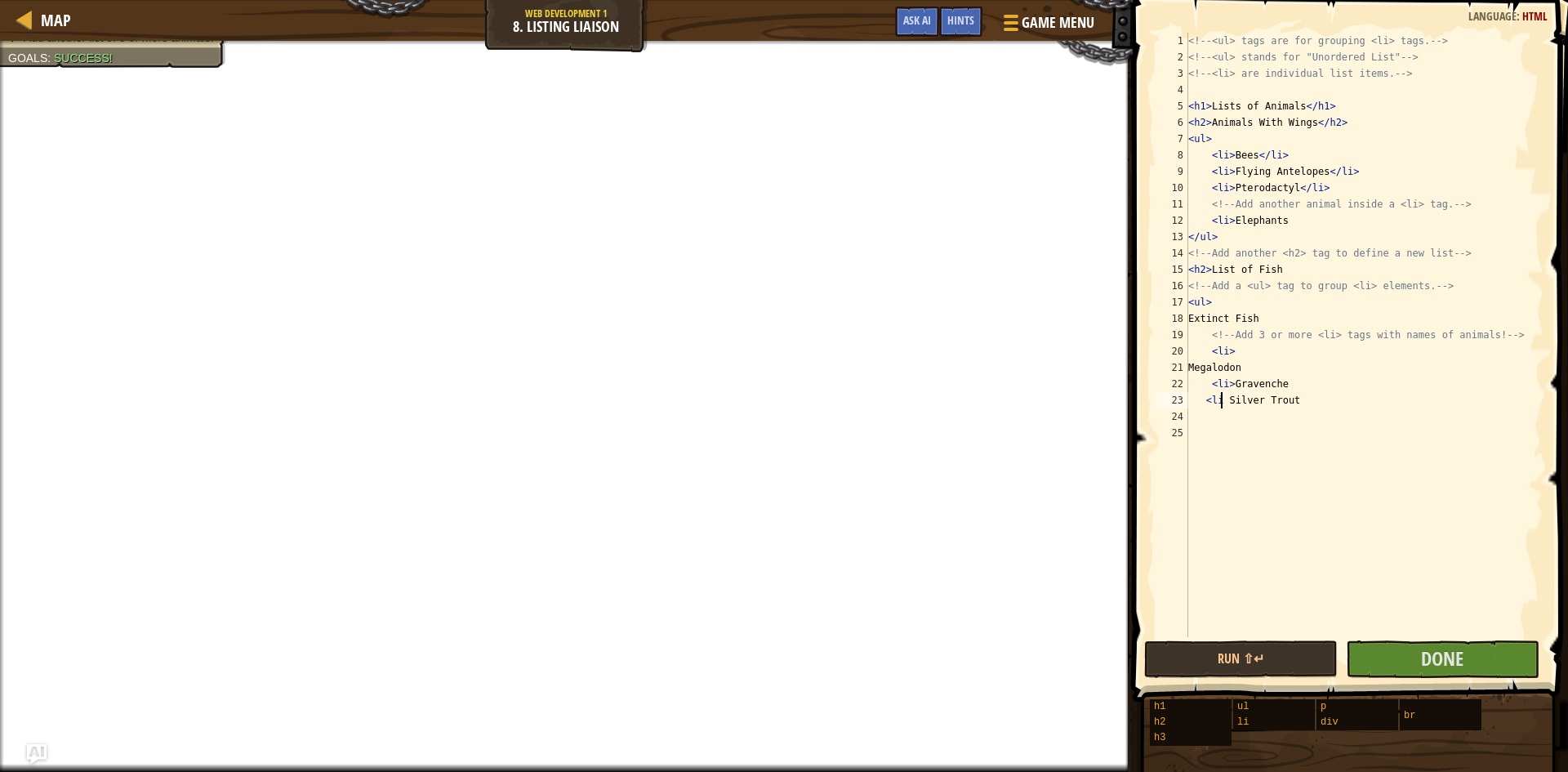
scroll to position [7, 3]
type textarea "<li> Silver Trout"
click at [1463, 634] on div "<!-- <ul> tags are for grouping <li> tags. --> <!-- <ul> stands for "Unordered …" at bounding box center [1364, 351] width 359 height 637
click at [1450, 648] on span "Done" at bounding box center [1443, 658] width 42 height 26
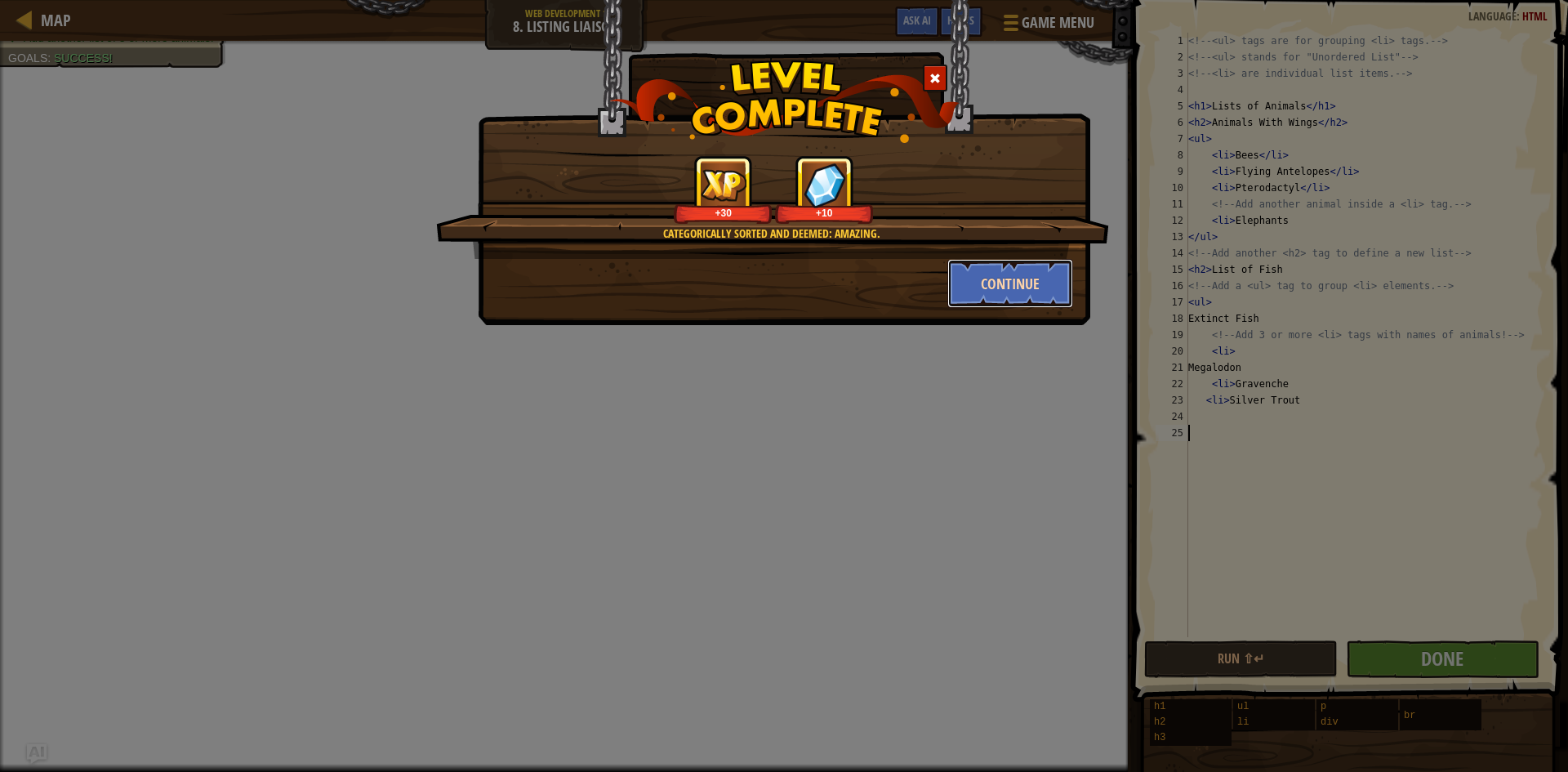
click at [1056, 265] on button "Continue" at bounding box center [1011, 283] width 126 height 49
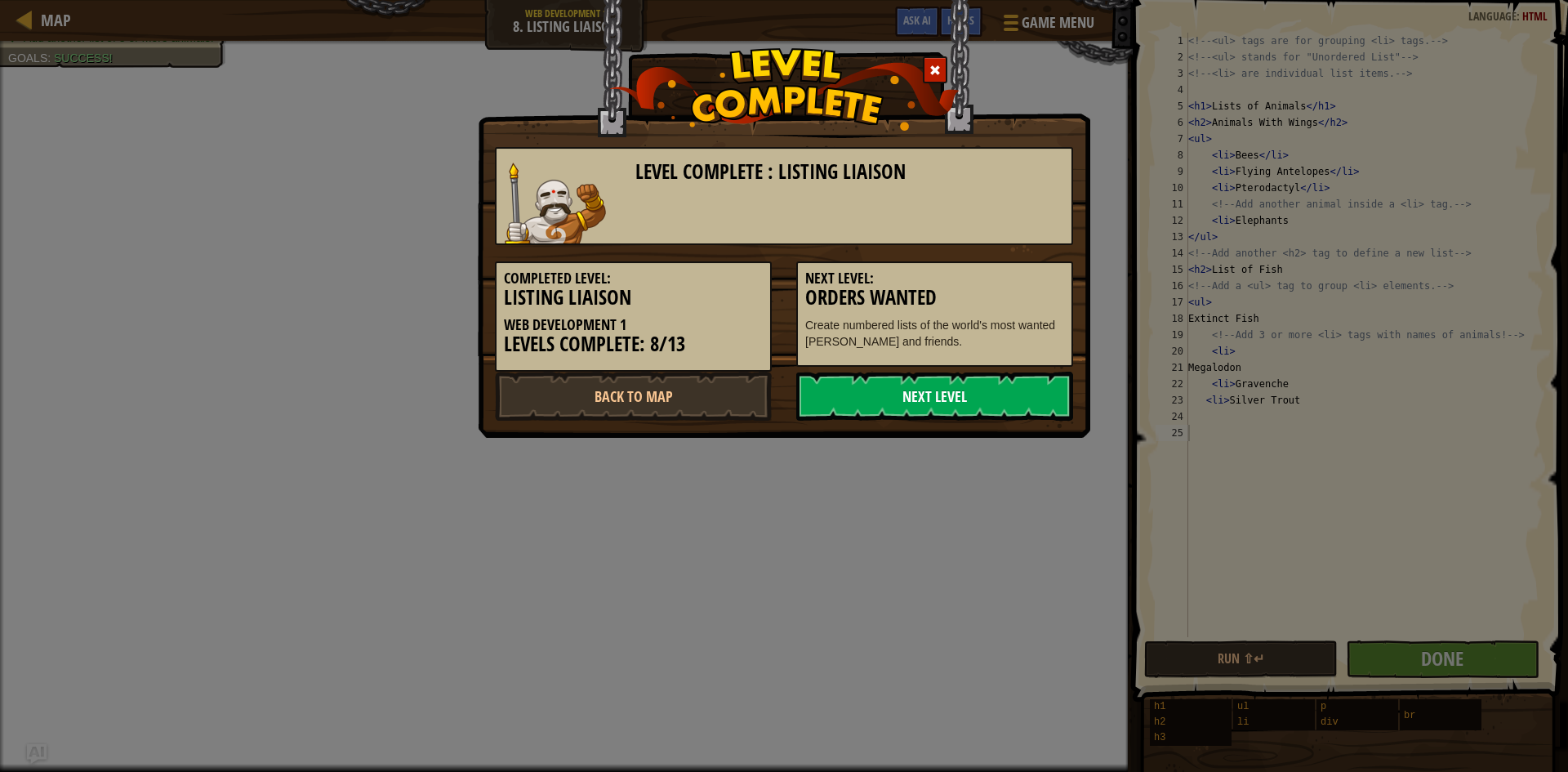
click at [956, 413] on link "Next Level" at bounding box center [935, 397] width 277 height 49
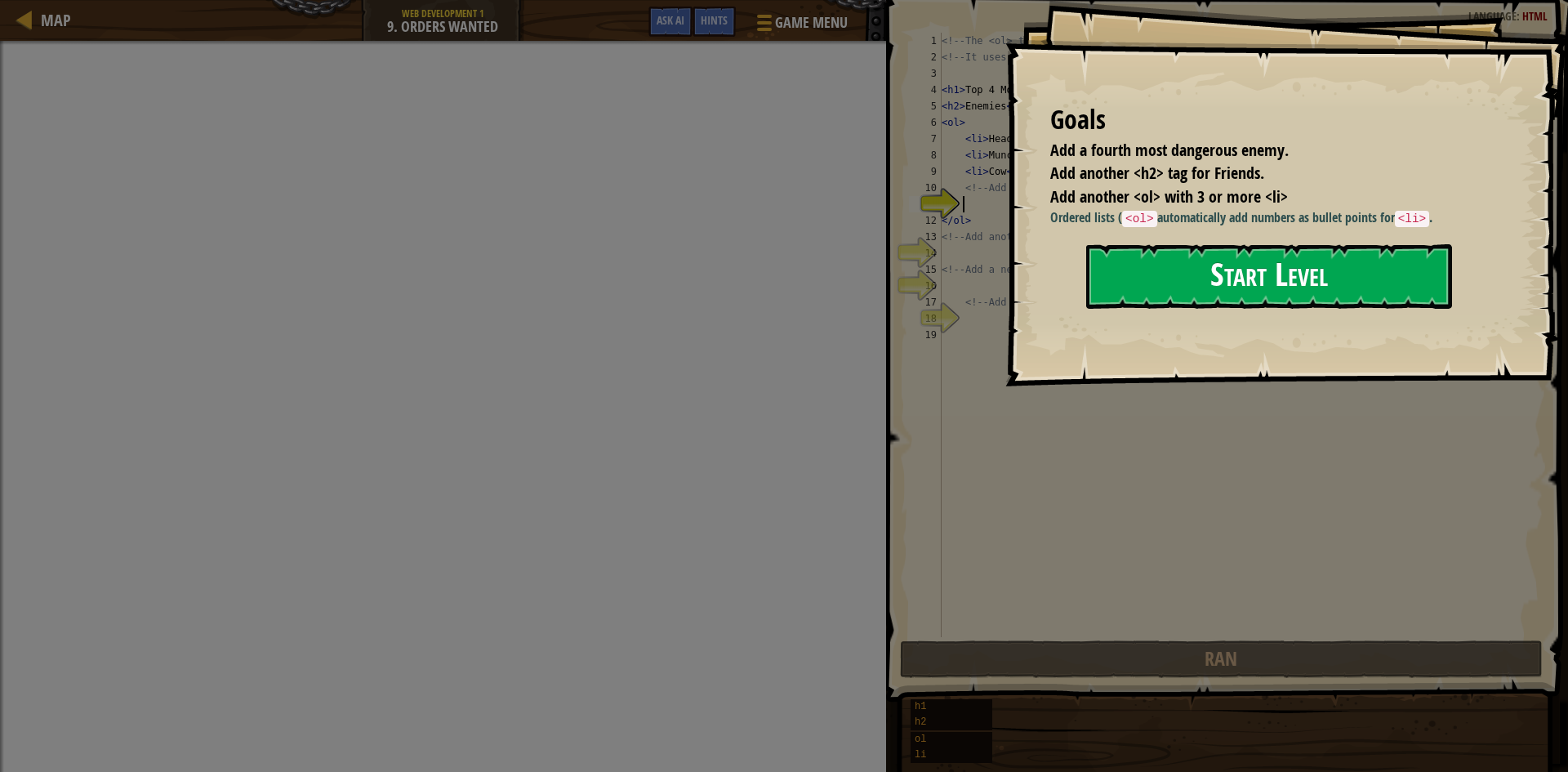
click at [1187, 266] on button "Start Level" at bounding box center [1269, 276] width 366 height 65
